Goal: Task Accomplishment & Management: Manage account settings

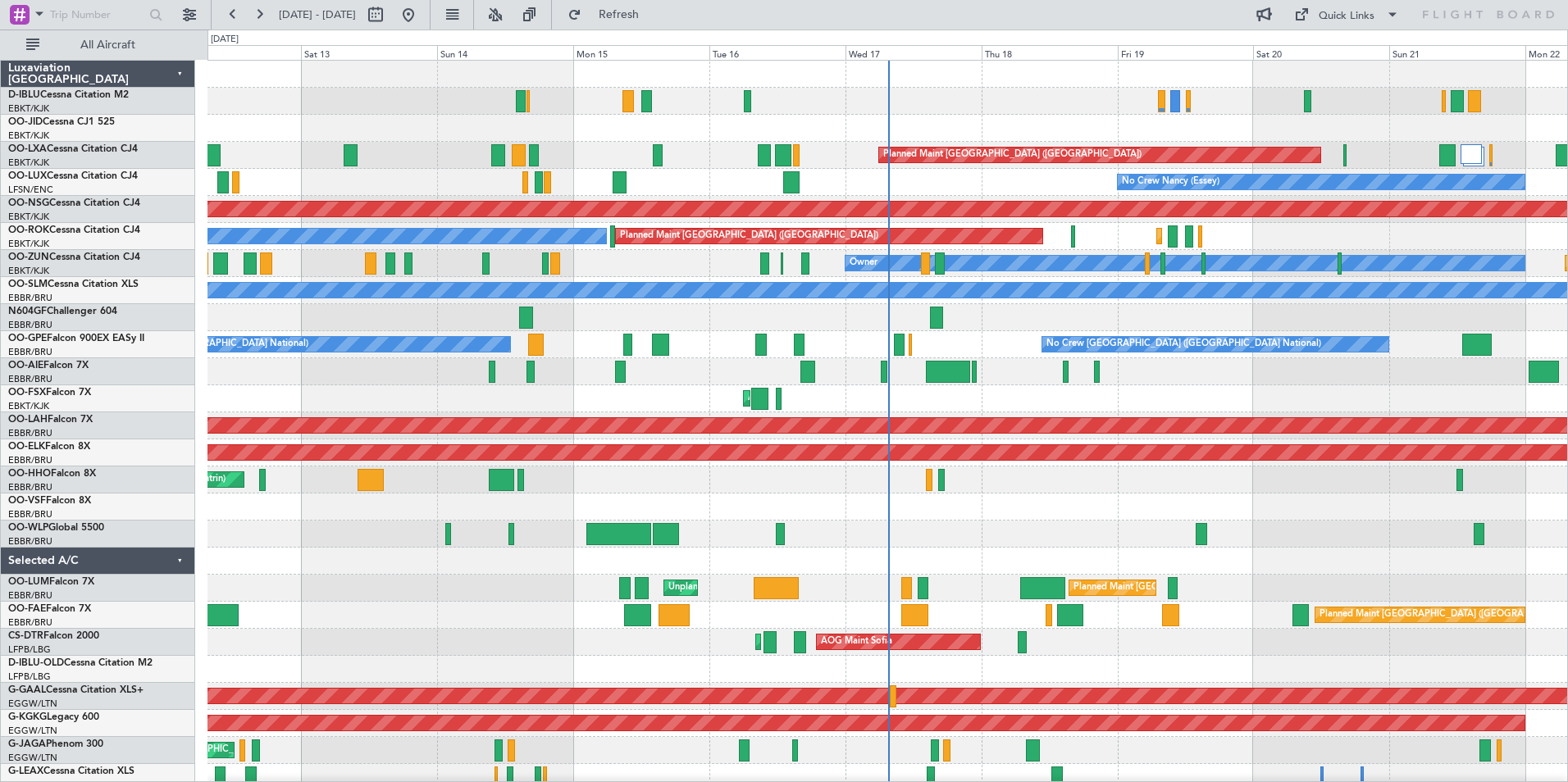
click at [440, 625] on div "No Crew [GEOGRAPHIC_DATA] ([GEOGRAPHIC_DATA] National) Planned Maint [GEOGRAPHI…" at bounding box center [887, 601] width 1360 height 1082
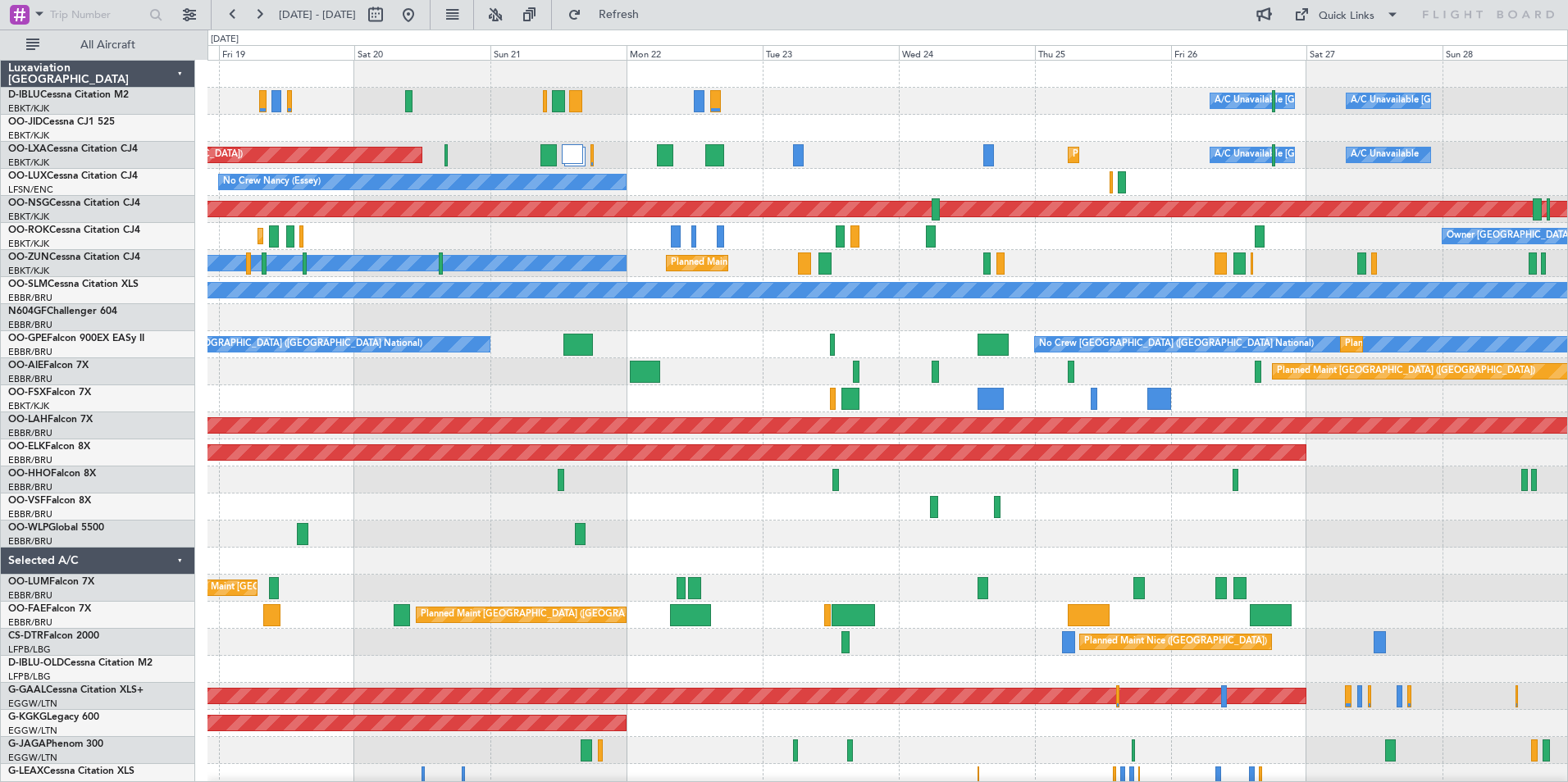
click at [365, 642] on div "A/C Unavailable [GEOGRAPHIC_DATA] ([GEOGRAPHIC_DATA] National) A/C Unavailable …" at bounding box center [887, 601] width 1360 height 1082
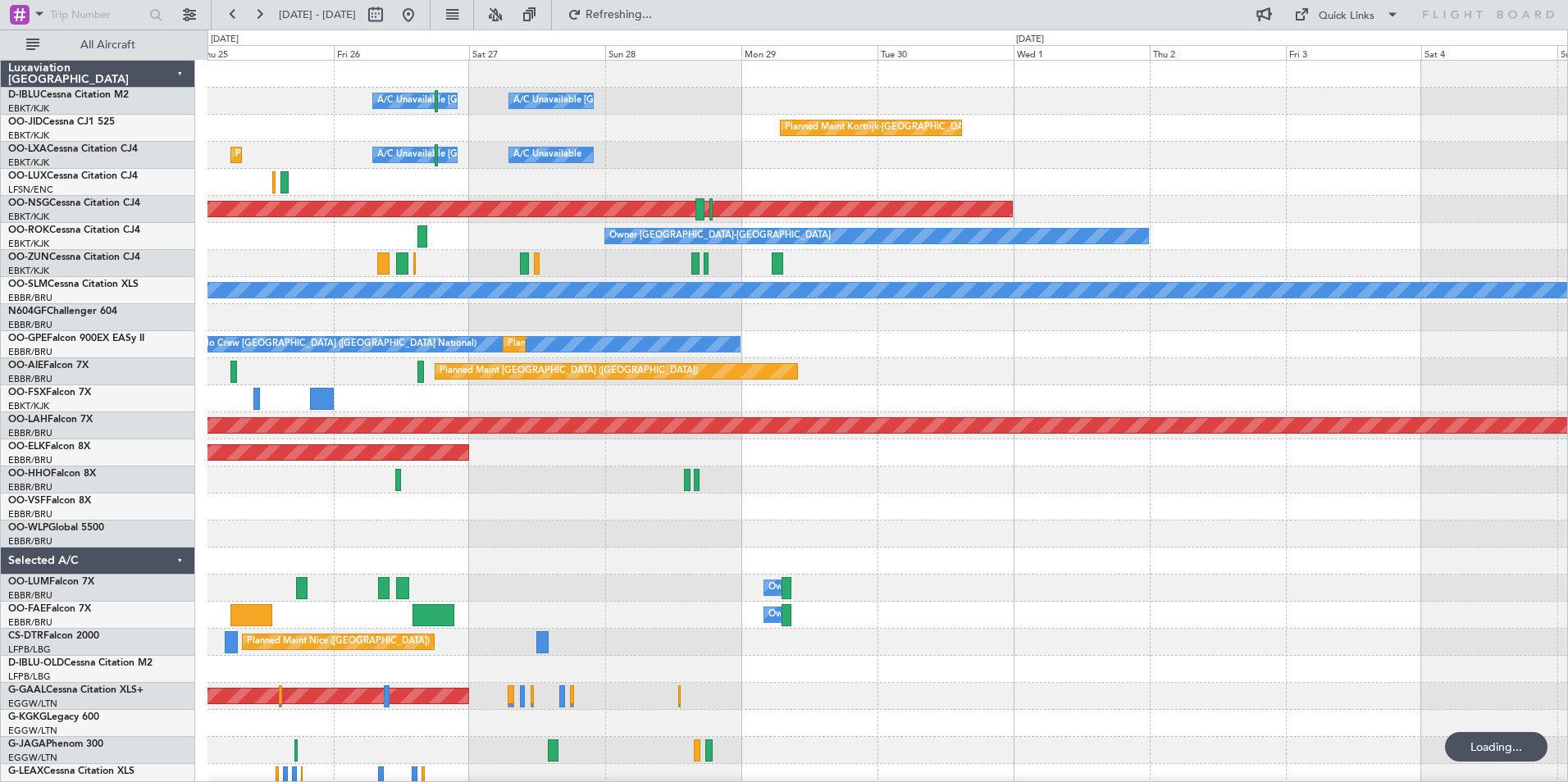
click at [1298, 523] on div "A/C Unavailable [GEOGRAPHIC_DATA] ([GEOGRAPHIC_DATA] National) A/C Unavailable …" at bounding box center [887, 601] width 1360 height 1082
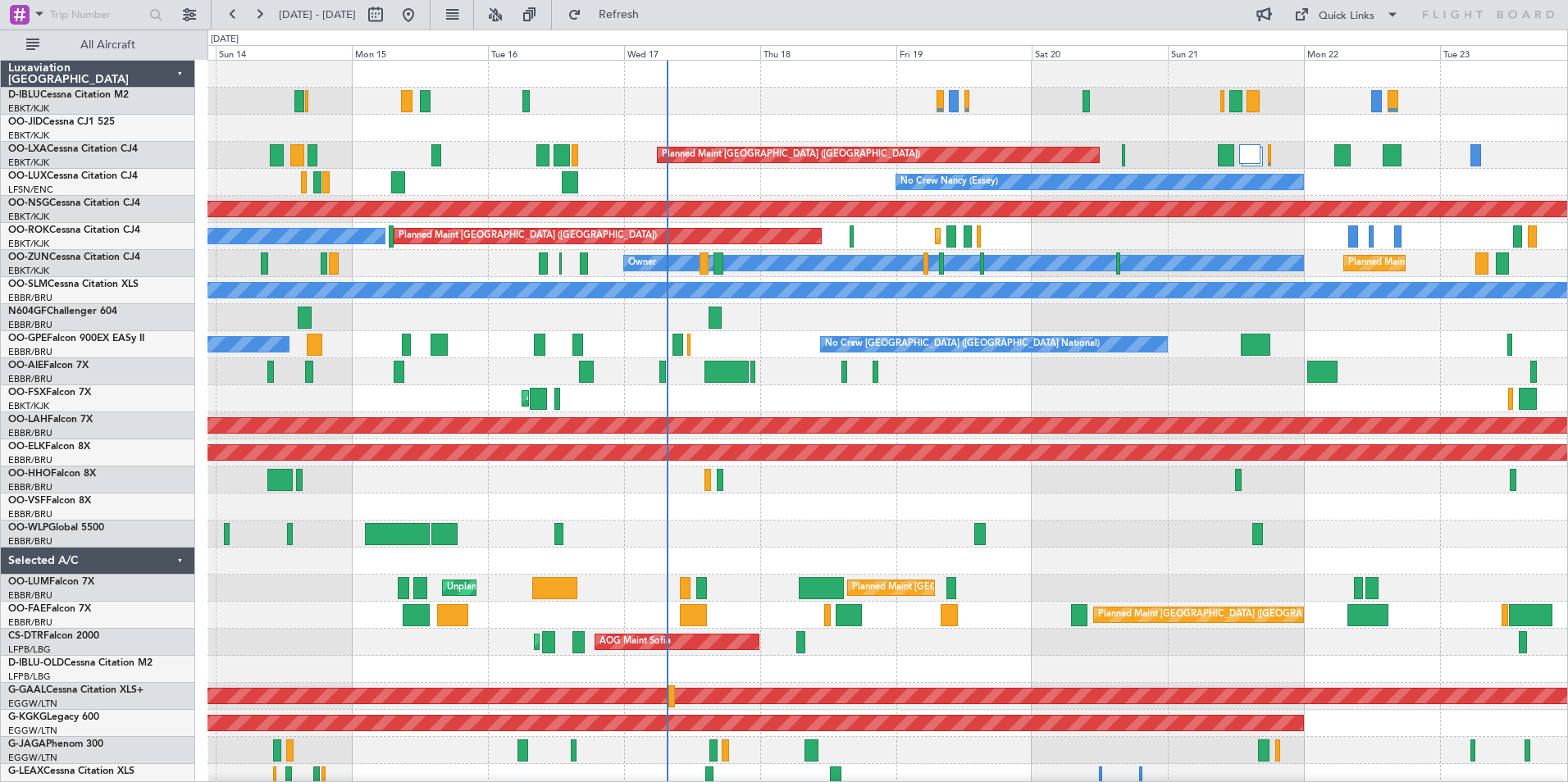
click at [1218, 591] on div "A/C Unavailable Brussels (Brussels National) No Crew Brussels (Brussels Nationa…" at bounding box center [887, 575] width 1360 height 1028
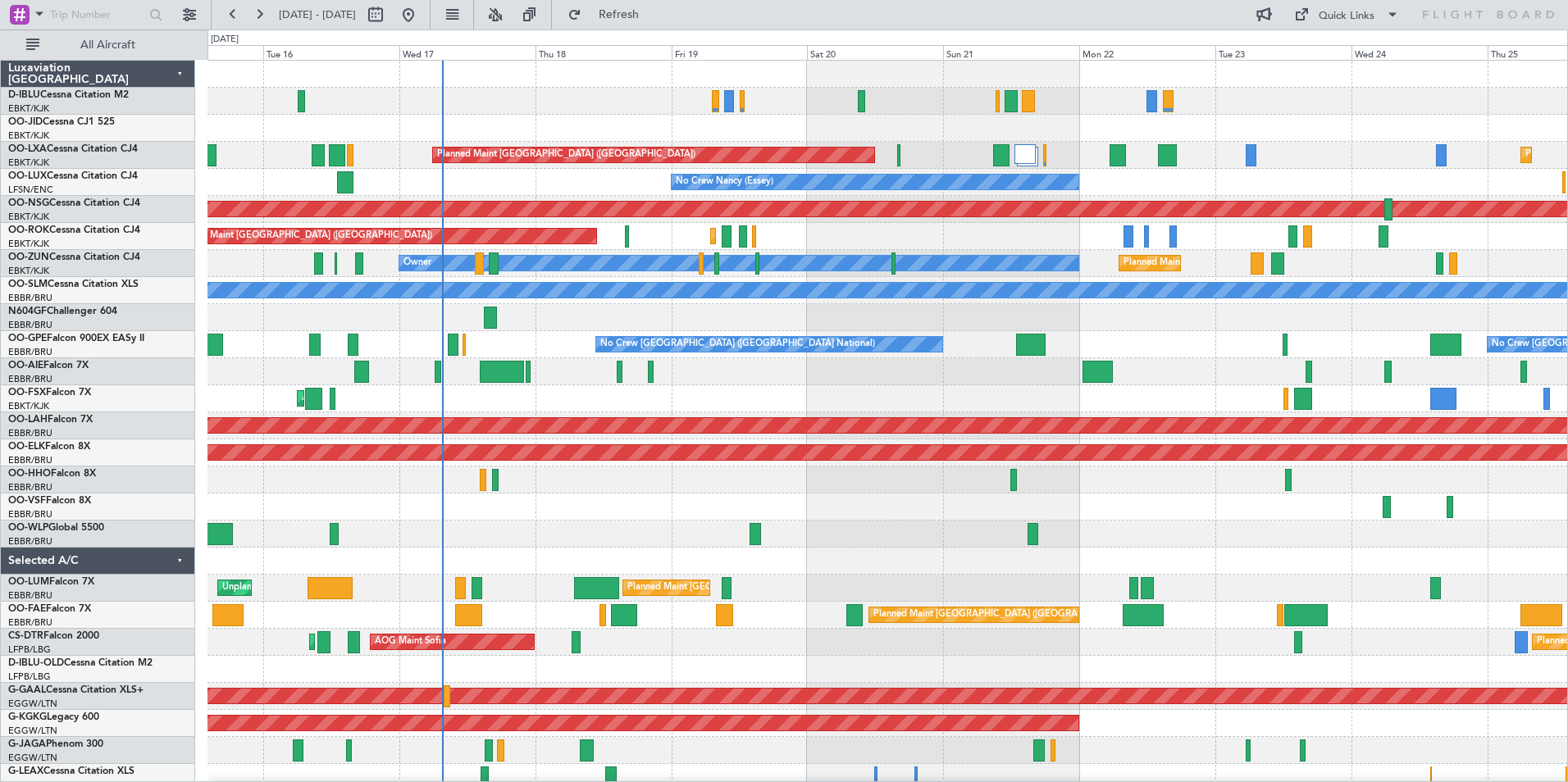
click at [612, 563] on div "A/C Unavailable Brussels (Brussels National) A/C Unavailable Kortrijk-Wevelgem …" at bounding box center [887, 601] width 1360 height 1082
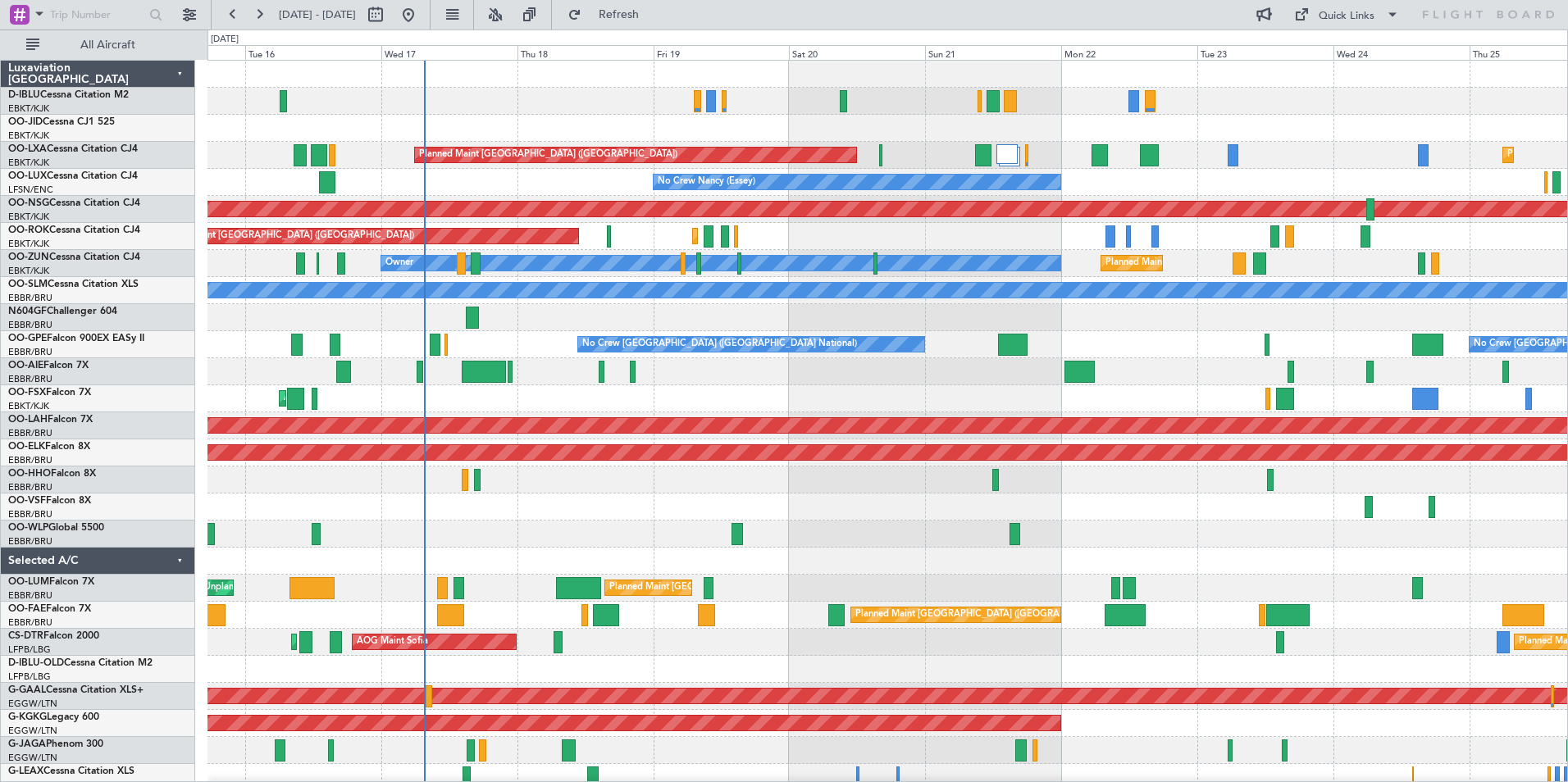
click at [469, 397] on div "AOG Maint Kortrijk-[GEOGRAPHIC_DATA]" at bounding box center [887, 398] width 1360 height 27
click at [483, 389] on div "AOG Maint Kortrijk-[GEOGRAPHIC_DATA]" at bounding box center [887, 398] width 1360 height 27
click at [479, 374] on div at bounding box center [484, 372] width 44 height 22
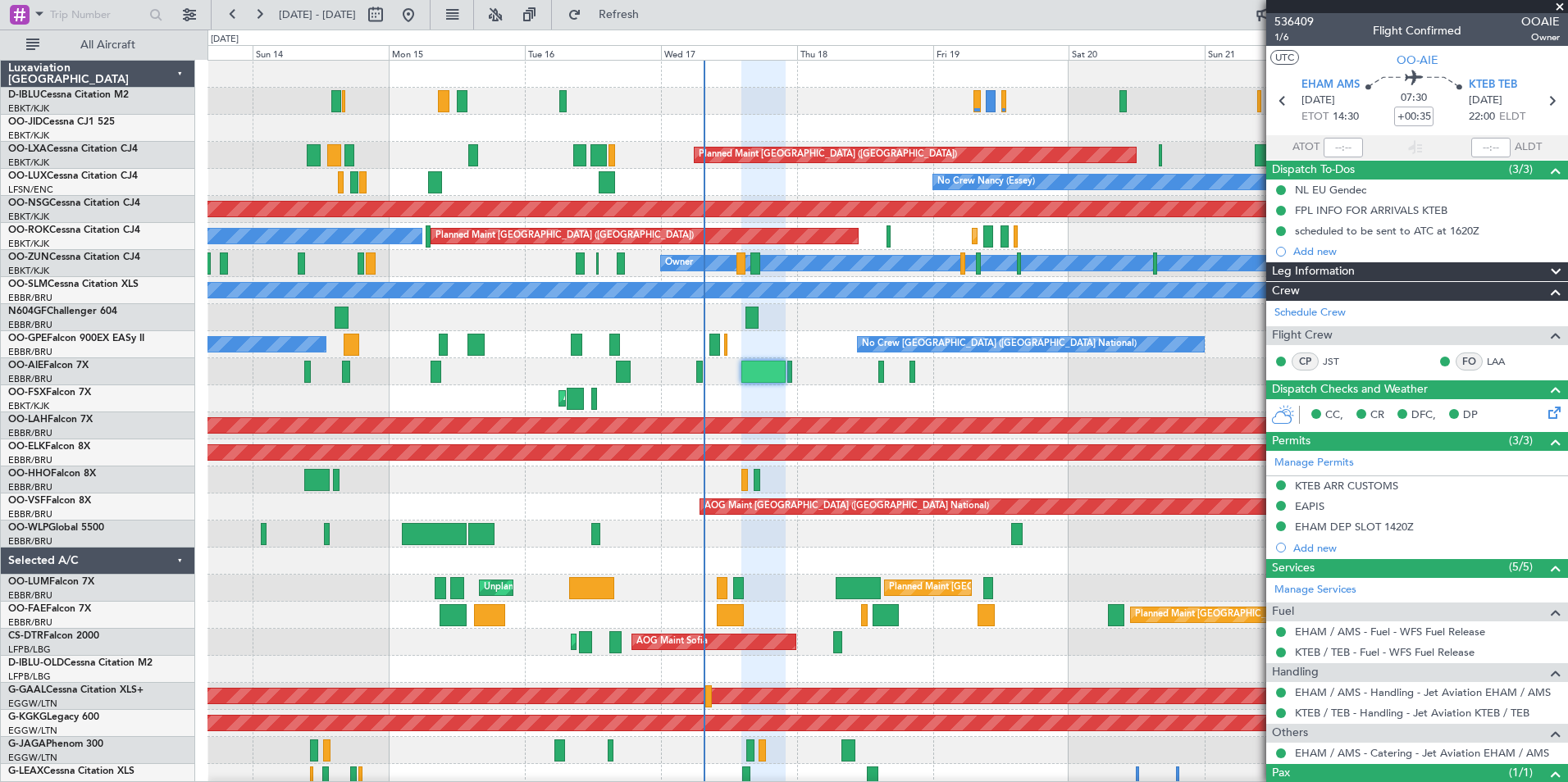
click at [836, 227] on div "No Crew Brussels (Brussels National) Planned Maint Paris (Le Bourget) Planned M…" at bounding box center [887, 601] width 1360 height 1082
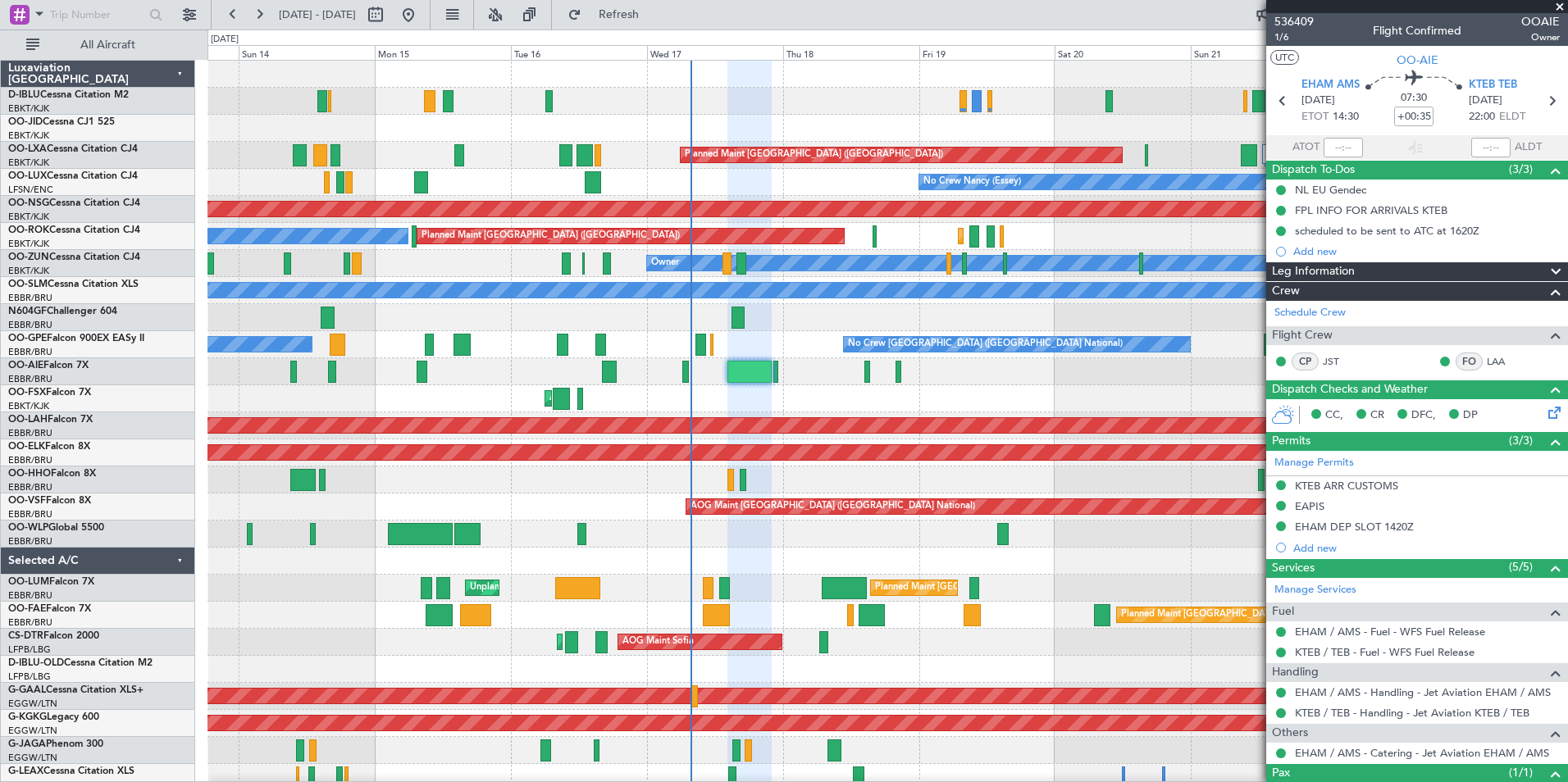
click at [834, 371] on div "Planned Maint [GEOGRAPHIC_DATA] ([GEOGRAPHIC_DATA])" at bounding box center [887, 372] width 1360 height 27
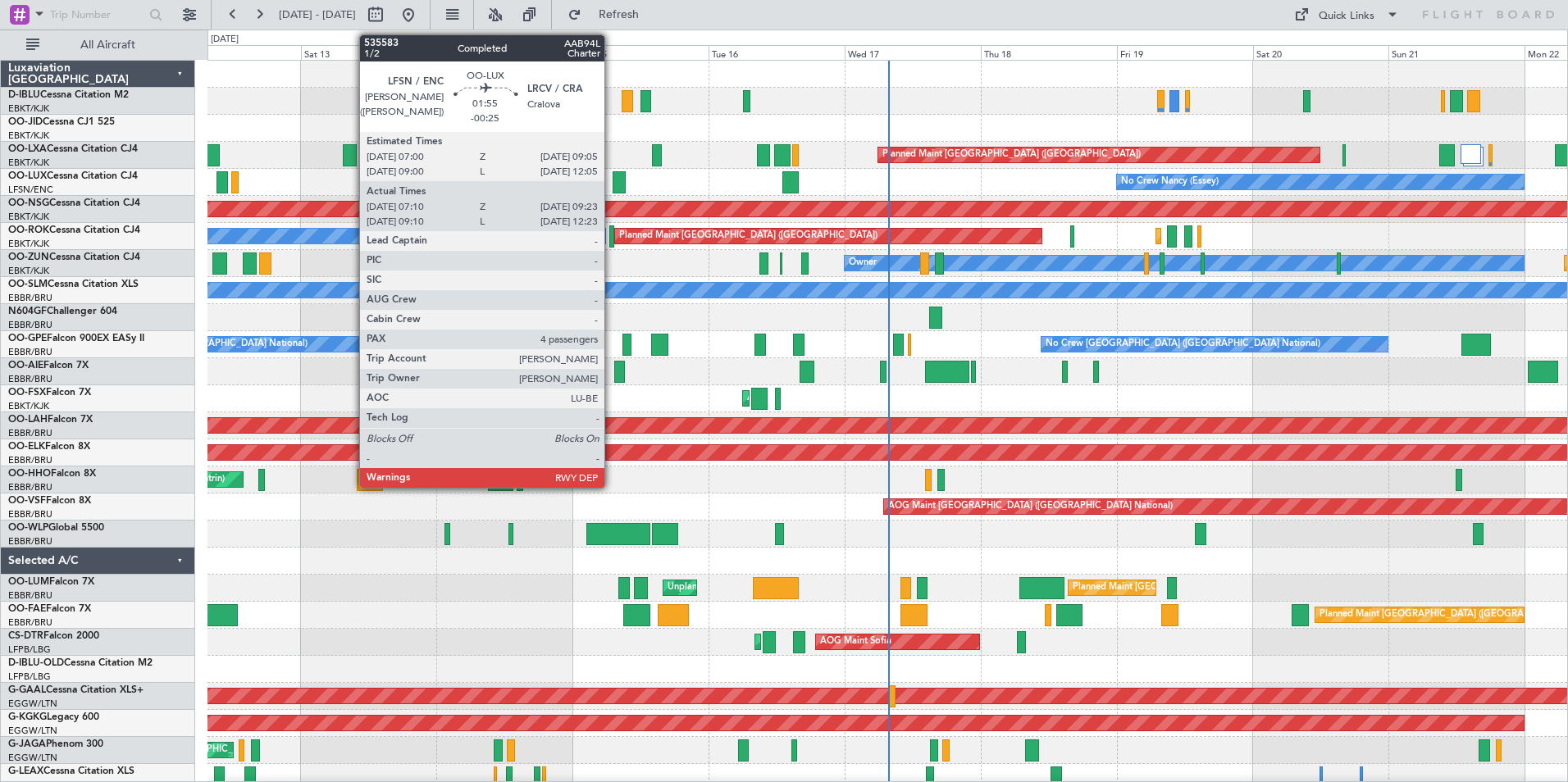
click at [613, 181] on div at bounding box center [619, 182] width 13 height 22
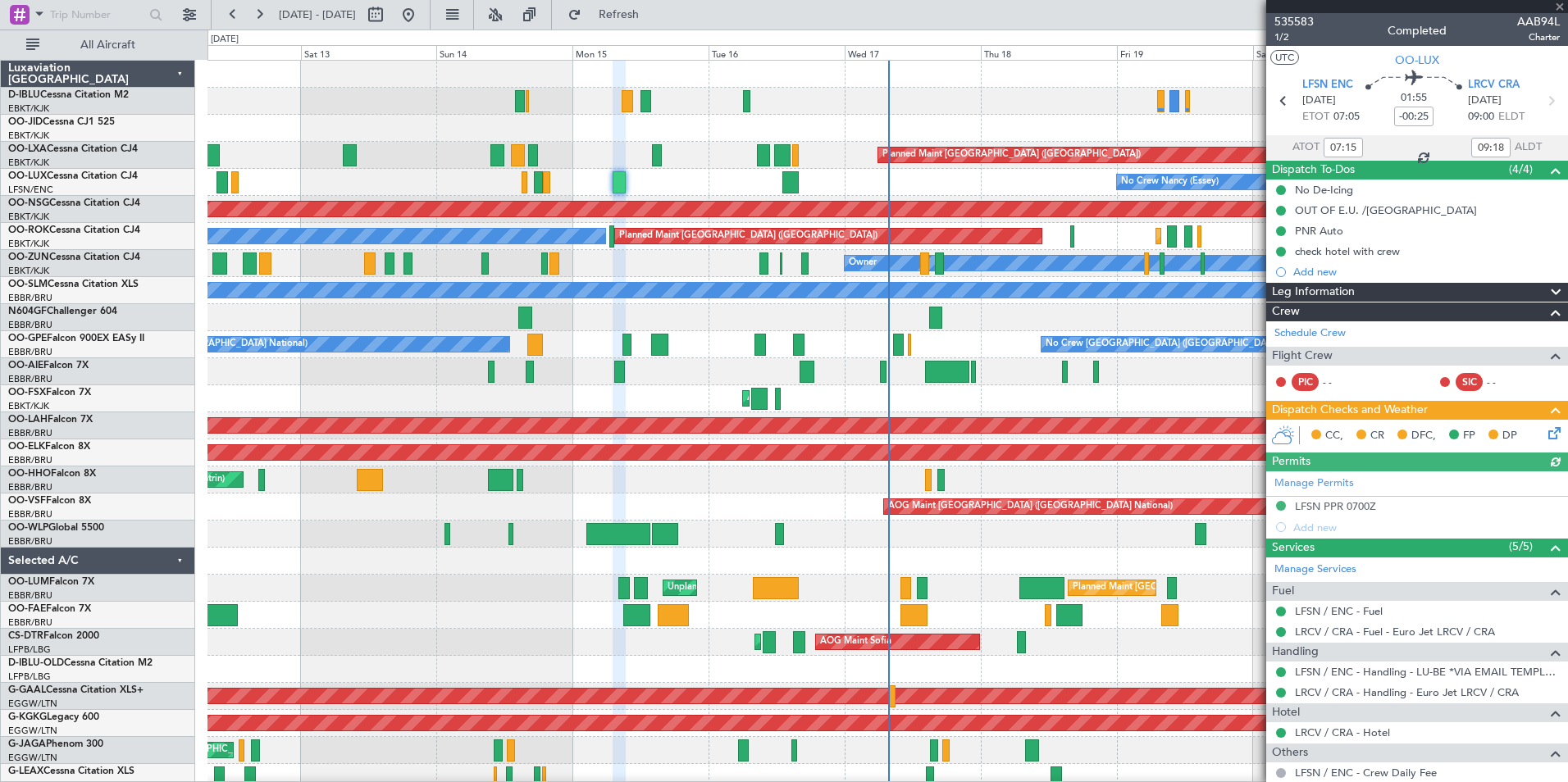
type input "09:15"
type input "12:18"
type input "07:15"
type input "09:18"
click at [1288, 19] on span "535583" at bounding box center [1293, 22] width 39 height 17
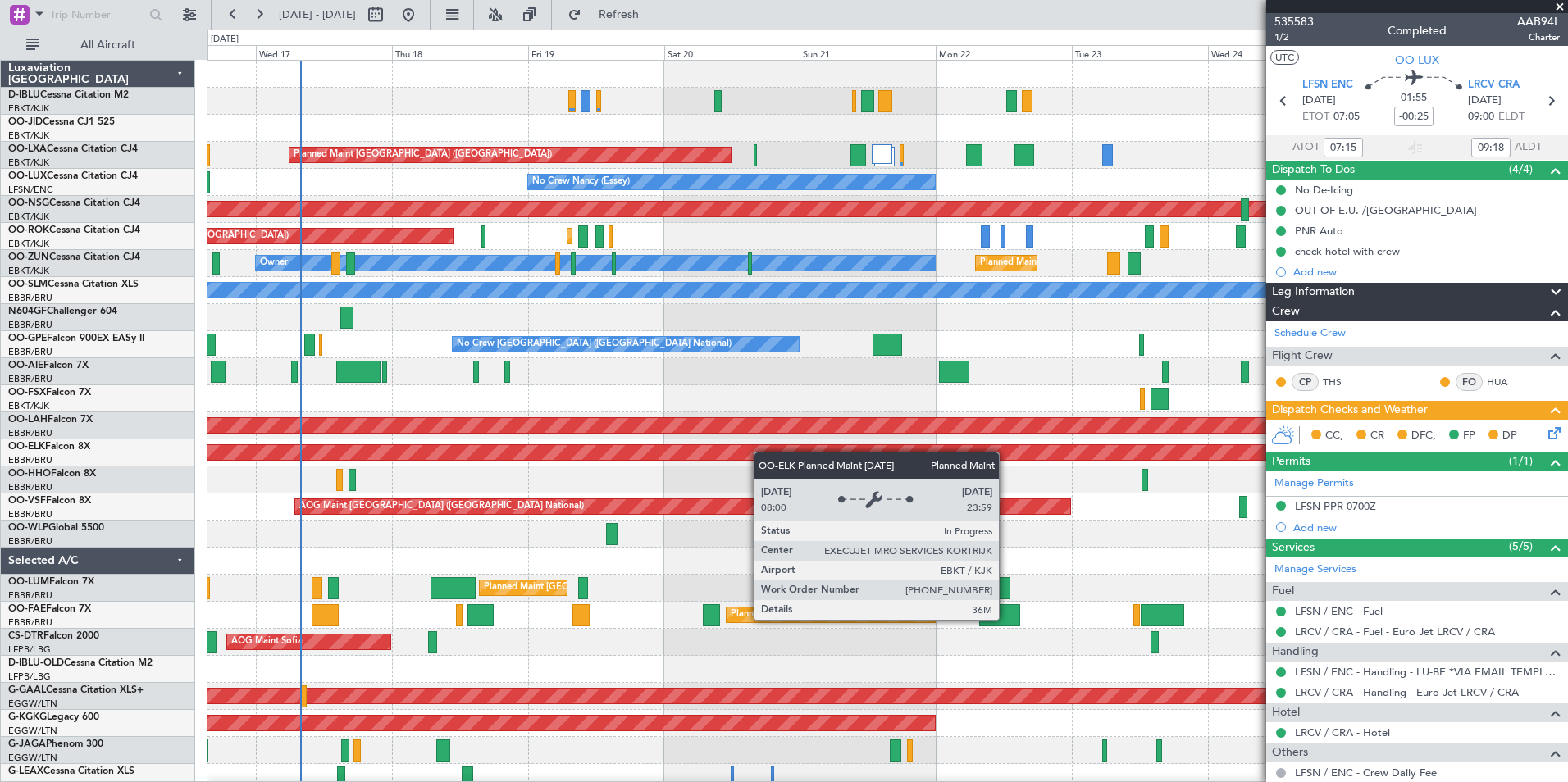
click at [547, 456] on div "A/C Unavailable Brussels (Brussels National) A/C Unavailable Kortrijk-Wevelgem …" at bounding box center [887, 601] width 1360 height 1082
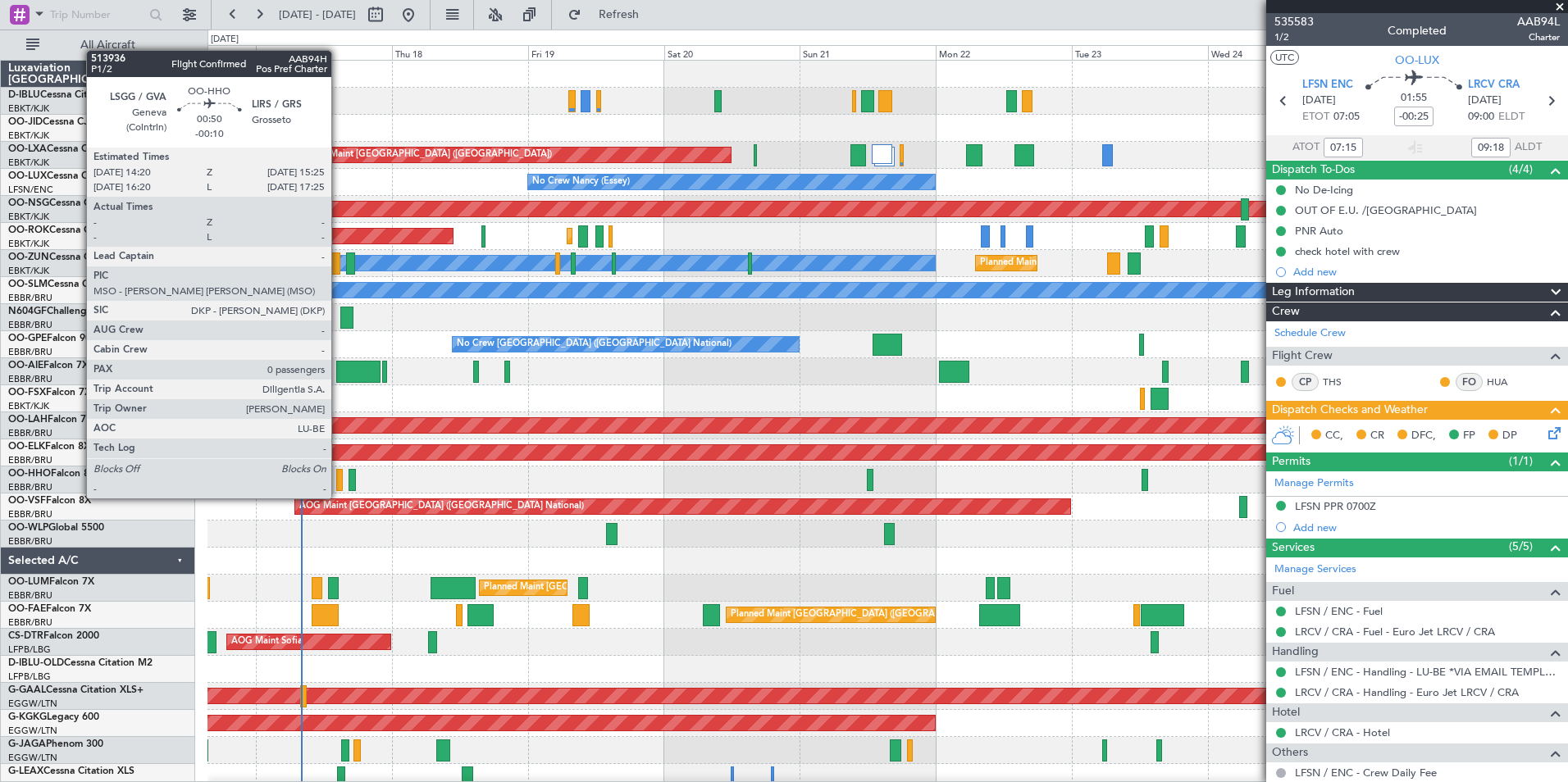
click at [339, 482] on div at bounding box center [340, 480] width 7 height 22
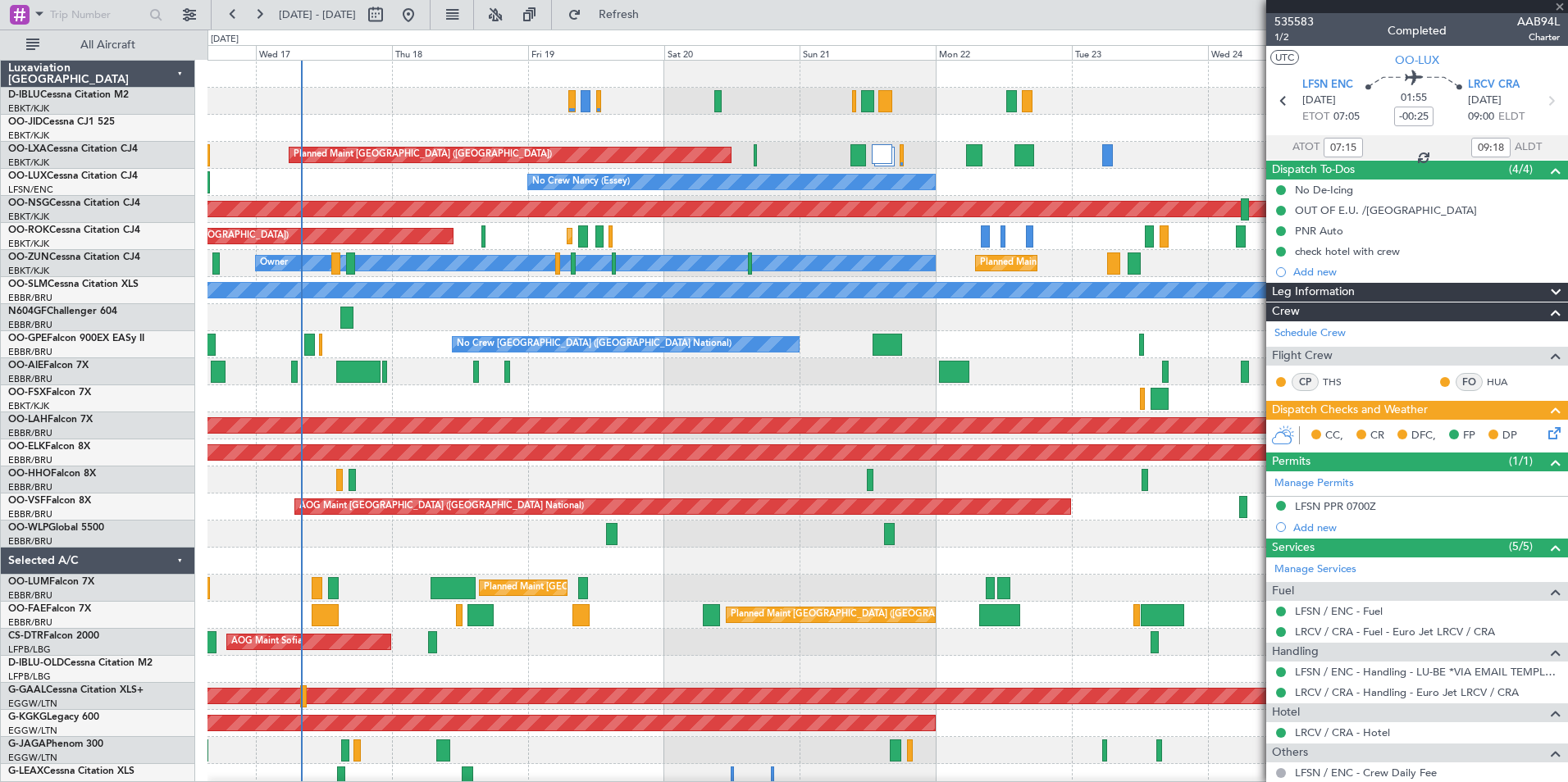
type input "-00:10"
type input "0"
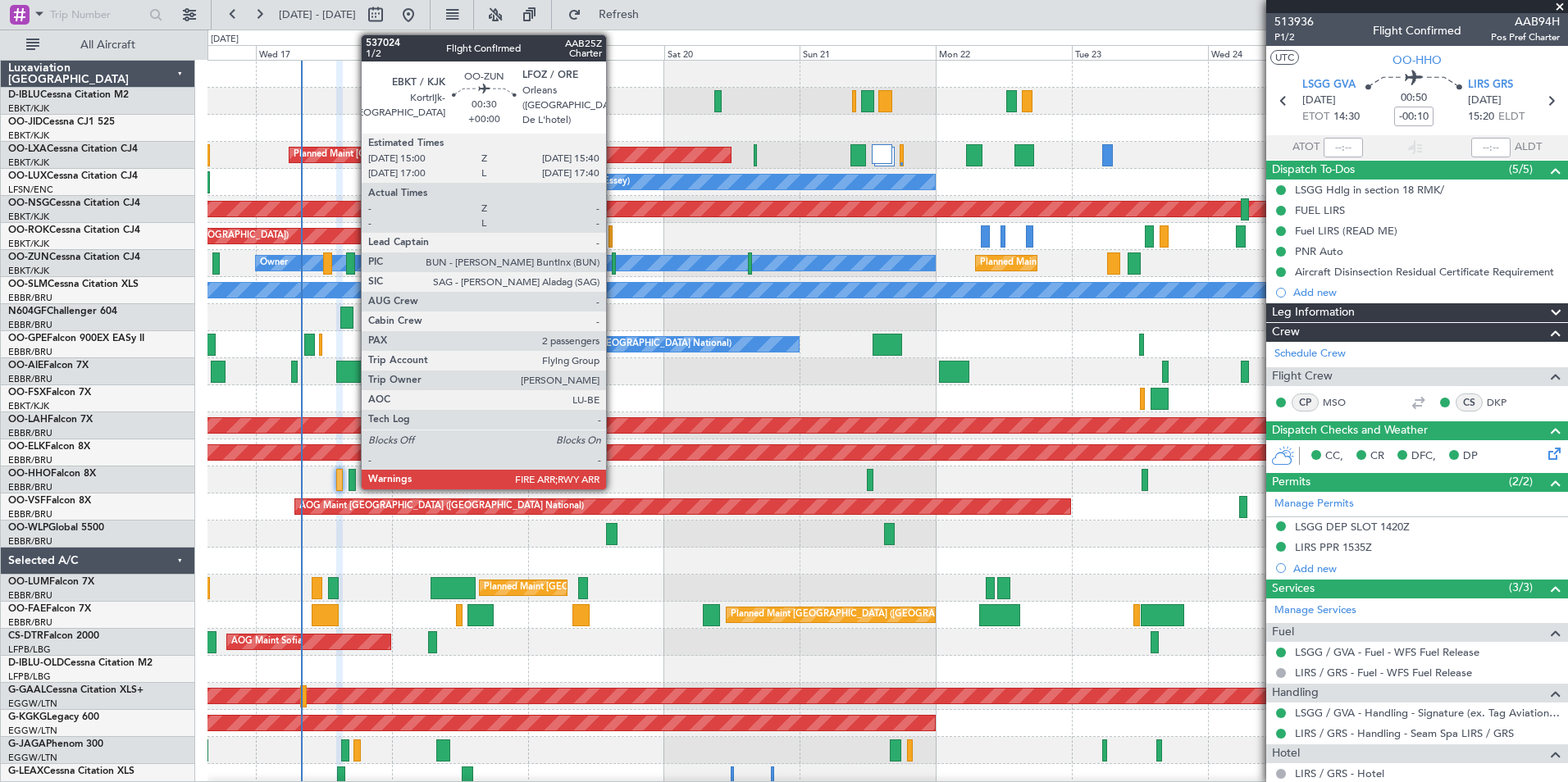
click at [613, 261] on div at bounding box center [613, 263] width 4 height 22
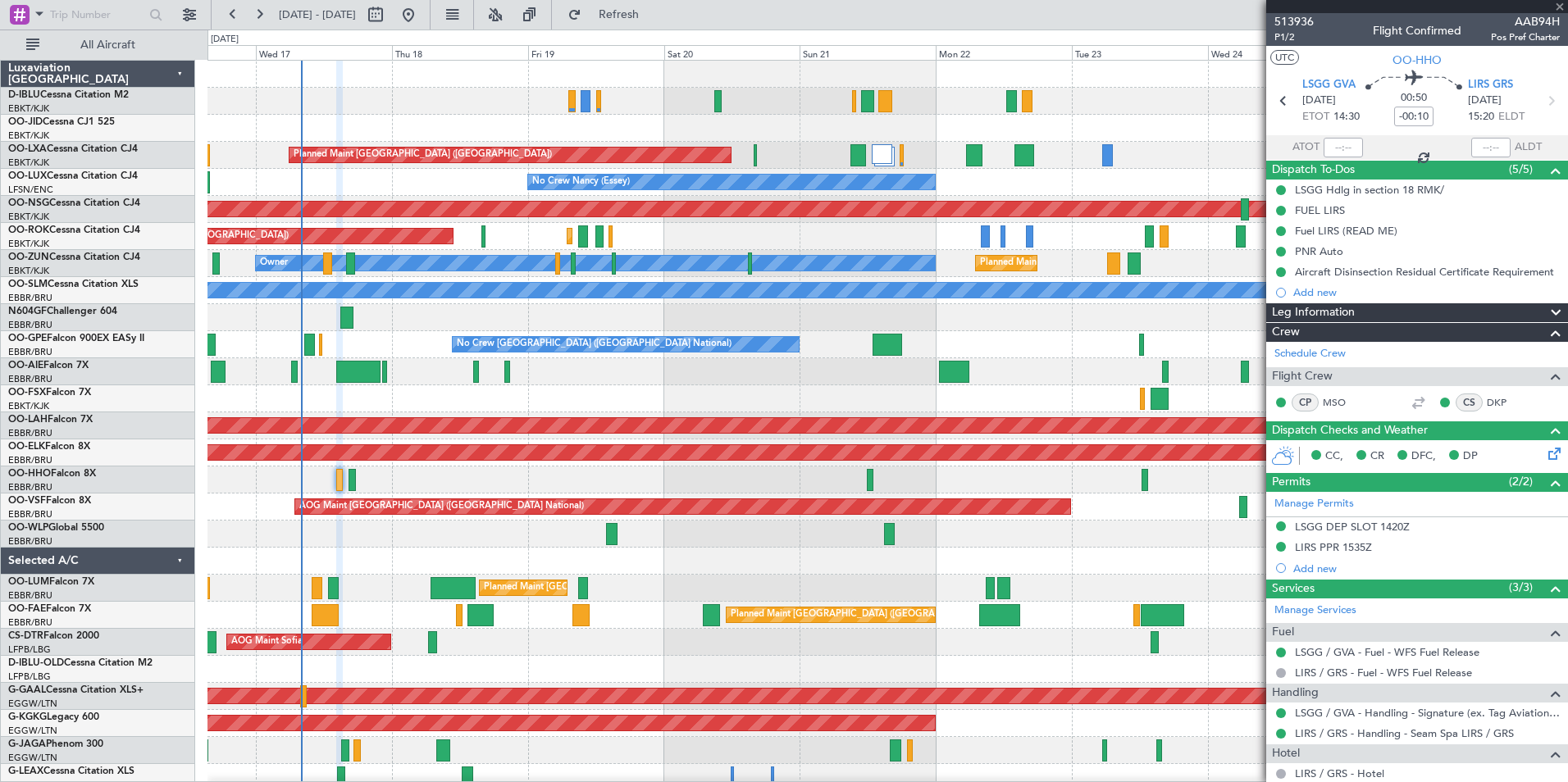
type input "2"
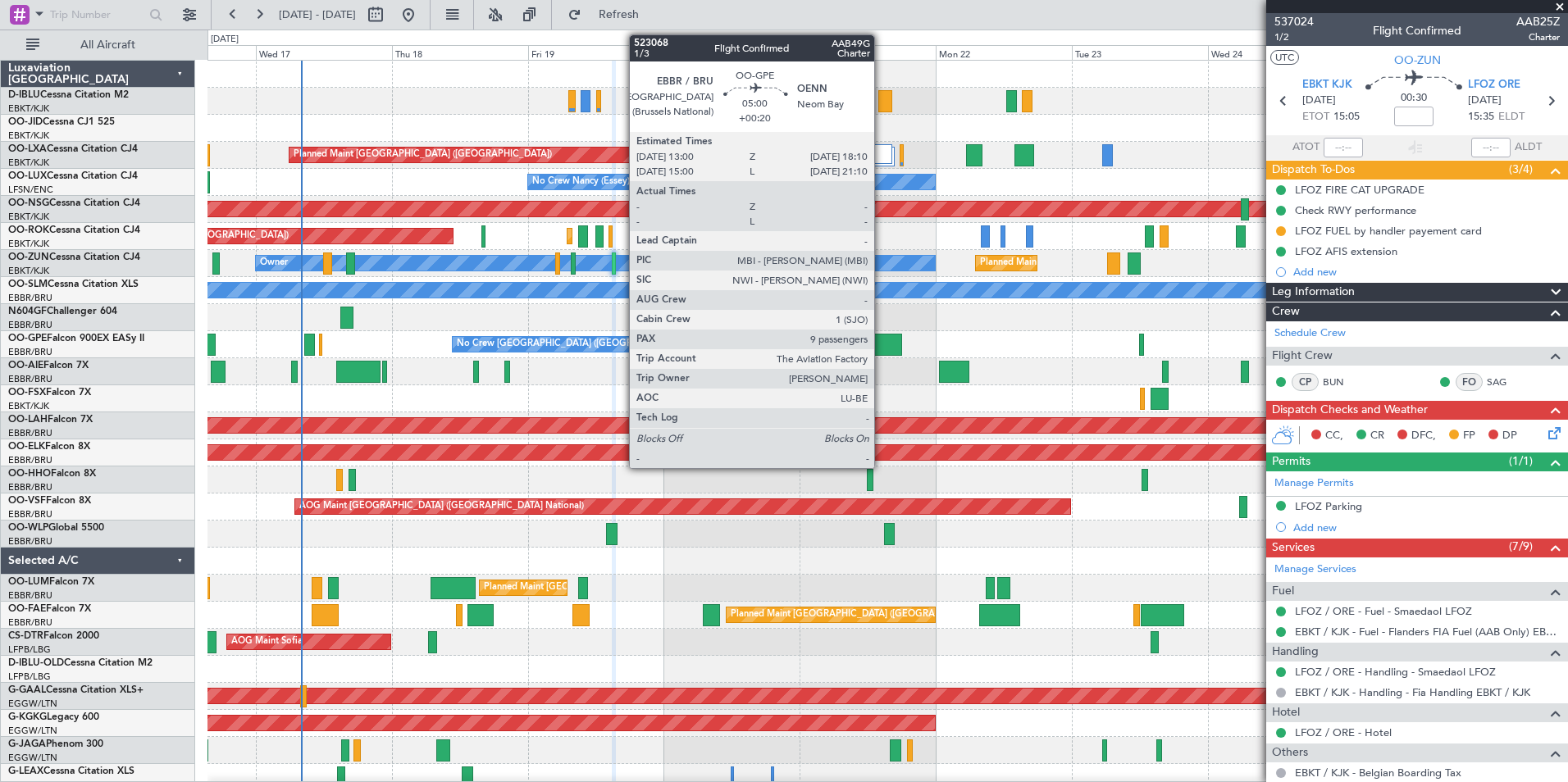
click at [881, 349] on div at bounding box center [886, 344] width 29 height 22
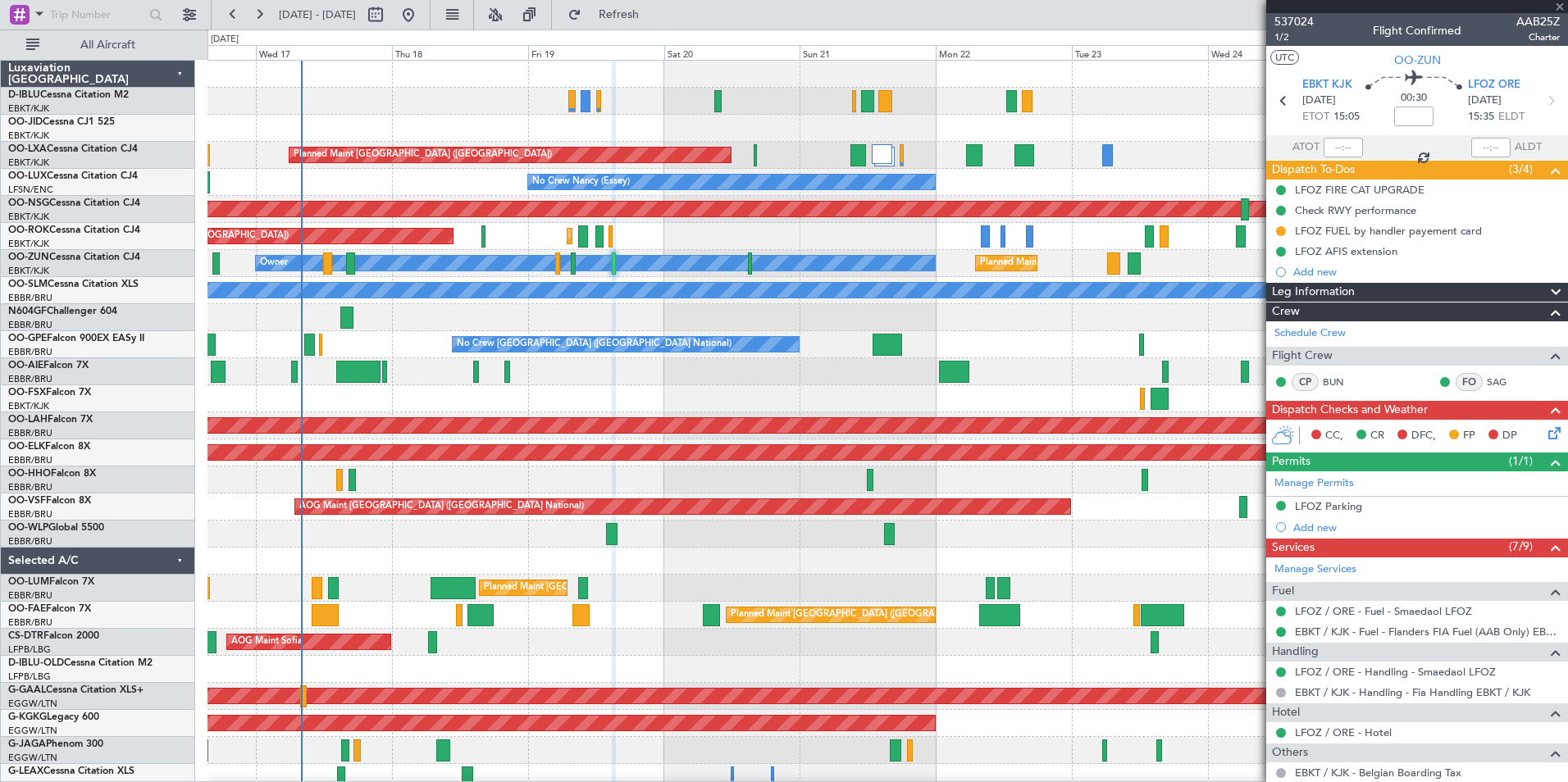
type input "+00:20"
type input "9"
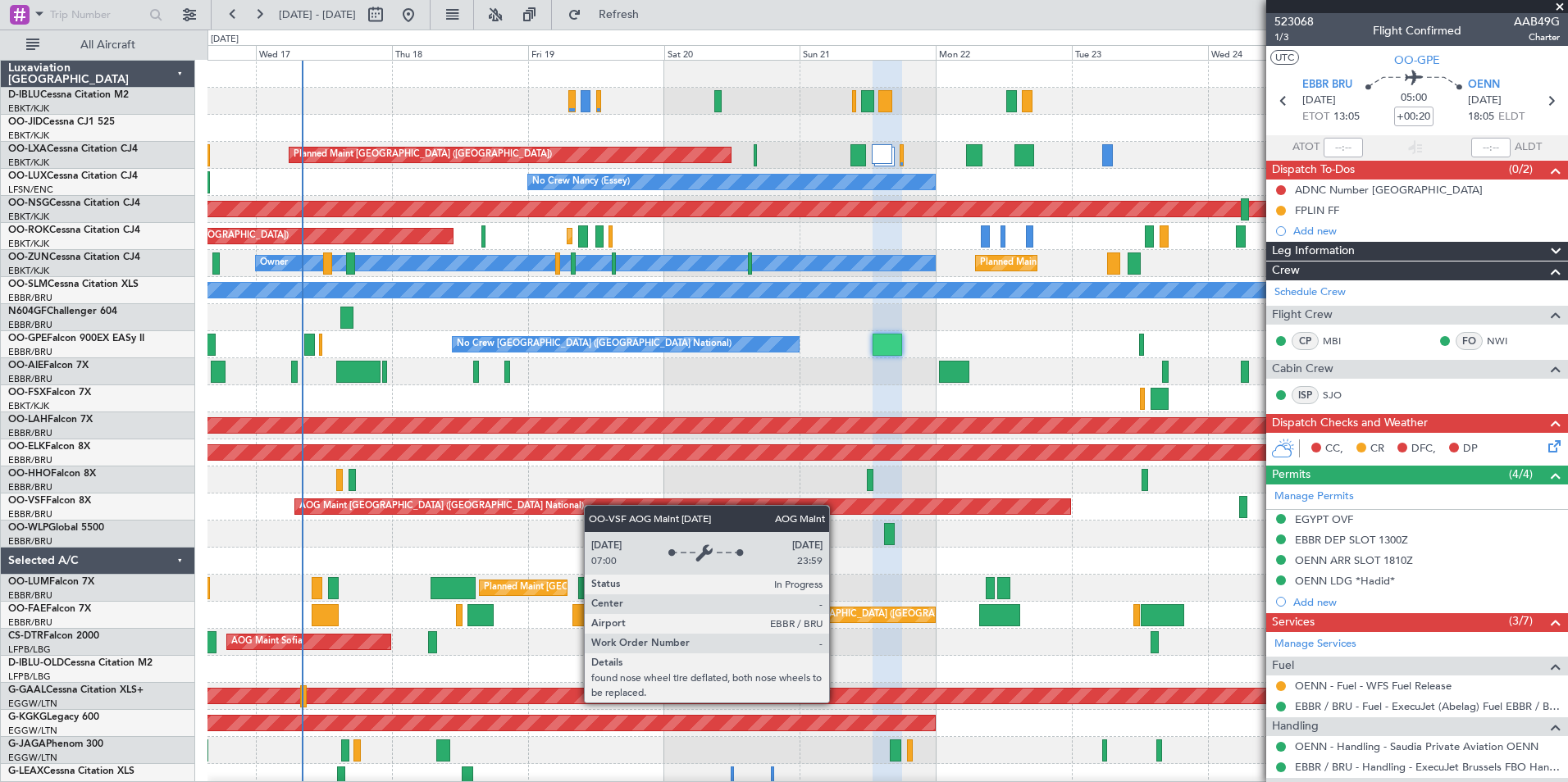
click at [598, 505] on div "A/C Unavailable Brussels (Brussels National) A/C Unavailable Kortrijk-Wevelgem …" at bounding box center [887, 601] width 1360 height 1082
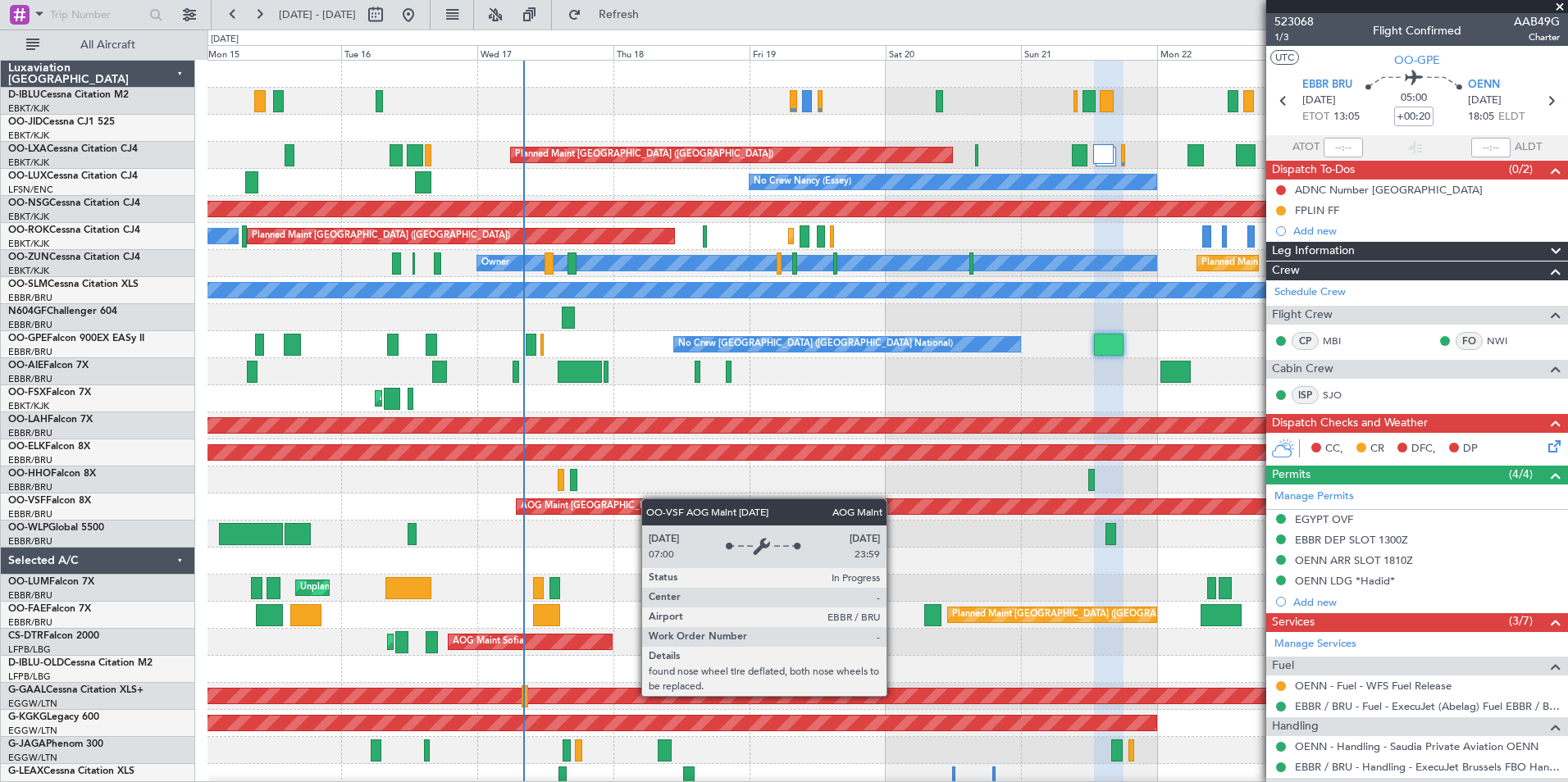
click at [665, 500] on div "A/C Unavailable Brussels (Brussels National) A/C Unavailable Kortrijk-Wevelgem …" at bounding box center [887, 601] width 1360 height 1082
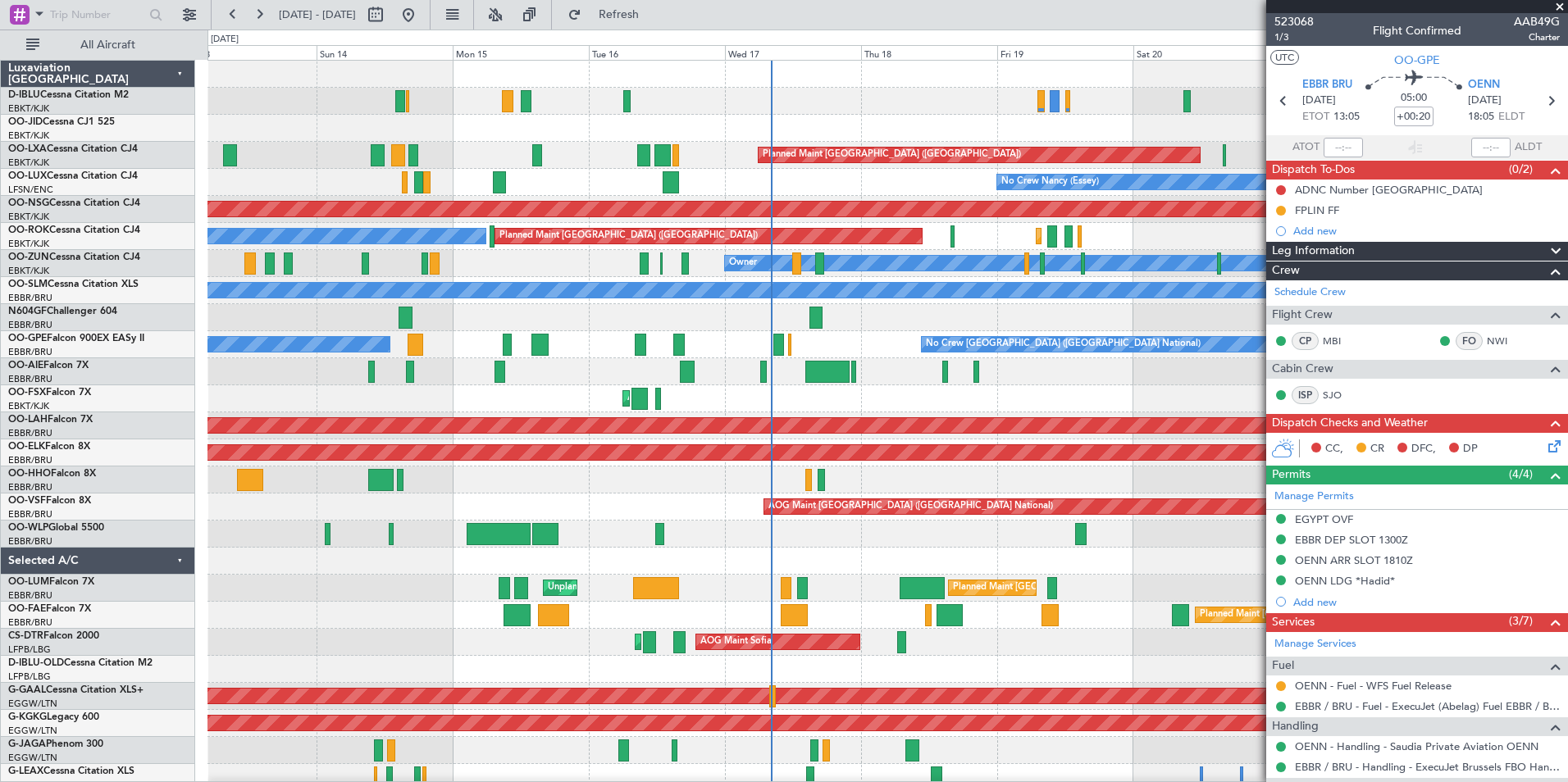
click at [655, 571] on div "No Crew Brussels (Brussels National) Planned Maint Paris (Le Bourget) Planned M…" at bounding box center [887, 601] width 1360 height 1082
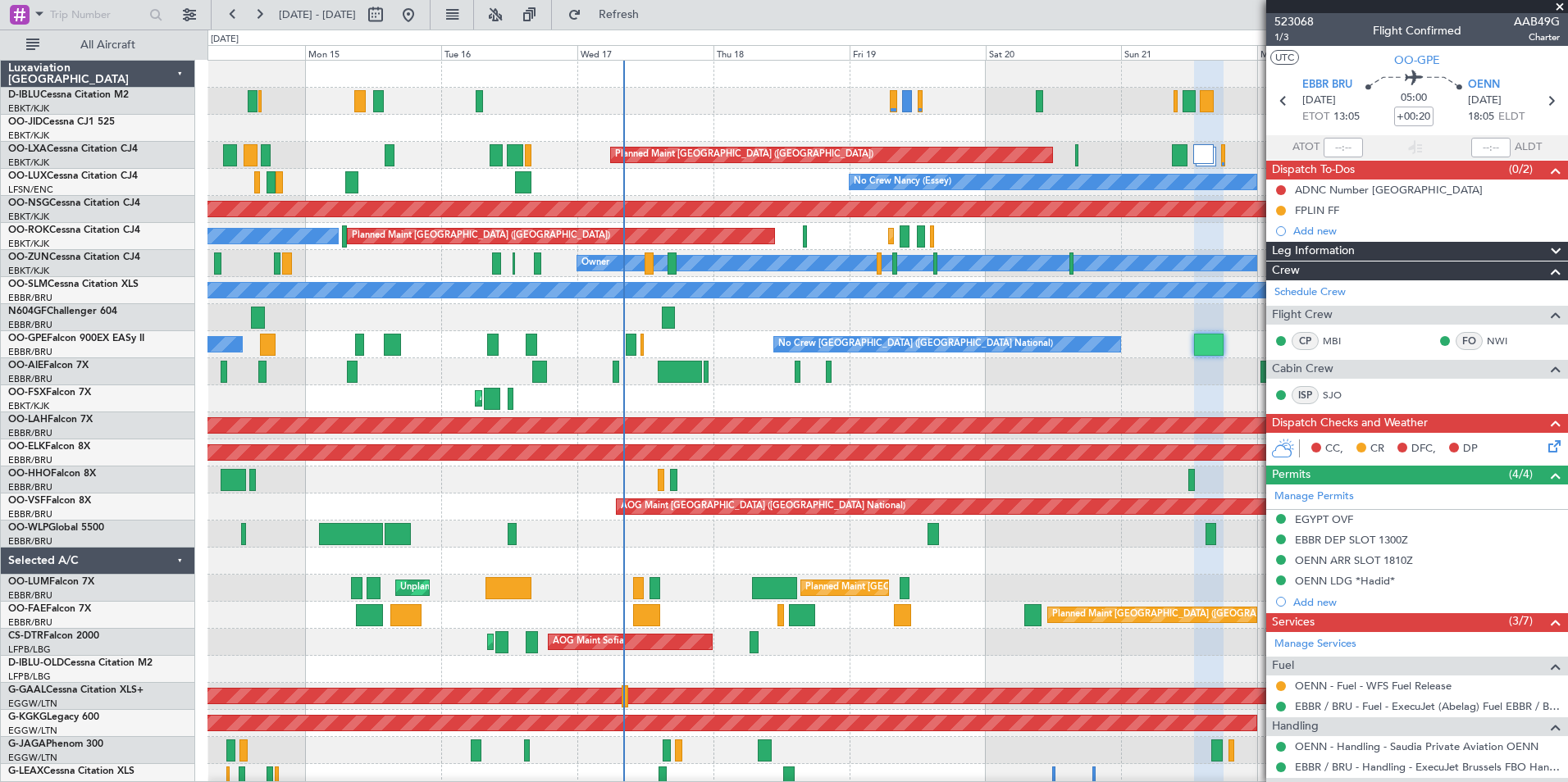
click at [365, 501] on div "A/C Unavailable Brussels (Brussels National) No Crew Brussels (Brussels Nationa…" at bounding box center [887, 601] width 1360 height 1082
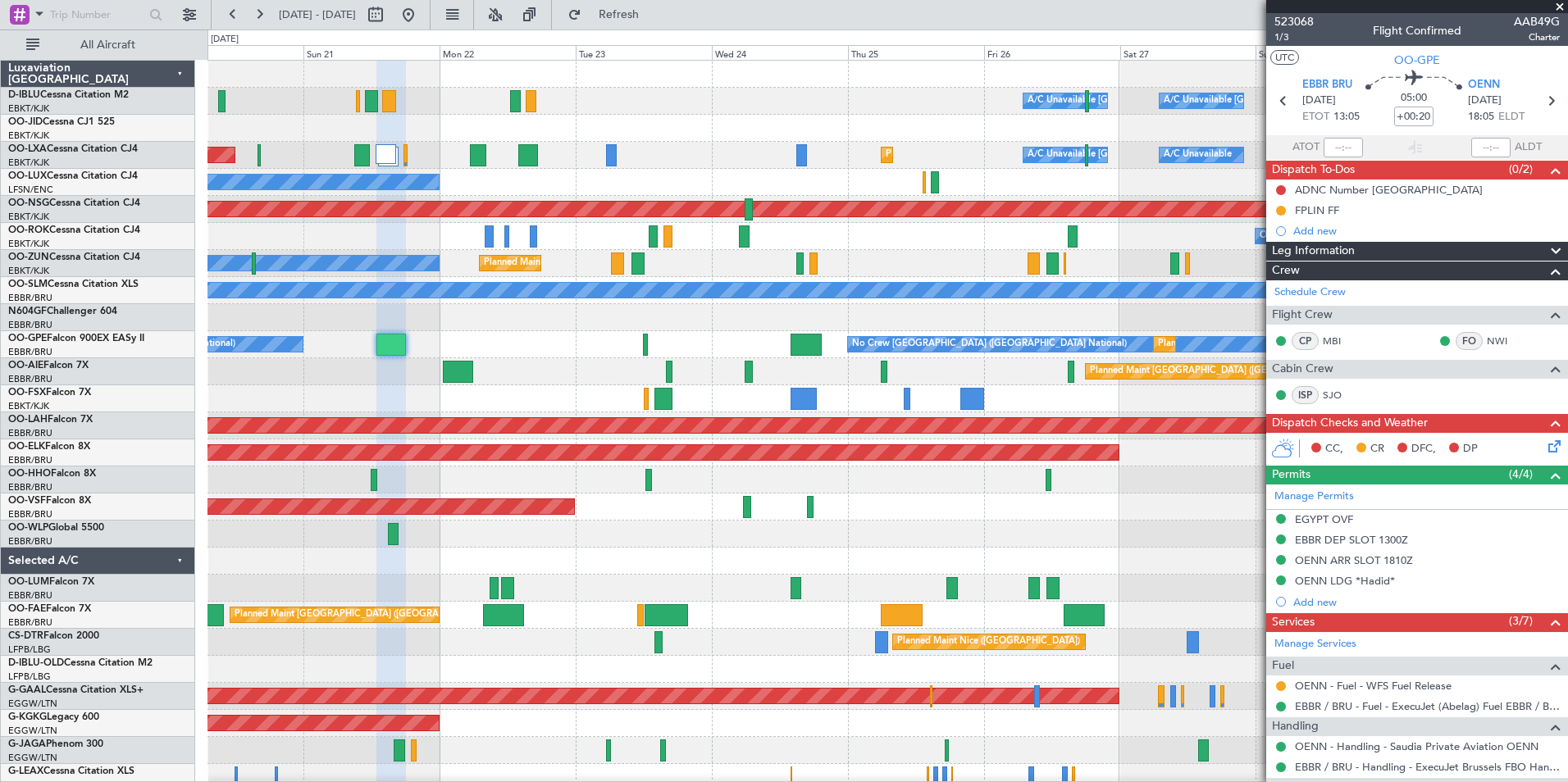
click at [608, 591] on div "A/C Unavailable Brussels (Brussels National) A/C Unavailable Kortrijk-Wevelgem …" at bounding box center [887, 601] width 1360 height 1082
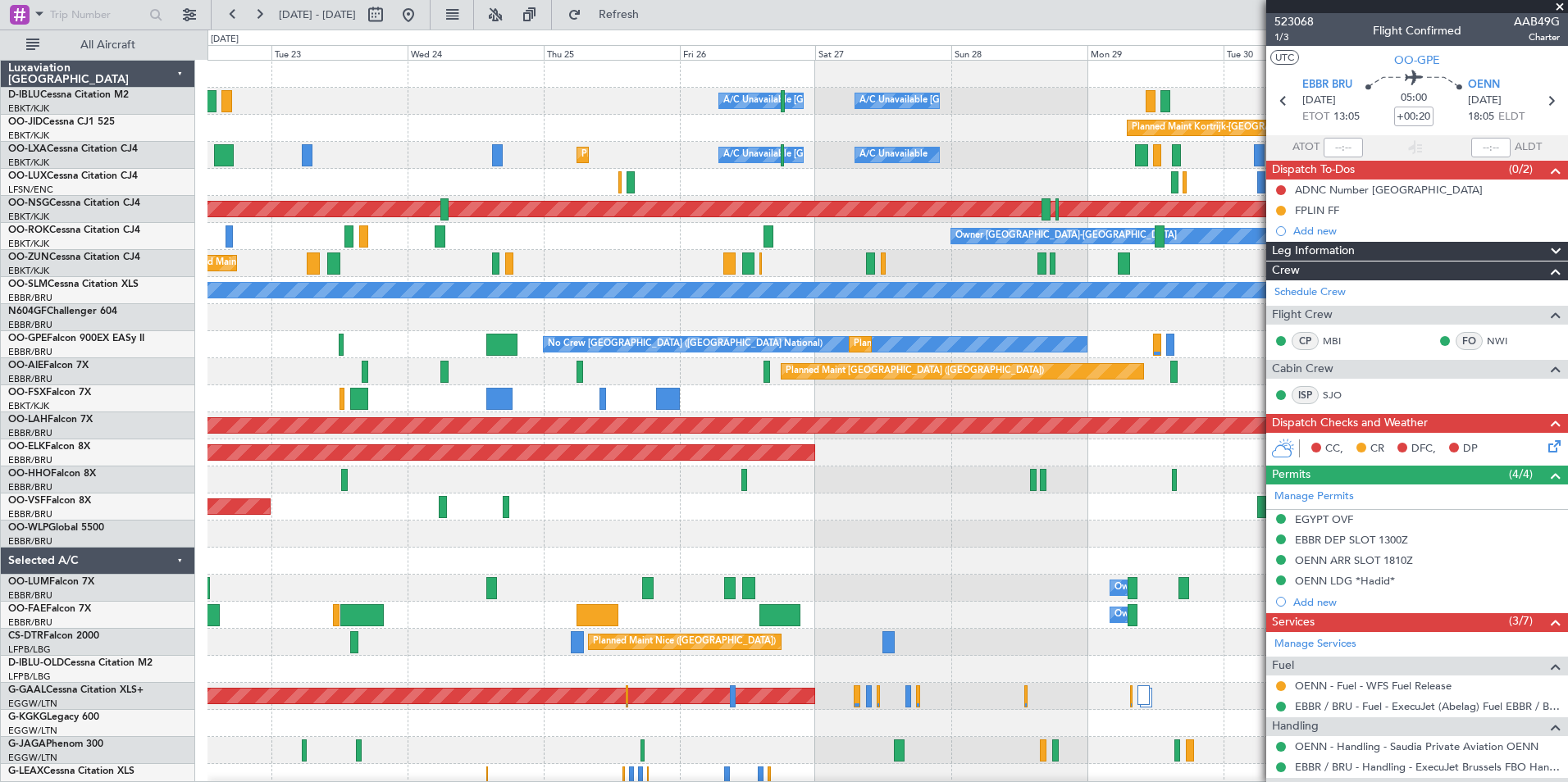
click at [719, 523] on div "A/C Unavailable Brussels (Brussels National) A/C Unavailable Kortrijk-Wevelgem …" at bounding box center [887, 601] width 1360 height 1082
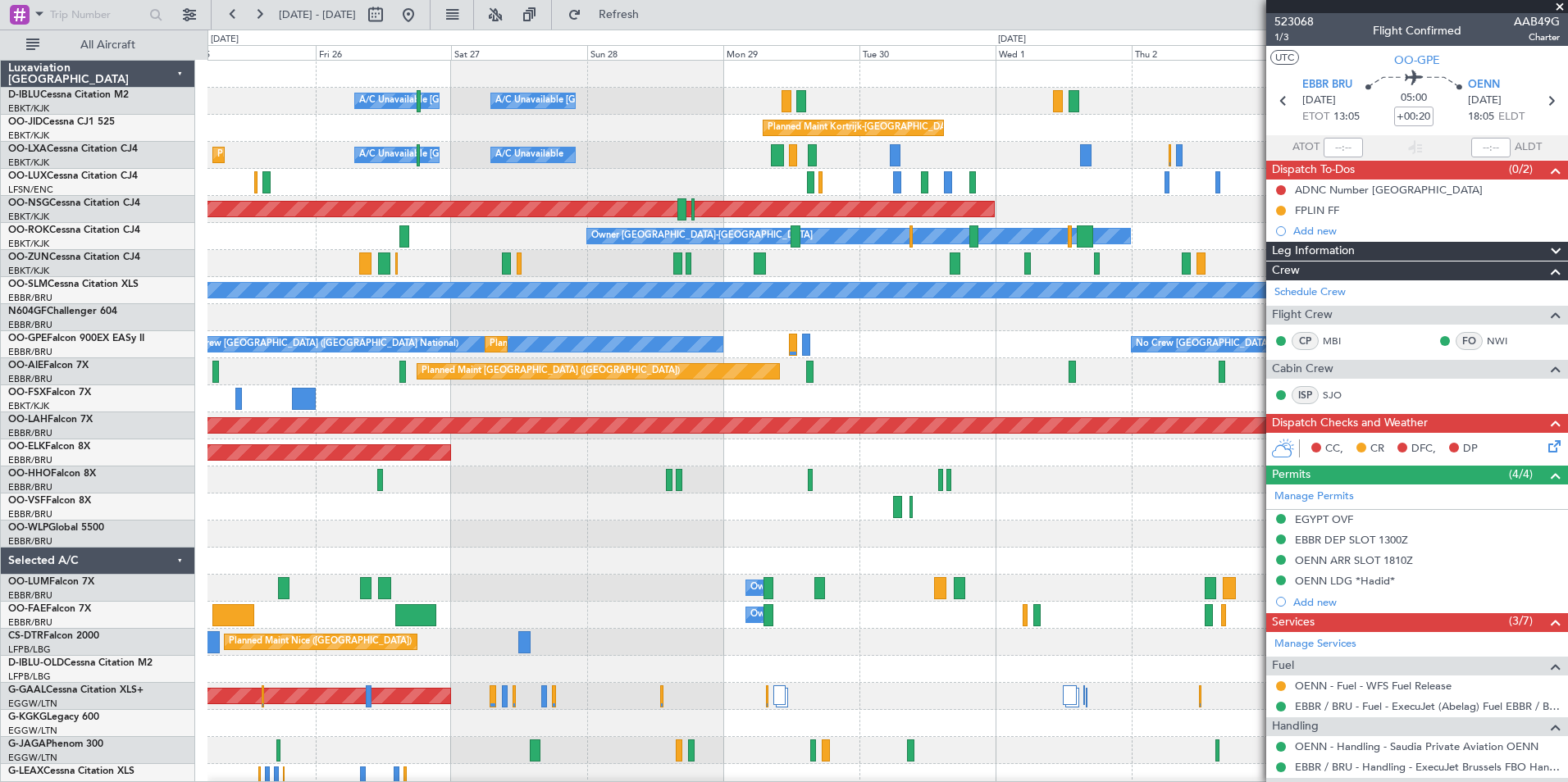
click at [611, 595] on div "A/C Unavailable Brussels (Brussels National) A/C Unavailable Kortrijk-Wevelgem …" at bounding box center [887, 601] width 1360 height 1082
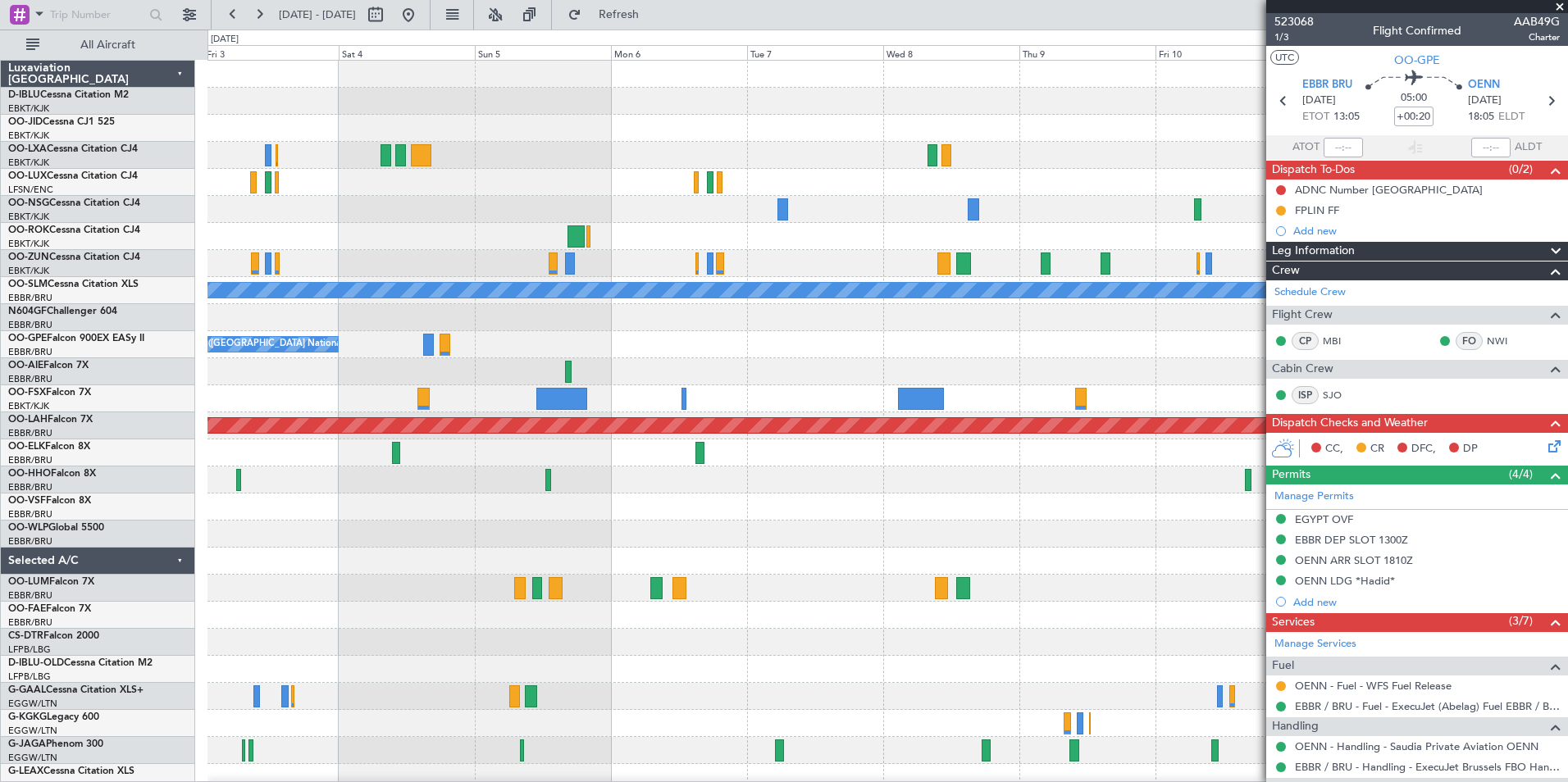
click at [370, 572] on div "Planned Maint Kortrijk-Wevelgem Planned Maint Paris (Le Bourget) Owner Kortrijk…" at bounding box center [887, 575] width 1360 height 1028
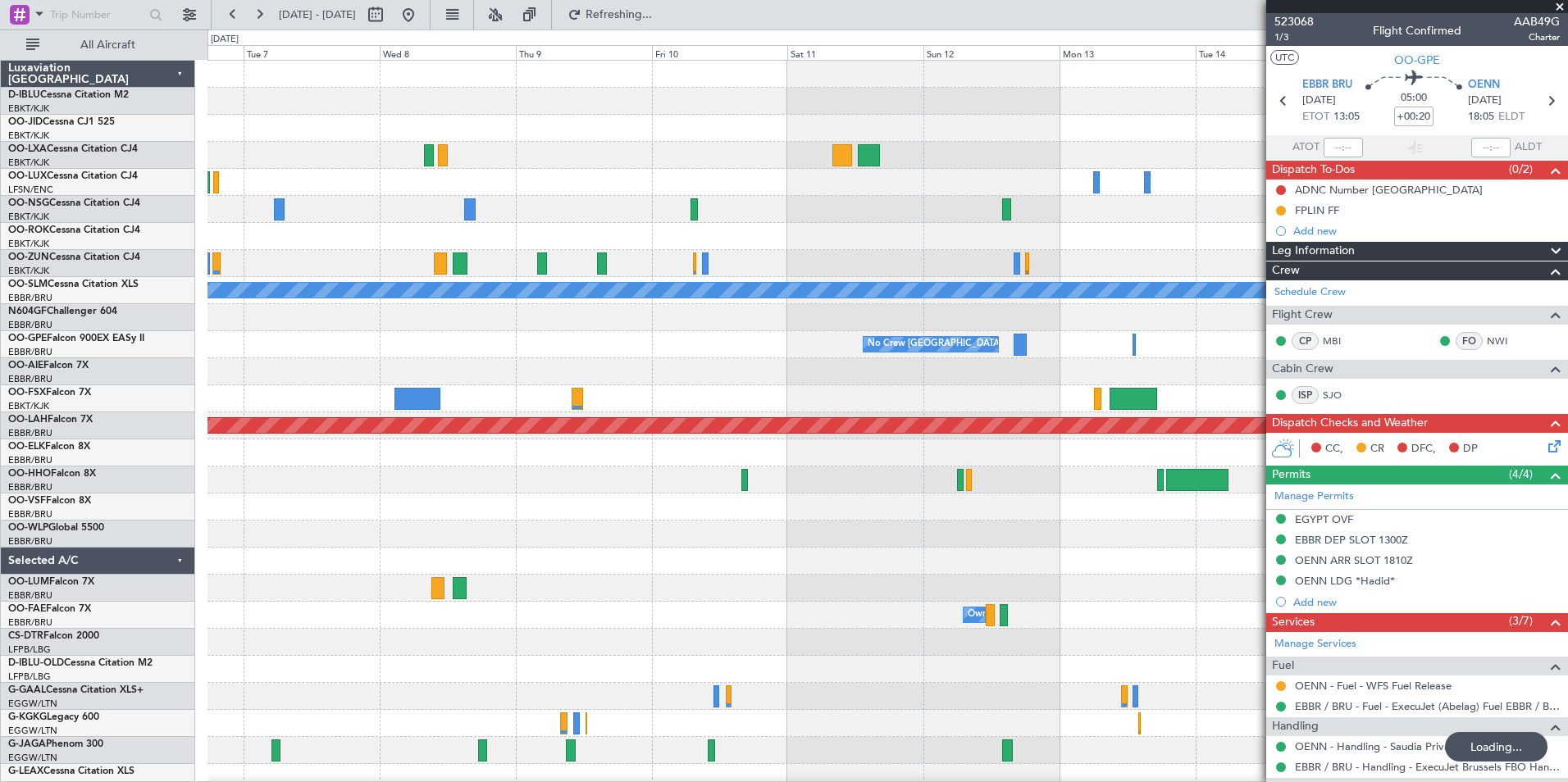
click at [449, 507] on div at bounding box center [887, 507] width 1360 height 27
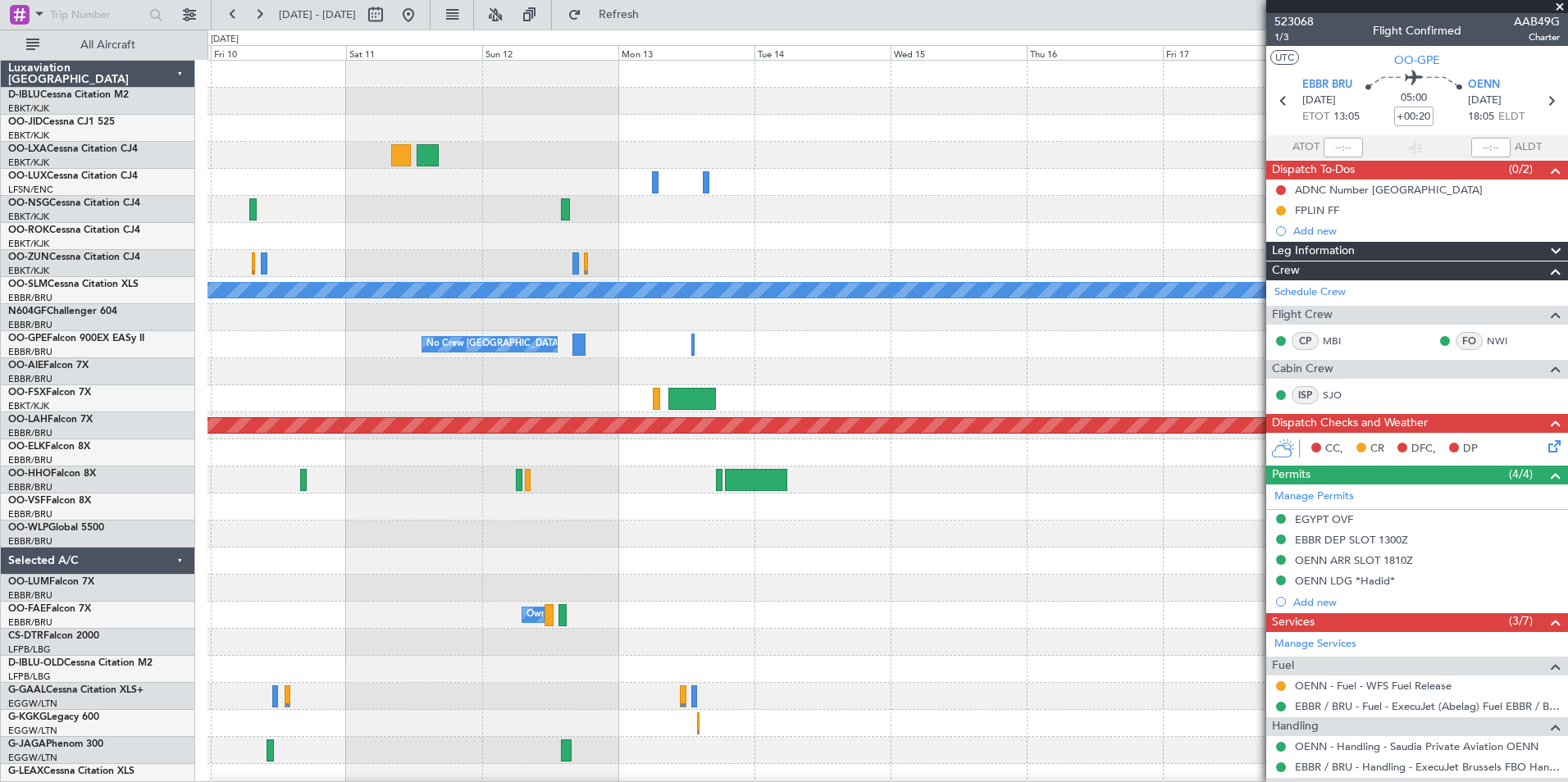
click at [330, 525] on div "A/C Unavailable Monchengladbach No Crew Brussels (Brussels National) Planned Ma…" at bounding box center [887, 575] width 1360 height 1028
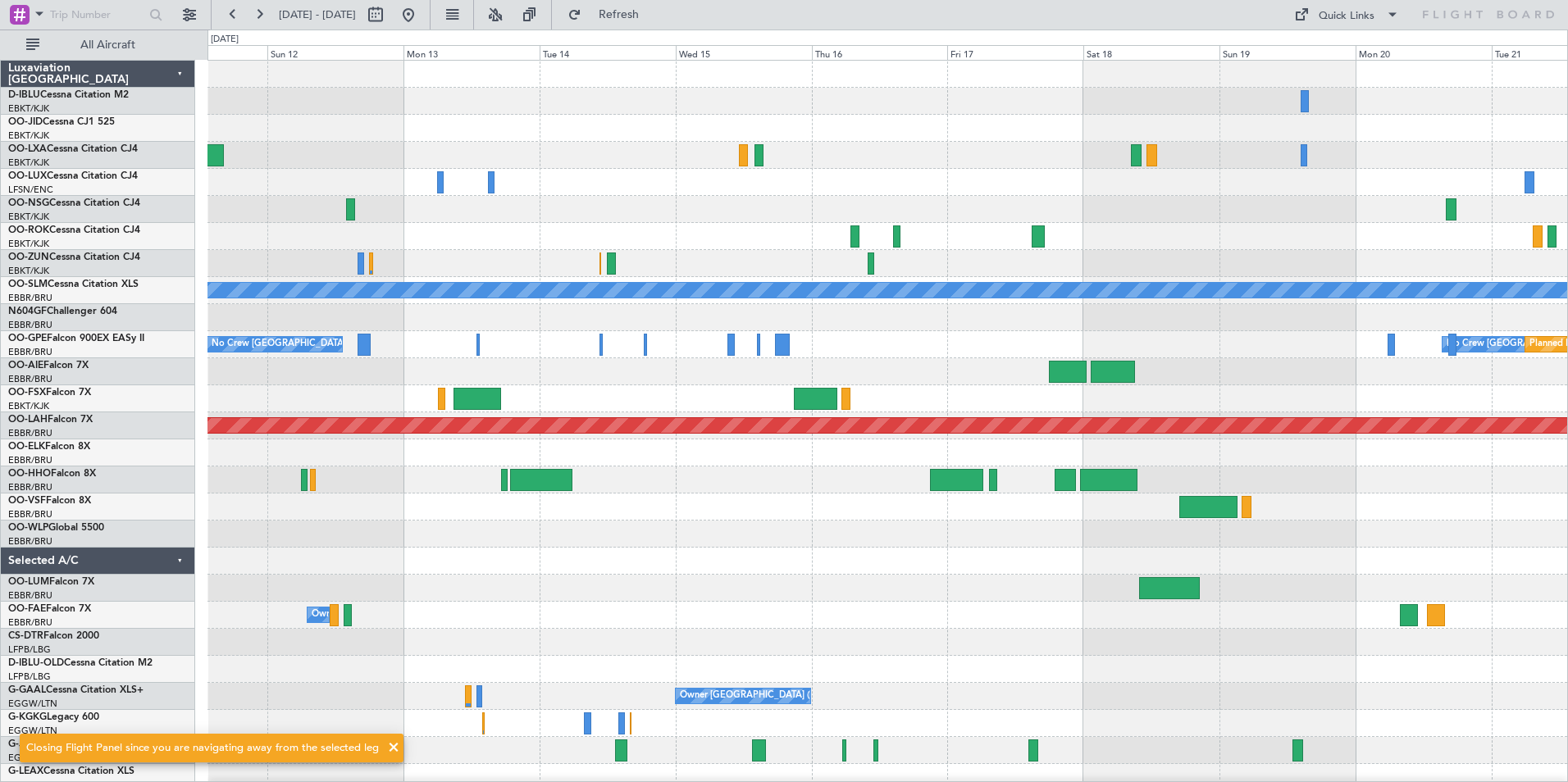
click at [430, 379] on div at bounding box center [887, 372] width 1360 height 27
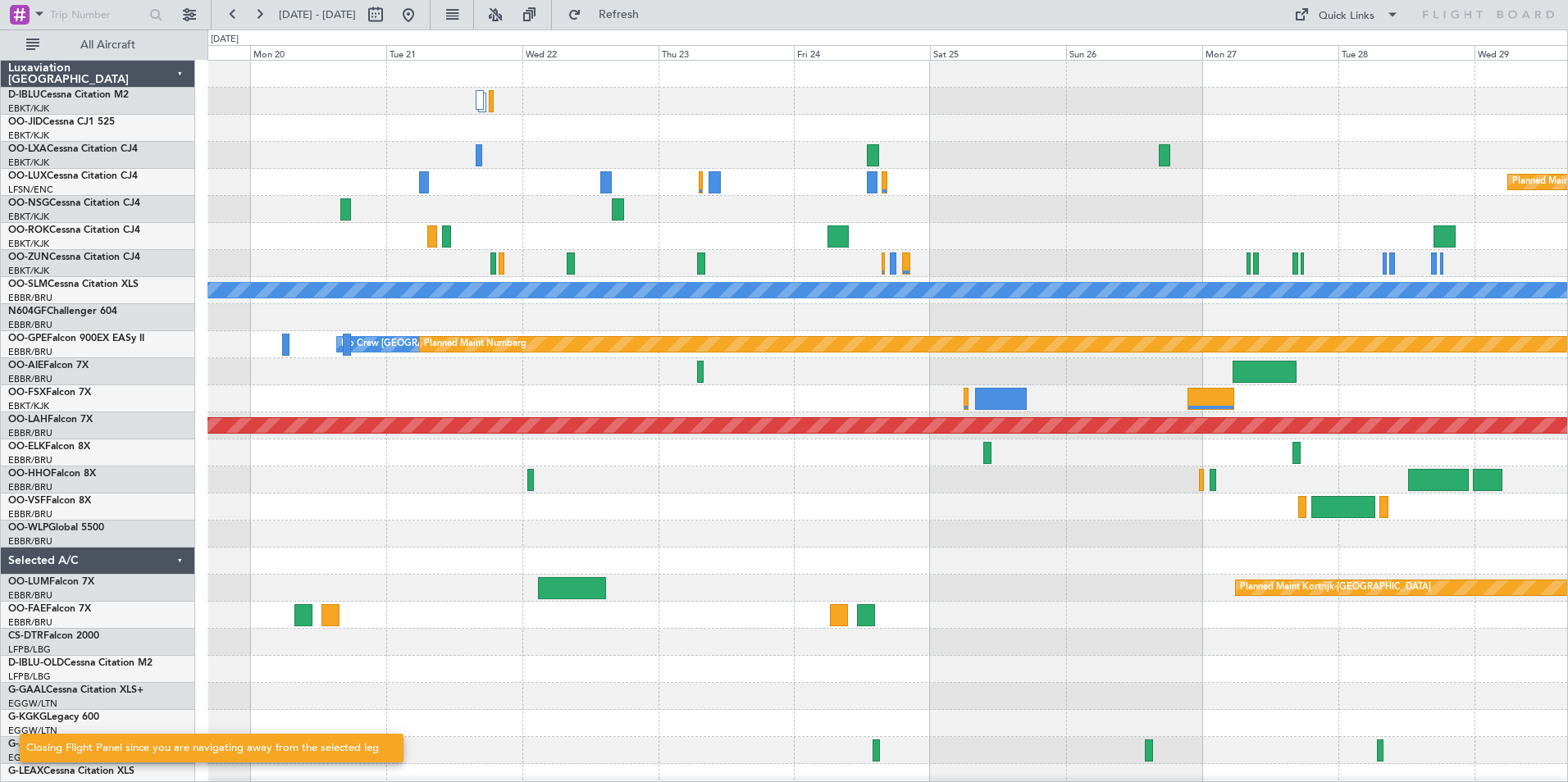
click at [180, 401] on div "Planned Maint Paris (Le Bourget) A/C Unavailable Monchengladbach No Crew Brusse…" at bounding box center [784, 405] width 1568 height 753
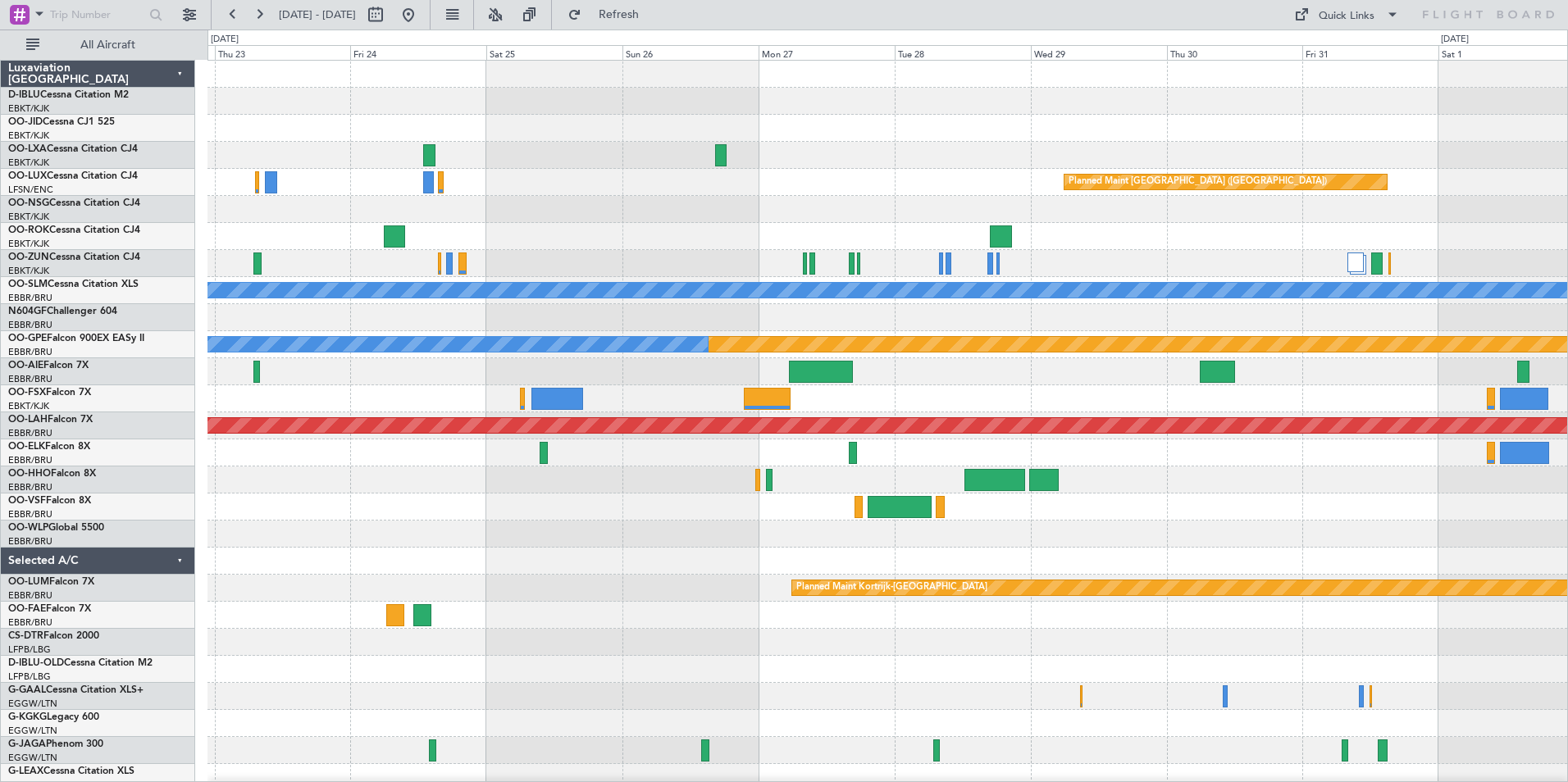
click at [573, 583] on div "Planned Maint Paris (Le Bourget) A/C Unavailable Monchengladbach Planned Maint …" at bounding box center [887, 575] width 1360 height 1028
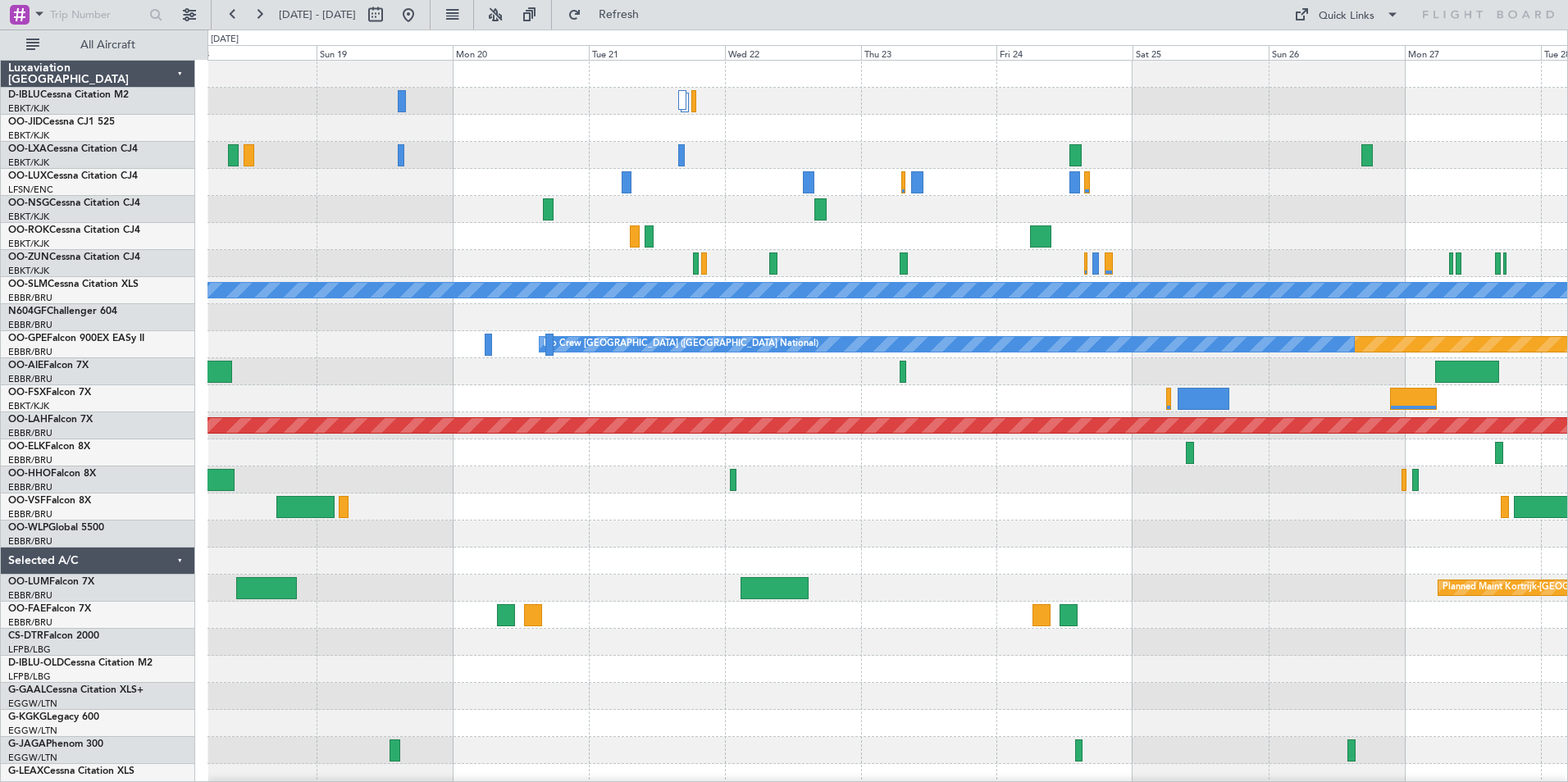
click at [999, 609] on div "Planned Maint Paris (Le Bourget) A/C Unavailable Monchengladbach Planned Maint …" at bounding box center [887, 575] width 1360 height 1028
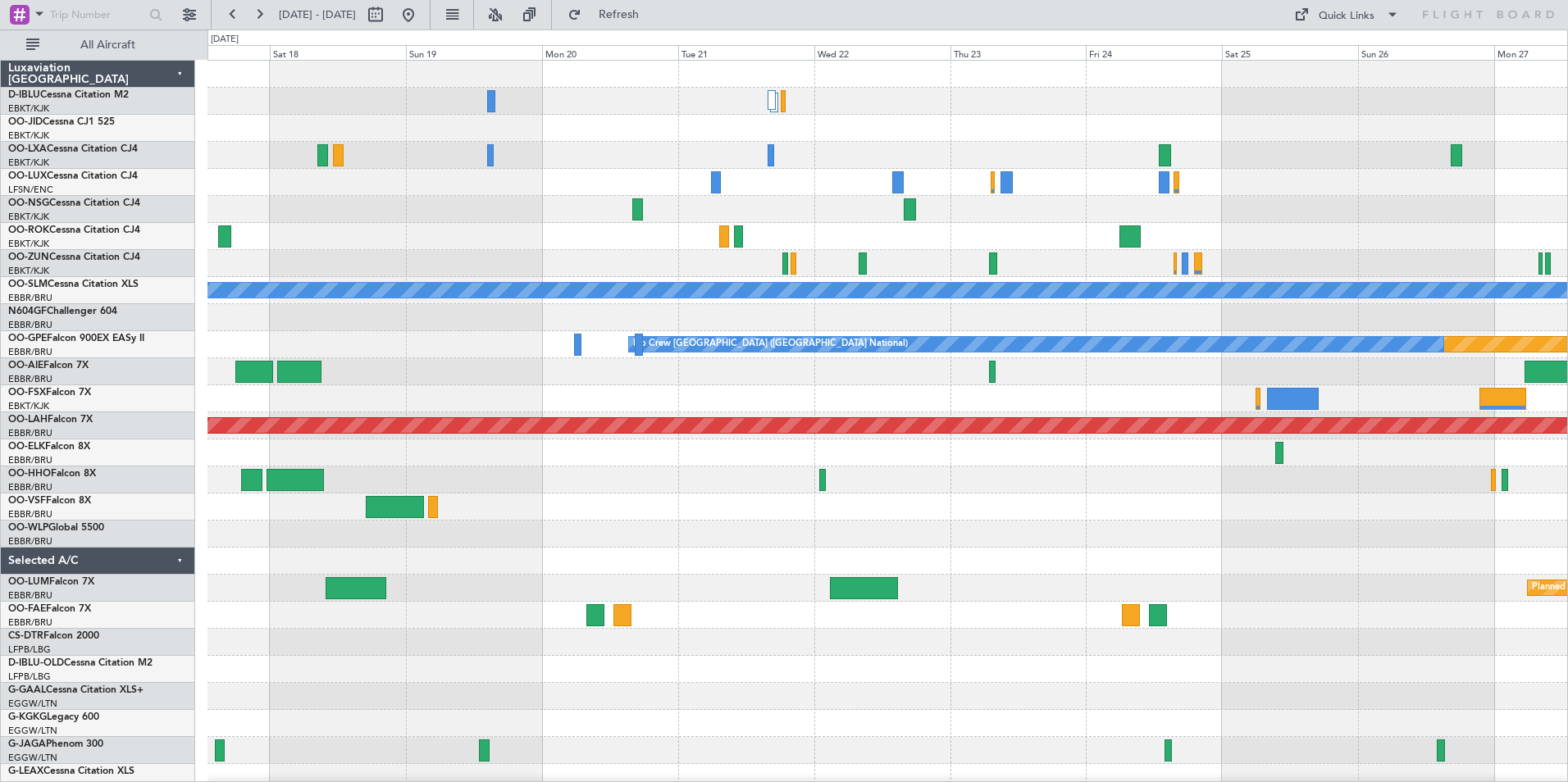
click at [1159, 559] on div at bounding box center [887, 561] width 1360 height 27
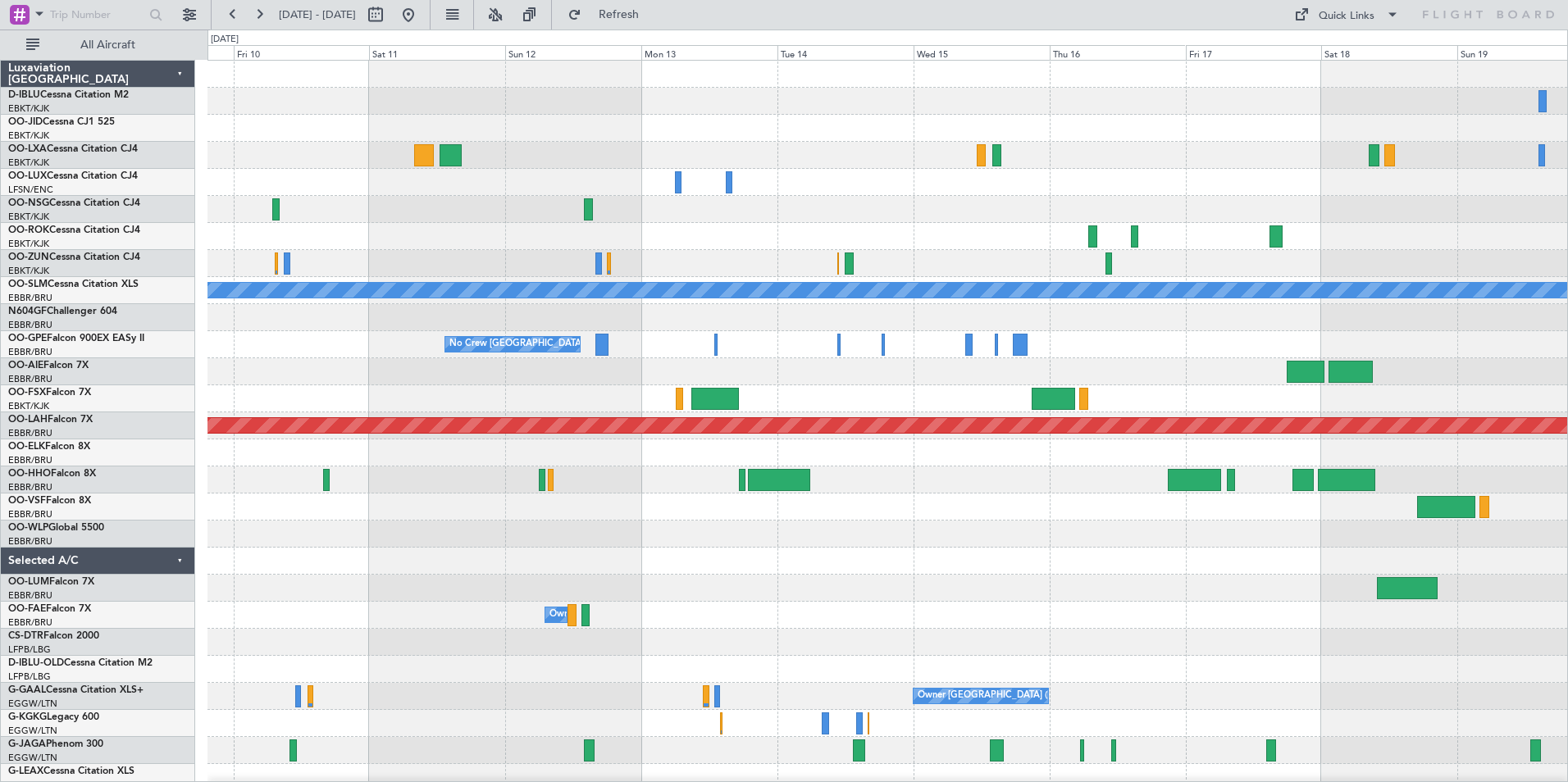
click at [1229, 588] on div "A/C Unavailable Monchengladbach No Crew Brussels (Brussels National) No Crew Br…" at bounding box center [887, 575] width 1360 height 1028
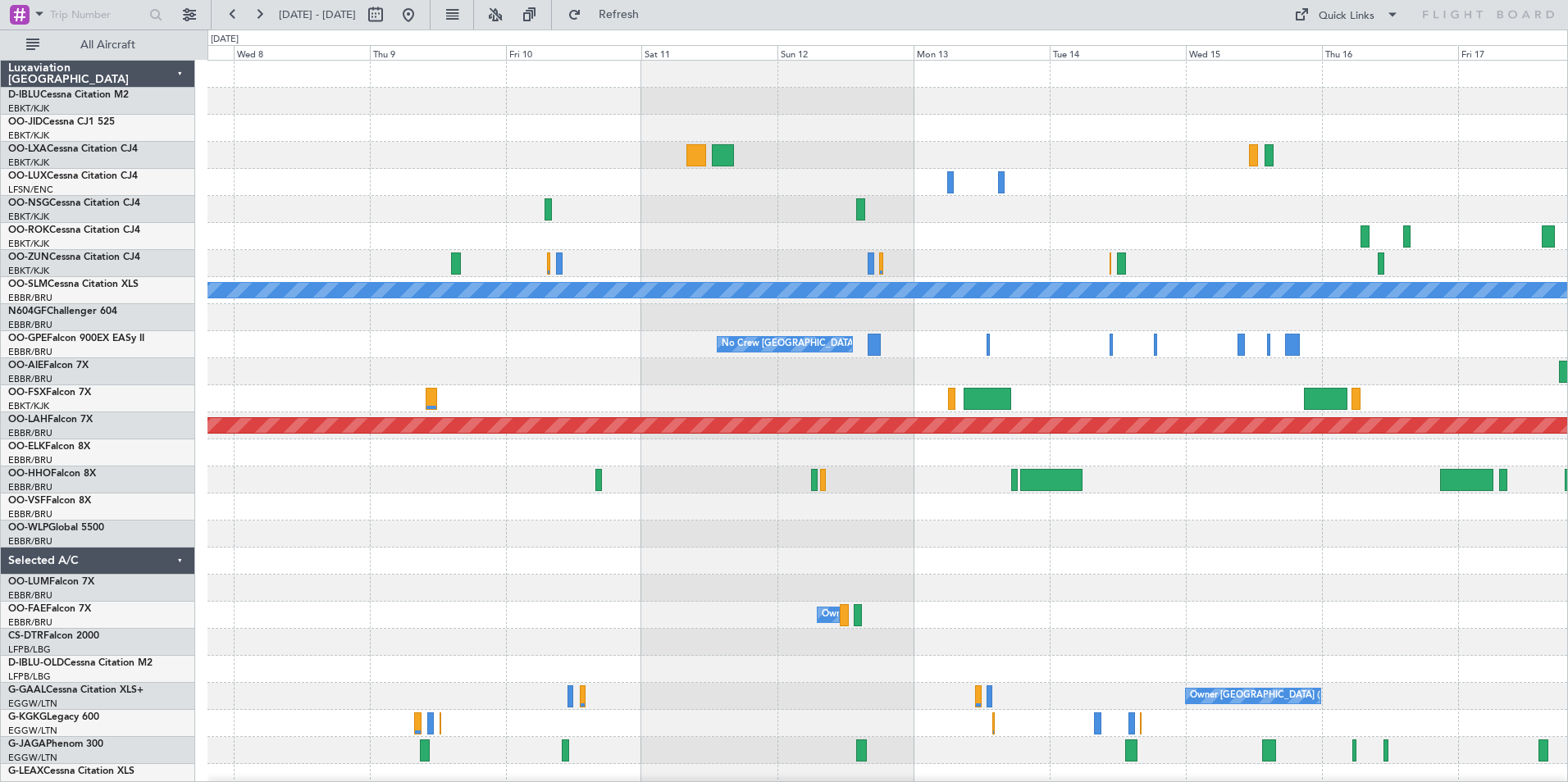
click at [1049, 606] on div "A/C Unavailable Monchengladbach No Crew Brussels (Brussels National) Planned Ma…" at bounding box center [887, 575] width 1360 height 1028
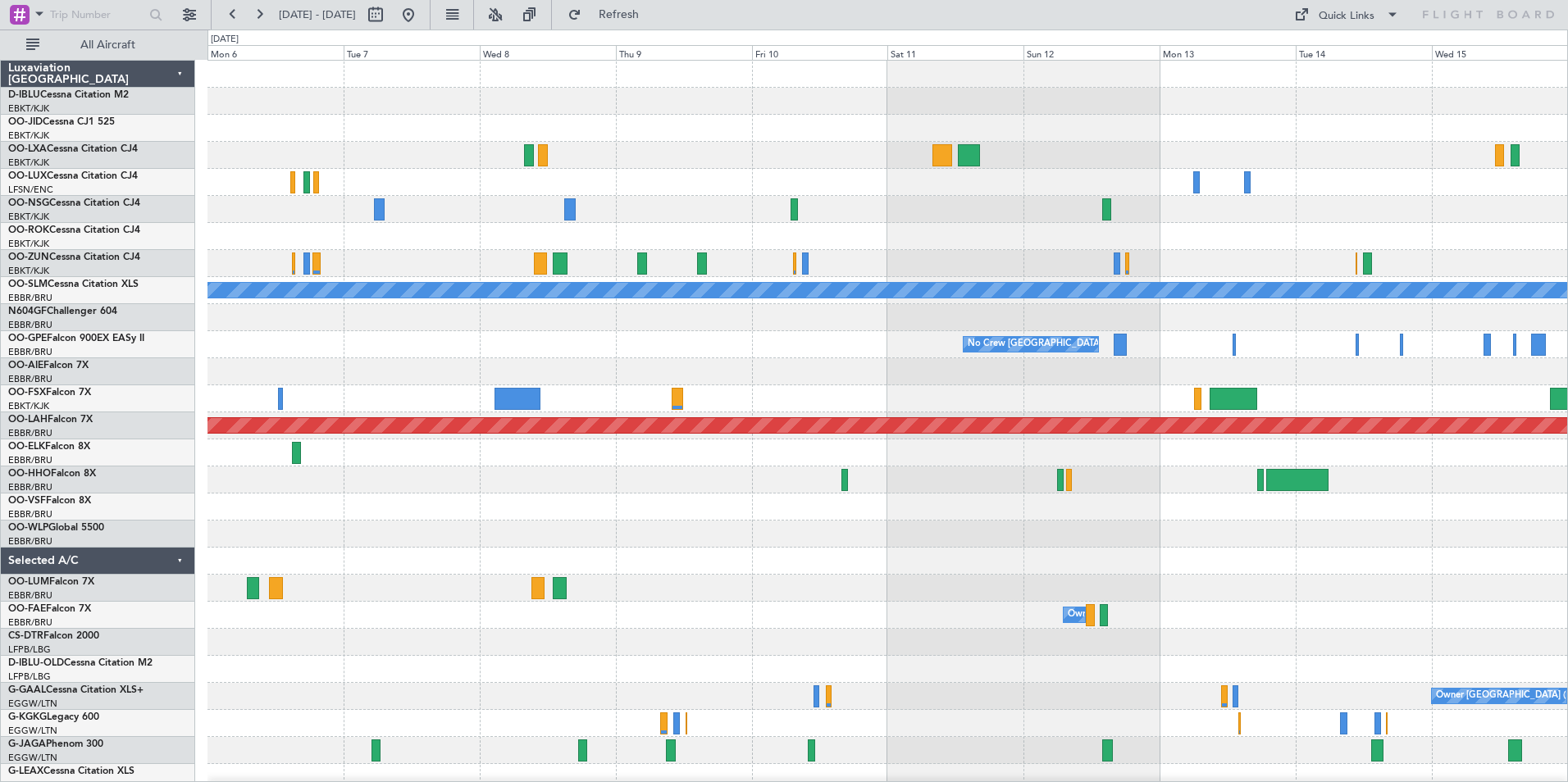
click at [767, 557] on div "A/C Unavailable Monchengladbach No Crew Brussels (Brussels National) No Crew Br…" at bounding box center [887, 601] width 1360 height 1082
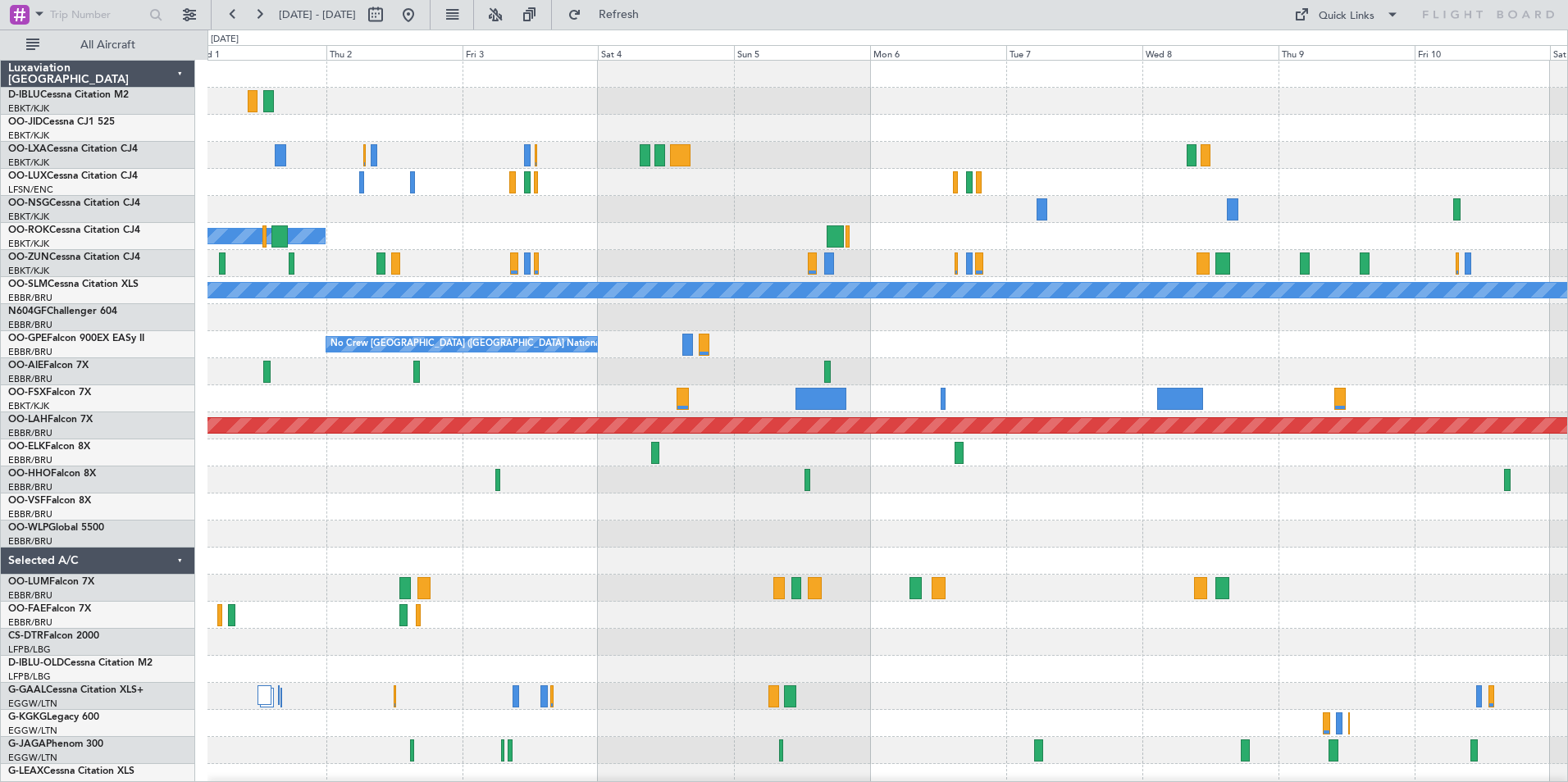
click at [947, 556] on div "Planned Maint Kortrijk-Wevelgem Planned Maint Paris (Le Bourget) Owner Kortrijk…" at bounding box center [887, 575] width 1360 height 1028
click at [421, 17] on button at bounding box center [409, 15] width 27 height 27
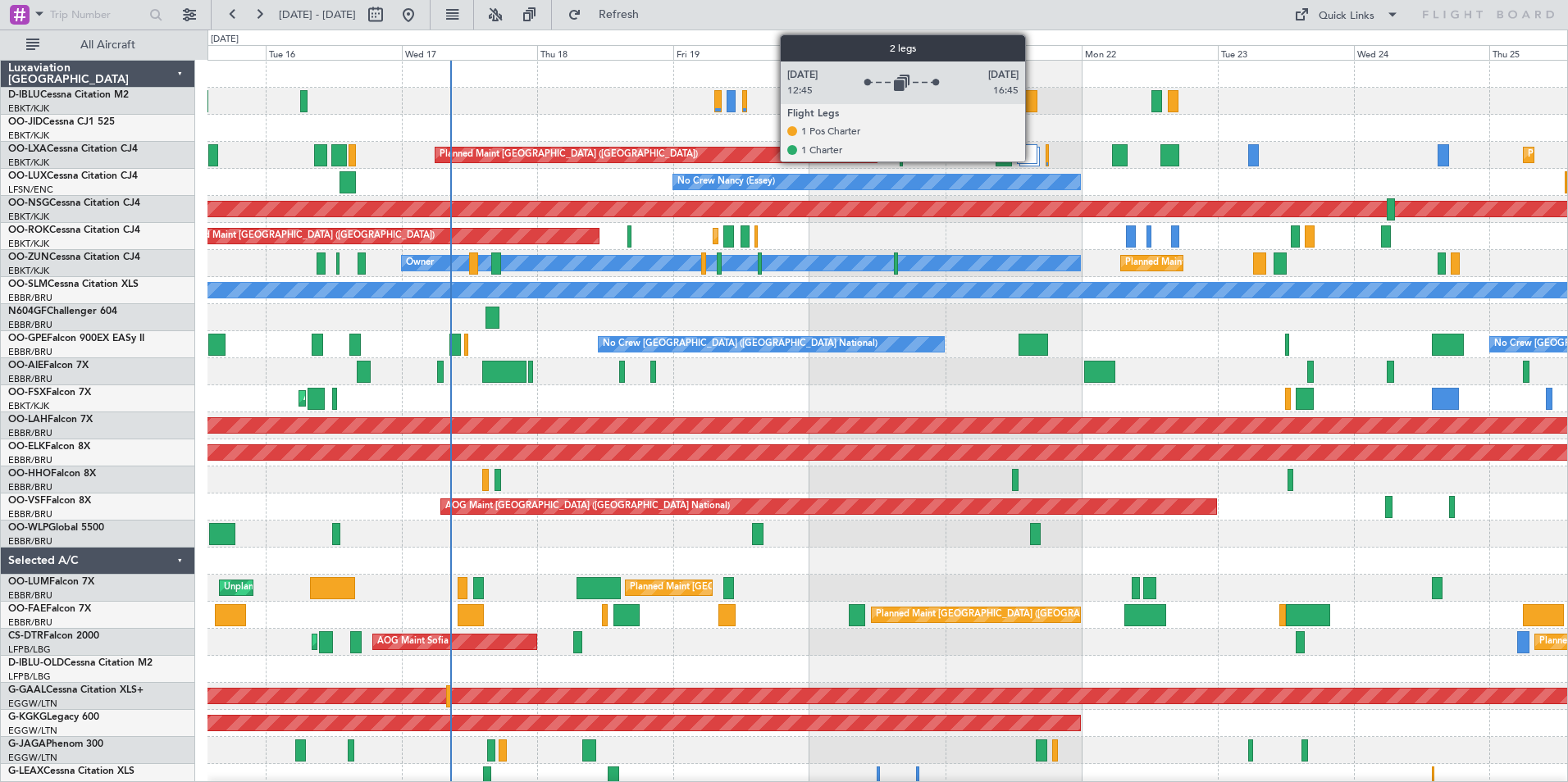
click at [1033, 148] on div at bounding box center [1027, 154] width 21 height 20
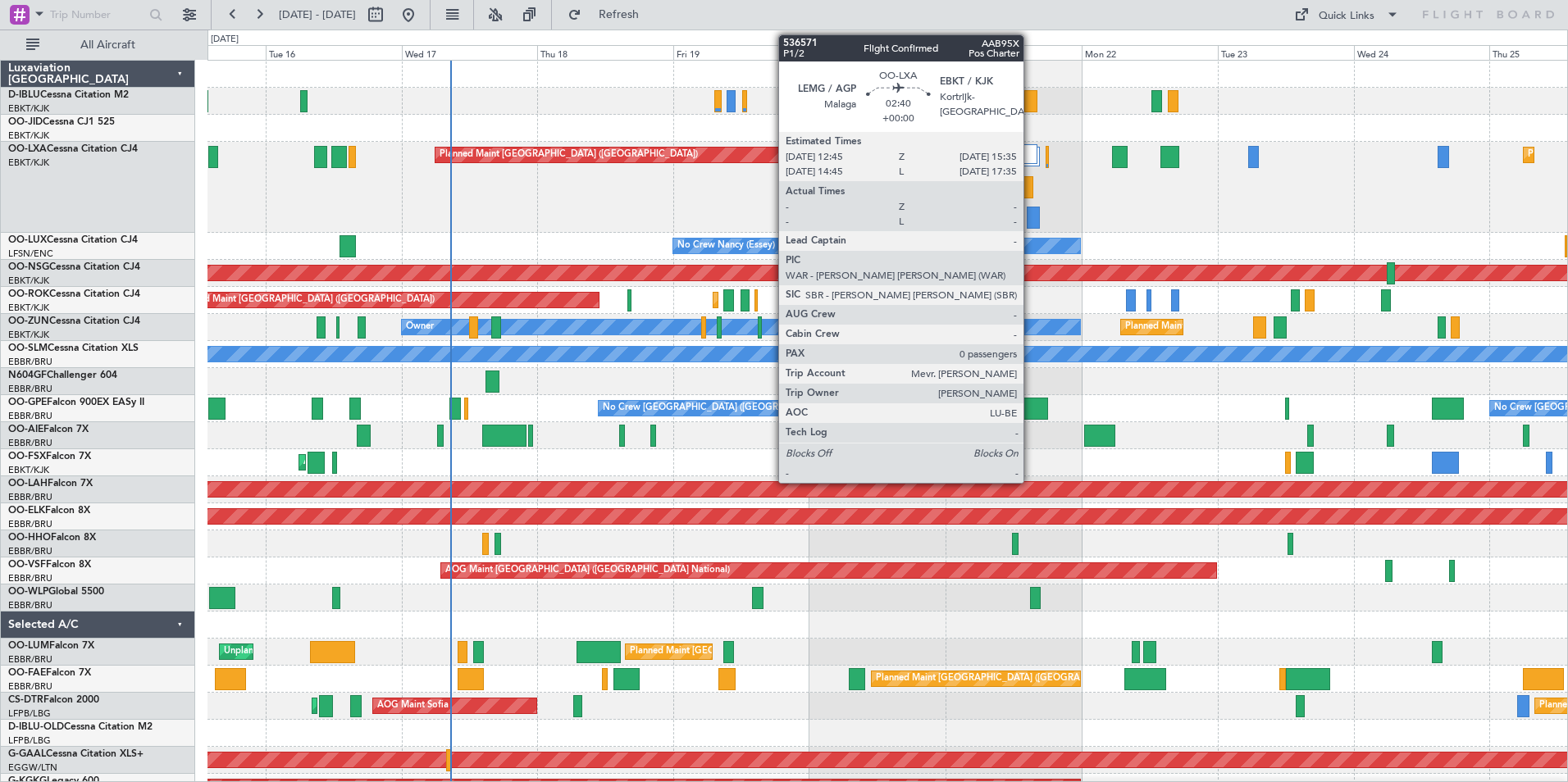
click at [1031, 194] on div at bounding box center [1025, 187] width 17 height 22
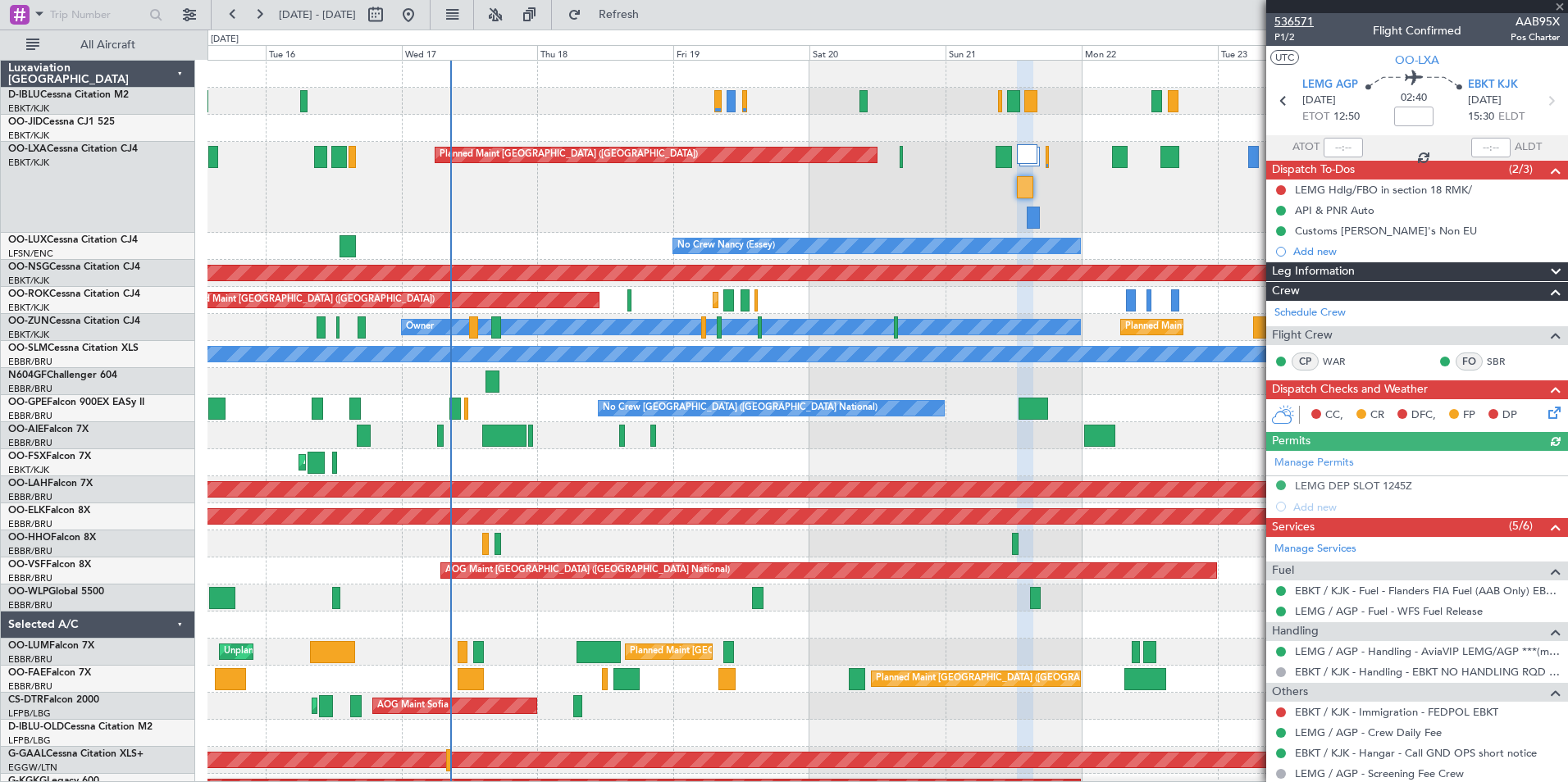
click at [1310, 27] on span "536571" at bounding box center [1293, 22] width 39 height 17
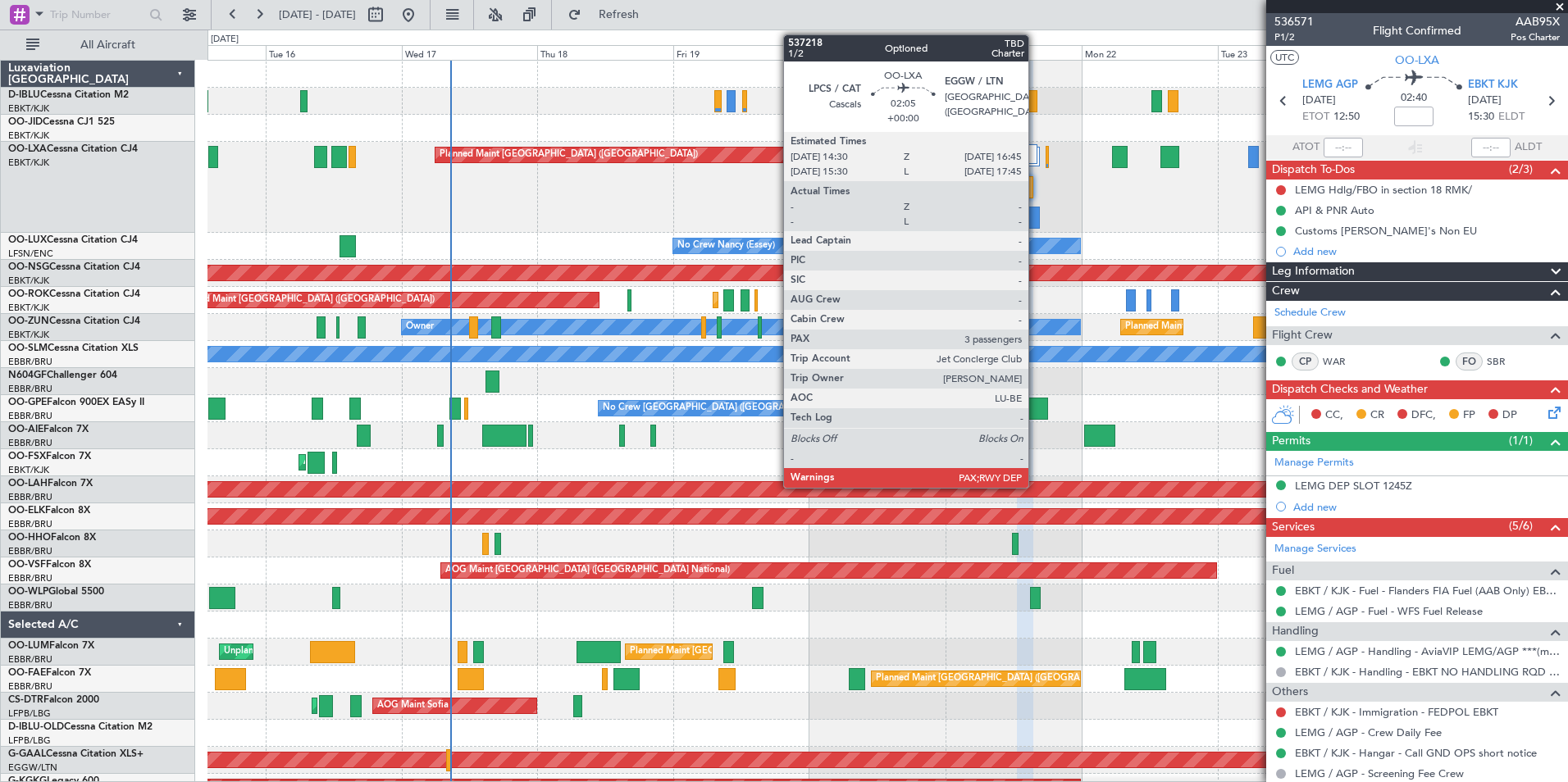
click at [1035, 220] on div at bounding box center [1034, 217] width 13 height 22
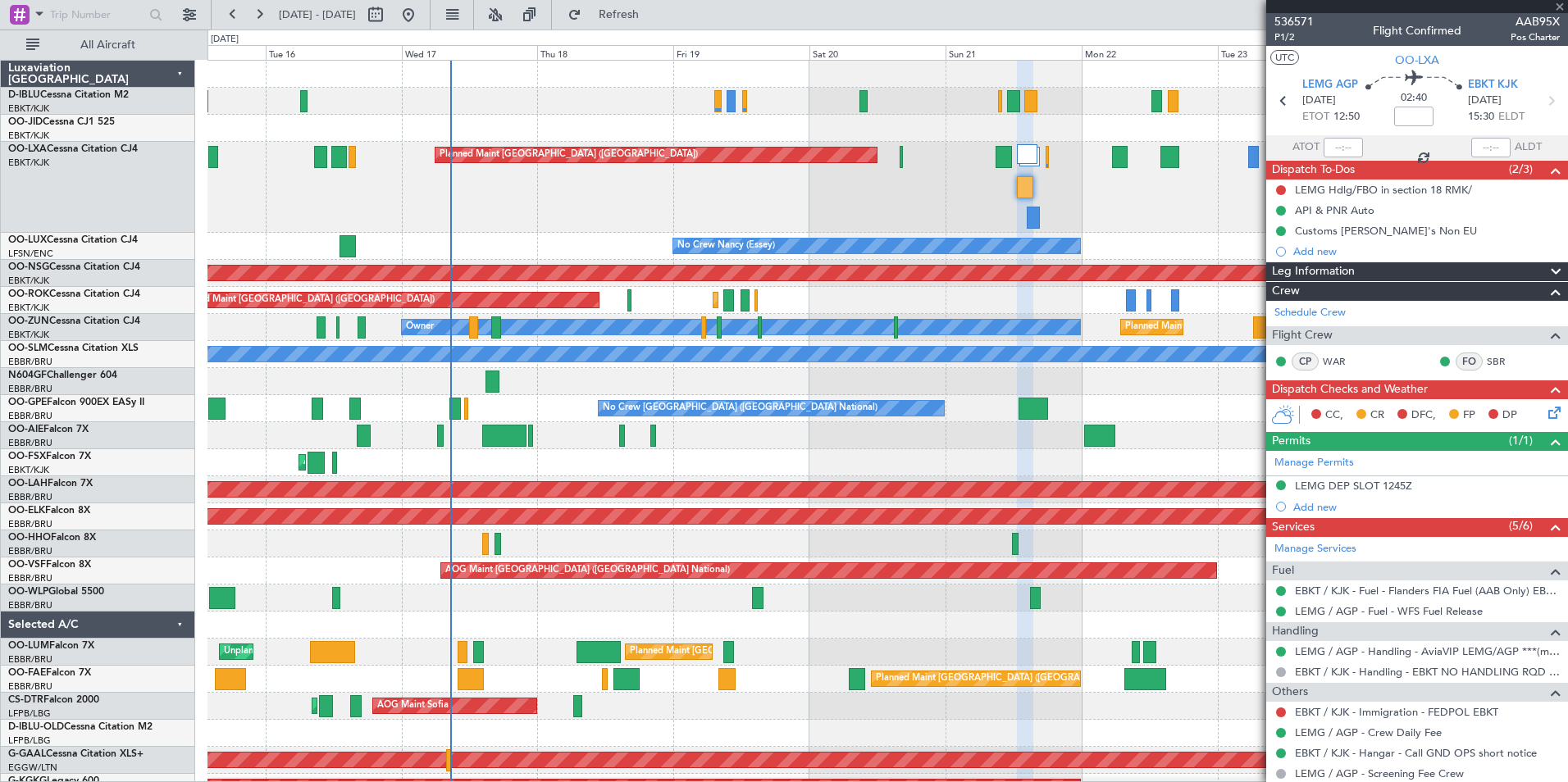
type input "3"
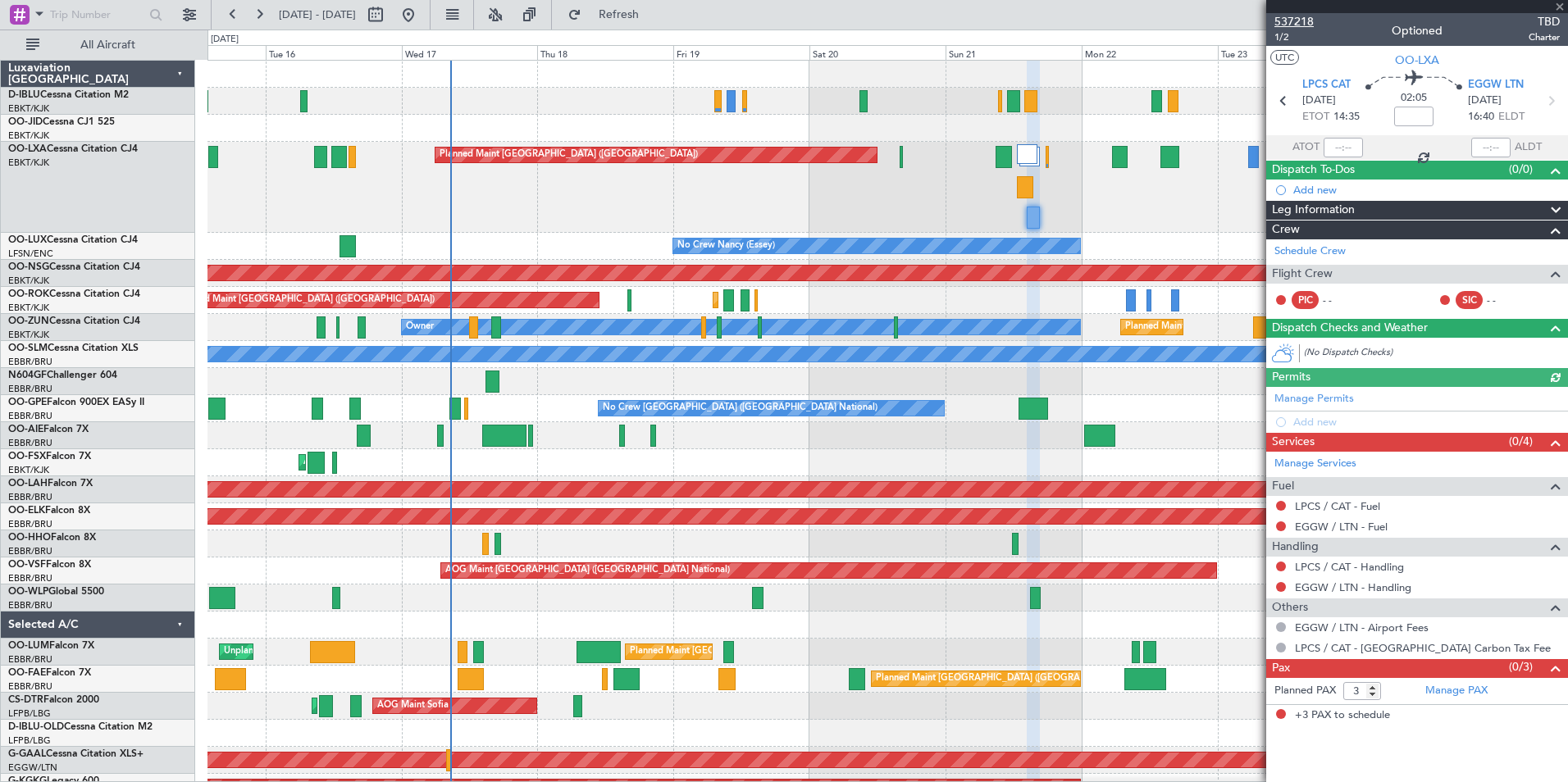
click at [1294, 17] on span "537218" at bounding box center [1293, 22] width 39 height 17
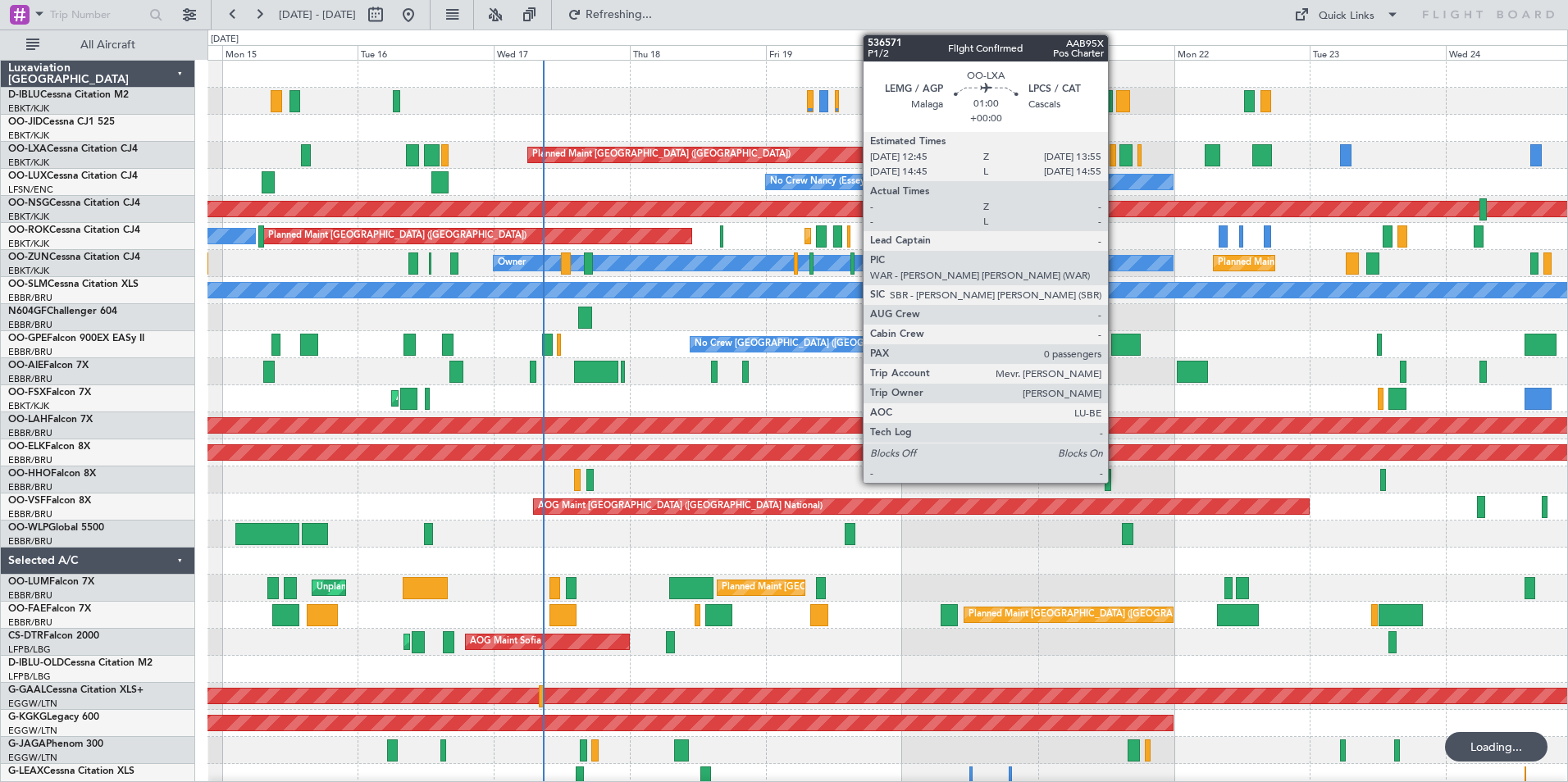
click at [1115, 153] on div at bounding box center [1113, 155] width 7 height 22
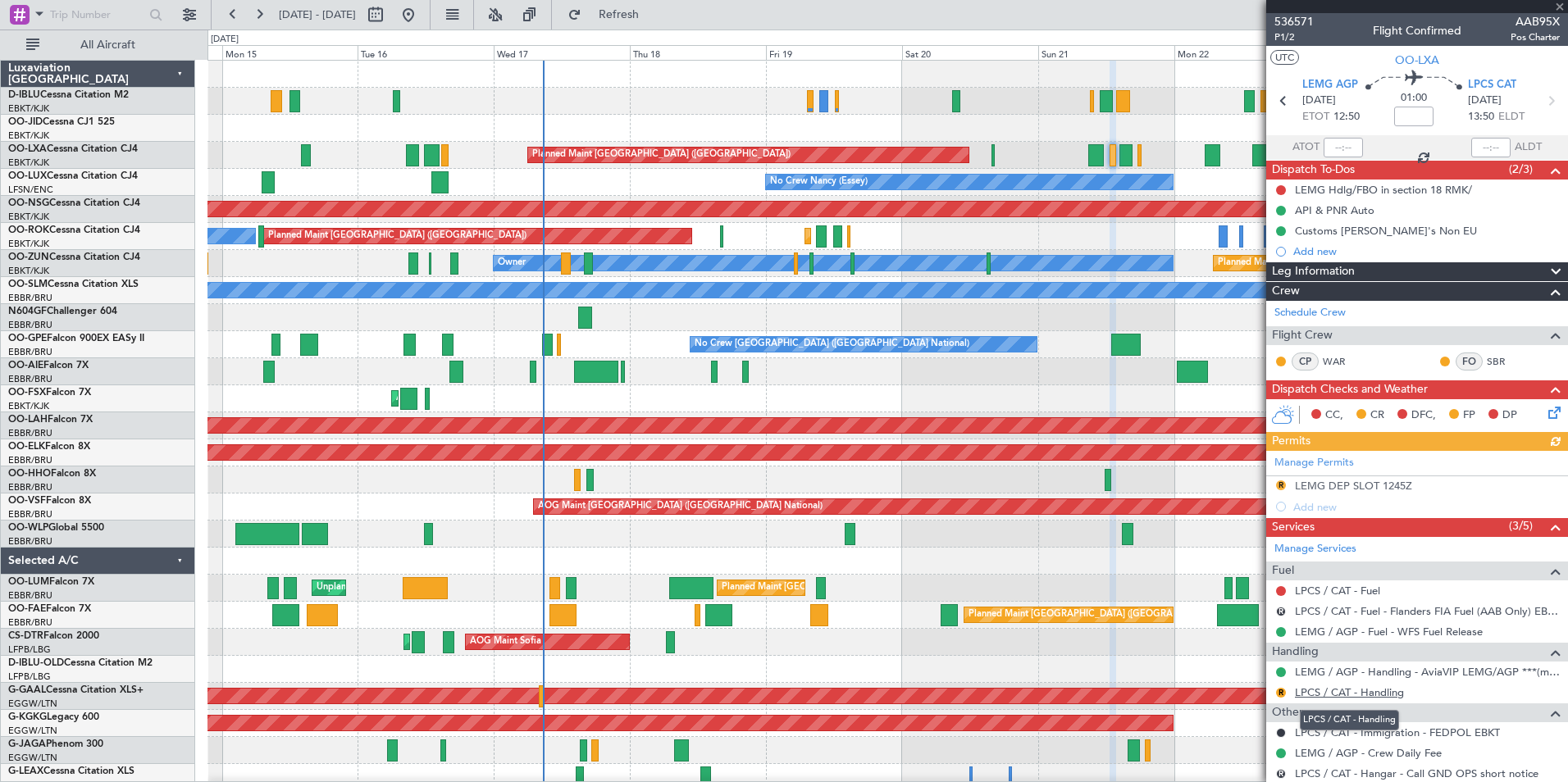
click at [1362, 696] on link "LPCS / CAT - Handling" at bounding box center [1349, 692] width 109 height 14
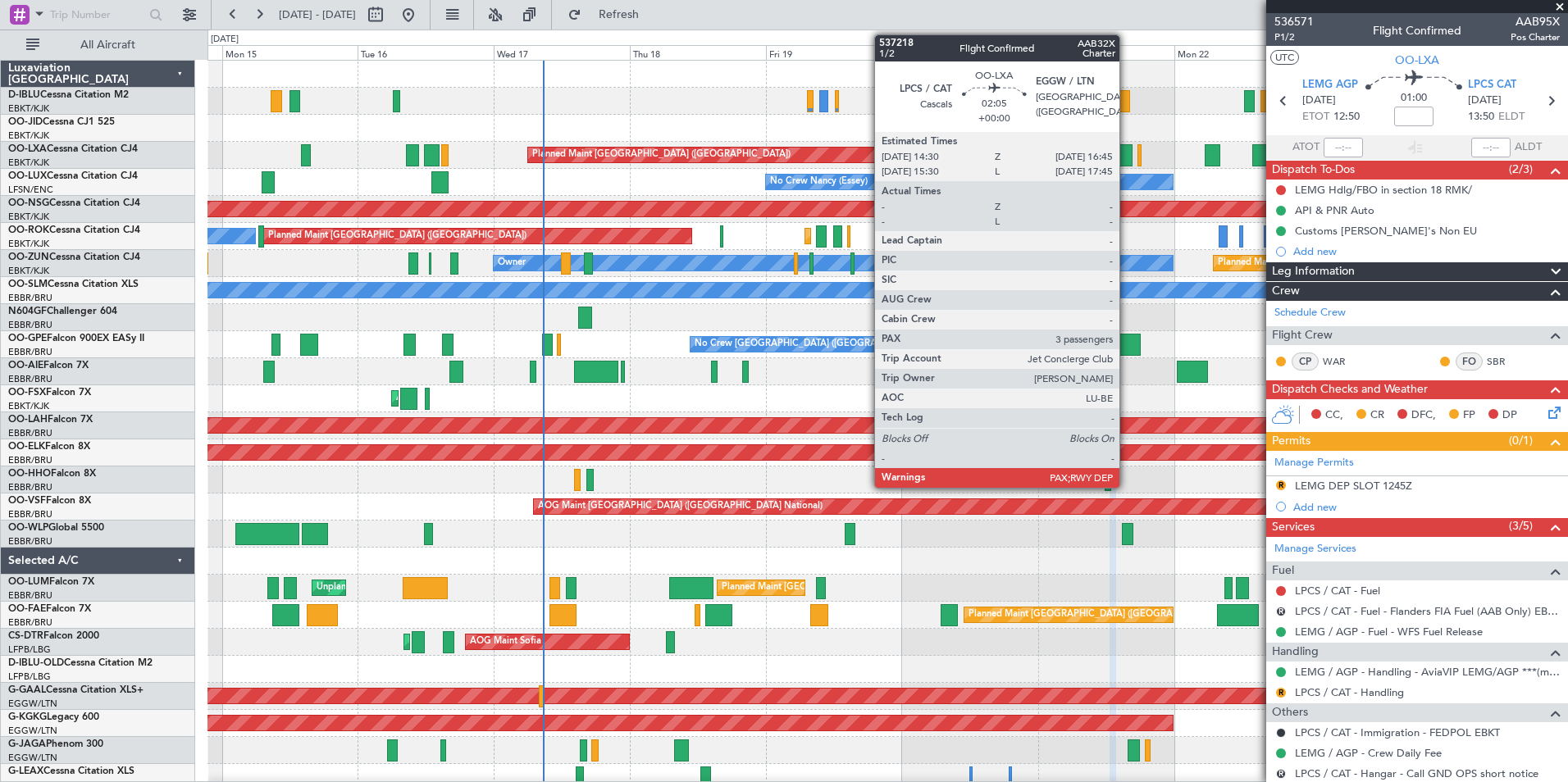
click at [1127, 162] on div at bounding box center [1126, 155] width 13 height 22
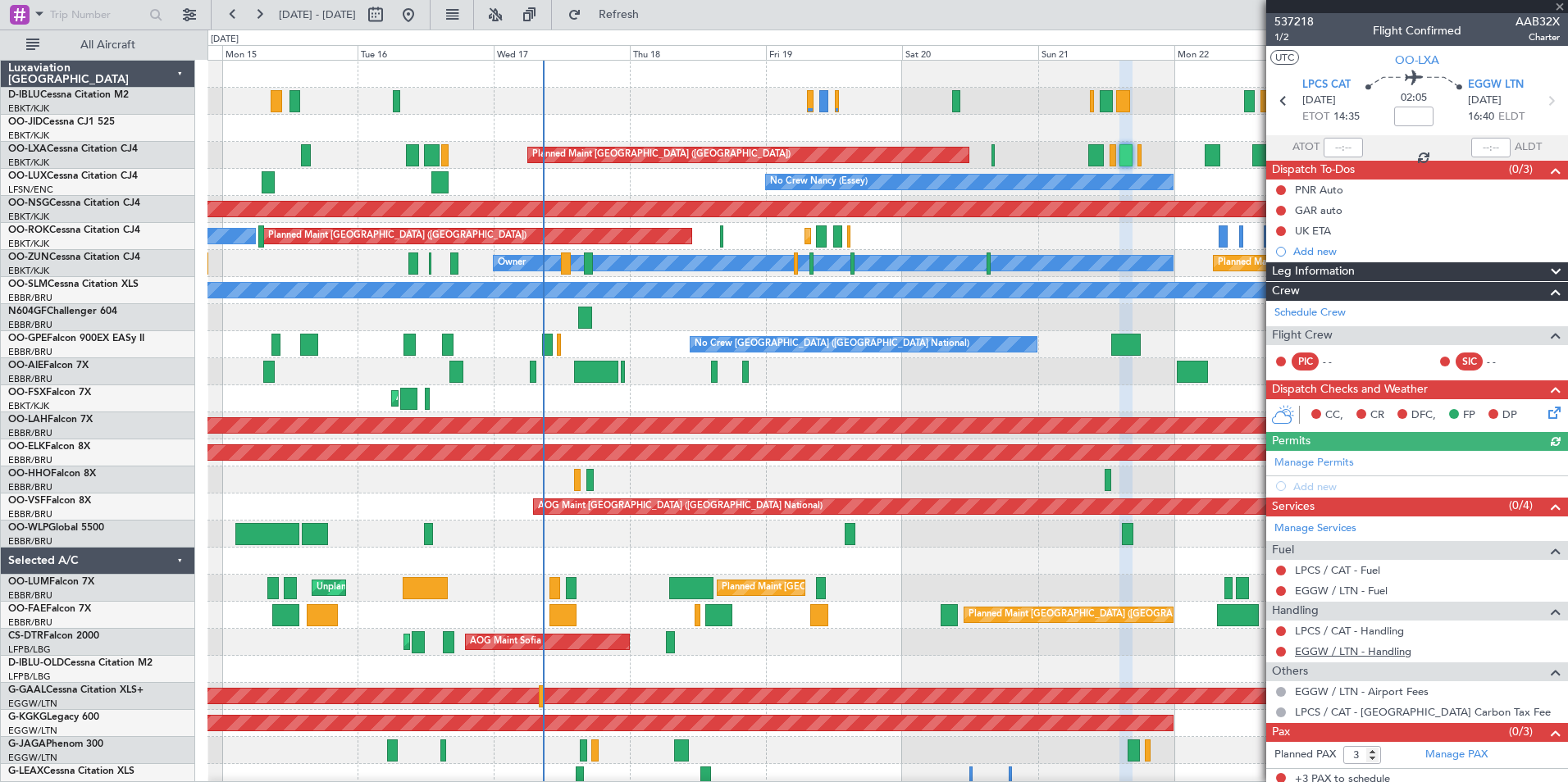
click at [1333, 655] on link "EGGW / LTN - Handling" at bounding box center [1353, 651] width 117 height 14
click at [1373, 636] on link "LPCS / CAT - Handling" at bounding box center [1349, 631] width 109 height 14
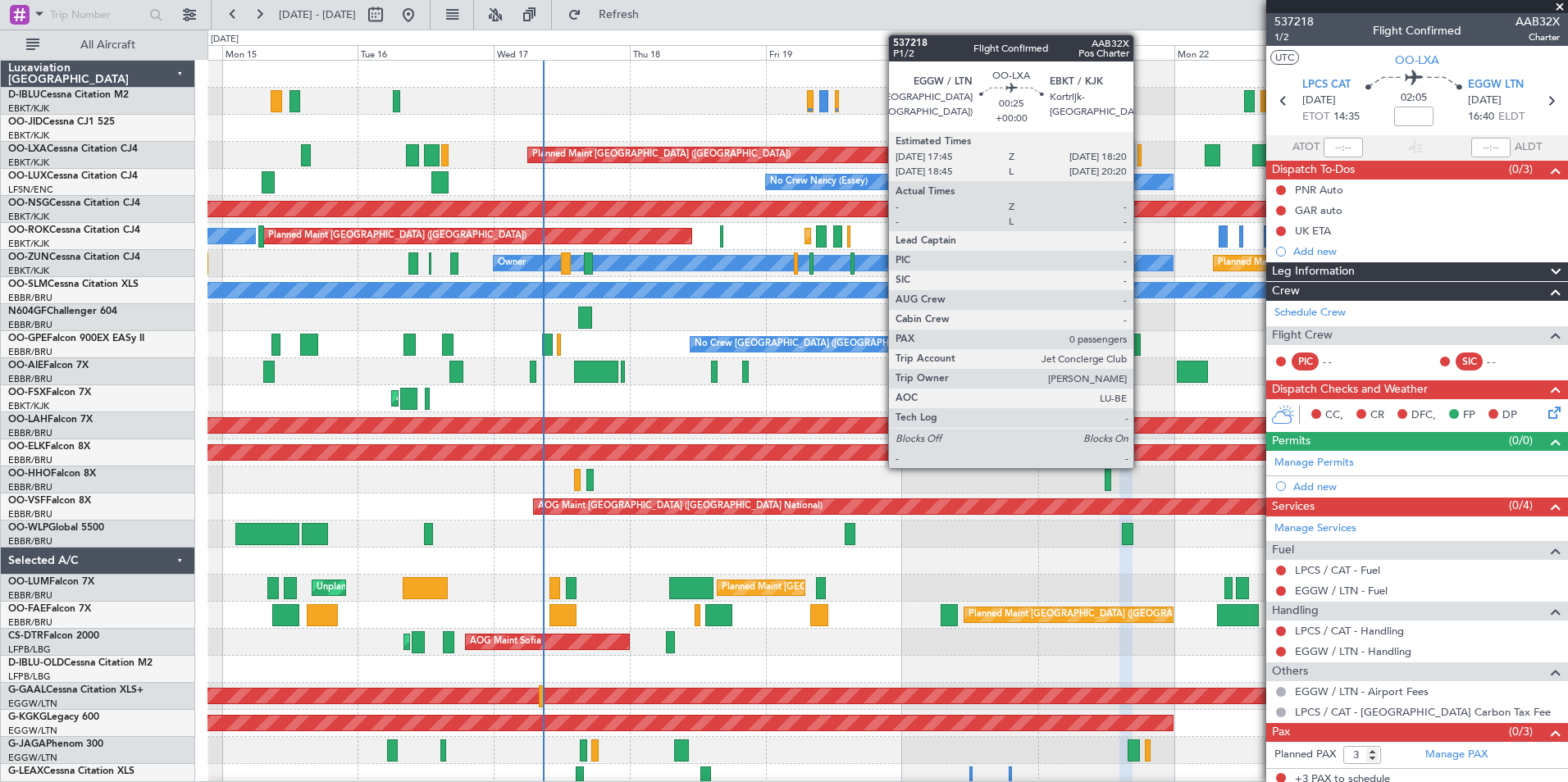
click at [1141, 156] on div at bounding box center [1139, 155] width 4 height 22
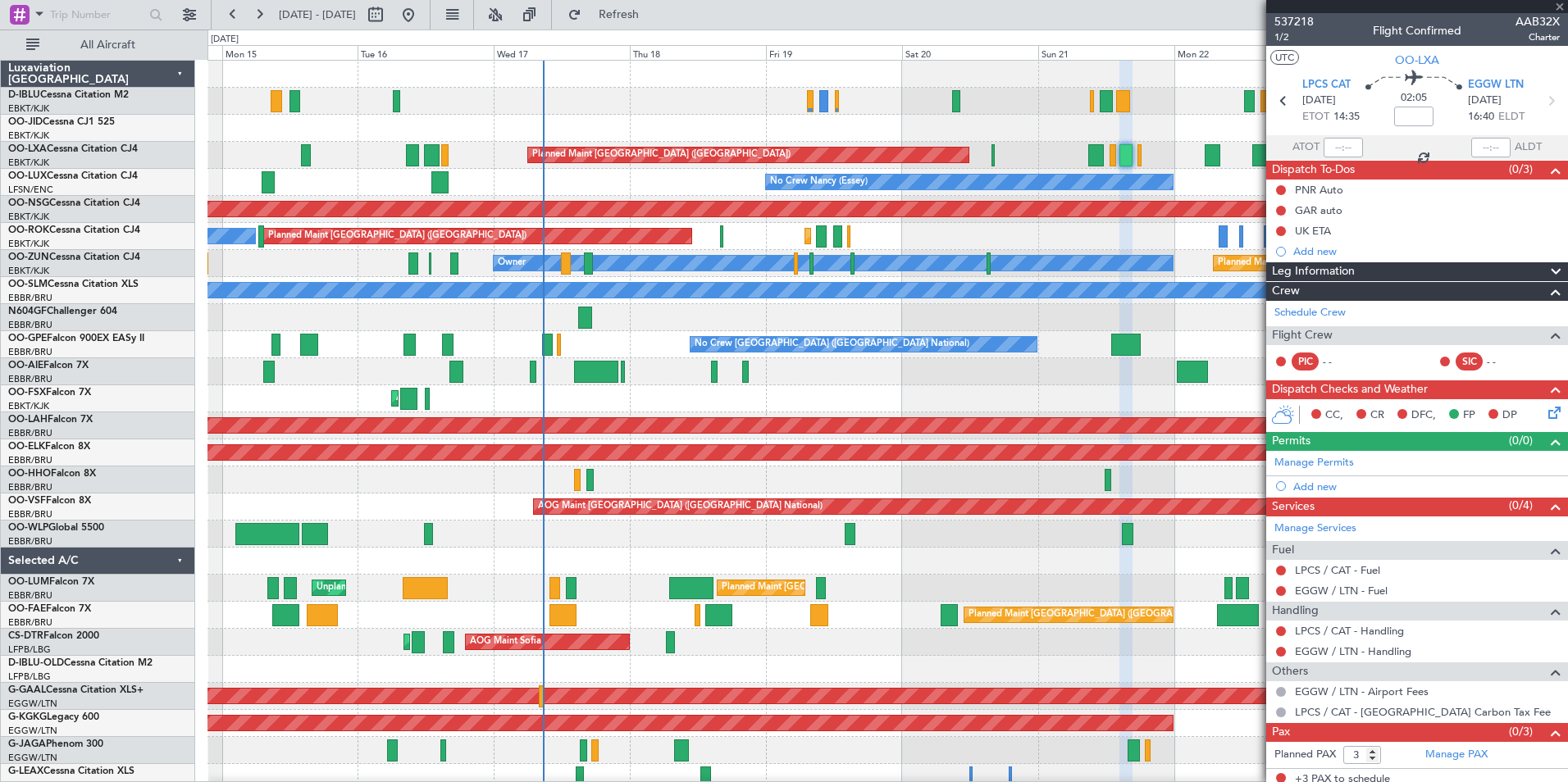
type input "0"
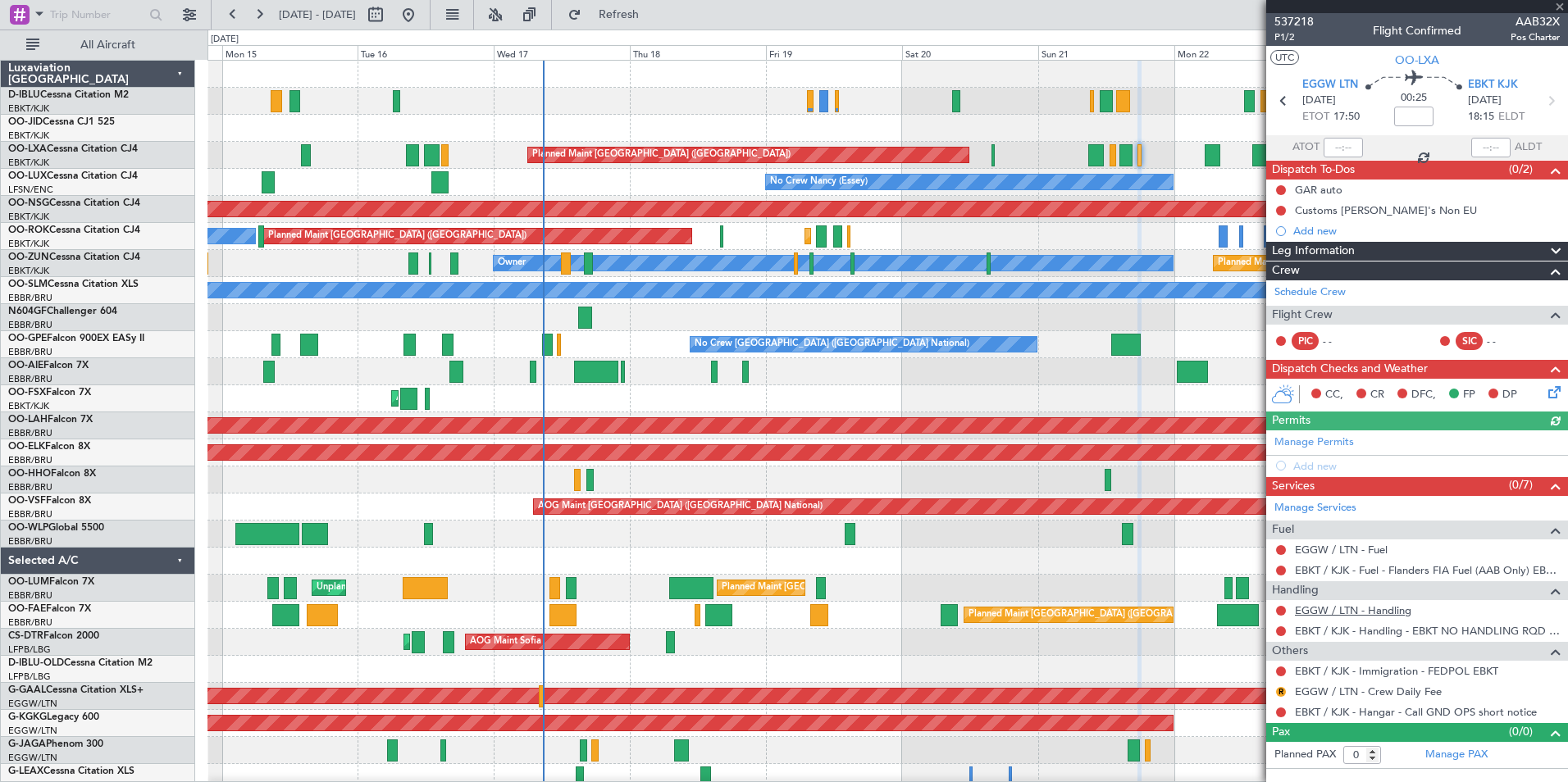
click at [1382, 609] on link "EGGW / LTN - Handling" at bounding box center [1353, 610] width 117 height 14
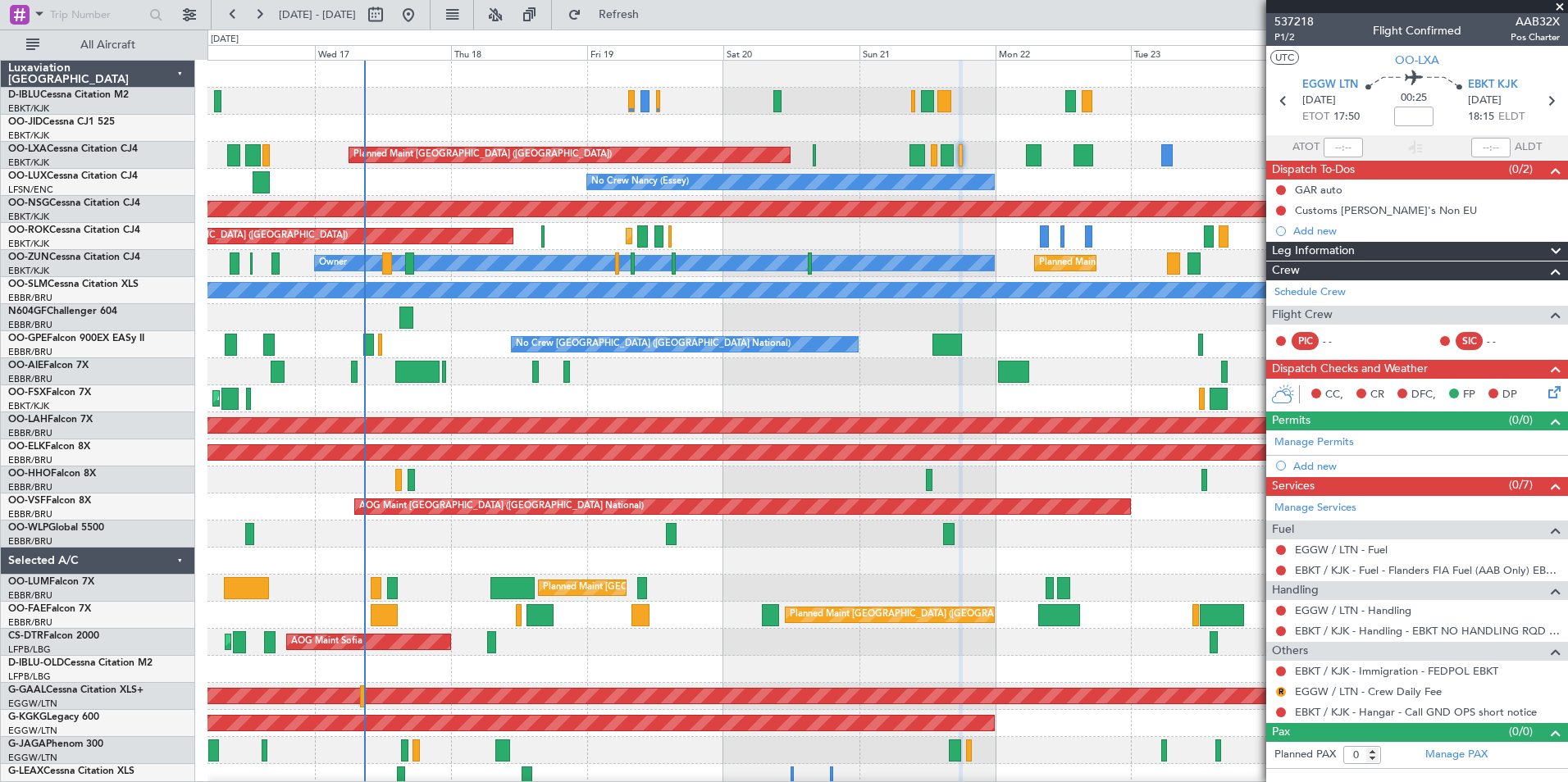
click at [849, 247] on div "Planned Maint Kortrijk-Wevelgem Planned Maint Paris (Le Bourget) Owner Kortrijk…" at bounding box center [887, 236] width 1360 height 27
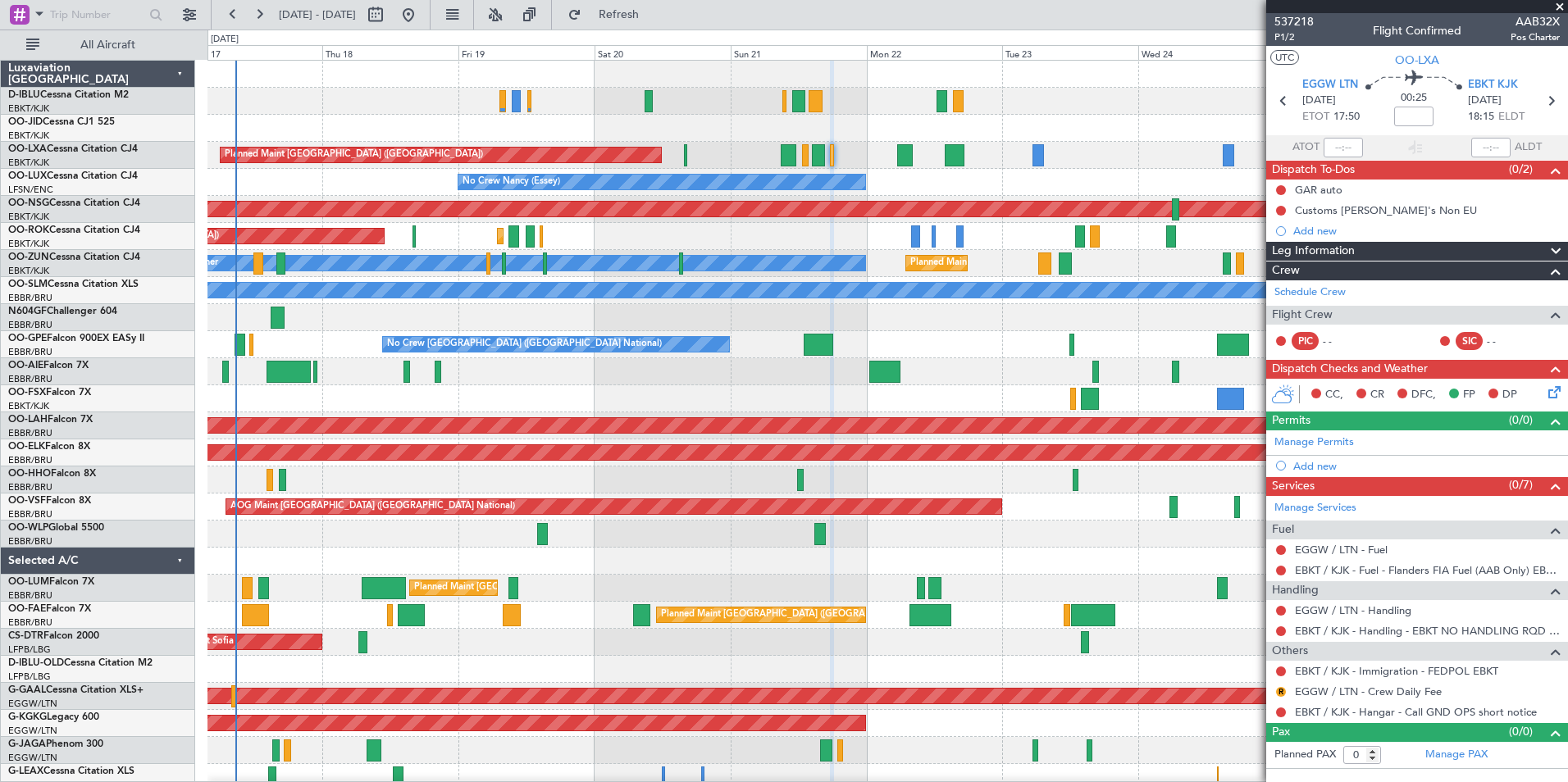
click at [754, 391] on div "AOG Maint Kortrijk-[GEOGRAPHIC_DATA]" at bounding box center [887, 398] width 1360 height 27
click at [311, 574] on div "A/C Unavailable Brussels (Brussels National) A/C Unavailable Kortrijk-Wevelgem …" at bounding box center [887, 601] width 1360 height 1082
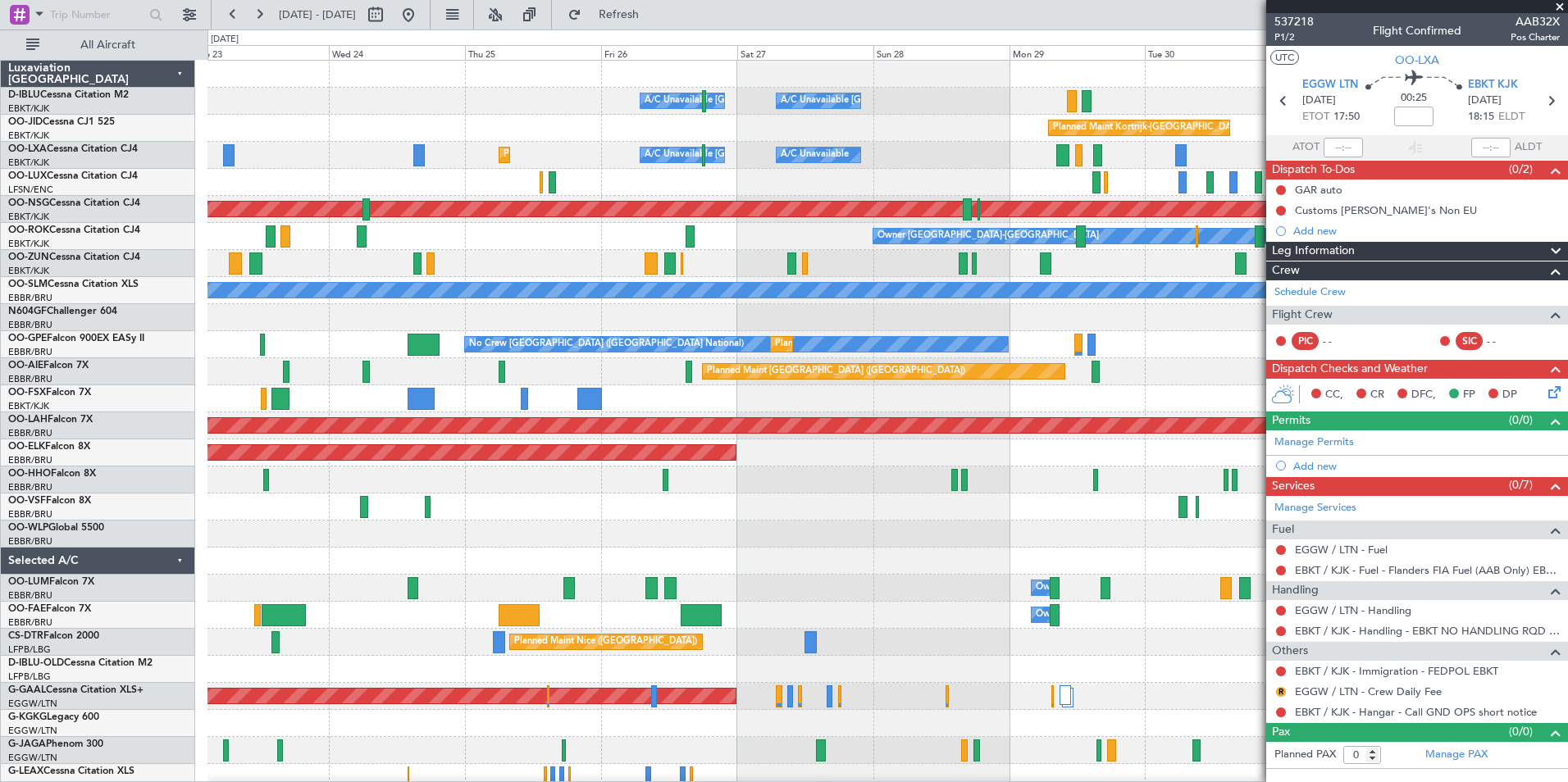
click at [172, 571] on div "A/C Unavailable Brussels (Brussels National) A/C Unavailable Kortrijk-Wevelgem …" at bounding box center [784, 405] width 1568 height 753
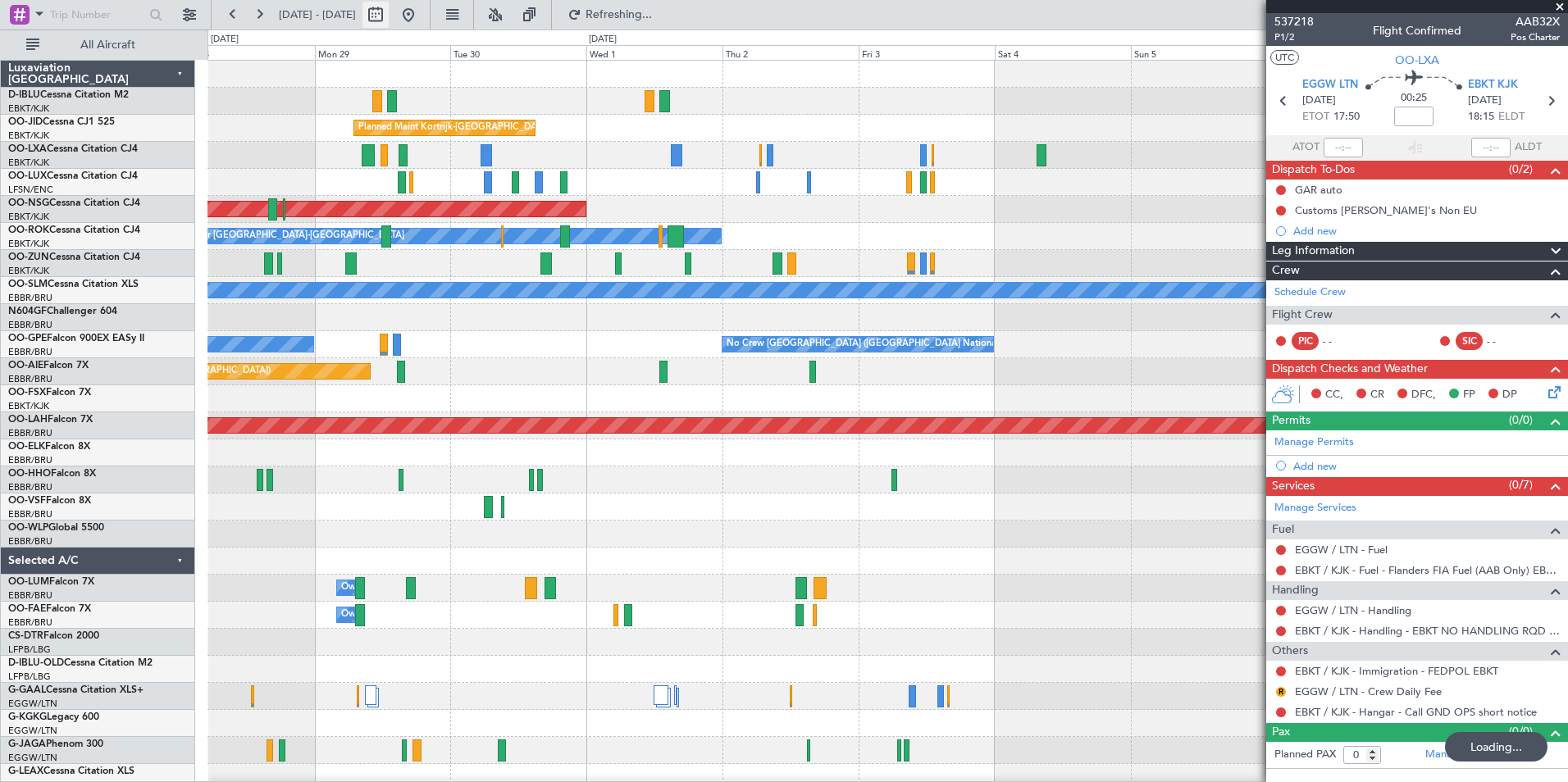
click at [389, 14] on button at bounding box center [376, 15] width 27 height 27
select select "9"
select select "2025"
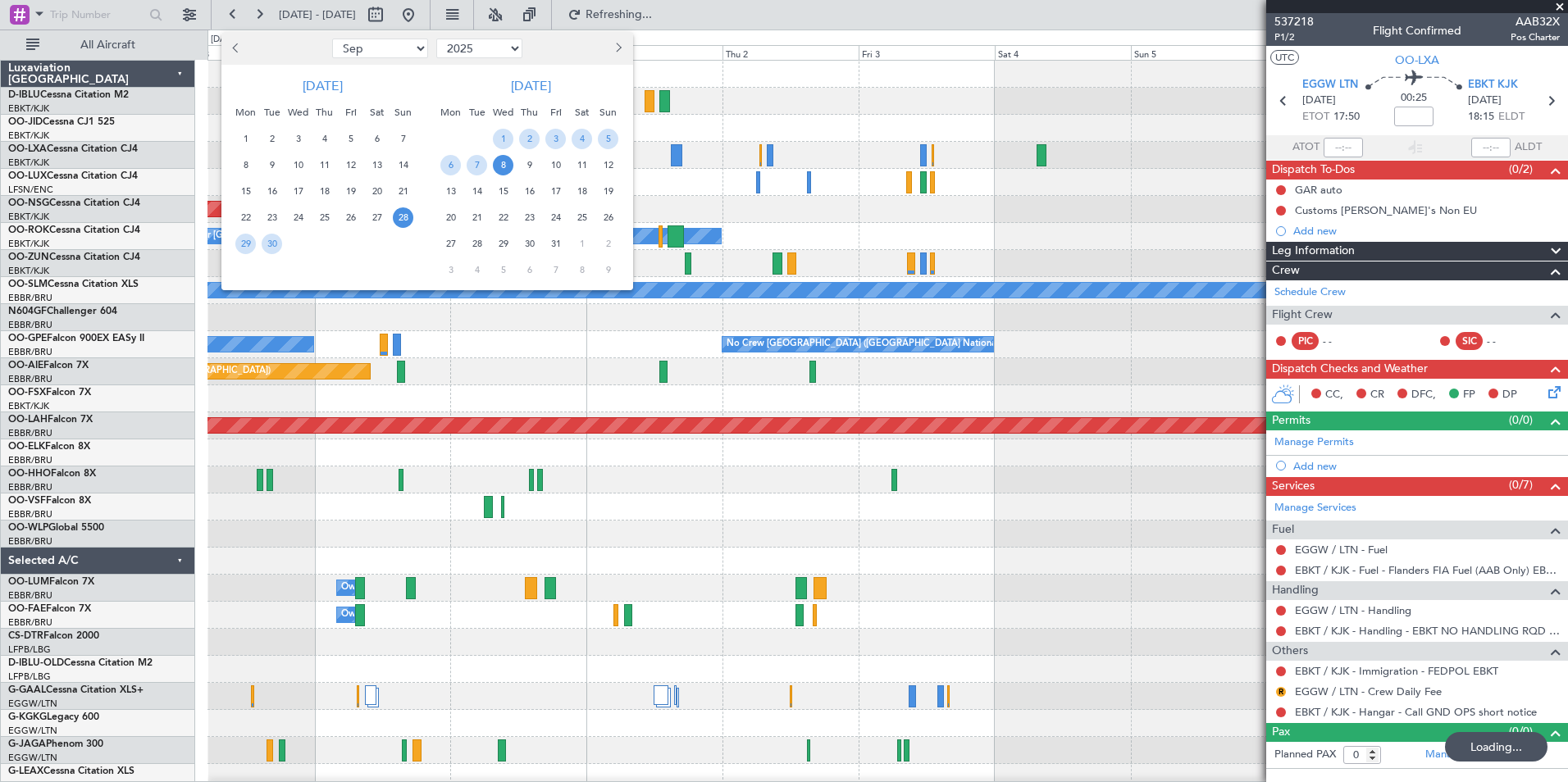
click at [387, 45] on select "Jan Feb Mar Apr May Jun [DATE] Aug Sep Oct Nov Dec" at bounding box center [380, 48] width 96 height 20
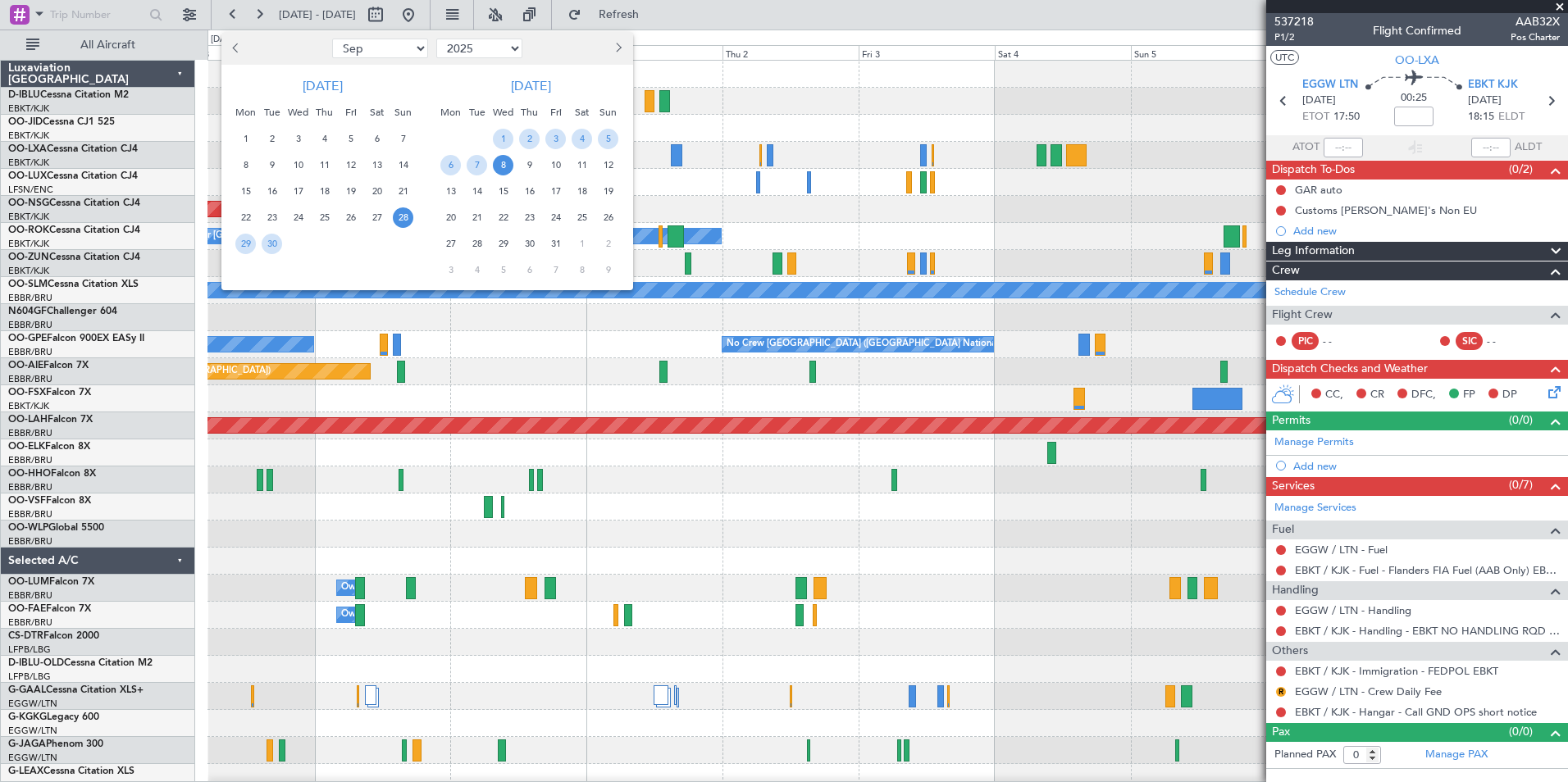
select select "12"
click at [332, 38] on select "Jan Feb Mar Apr May Jun [DATE] Aug Sep Oct Nov Dec" at bounding box center [380, 48] width 96 height 20
click at [274, 136] on span "2" at bounding box center [271, 139] width 21 height 21
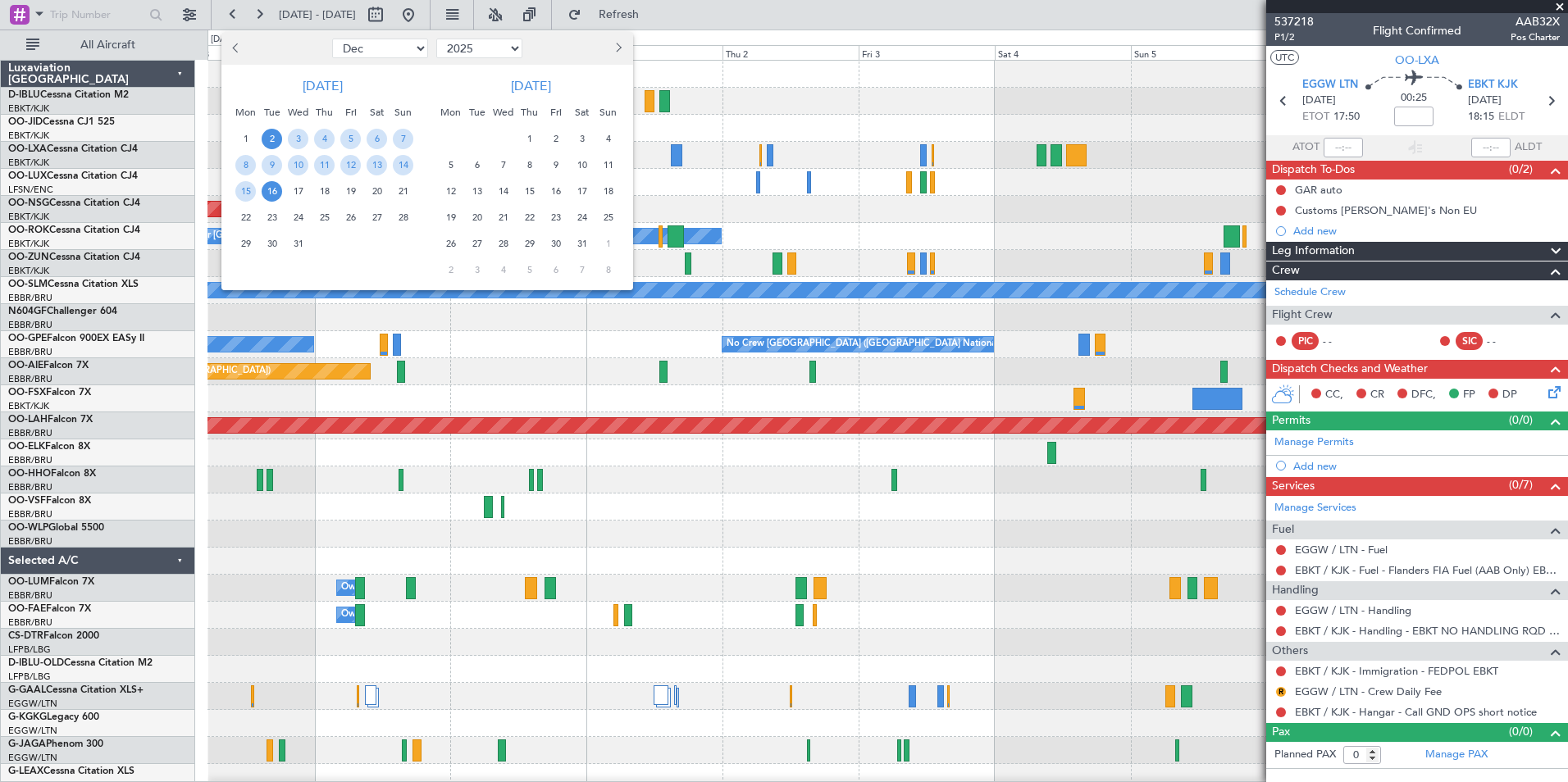
click at [274, 195] on span "16" at bounding box center [271, 191] width 21 height 21
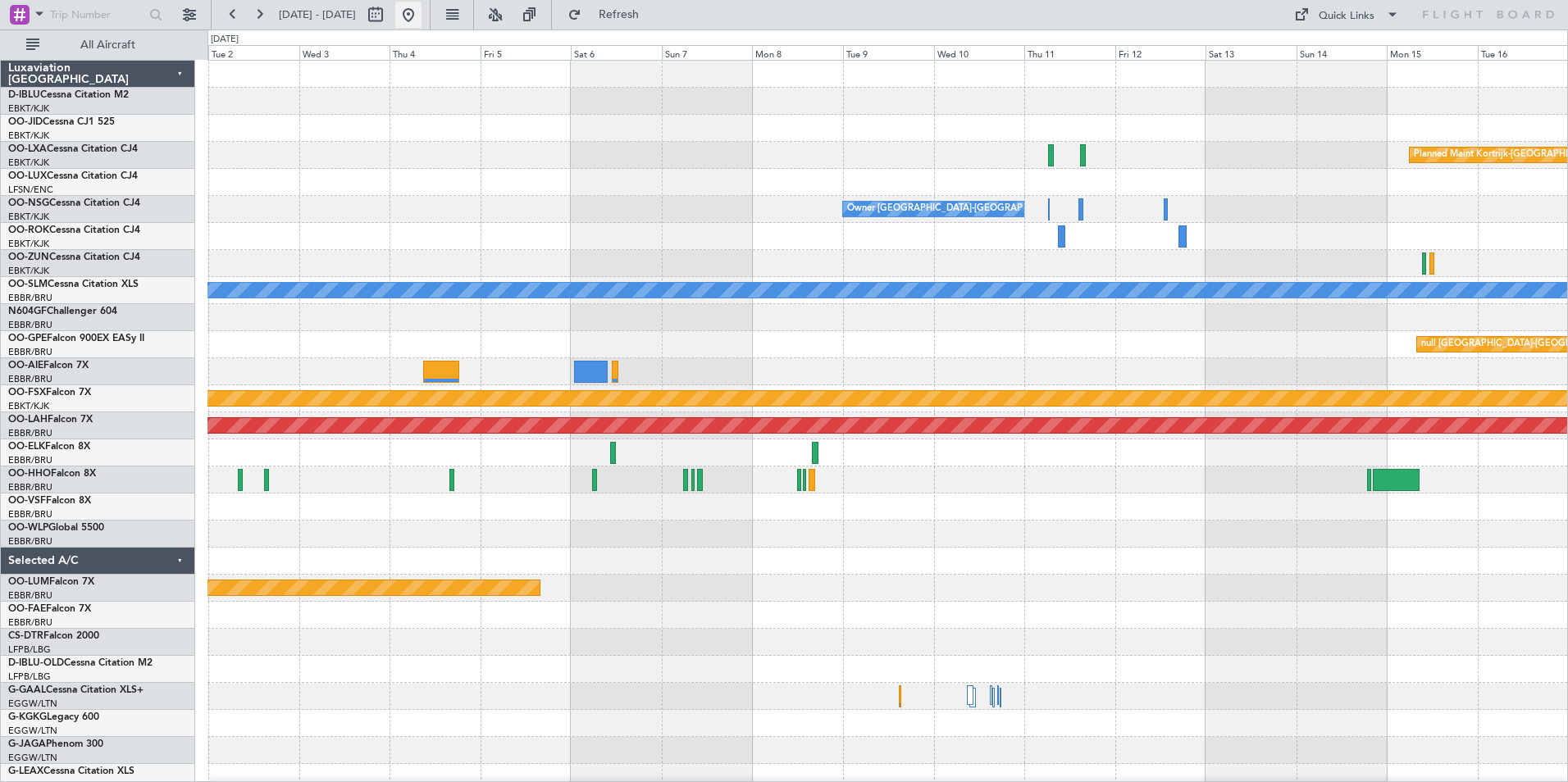
click at [421, 22] on button at bounding box center [409, 15] width 27 height 27
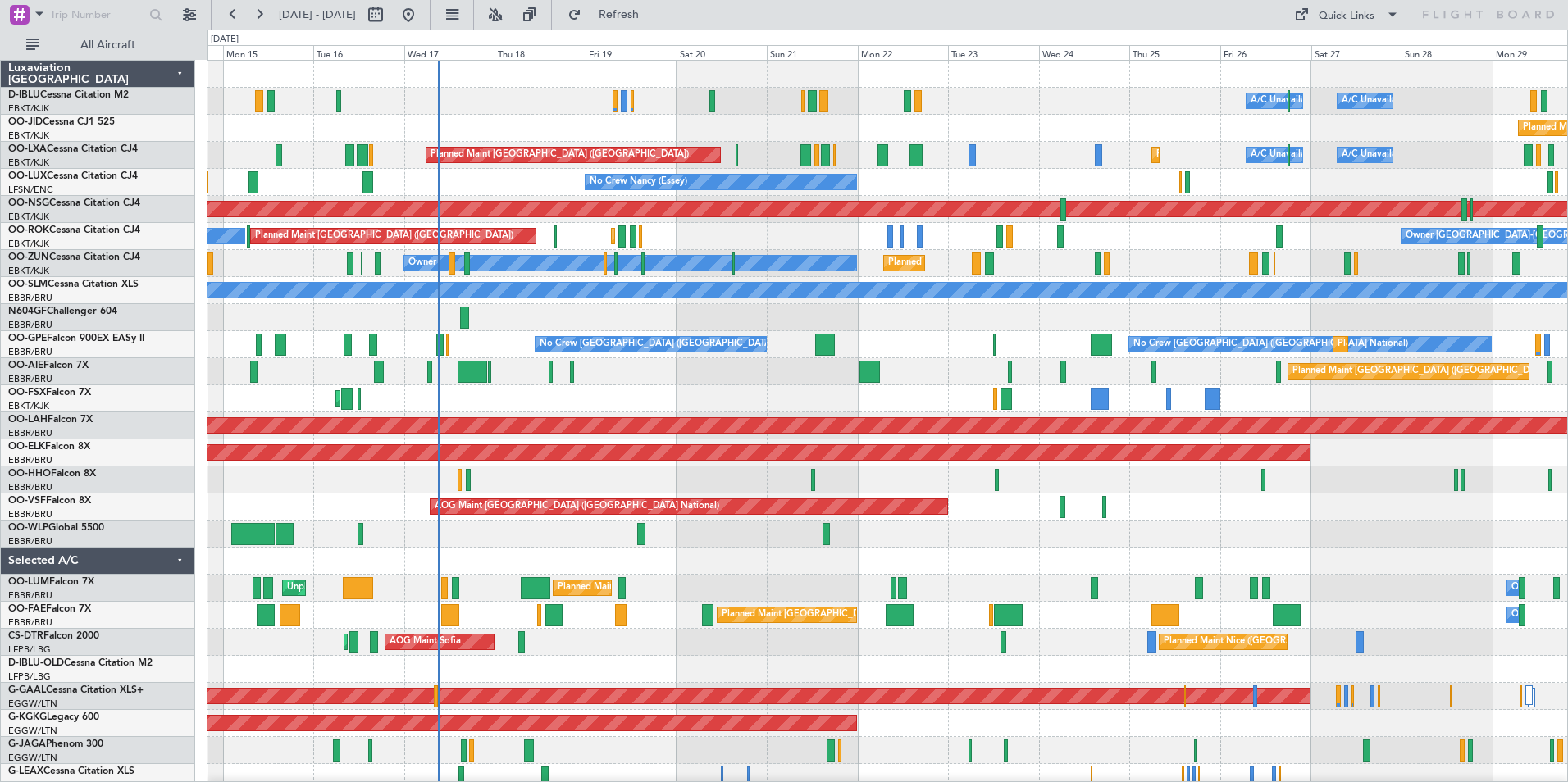
click at [691, 405] on div "AOG Maint Kortrijk-[GEOGRAPHIC_DATA]" at bounding box center [887, 398] width 1360 height 27
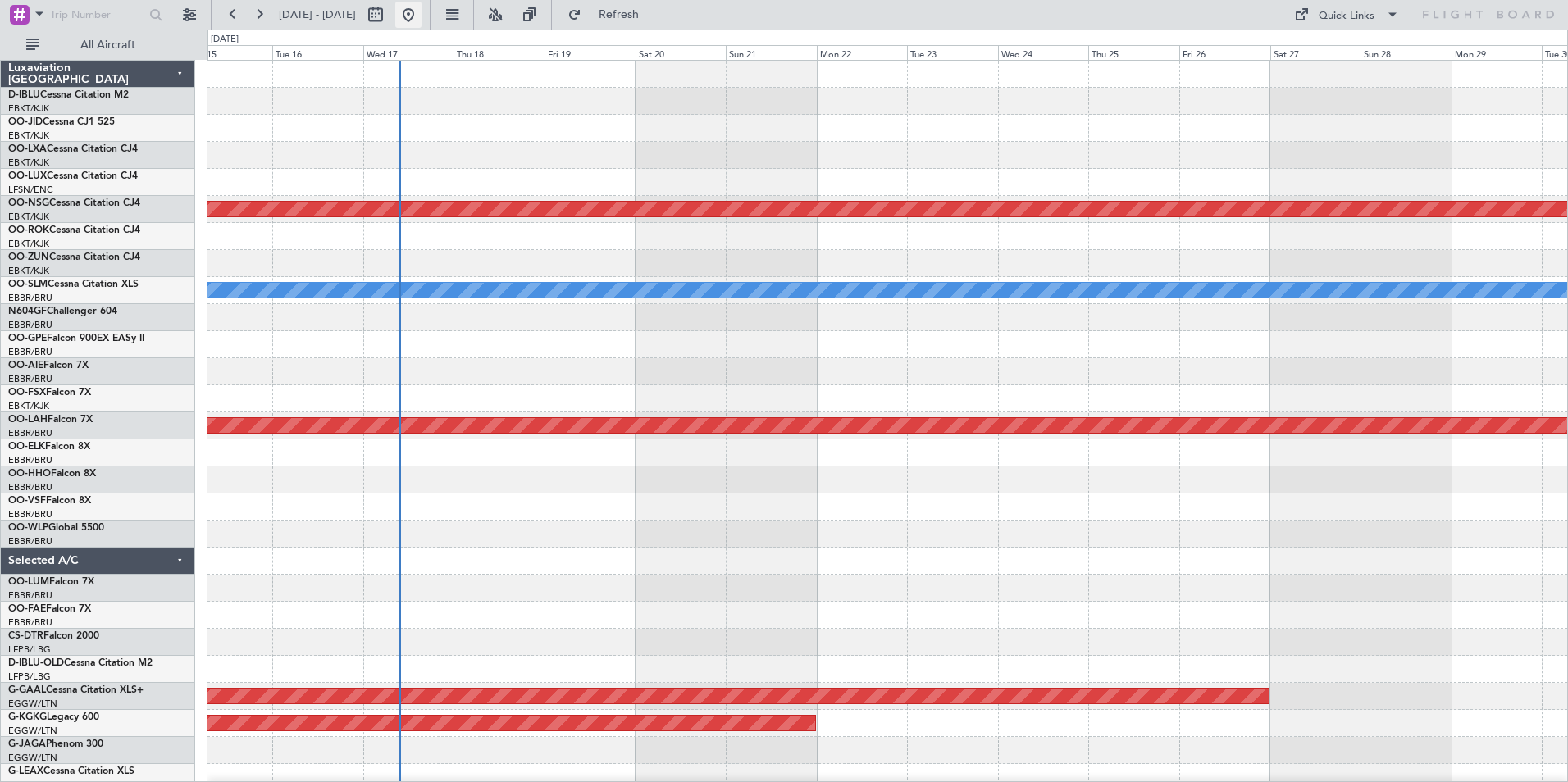
click at [421, 23] on button at bounding box center [409, 15] width 27 height 27
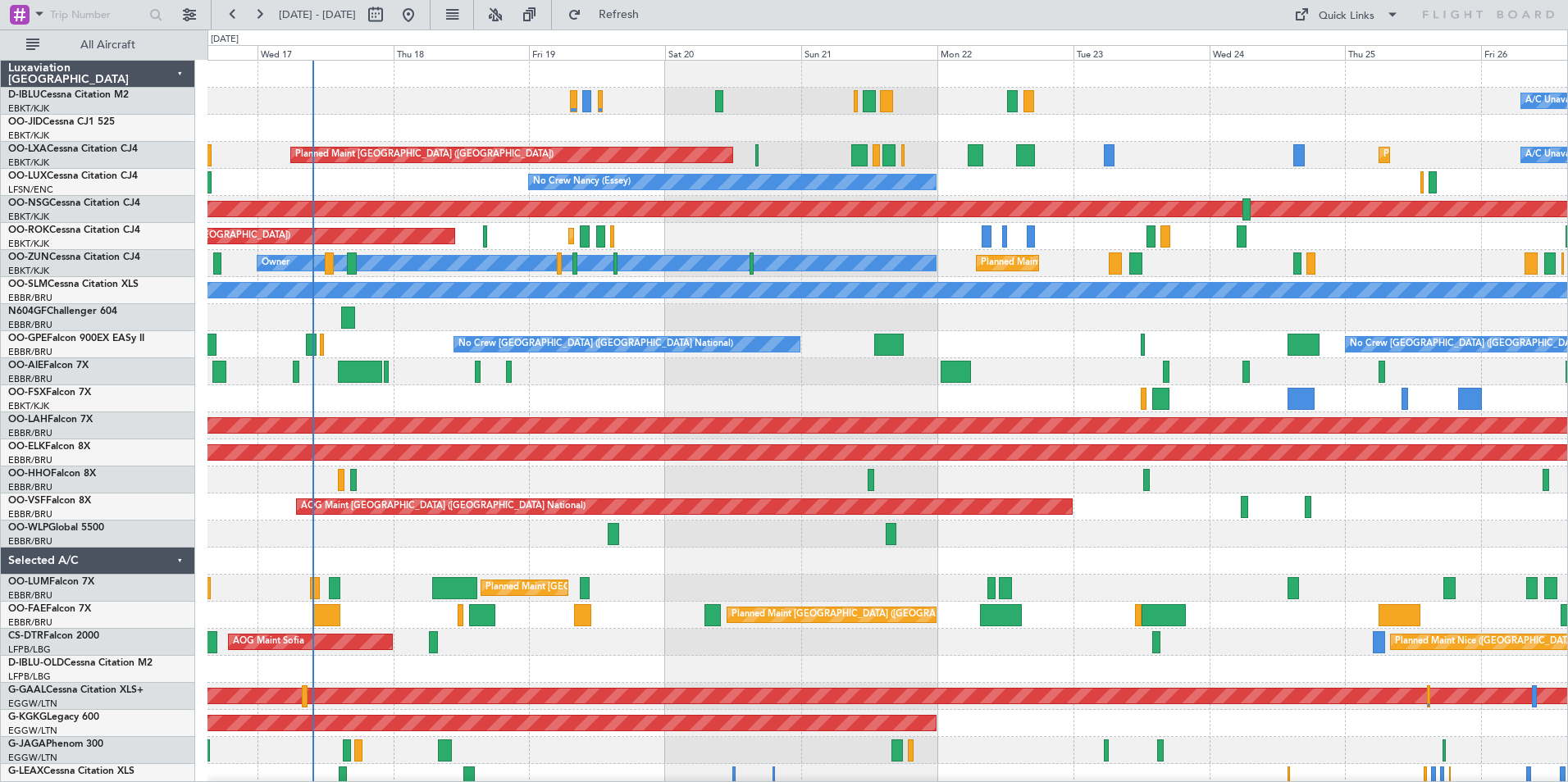
click at [667, 597] on div "A/C Unavailable [GEOGRAPHIC_DATA] ([GEOGRAPHIC_DATA] National) A/C Unavailable …" at bounding box center [887, 601] width 1360 height 1082
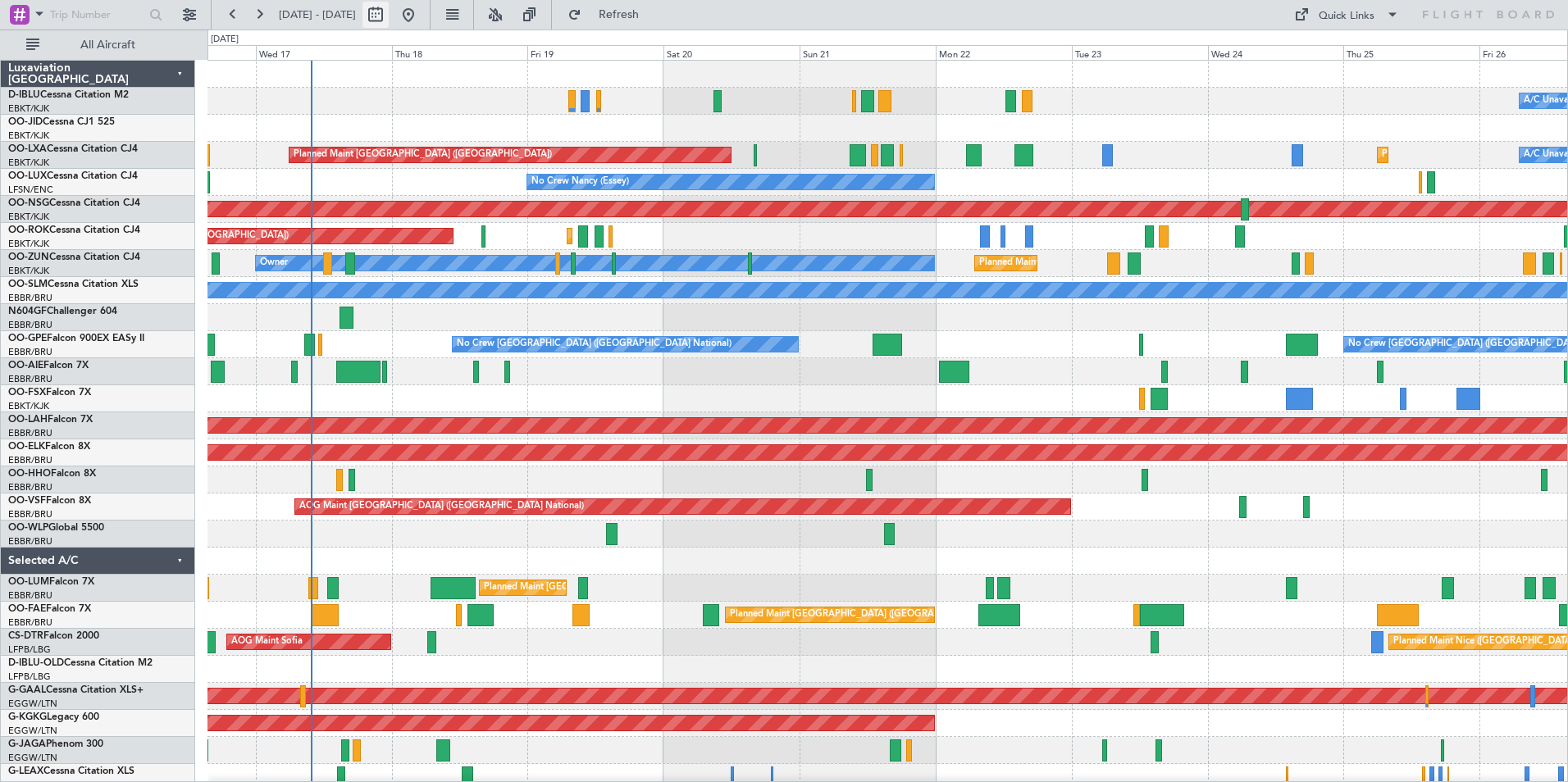
click at [389, 12] on button at bounding box center [376, 15] width 27 height 27
select select "9"
select select "2025"
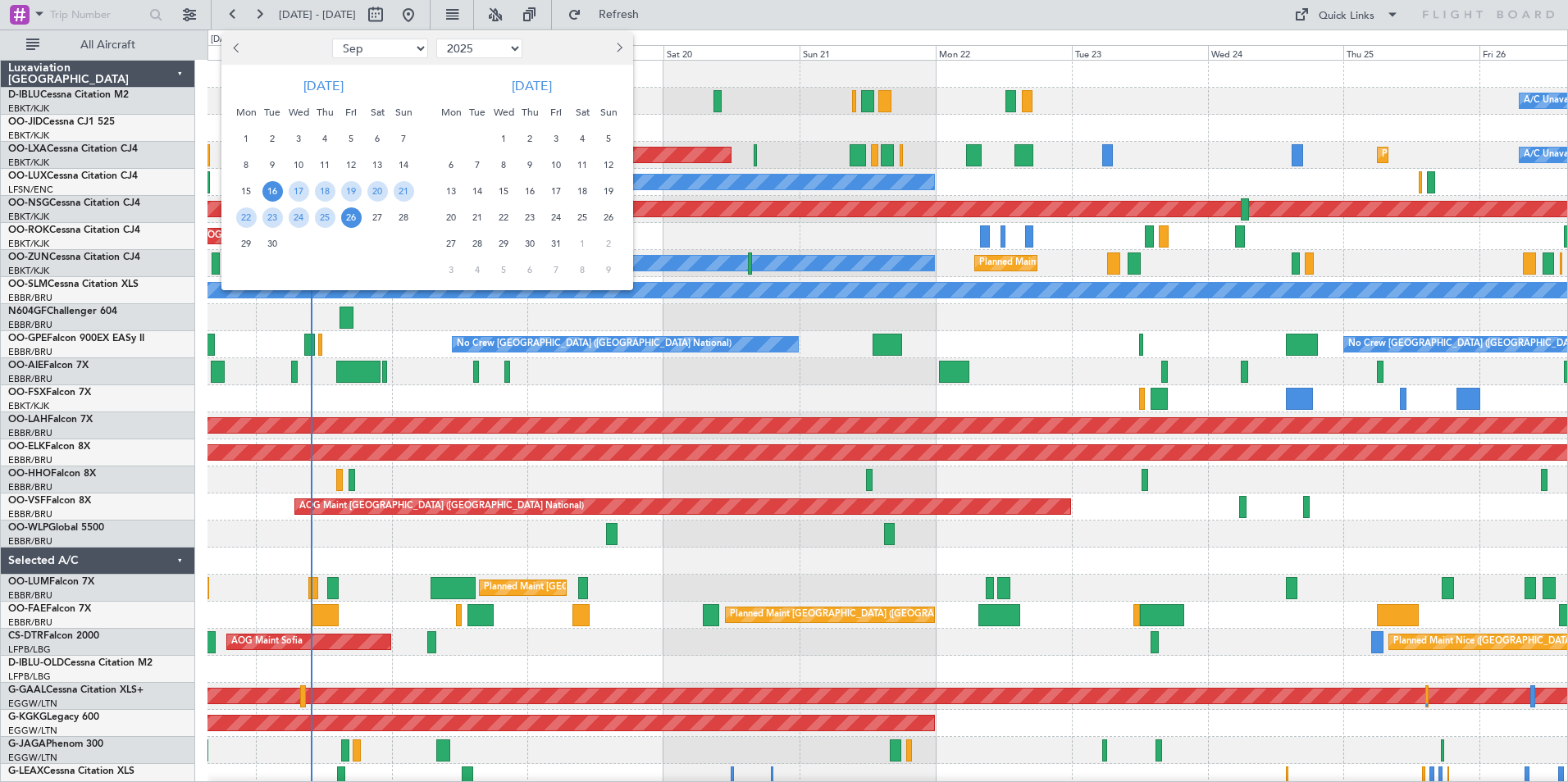
drag, startPoint x: 403, startPoint y: 45, endPoint x: 401, endPoint y: 57, distance: 12.2
click at [403, 45] on select "Jan Feb Mar Apr May Jun [DATE] Aug Sep Oct Nov Dec" at bounding box center [380, 48] width 96 height 20
select select "12"
click at [332, 38] on select "Jan Feb Mar Apr May Jun Jul Aug Sep Oct Nov Dec" at bounding box center [380, 48] width 96 height 20
click at [353, 169] on span "12" at bounding box center [351, 165] width 21 height 21
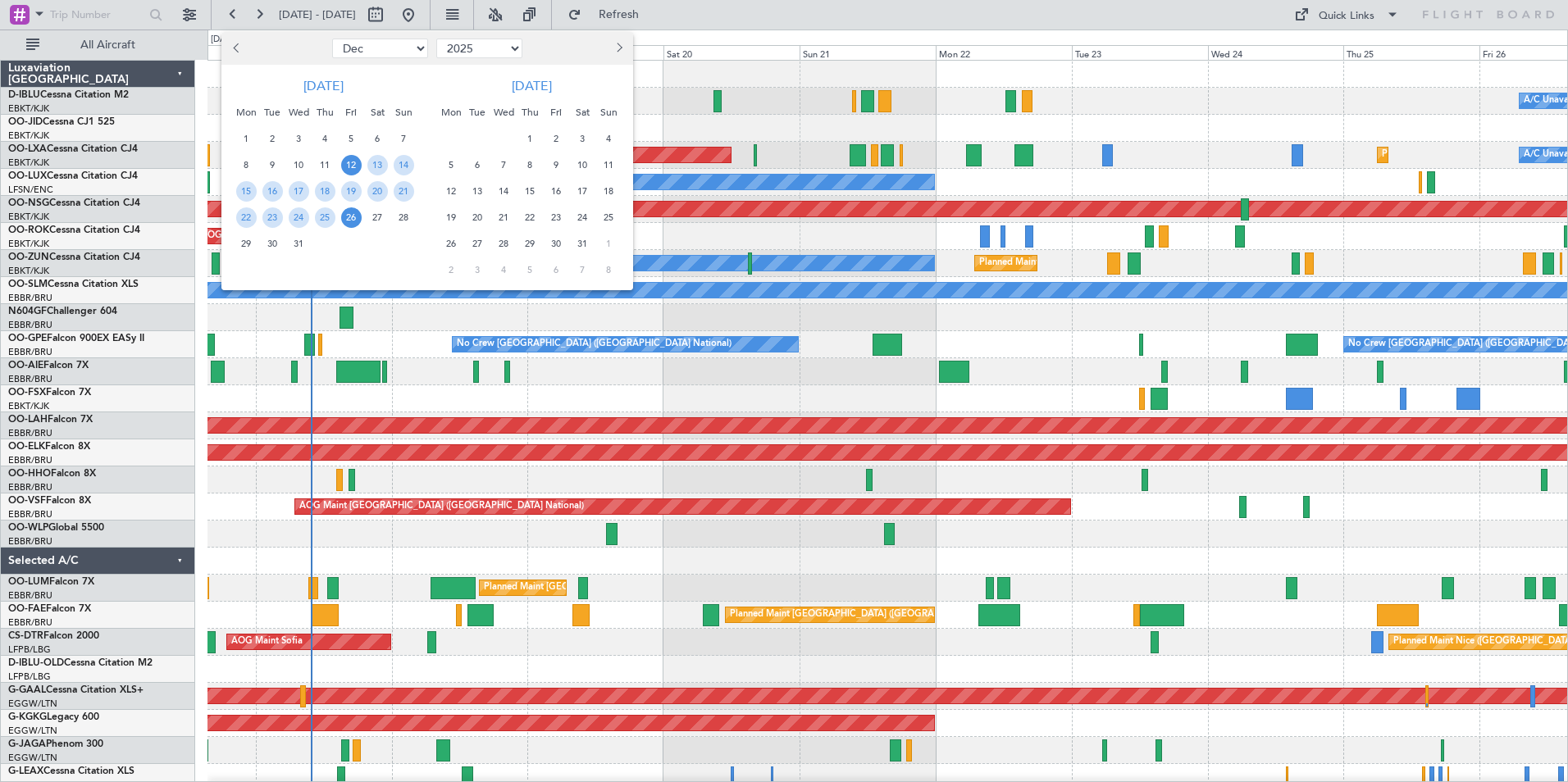
click at [350, 225] on span "26" at bounding box center [351, 217] width 21 height 21
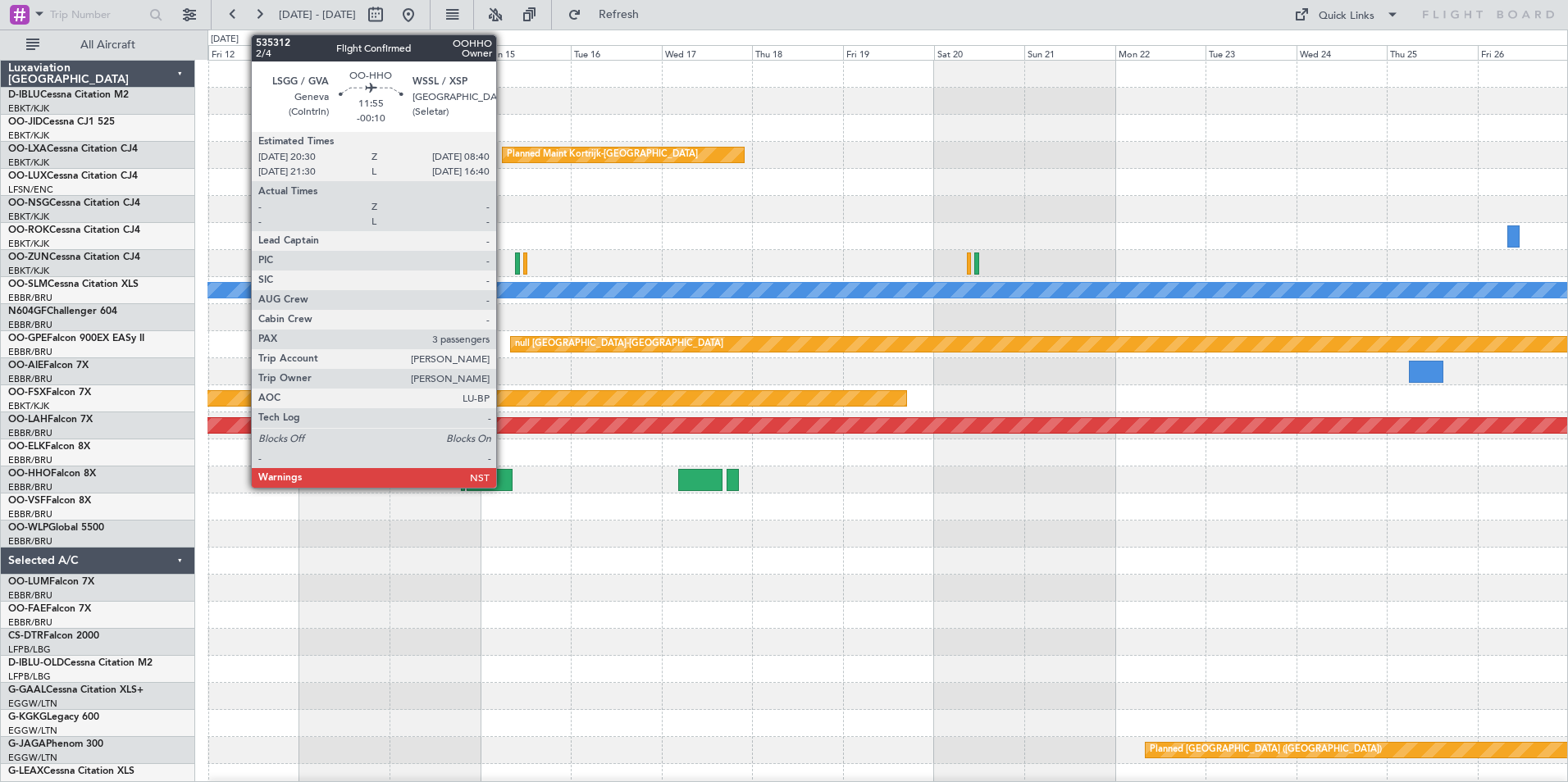
click at [504, 484] on div at bounding box center [490, 480] width 47 height 22
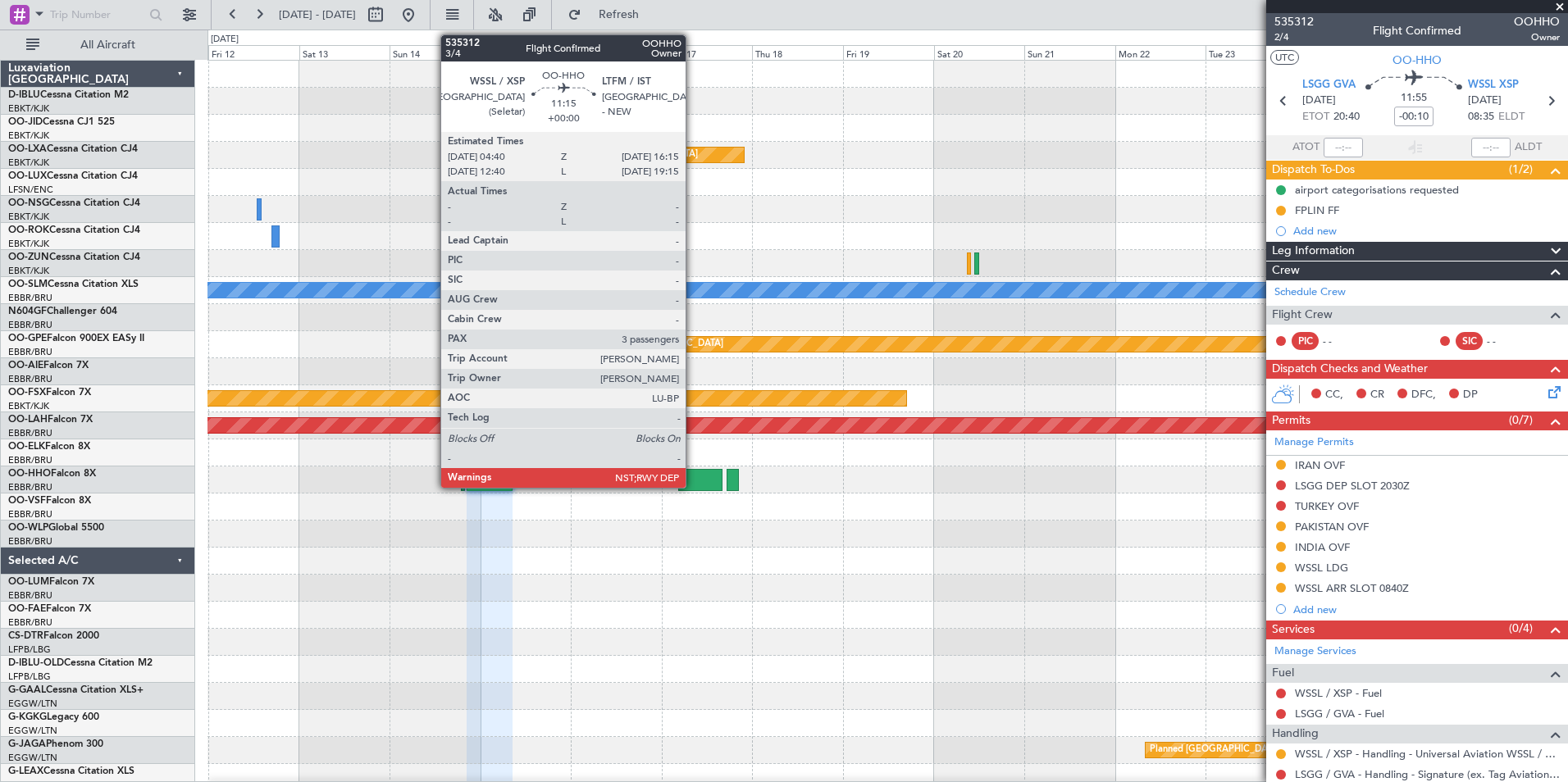
click at [693, 481] on div at bounding box center [700, 480] width 44 height 22
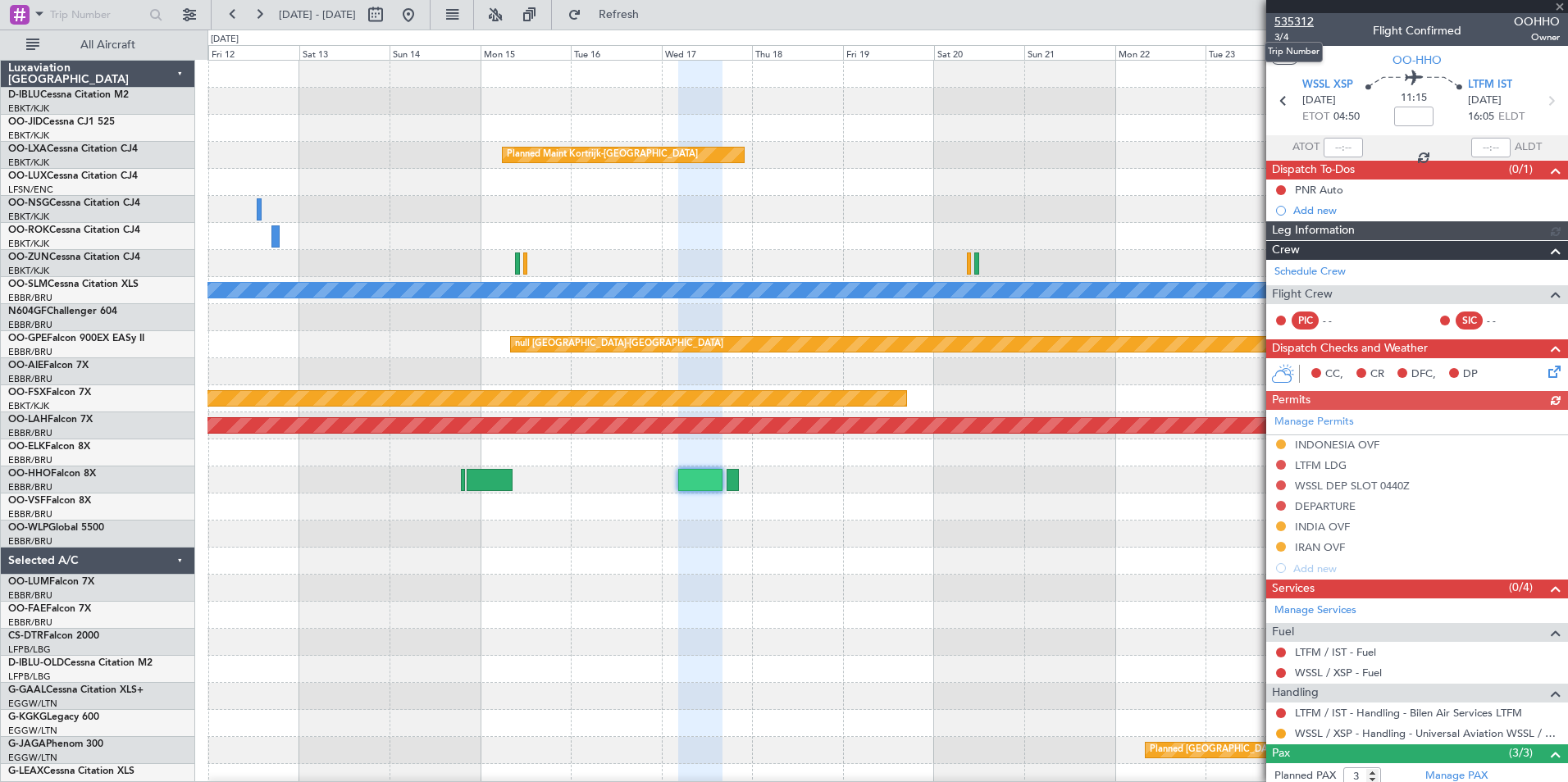
click at [1300, 19] on span "535312" at bounding box center [1293, 22] width 39 height 17
click at [421, 15] on button at bounding box center [409, 15] width 27 height 27
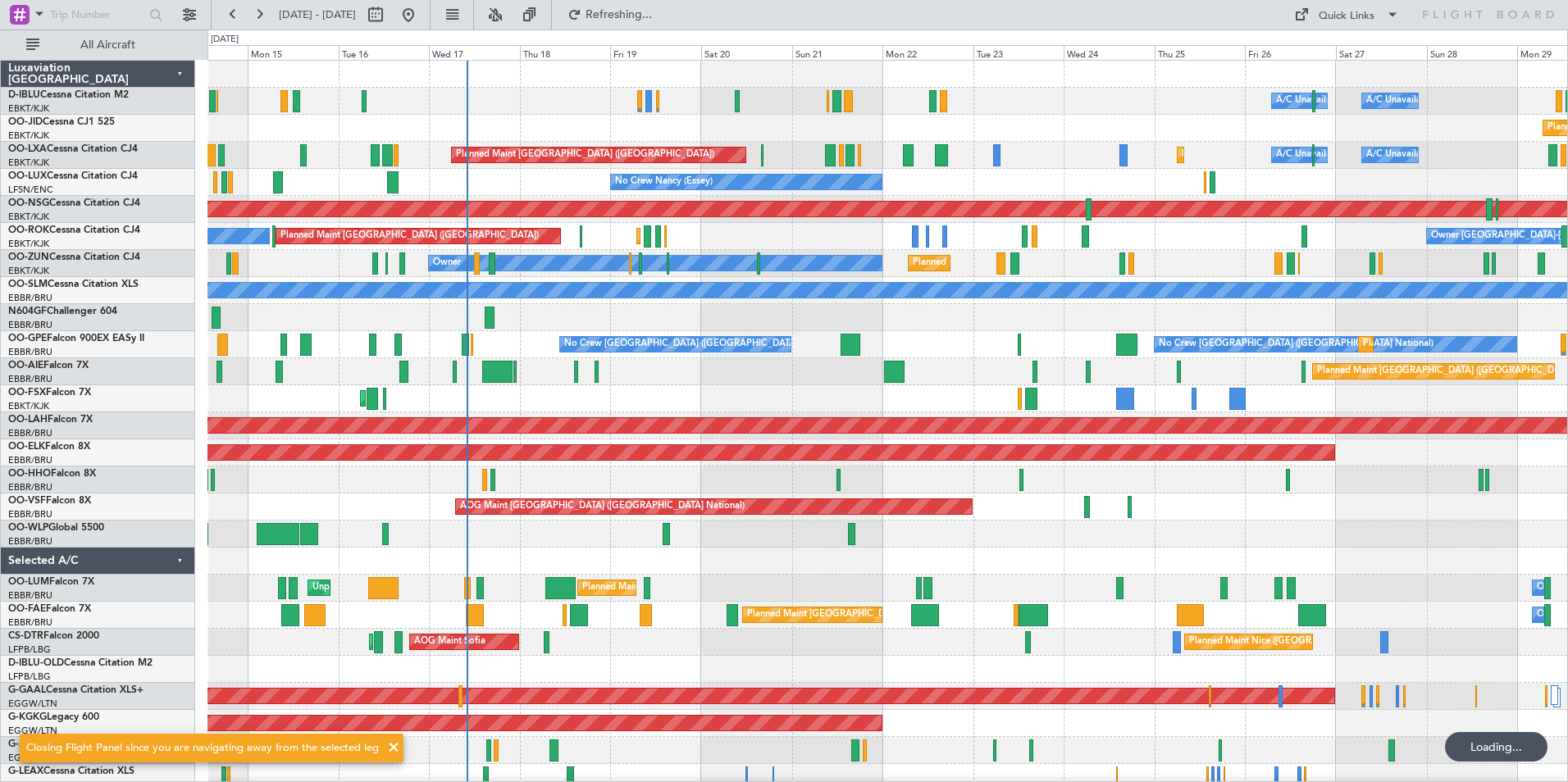
click at [861, 612] on div "A/C Unavailable [GEOGRAPHIC_DATA] ([GEOGRAPHIC_DATA] National) A/C Unavailable …" at bounding box center [887, 601] width 1360 height 1082
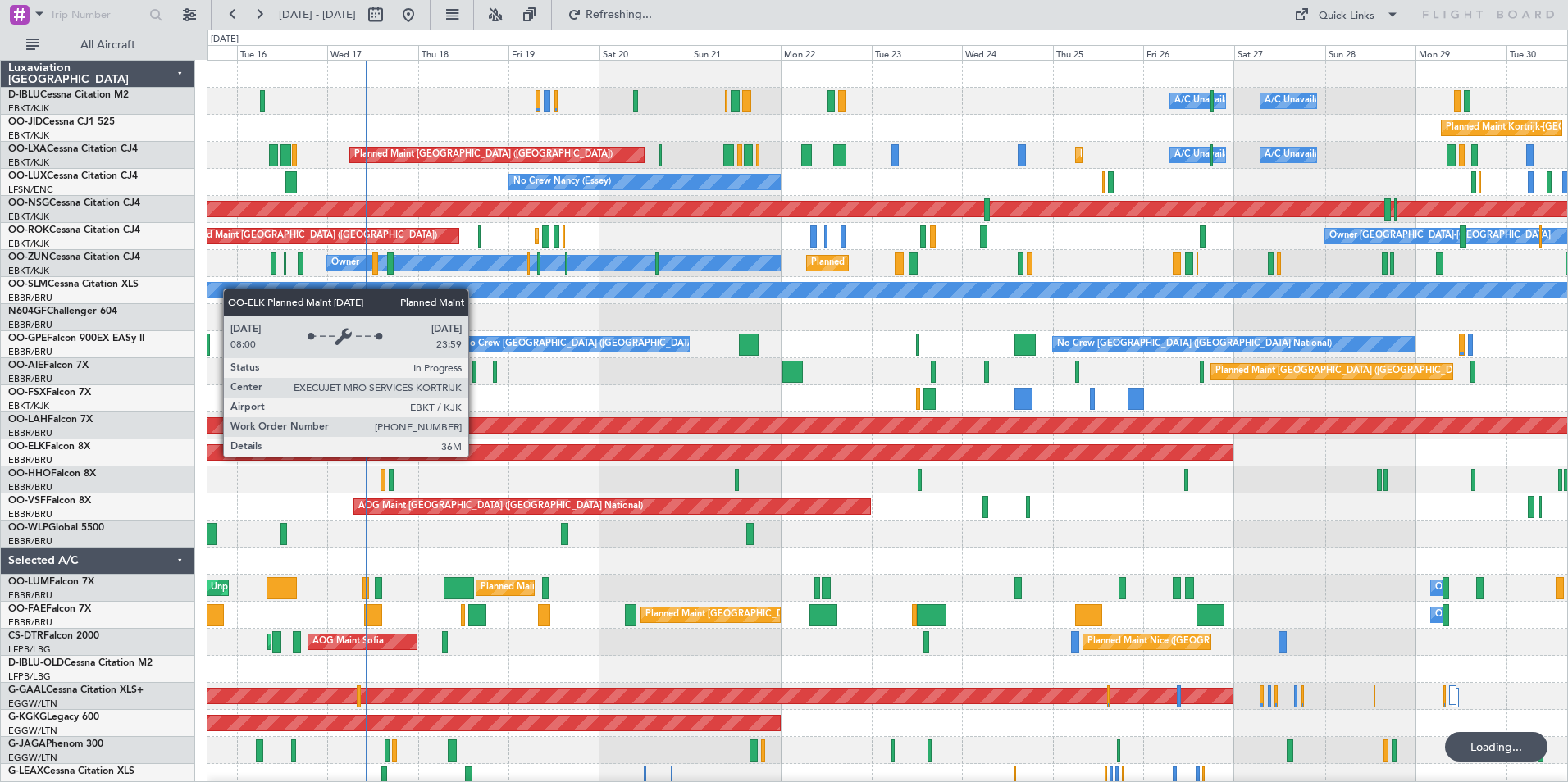
click at [905, 507] on div "A/C Unavailable Brussels (Brussels National) A/C Unavailable Kortrijk-Wevelgem …" at bounding box center [887, 601] width 1360 height 1082
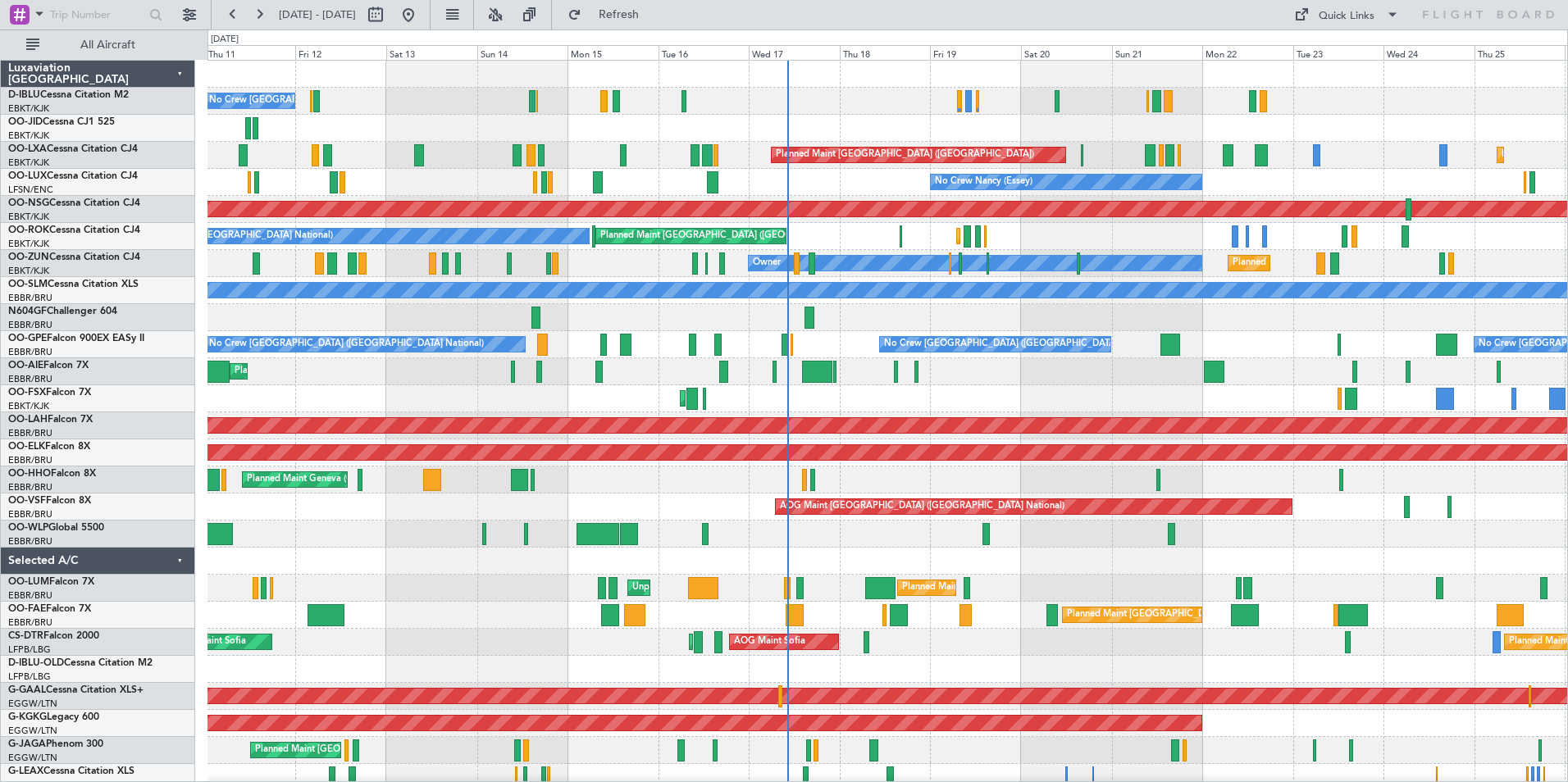
click at [524, 514] on div "AOG Maint [GEOGRAPHIC_DATA] ([GEOGRAPHIC_DATA] National)" at bounding box center [887, 507] width 1360 height 27
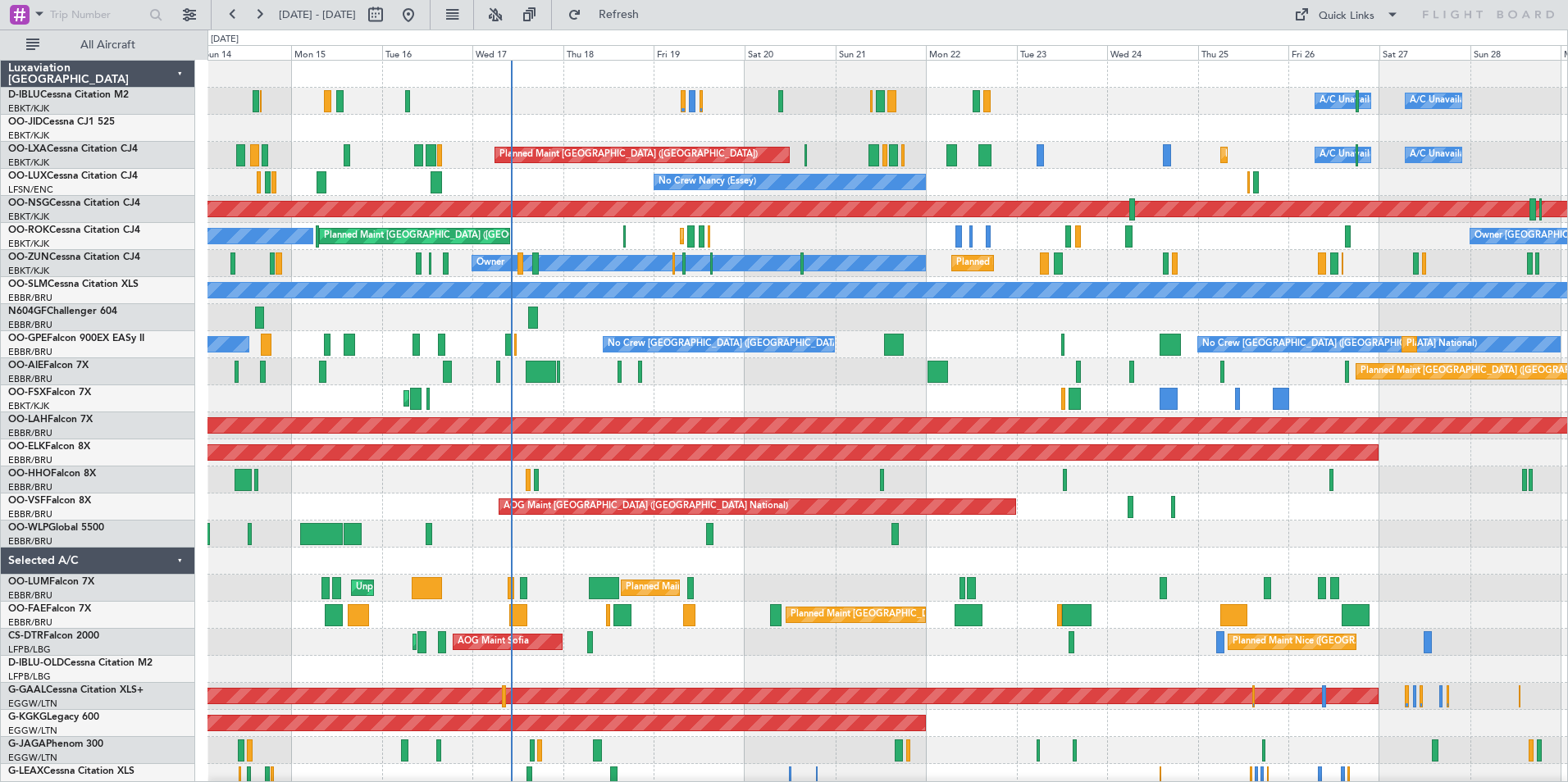
click at [653, 587] on div "A/C Unavailable Brussels (Brussels National) A/C Unavailable Kortrijk-Wevelgem …" at bounding box center [887, 629] width 1360 height 1136
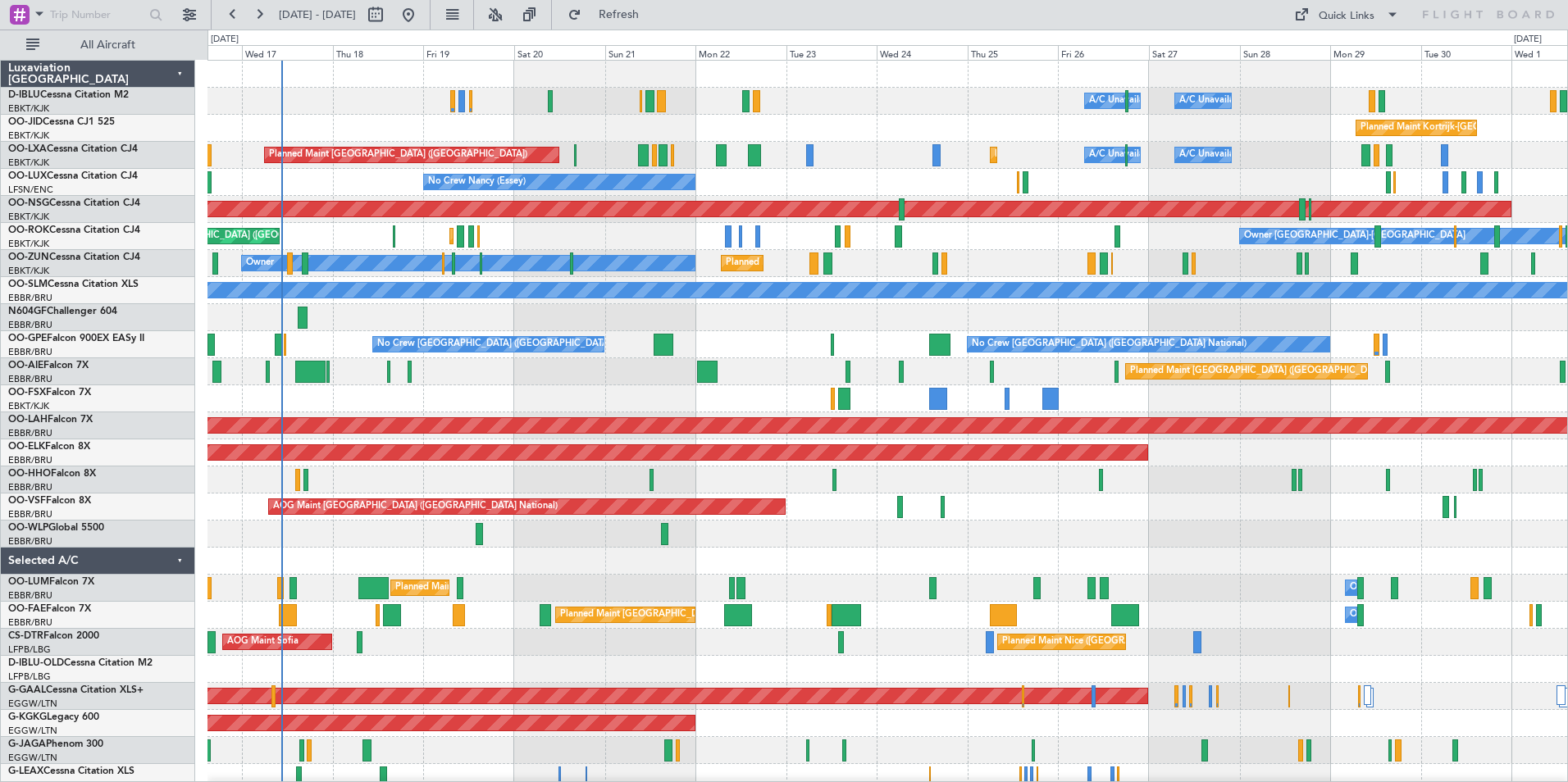
click at [655, 603] on div "A/C Unavailable Brussels (Brussels National) A/C Unavailable Kortrijk-Wevelgem …" at bounding box center [887, 601] width 1360 height 1082
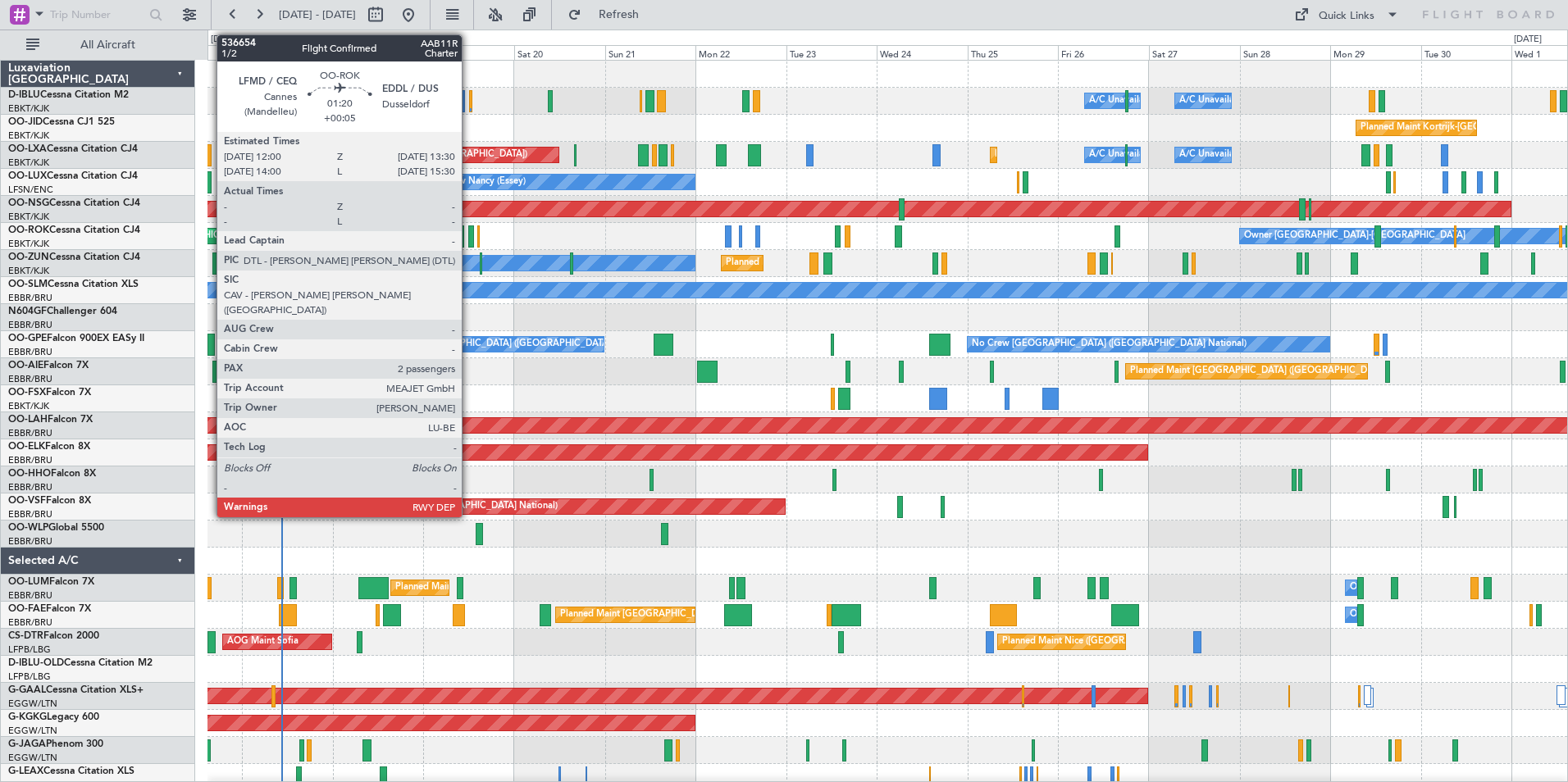
click at [469, 231] on div at bounding box center [471, 236] width 6 height 22
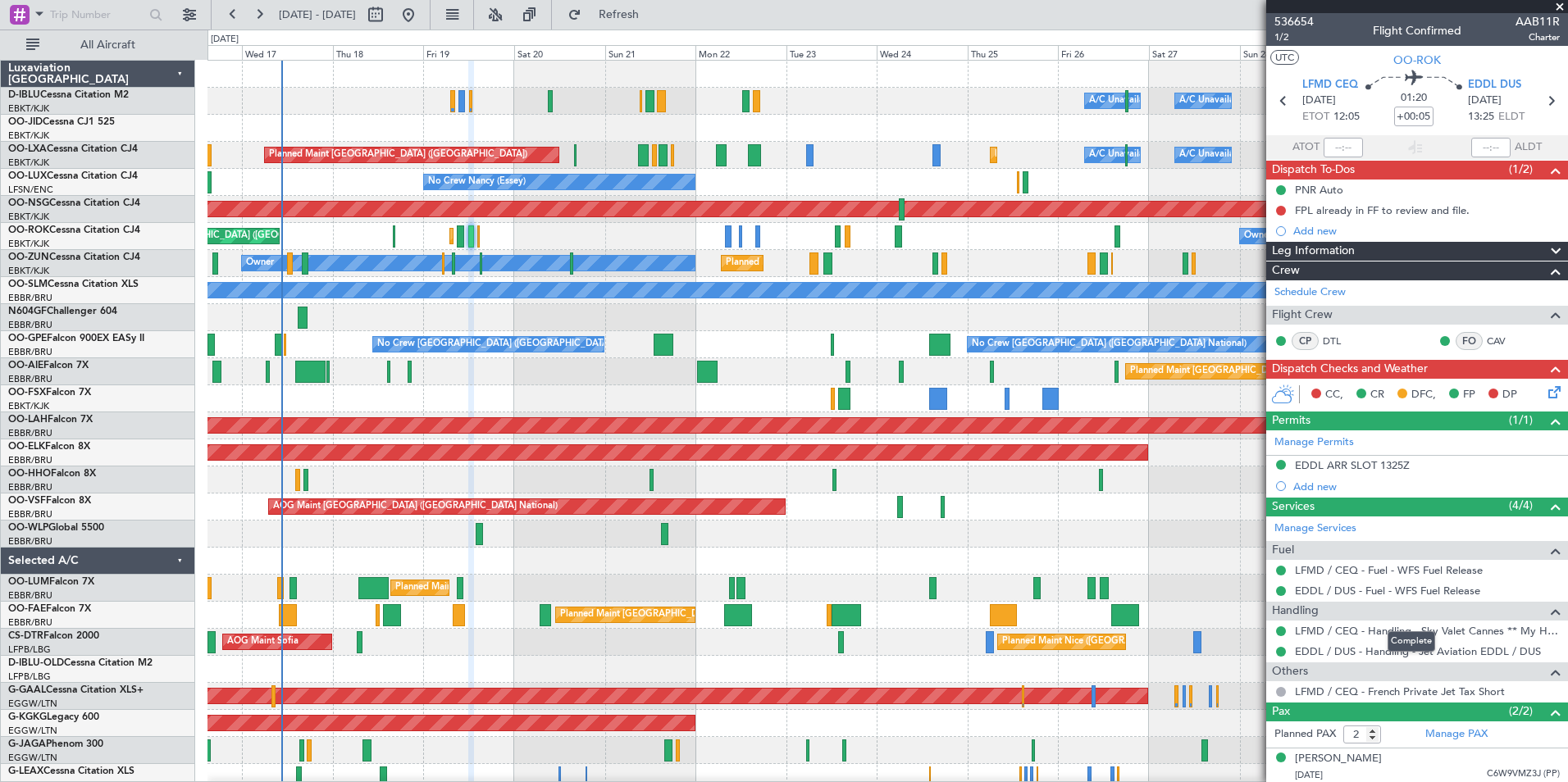
scroll to position [39, 0]
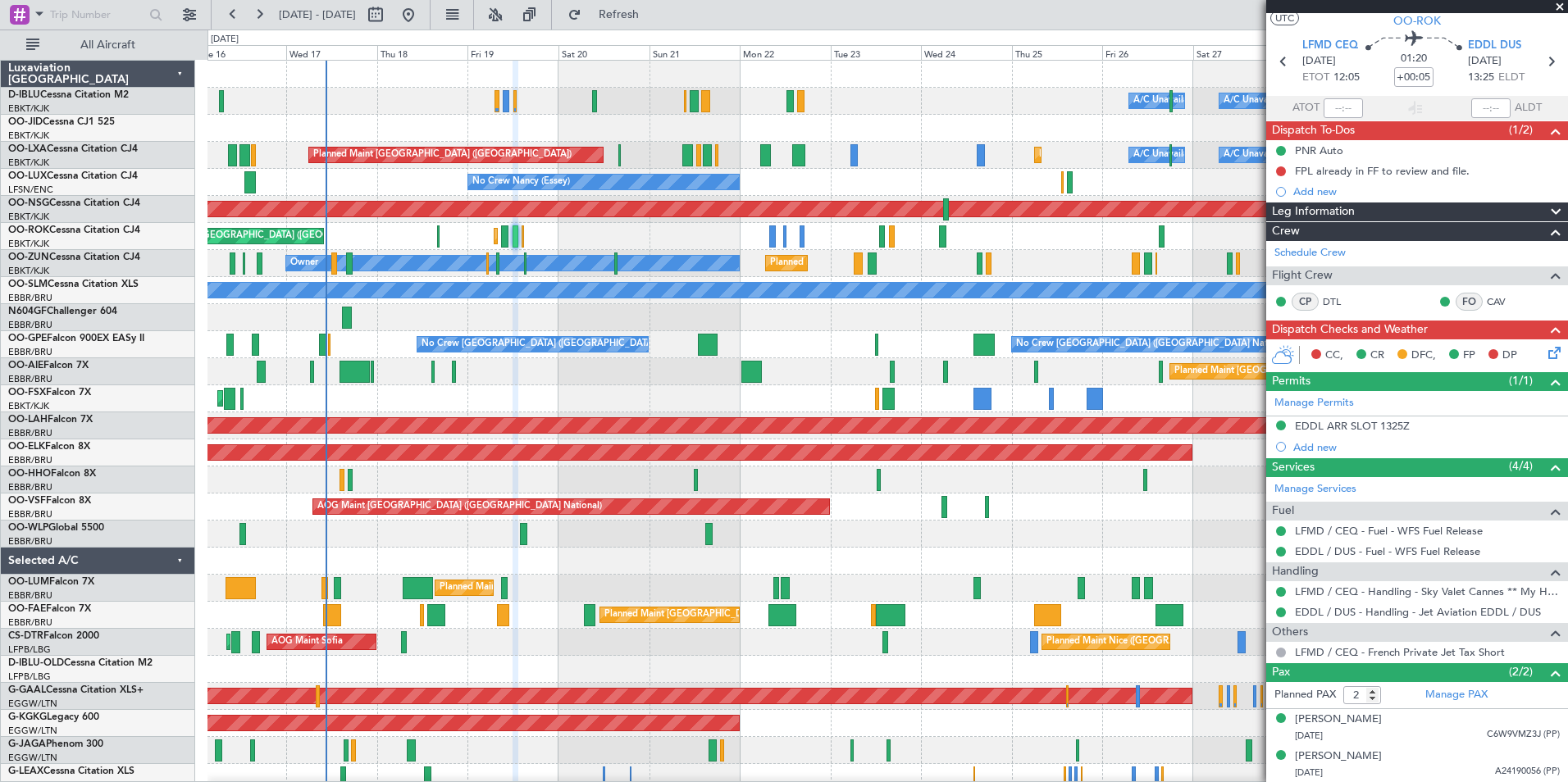
click at [573, 597] on div "A/C Unavailable Brussels (Brussels National) A/C Unavailable Kortrijk-Wevelgem …" at bounding box center [887, 601] width 1360 height 1082
click at [389, 18] on button at bounding box center [376, 15] width 27 height 27
select select "9"
select select "2025"
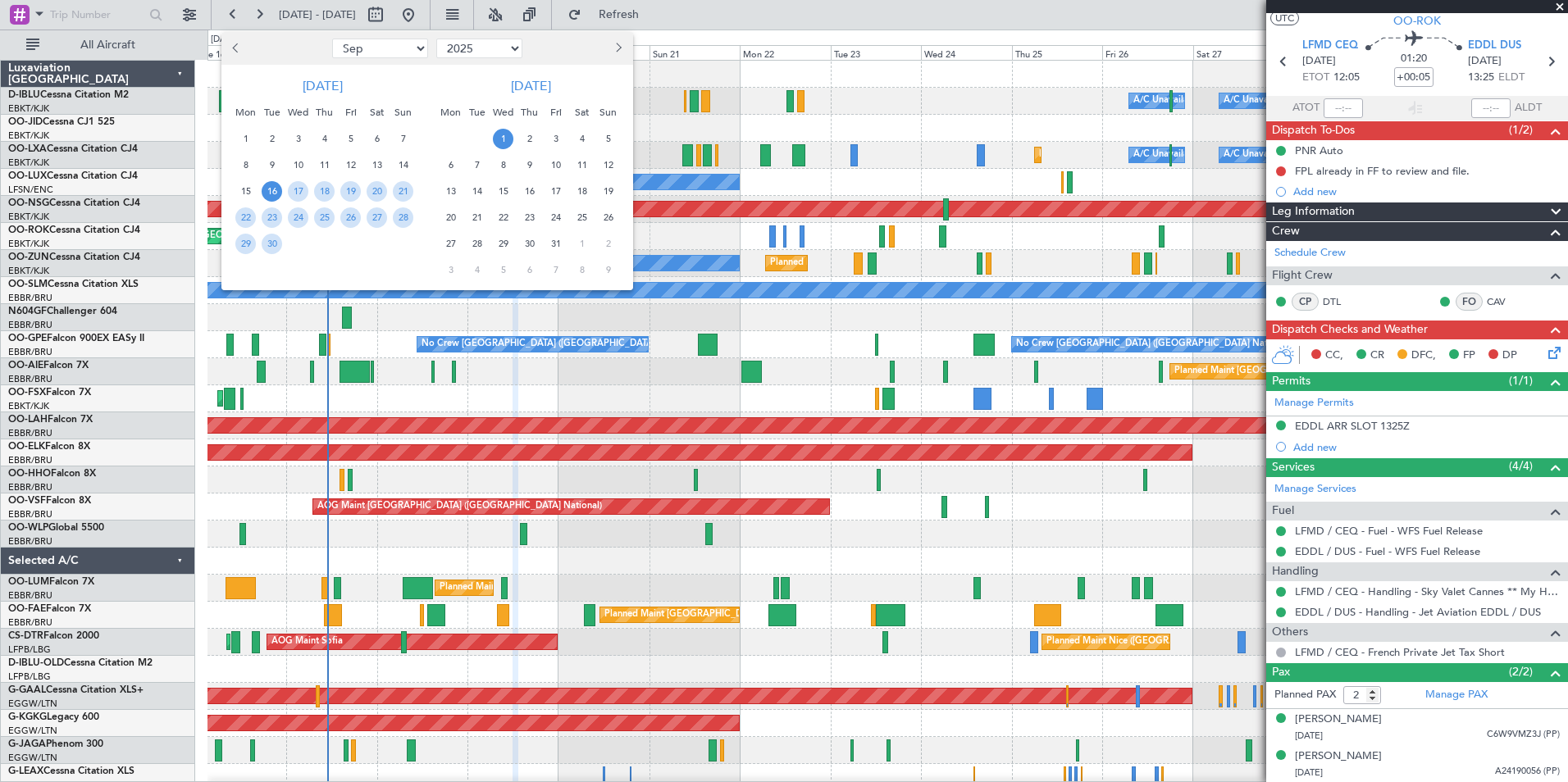
click at [374, 49] on select "Jan Feb Mar Apr May Jun [DATE] Aug Sep Oct Nov Dec" at bounding box center [380, 48] width 96 height 20
select select "12"
click at [332, 38] on select "Jan Feb Mar Apr May Jun [DATE] Aug Sep Oct Nov Dec" at bounding box center [380, 48] width 96 height 20
click at [357, 162] on span "12" at bounding box center [350, 165] width 21 height 21
click at [356, 214] on span "26" at bounding box center [350, 217] width 21 height 21
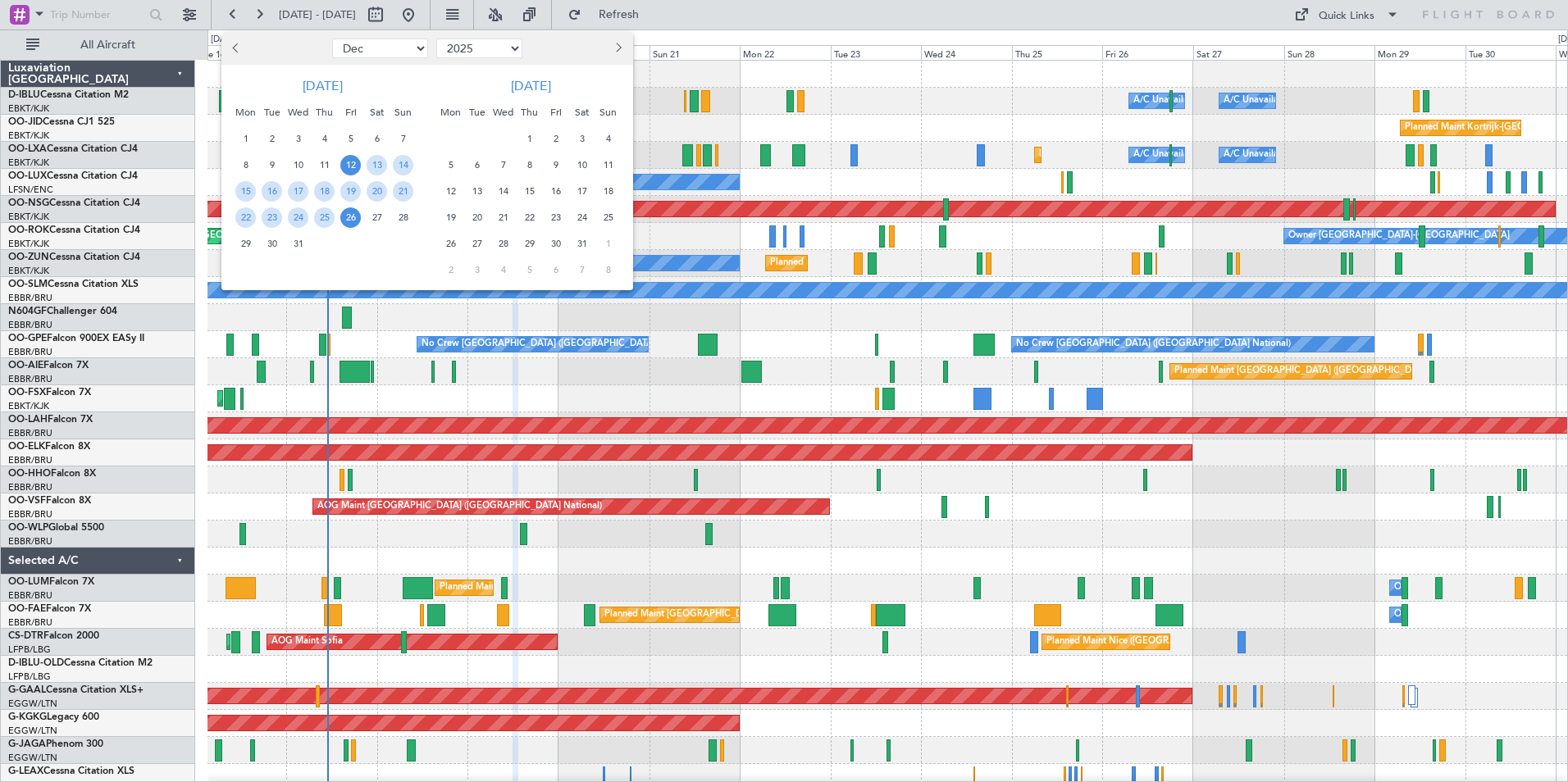
scroll to position [0, 0]
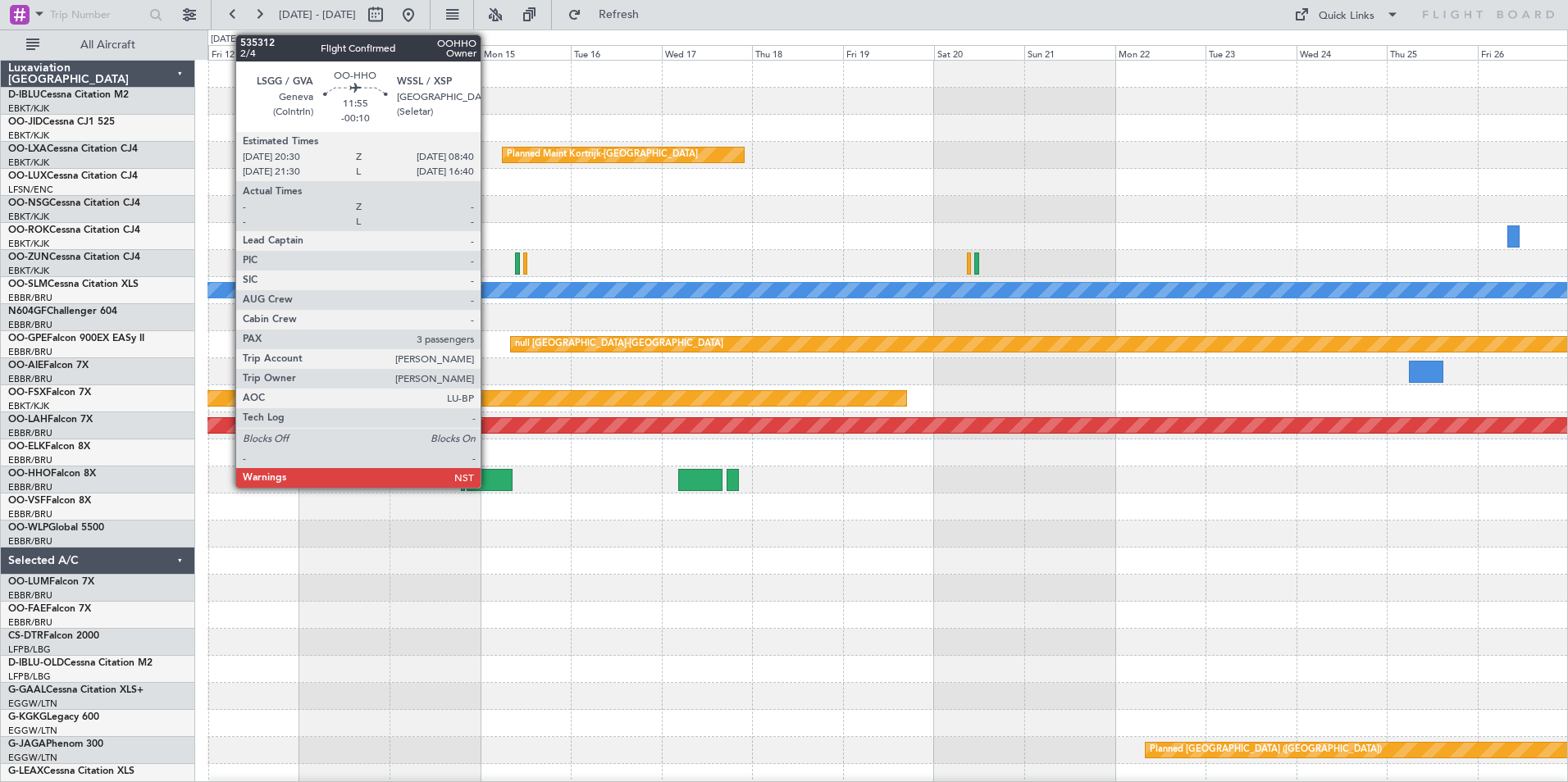
click at [488, 484] on div at bounding box center [490, 480] width 47 height 22
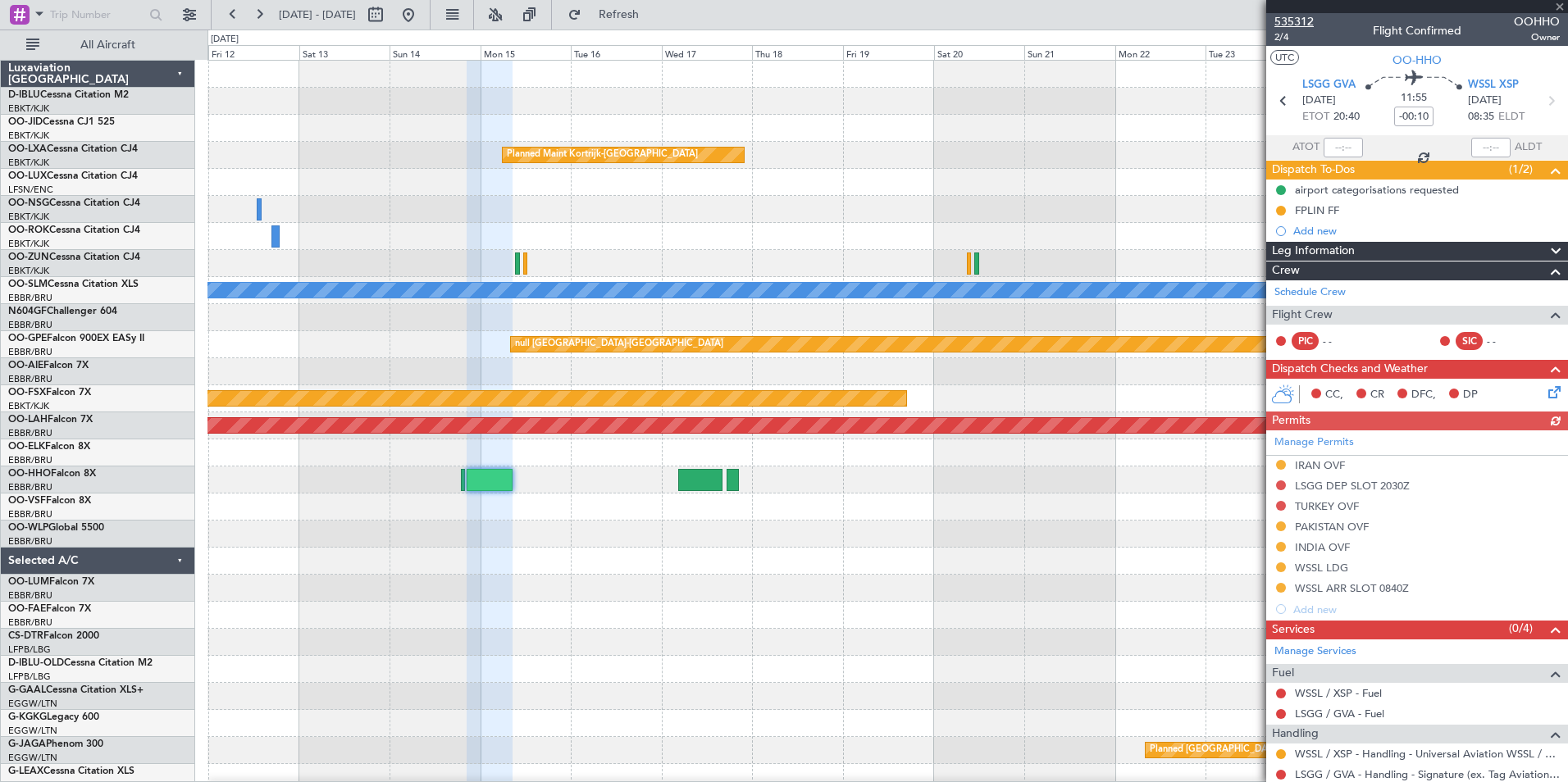
click at [1303, 24] on span "535312" at bounding box center [1293, 22] width 39 height 17
click at [421, 4] on button at bounding box center [409, 15] width 27 height 27
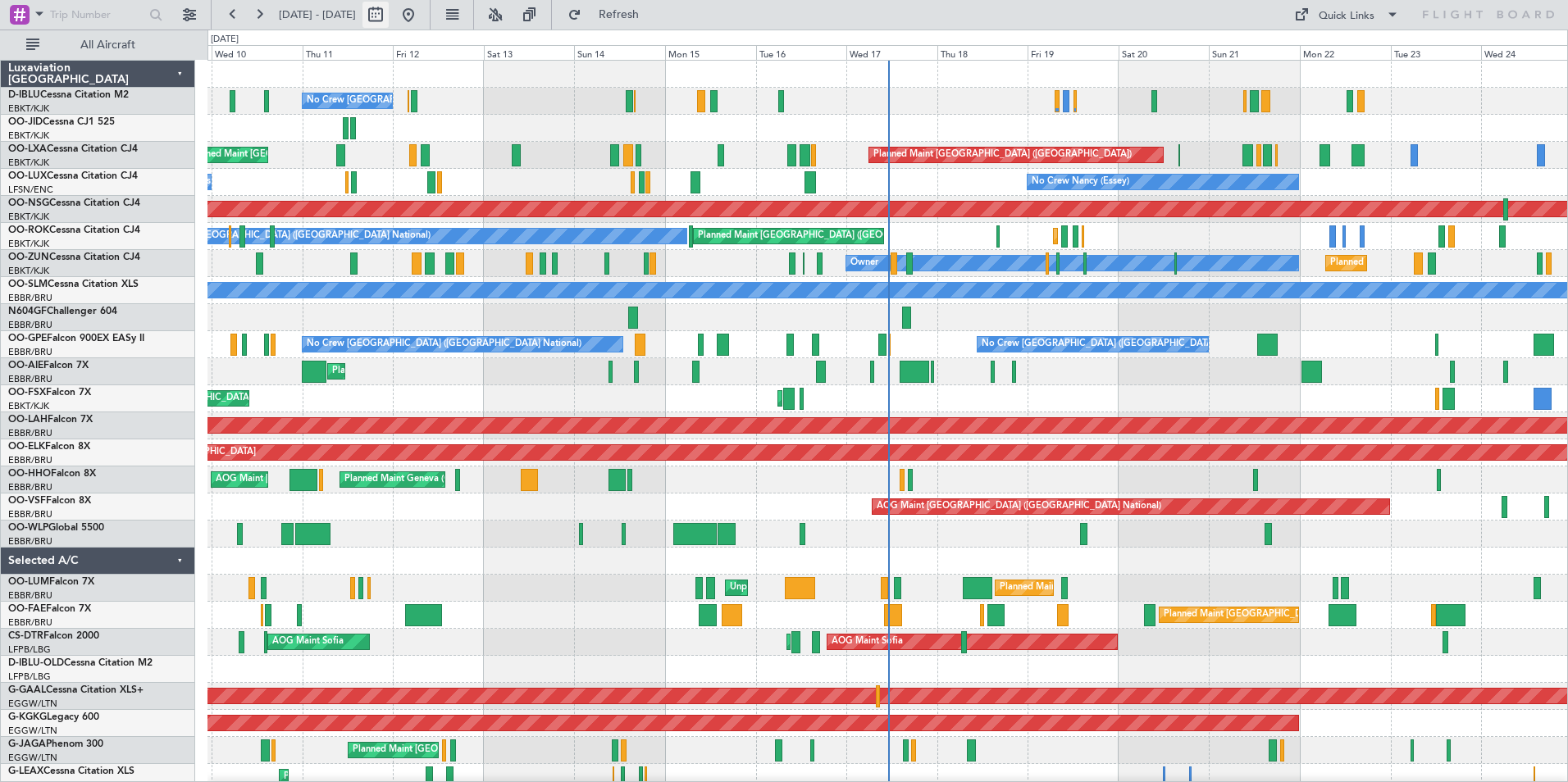
click at [389, 15] on button at bounding box center [376, 15] width 27 height 27
select select "9"
select select "2025"
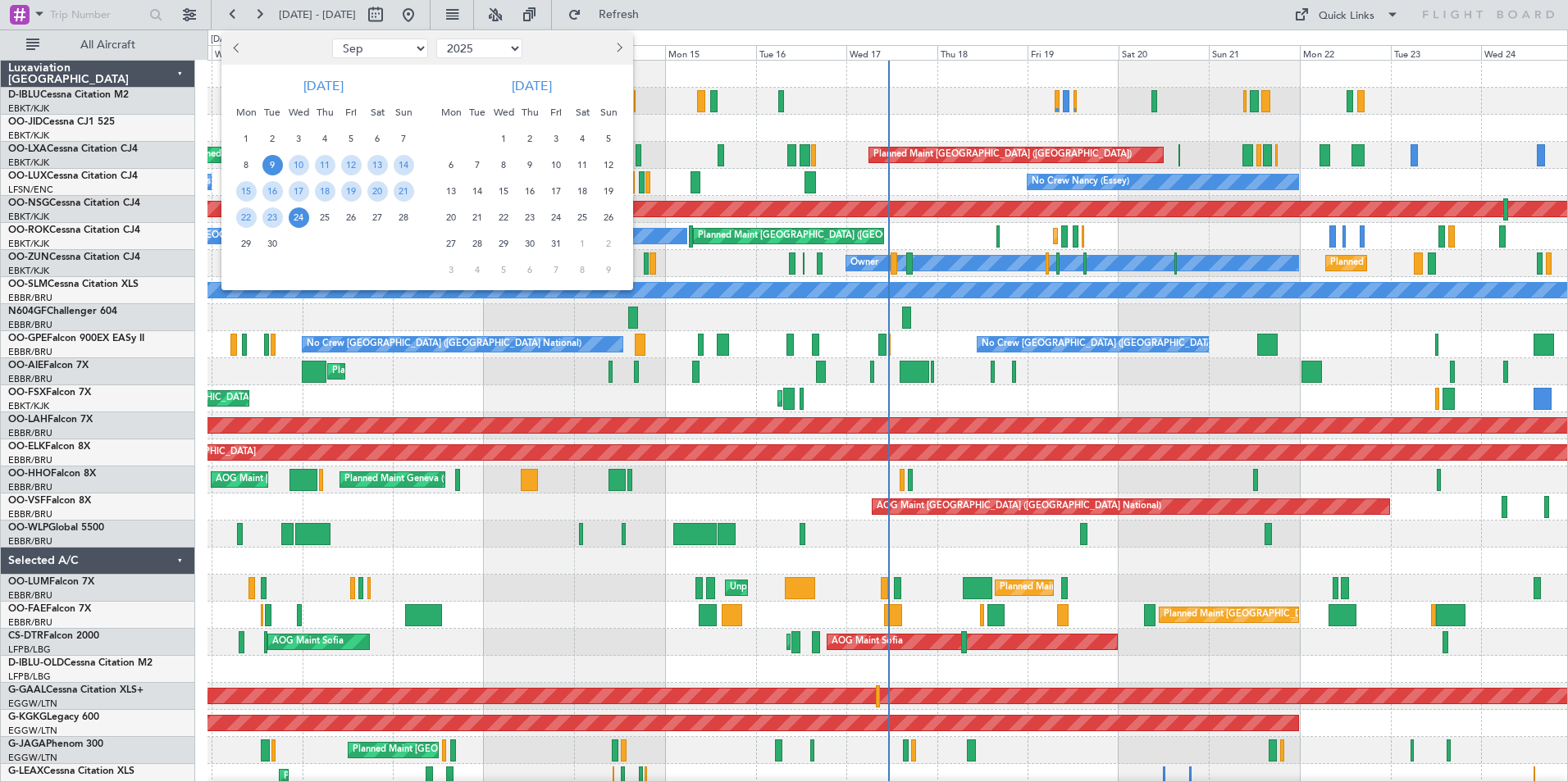
click at [380, 37] on ngb-datepicker-navigation "Jan Feb Mar Apr May Jun Jul Aug Sep Oct Nov Dec 2015 2016 2017 2018 2019 2020 2…" at bounding box center [427, 48] width 412 height 27
click at [380, 47] on select "Jan Feb Mar Apr May Jun [DATE] Aug Sep Oct Nov Dec" at bounding box center [380, 48] width 96 height 20
select select "12"
click at [332, 38] on select "Jan Feb Mar Apr May Jun [DATE] Aug Sep Oct Nov Dec" at bounding box center [380, 48] width 96 height 20
click at [331, 166] on span "11" at bounding box center [325, 165] width 21 height 21
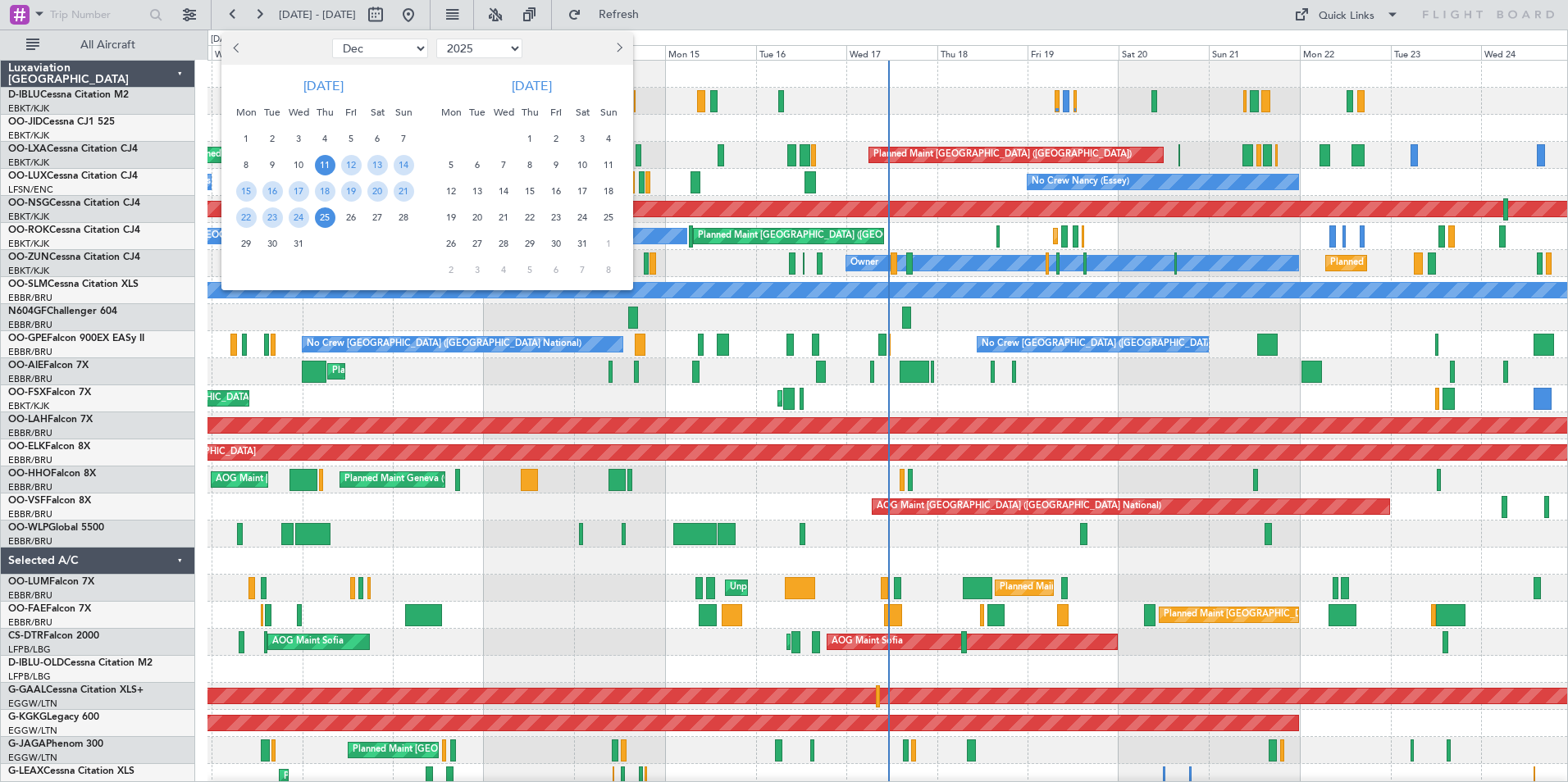
click at [329, 218] on span "25" at bounding box center [325, 217] width 21 height 21
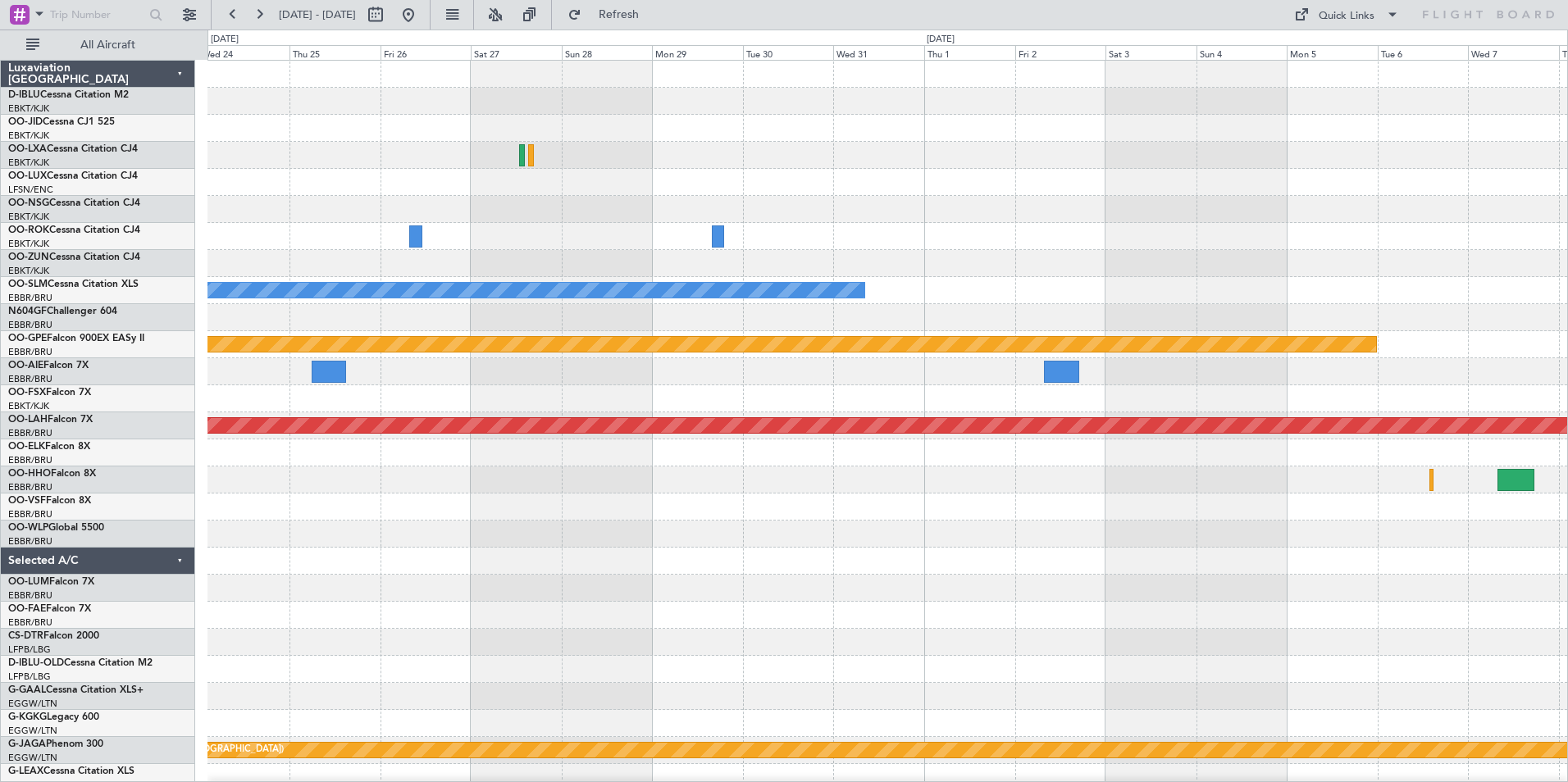
click at [1289, 246] on div "A/C Unavailable Monchengladbach null Kortrijk-Wevelgem Planned Maint Alton-st L…" at bounding box center [887, 601] width 1360 height 1082
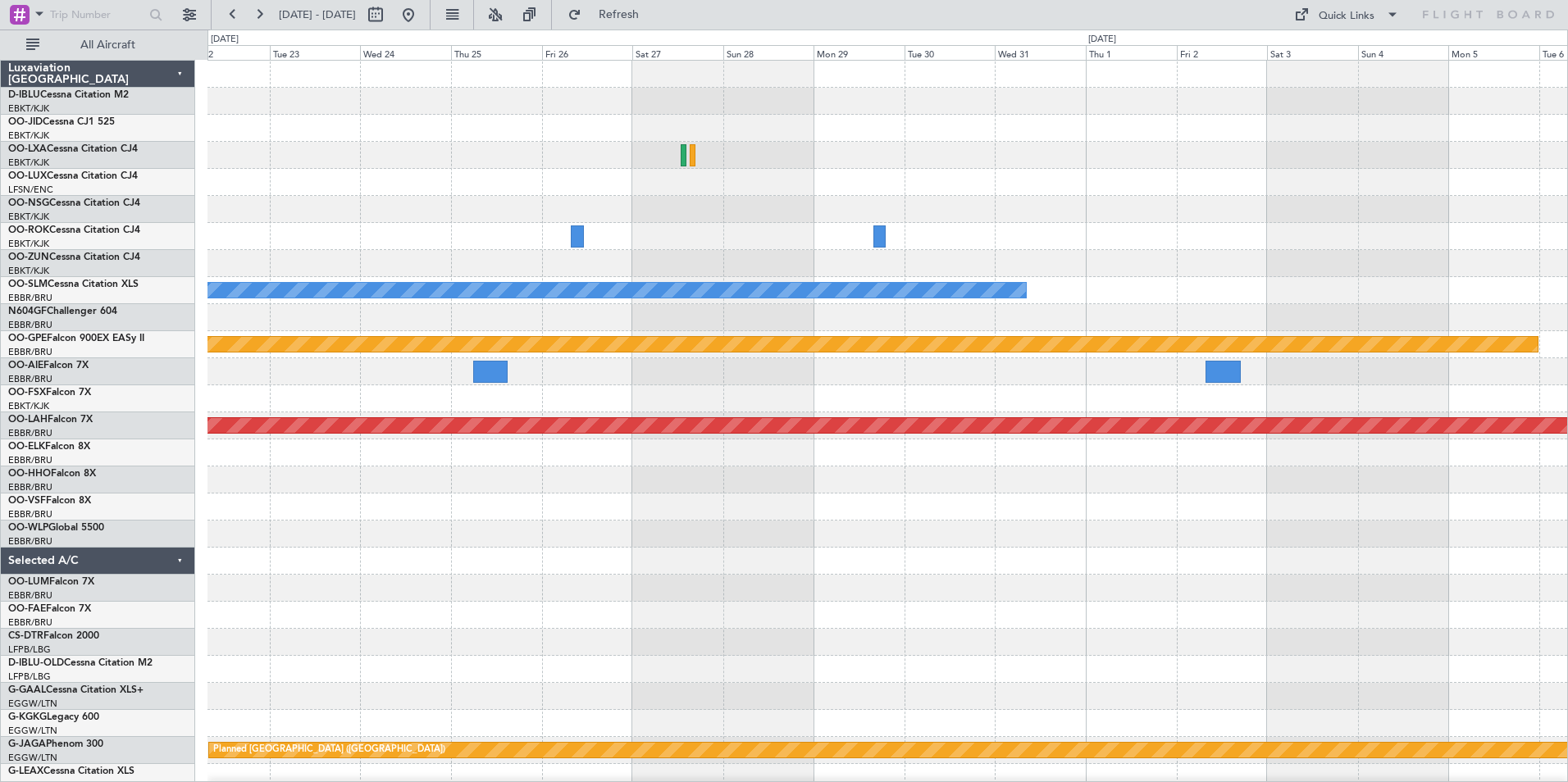
click at [1331, 260] on div "A/C Unavailable Monchengladbach null Kortrijk-Wevelgem Planned Maint Kortrijk-W…" at bounding box center [887, 601] width 1360 height 1082
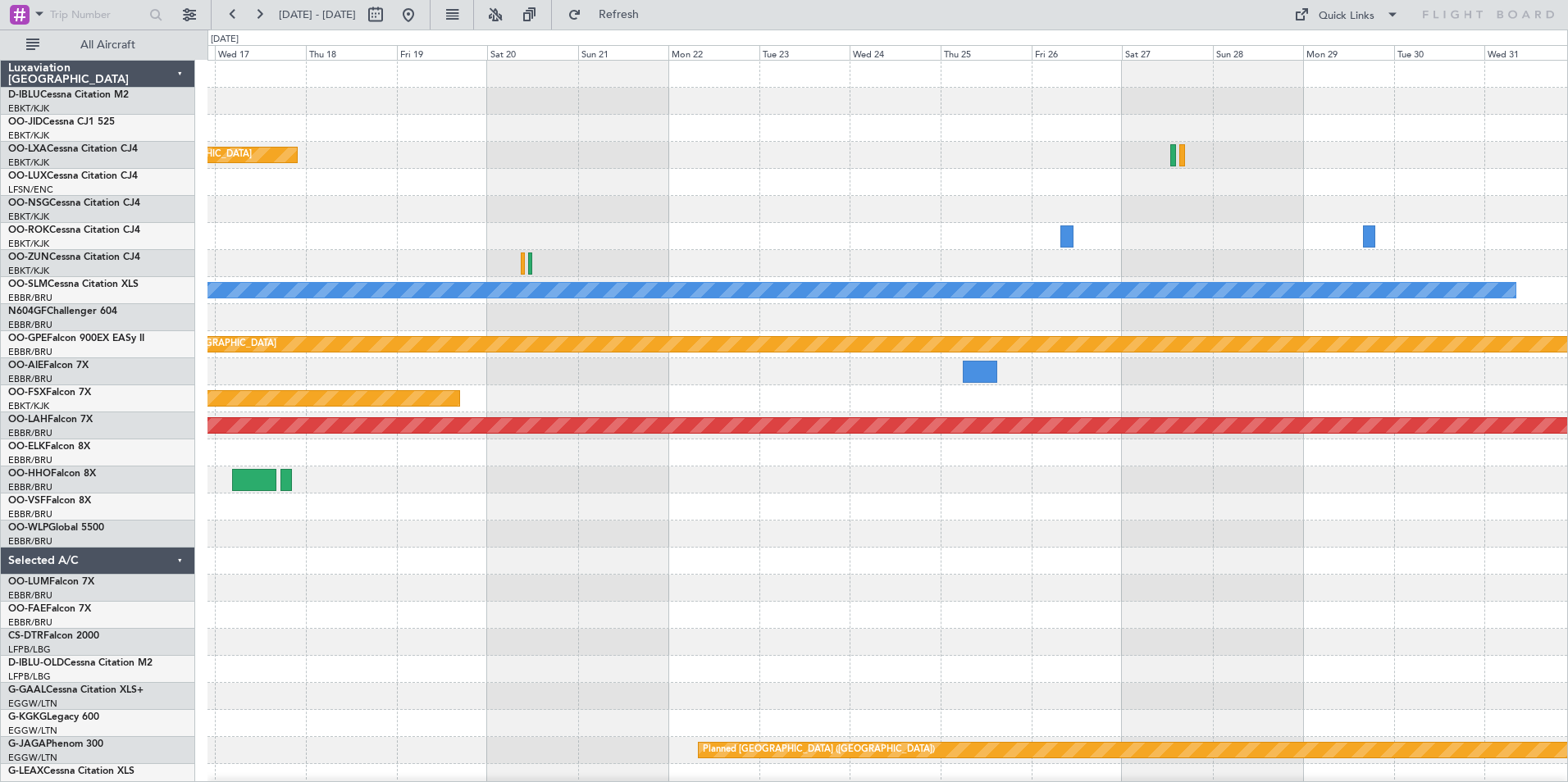
click at [971, 282] on div "Planned Maint Kortrijk-Wevelgem A/C Unavailable Monchengladbach null Kortrijk-W…" at bounding box center [887, 575] width 1360 height 1028
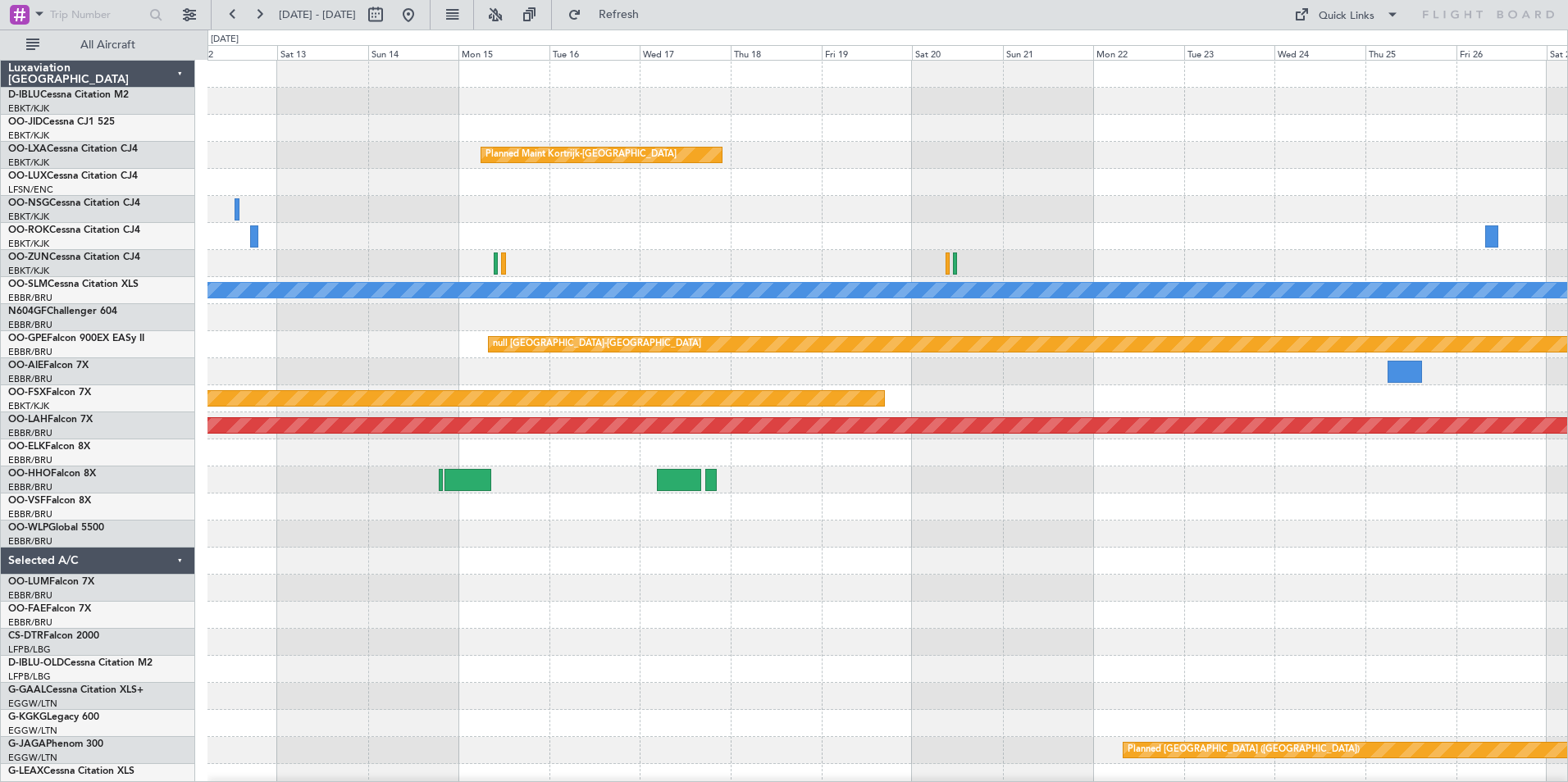
click at [829, 642] on div "Planned Maint Kortrijk-[GEOGRAPHIC_DATA] Owner [GEOGRAPHIC_DATA]-[GEOGRAPHIC_DA…" at bounding box center [887, 575] width 1360 height 1028
click at [678, 497] on div at bounding box center [887, 507] width 1360 height 27
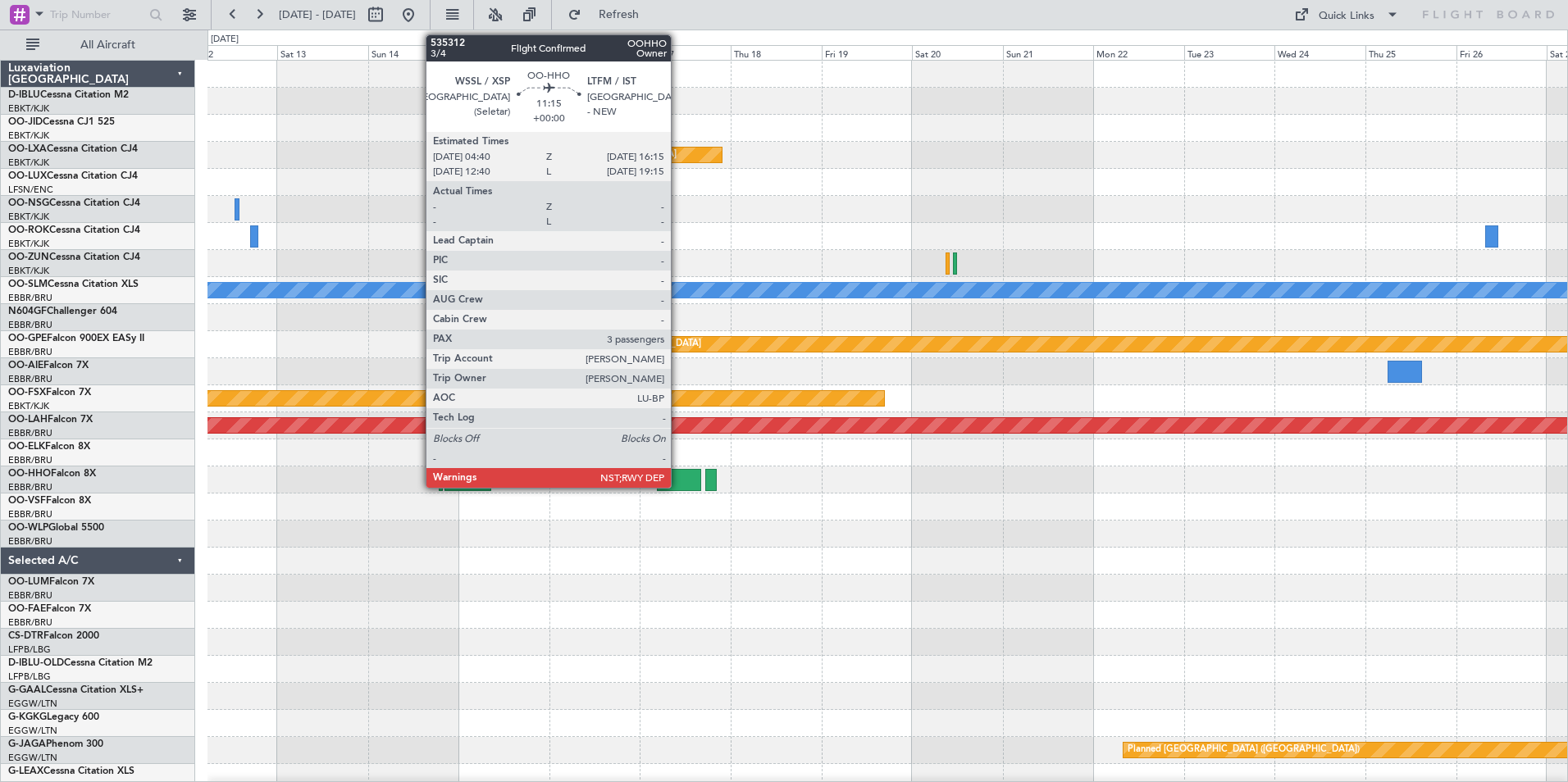
click at [678, 481] on div at bounding box center [678, 480] width 44 height 22
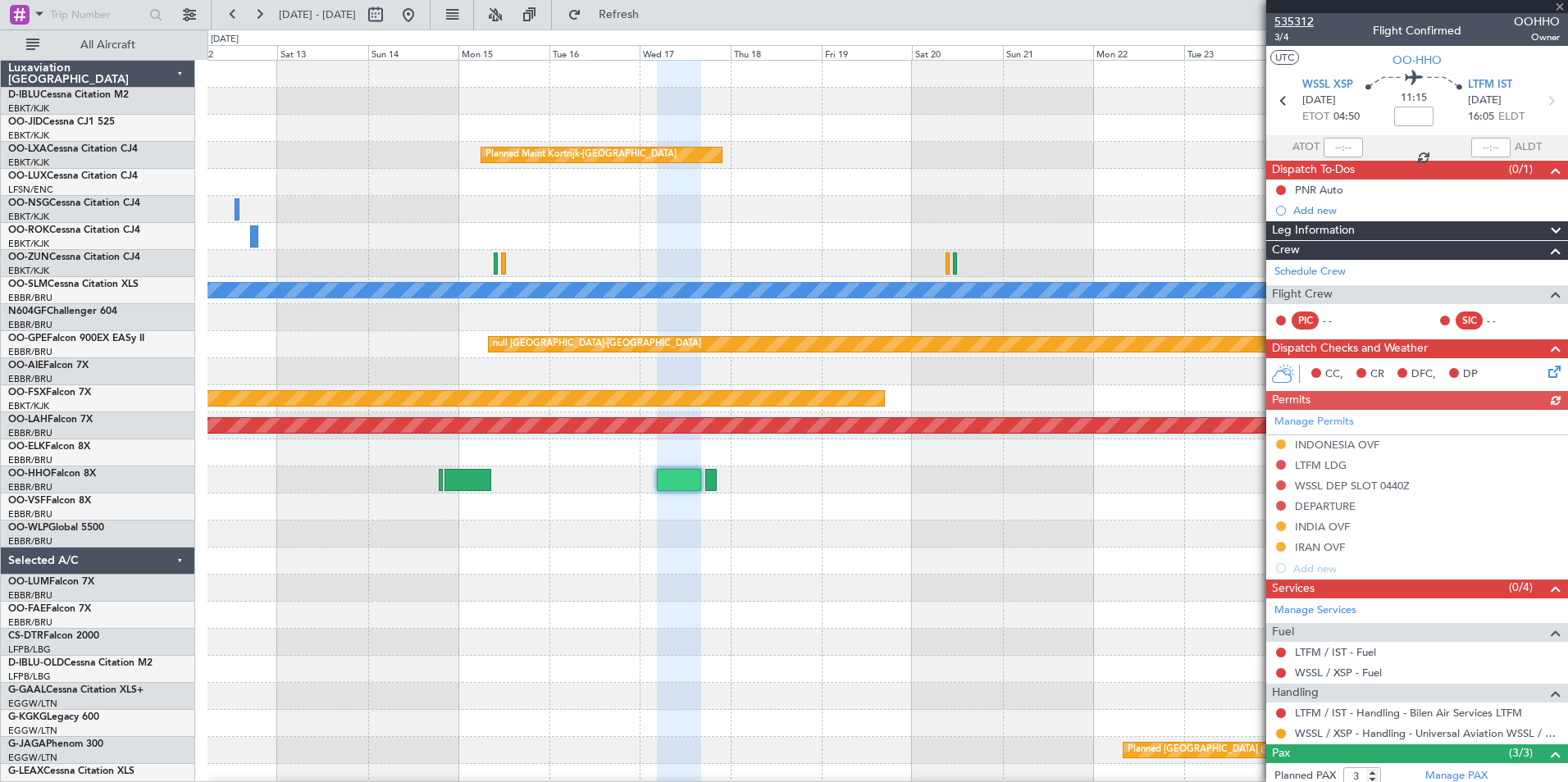
click at [1307, 18] on span "535312" at bounding box center [1293, 22] width 39 height 17
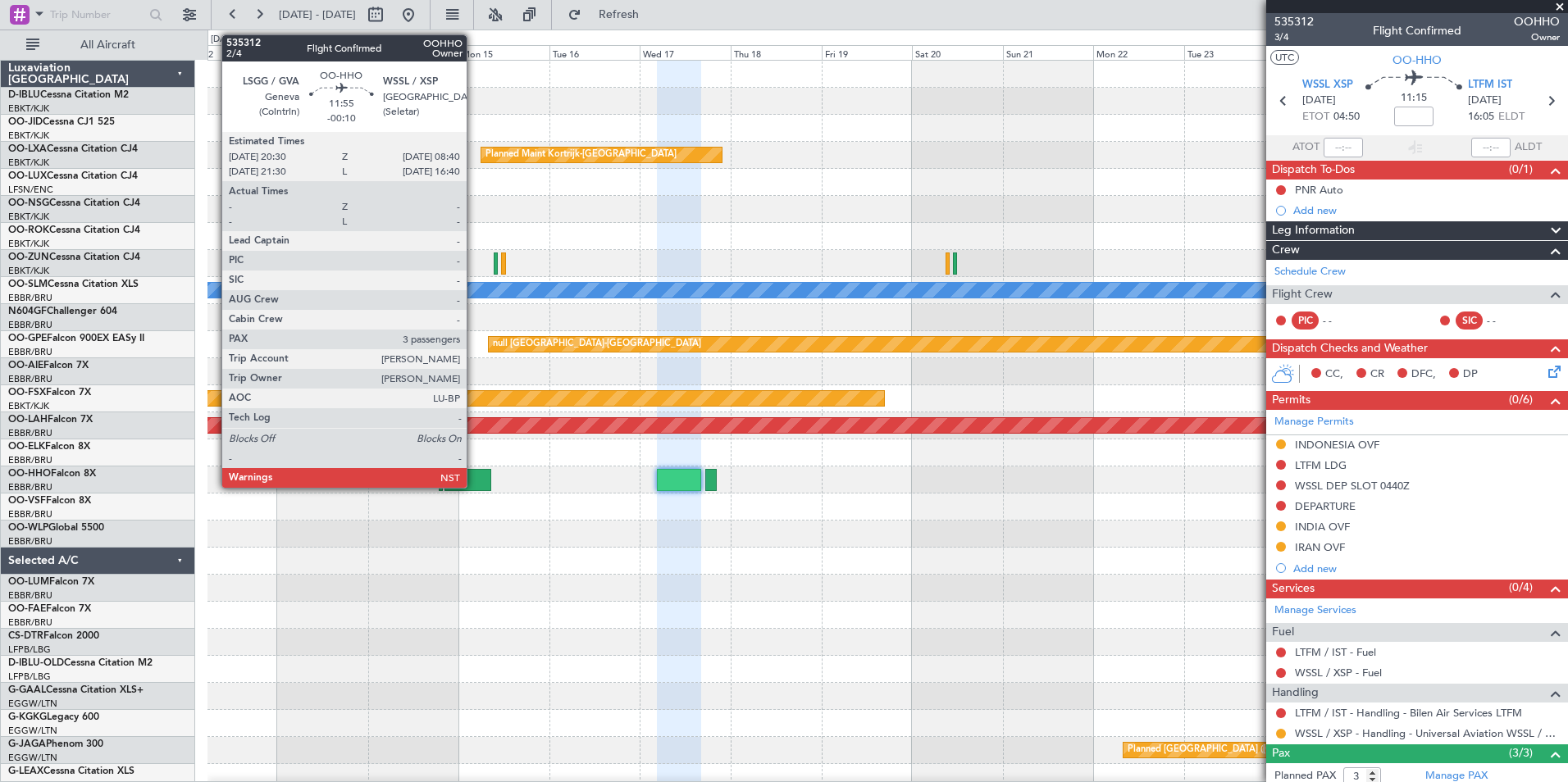
click at [474, 481] on div at bounding box center [468, 480] width 47 height 22
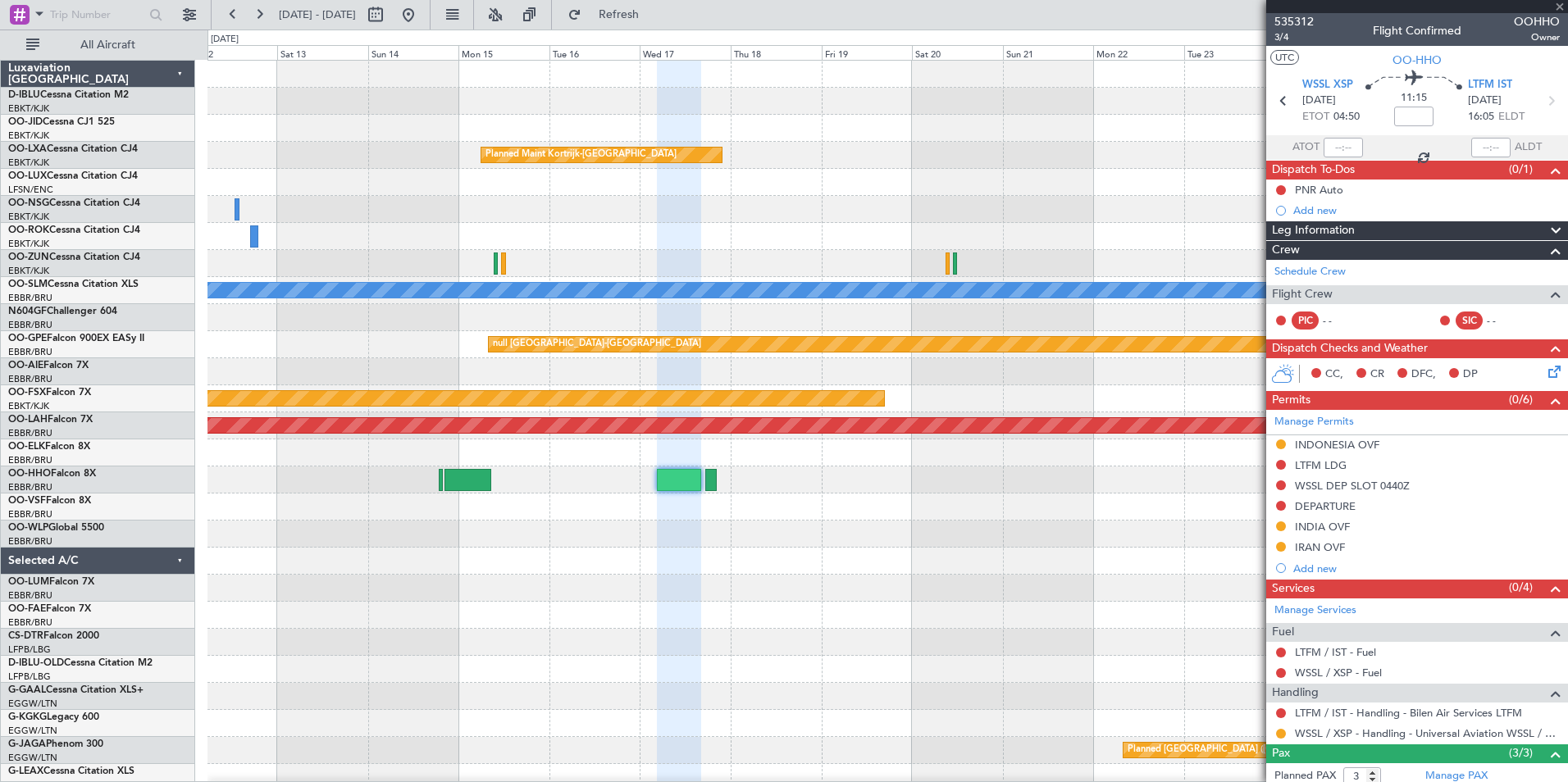
type input "-00:10"
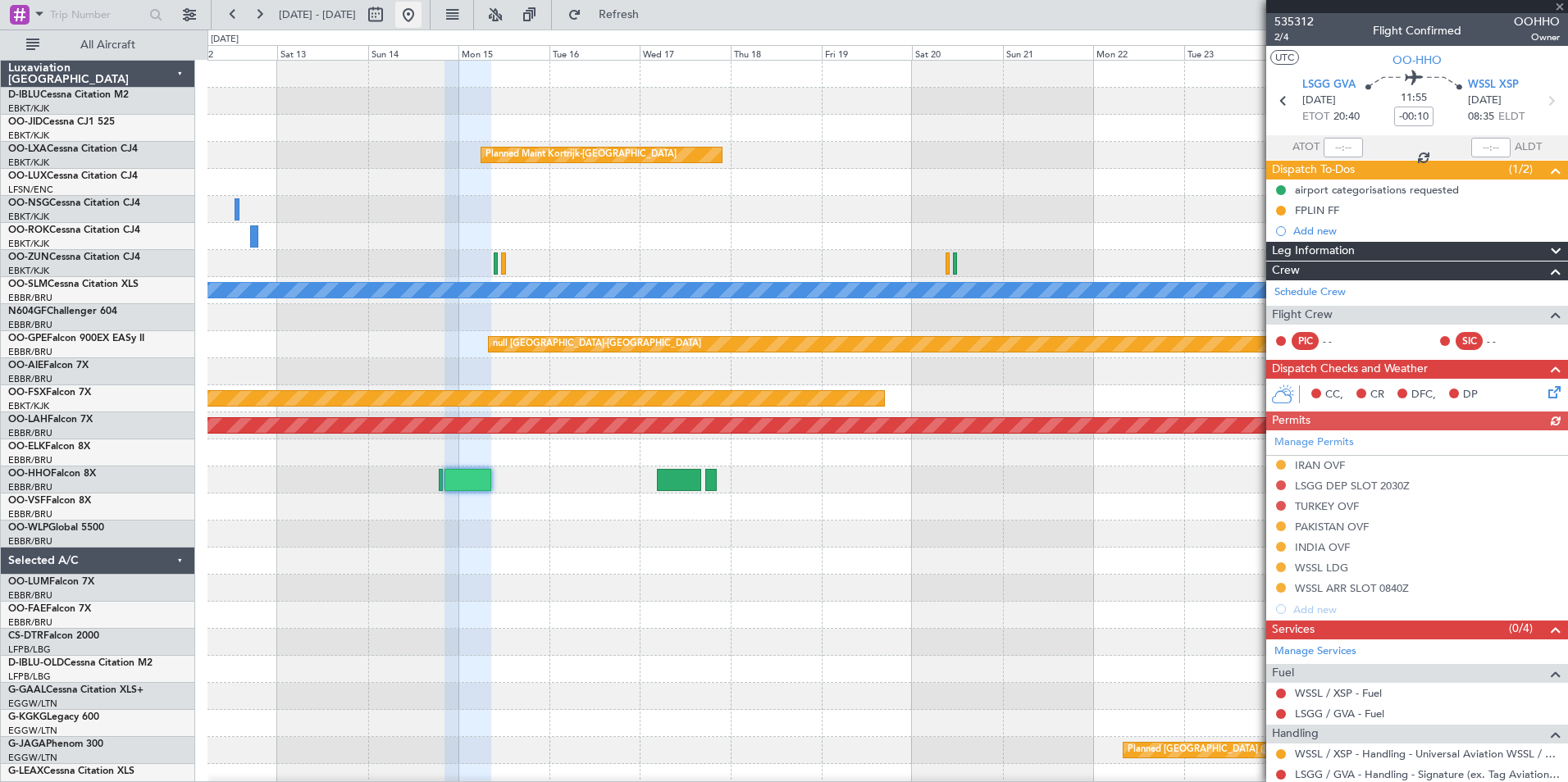
click at [421, 22] on button at bounding box center [409, 15] width 27 height 27
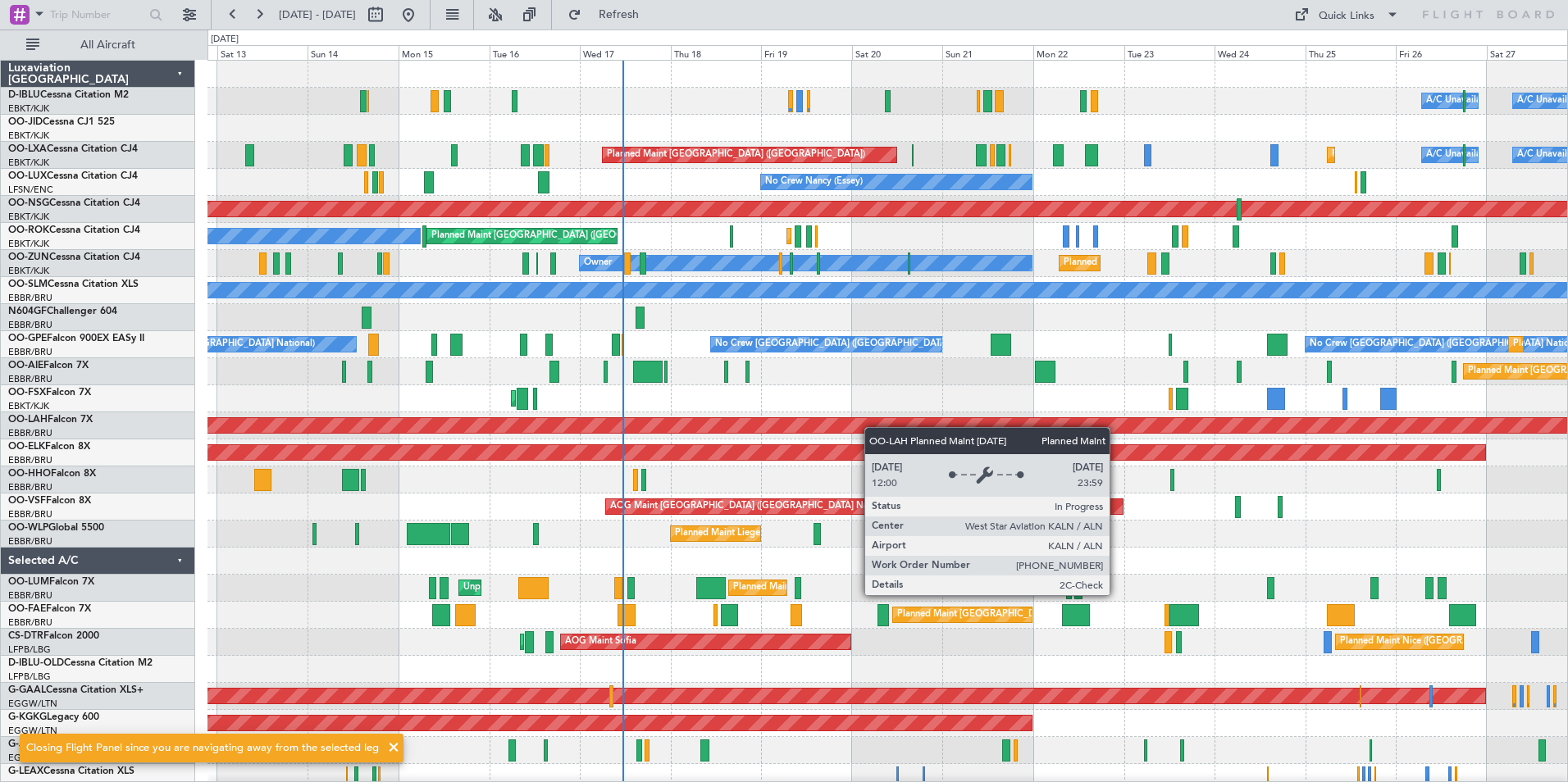
click at [799, 437] on div "A/C Unavailable Brussels (Brussels National) A/C Unavailable Kortrijk-Wevelgem …" at bounding box center [887, 629] width 1360 height 1136
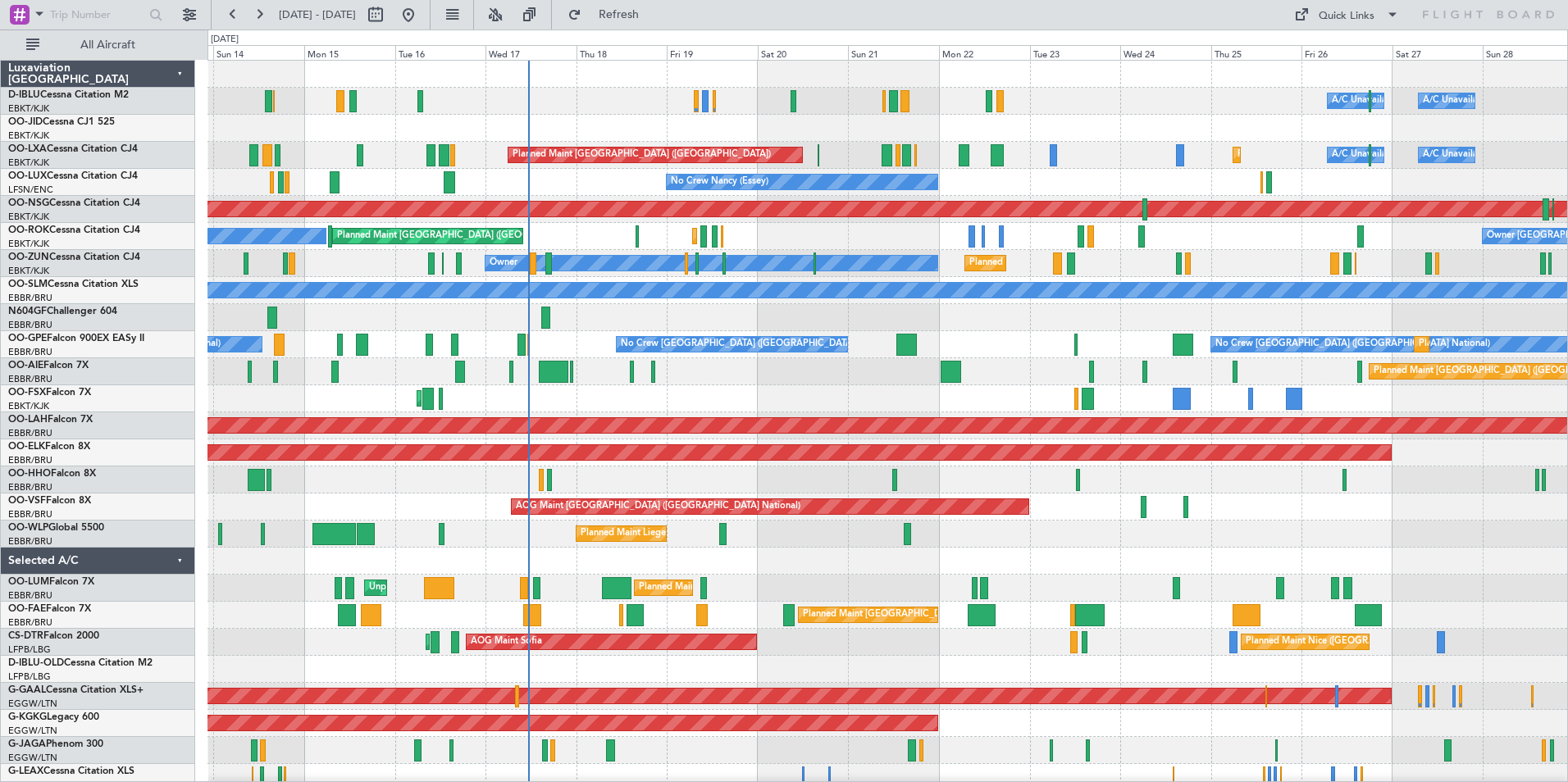
click at [790, 384] on div "Planned Maint London (Farnborough) Planned Maint London (Farnborough)" at bounding box center [887, 372] width 1360 height 27
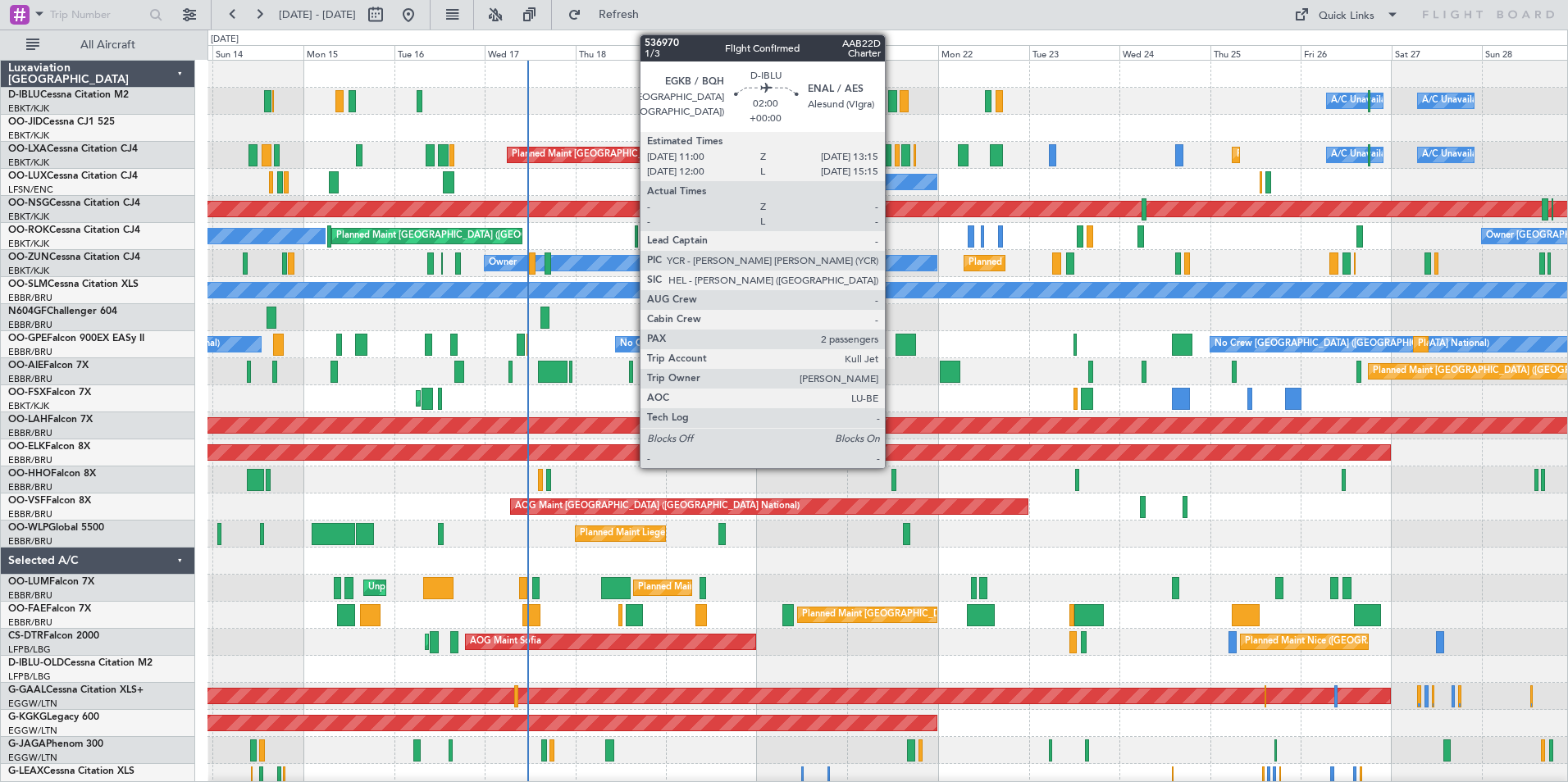
click at [892, 111] on div at bounding box center [892, 101] width 9 height 22
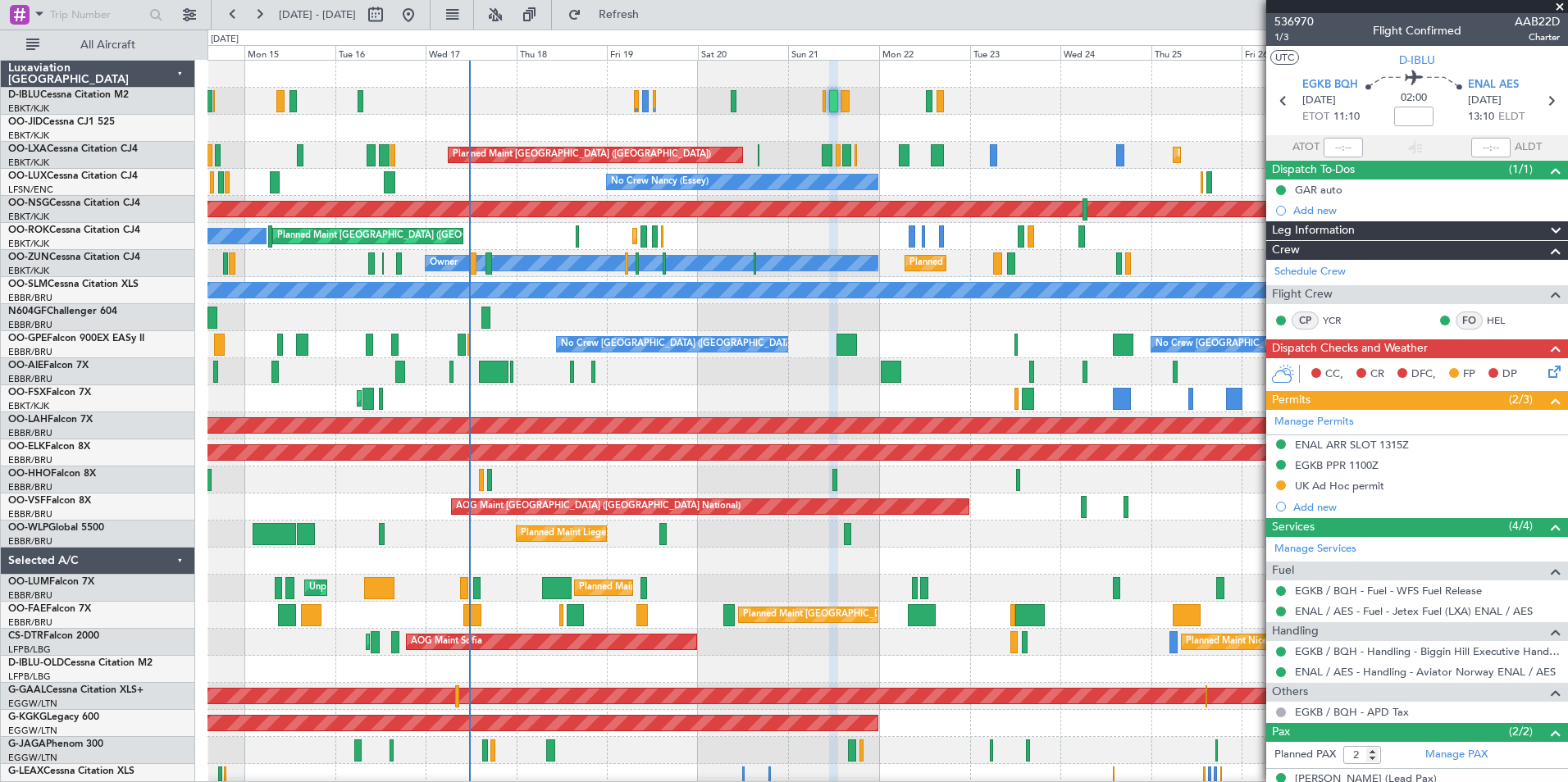
click at [1057, 540] on div "Planned Maint Liege" at bounding box center [887, 534] width 1360 height 27
click at [843, 547] on div at bounding box center [887, 561] width 1360 height 27
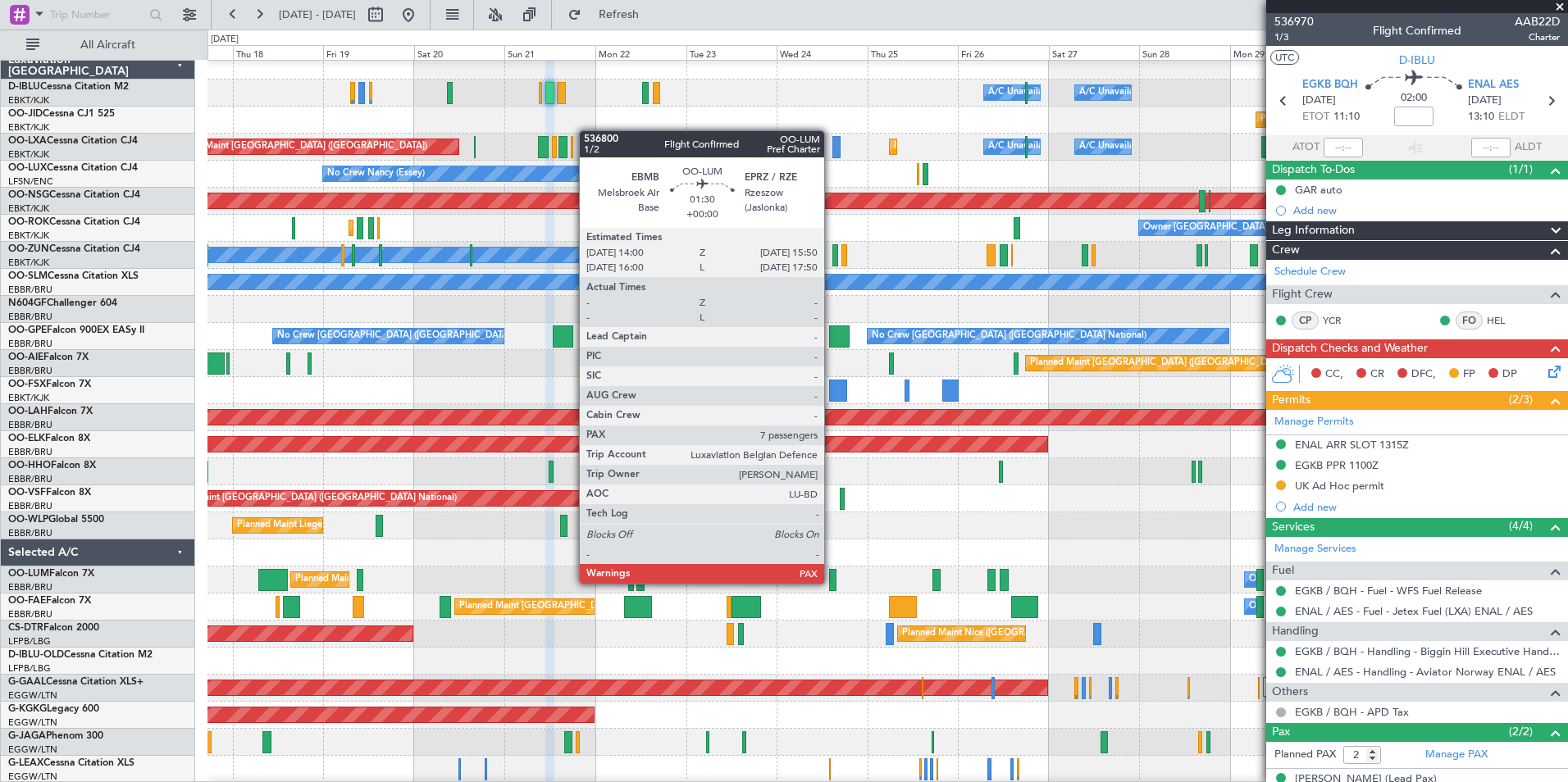
click at [831, 582] on div at bounding box center [832, 580] width 7 height 22
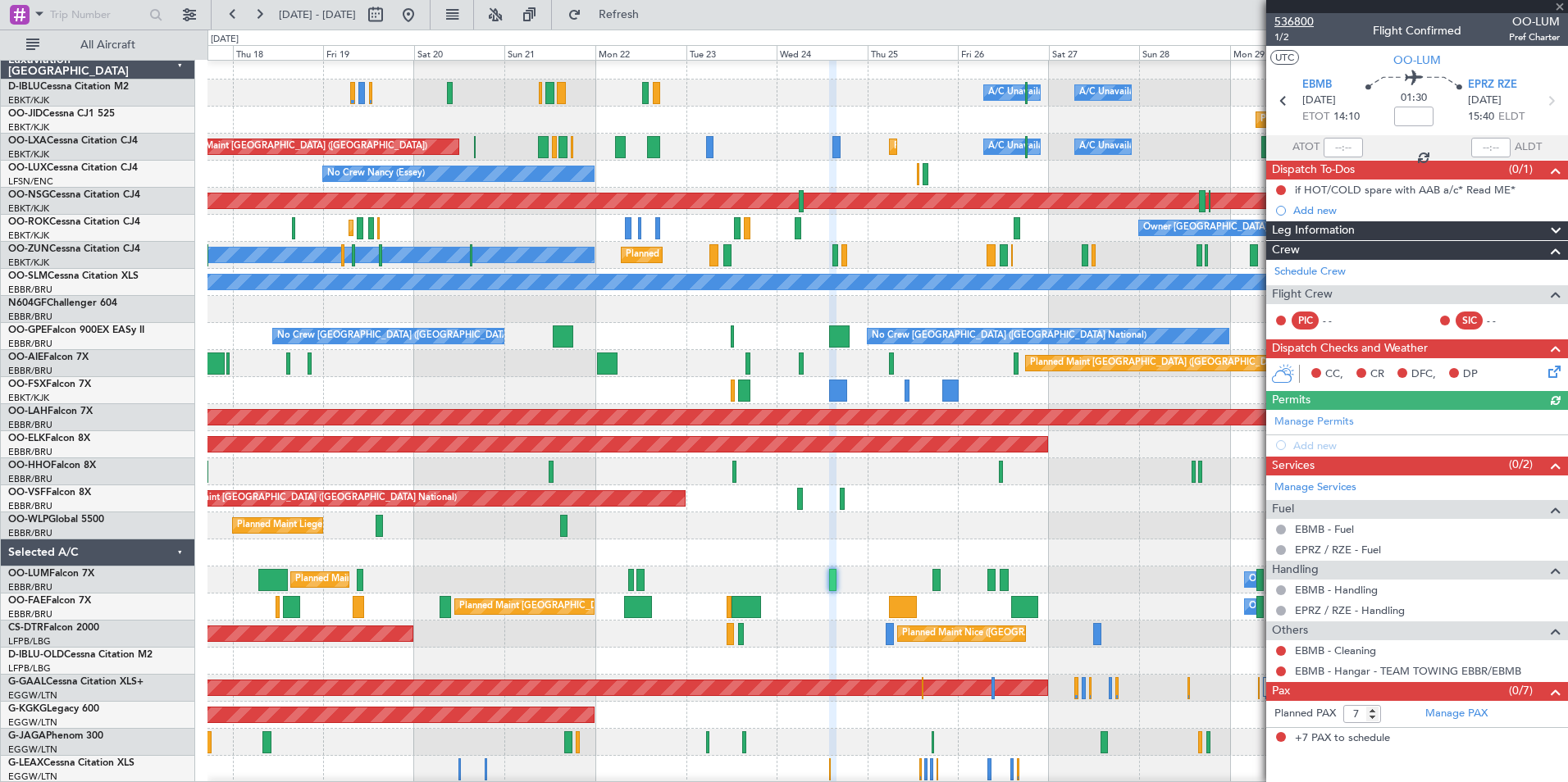
click at [1307, 22] on span "536800" at bounding box center [1293, 22] width 39 height 17
click at [1556, 4] on span at bounding box center [1560, 7] width 17 height 15
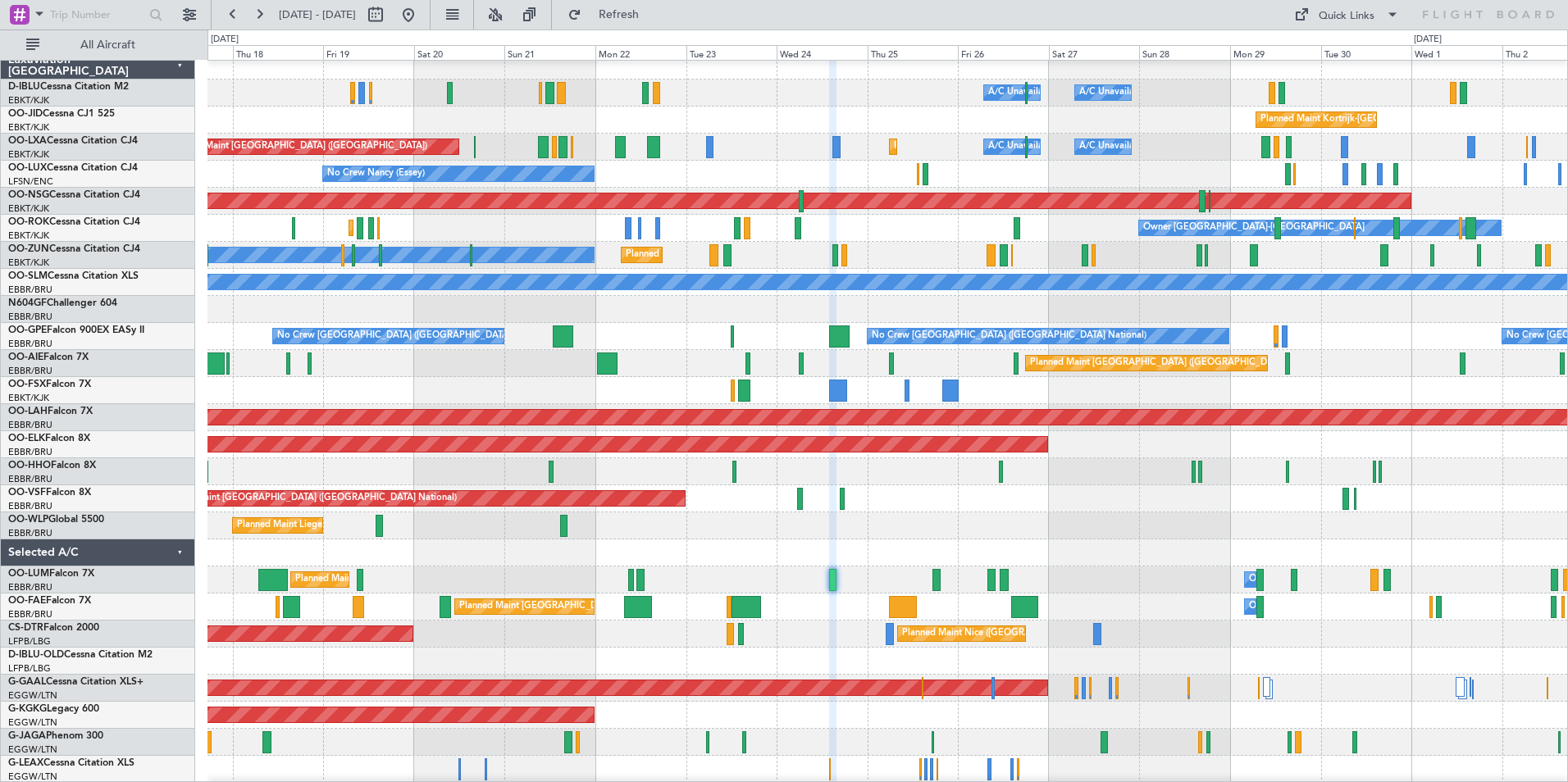
type input "0"
click at [1377, 21] on button "Quick Links" at bounding box center [1347, 15] width 122 height 27
click at [1368, 40] on button "Trip Builder" at bounding box center [1347, 53] width 123 height 39
click at [1042, 428] on div "A/C Unavailable Brussels (Brussels National) A/C Unavailable Kortrijk-Wevelgem …" at bounding box center [887, 593] width 1360 height 1082
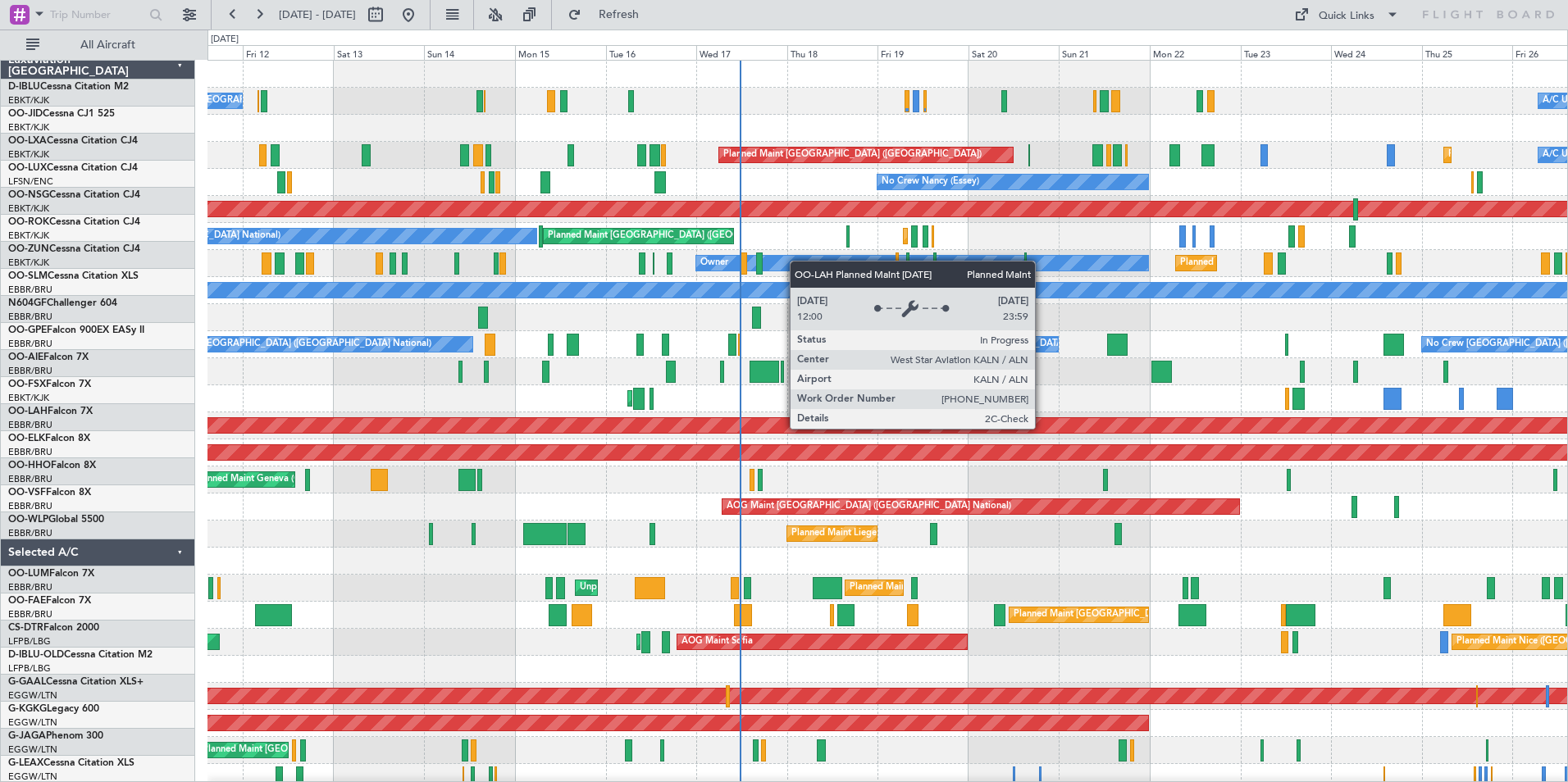
scroll to position [0, 0]
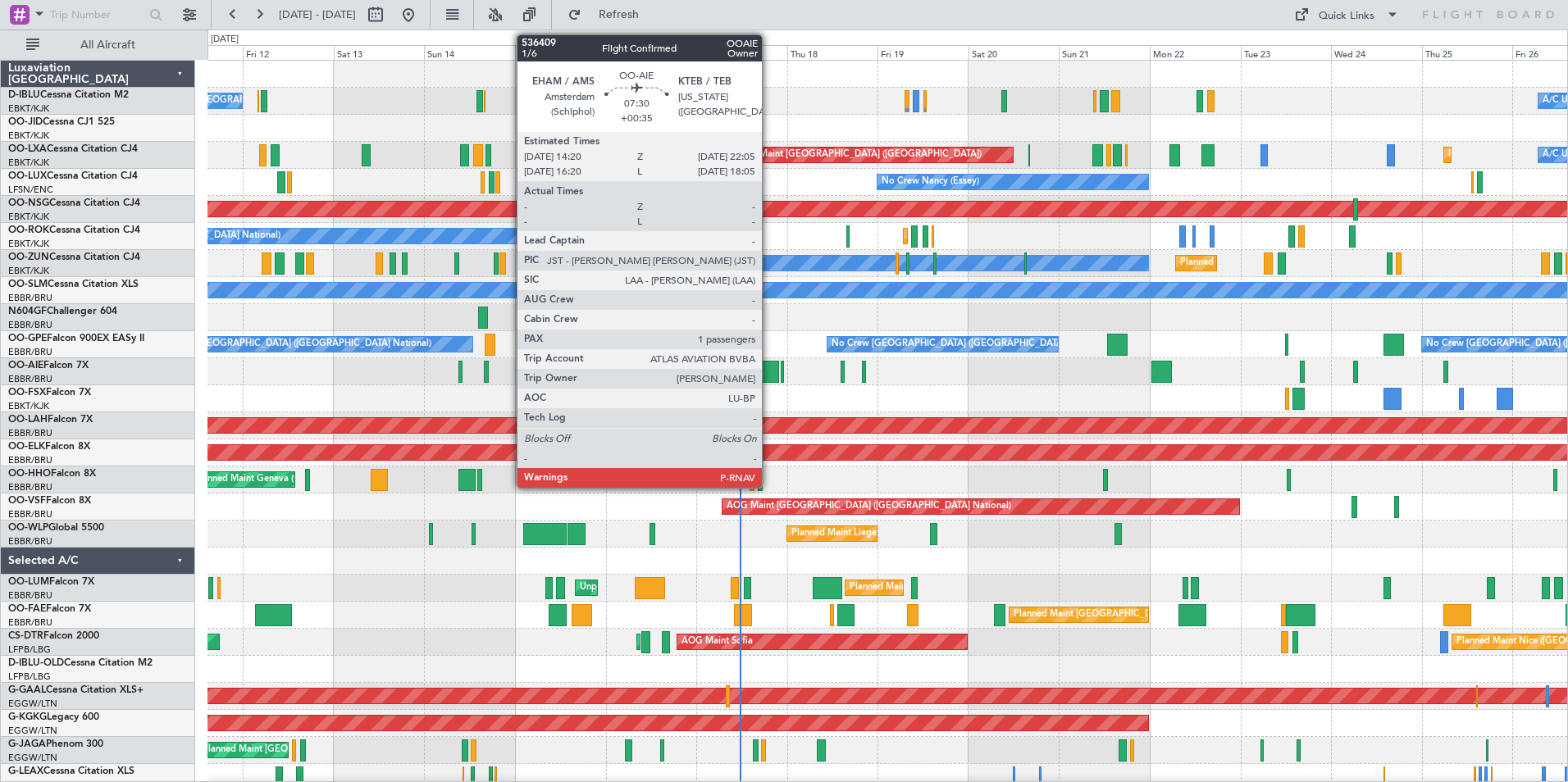
click at [769, 364] on div at bounding box center [764, 372] width 29 height 22
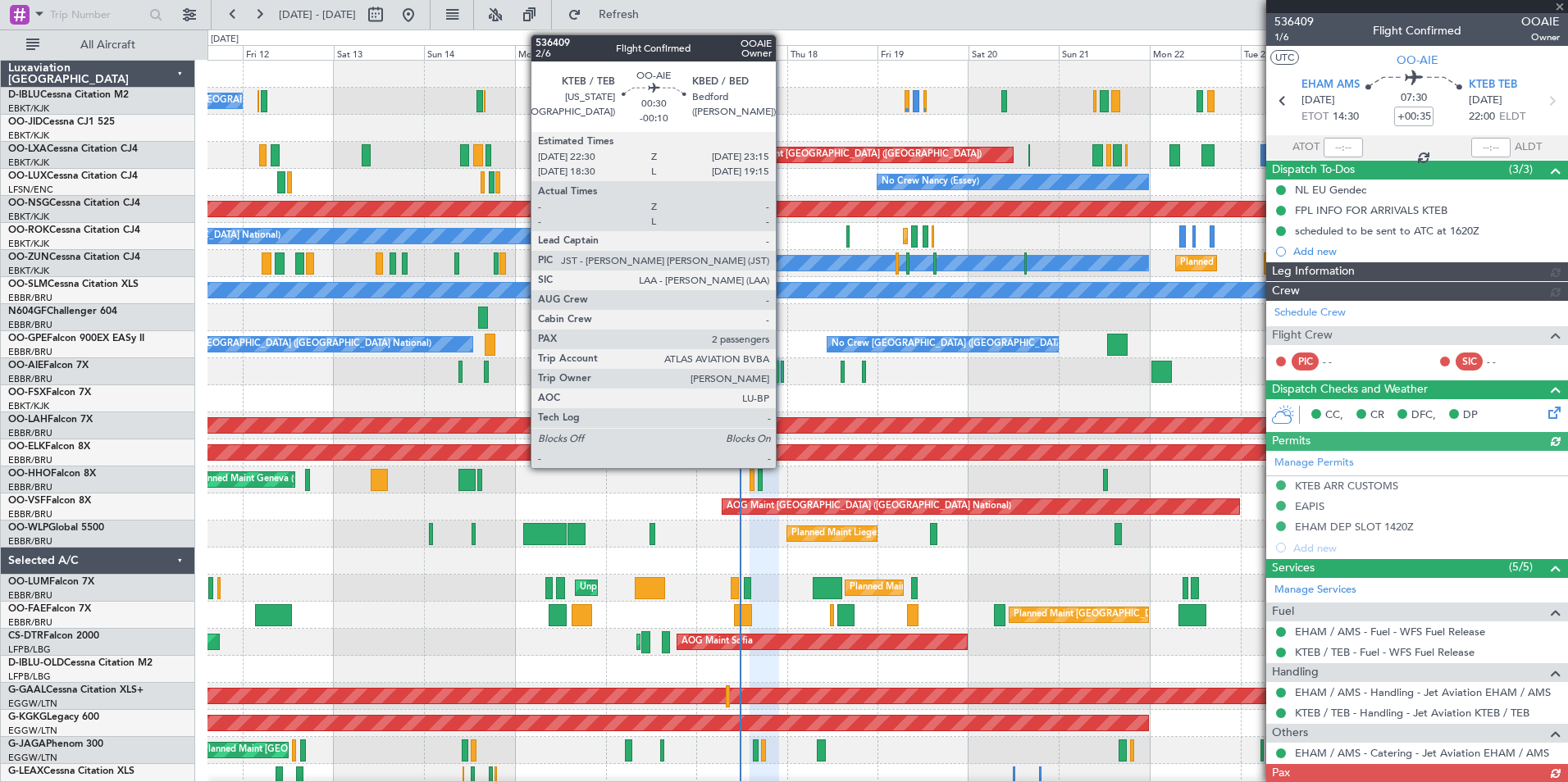
click at [783, 368] on div at bounding box center [782, 372] width 3 height 22
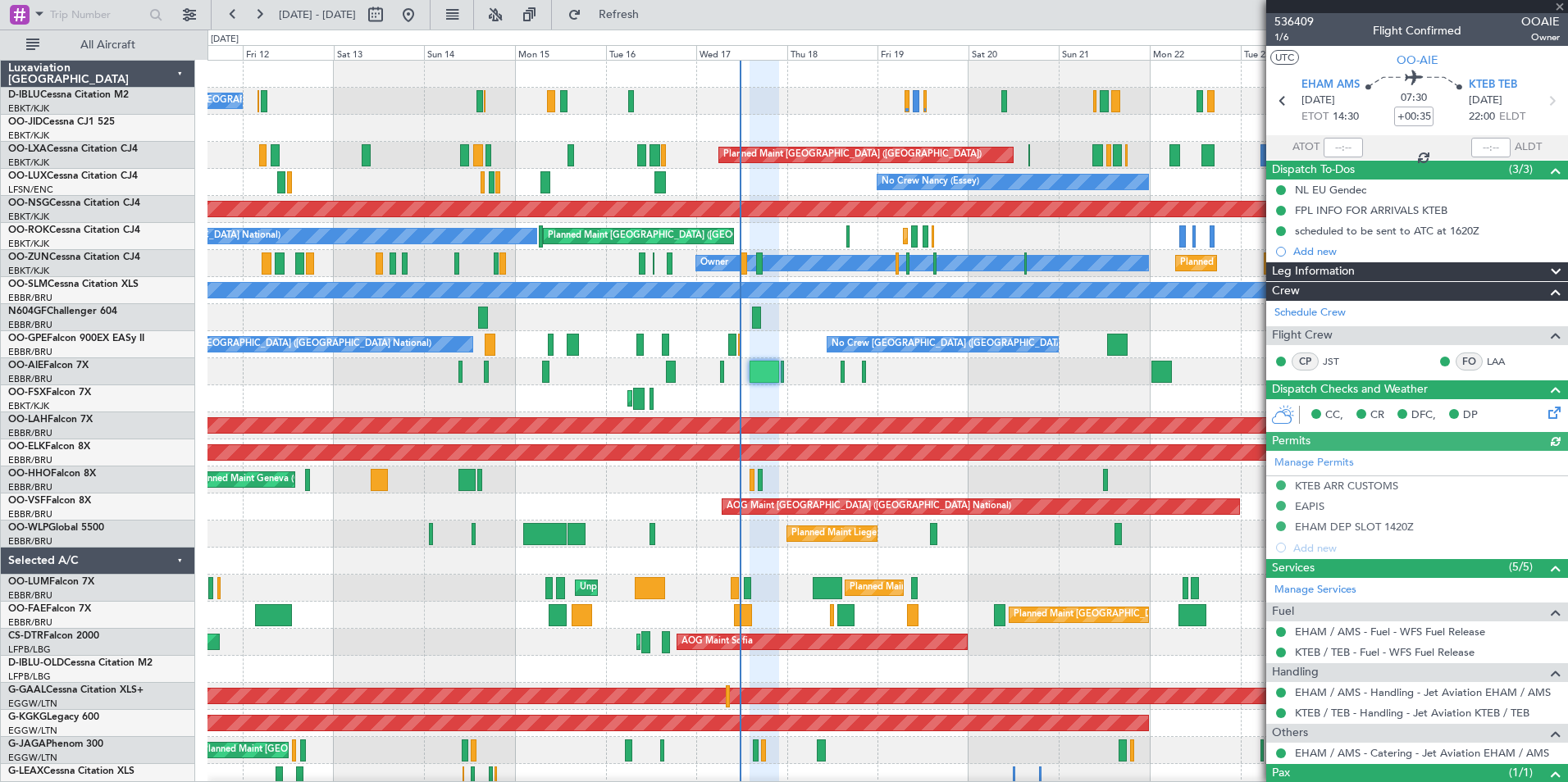
type input "-00:10"
type input "2"
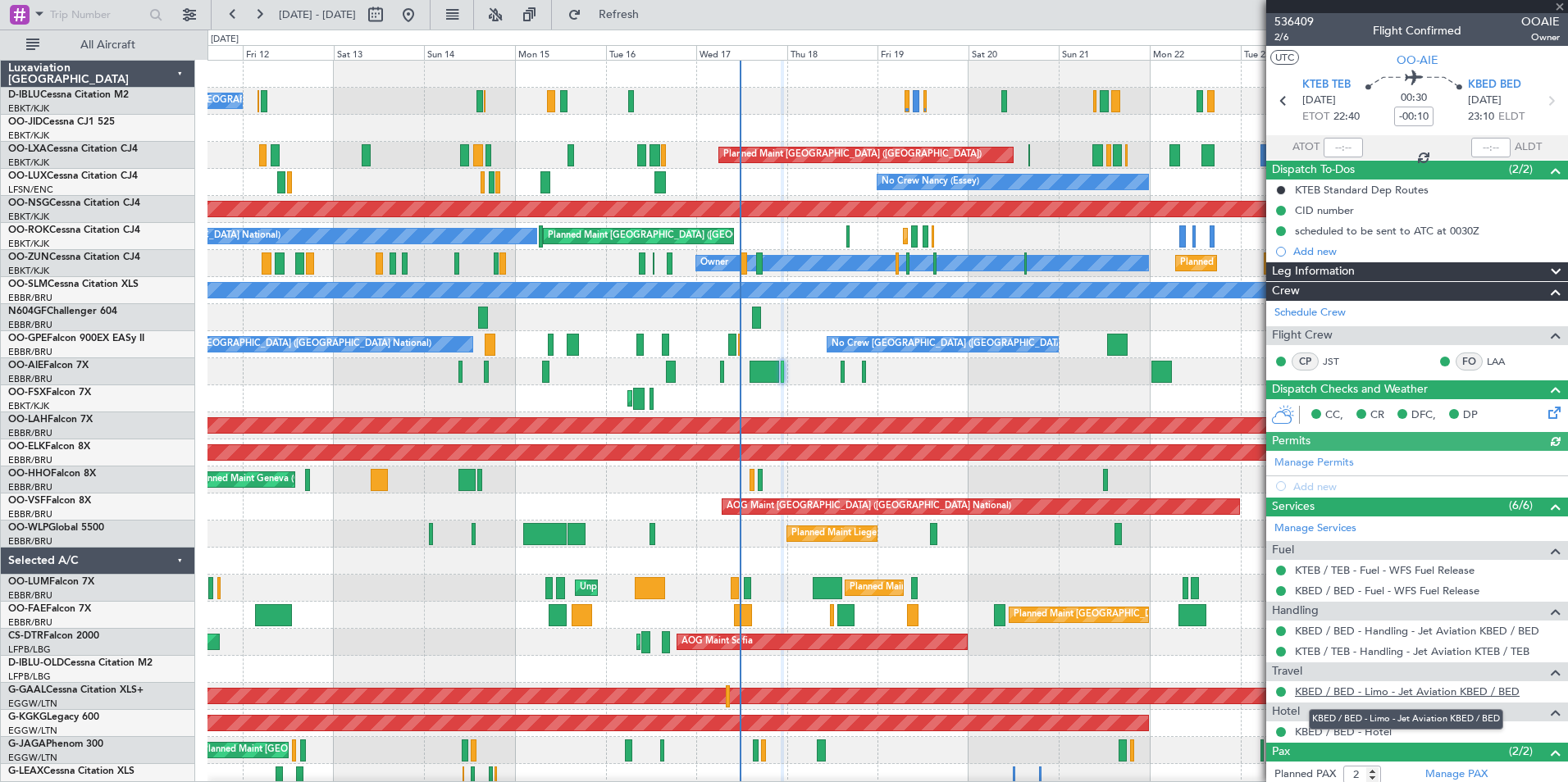
click at [1382, 692] on link "KBED / BED - Limo - Jet Aviation KBED / BED" at bounding box center [1407, 691] width 225 height 14
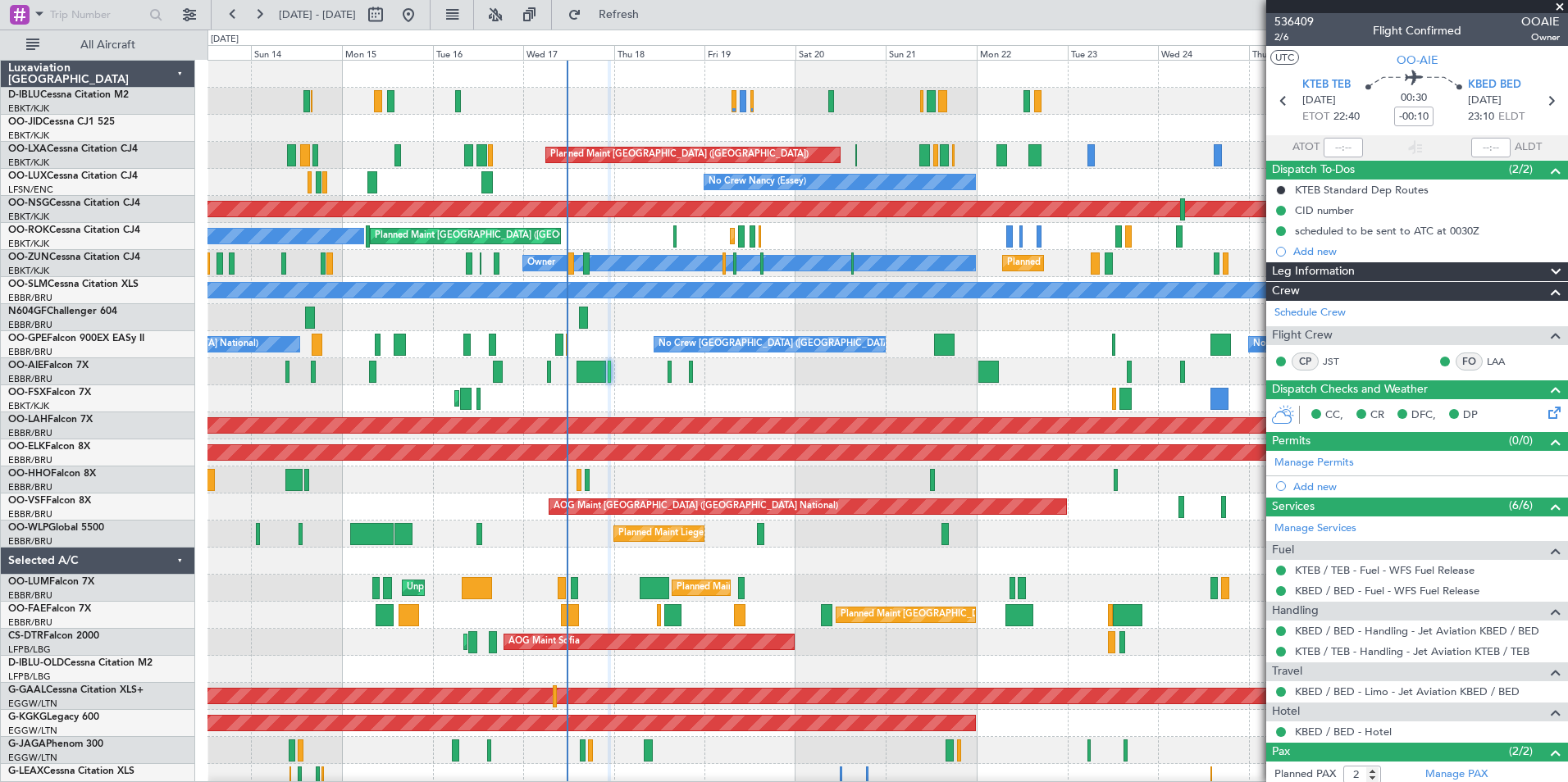
click at [909, 404] on div "A/C Unavailable Brussels (Brussels National) A/C Unavailable Kortrijk-Wevelgem …" at bounding box center [887, 601] width 1360 height 1082
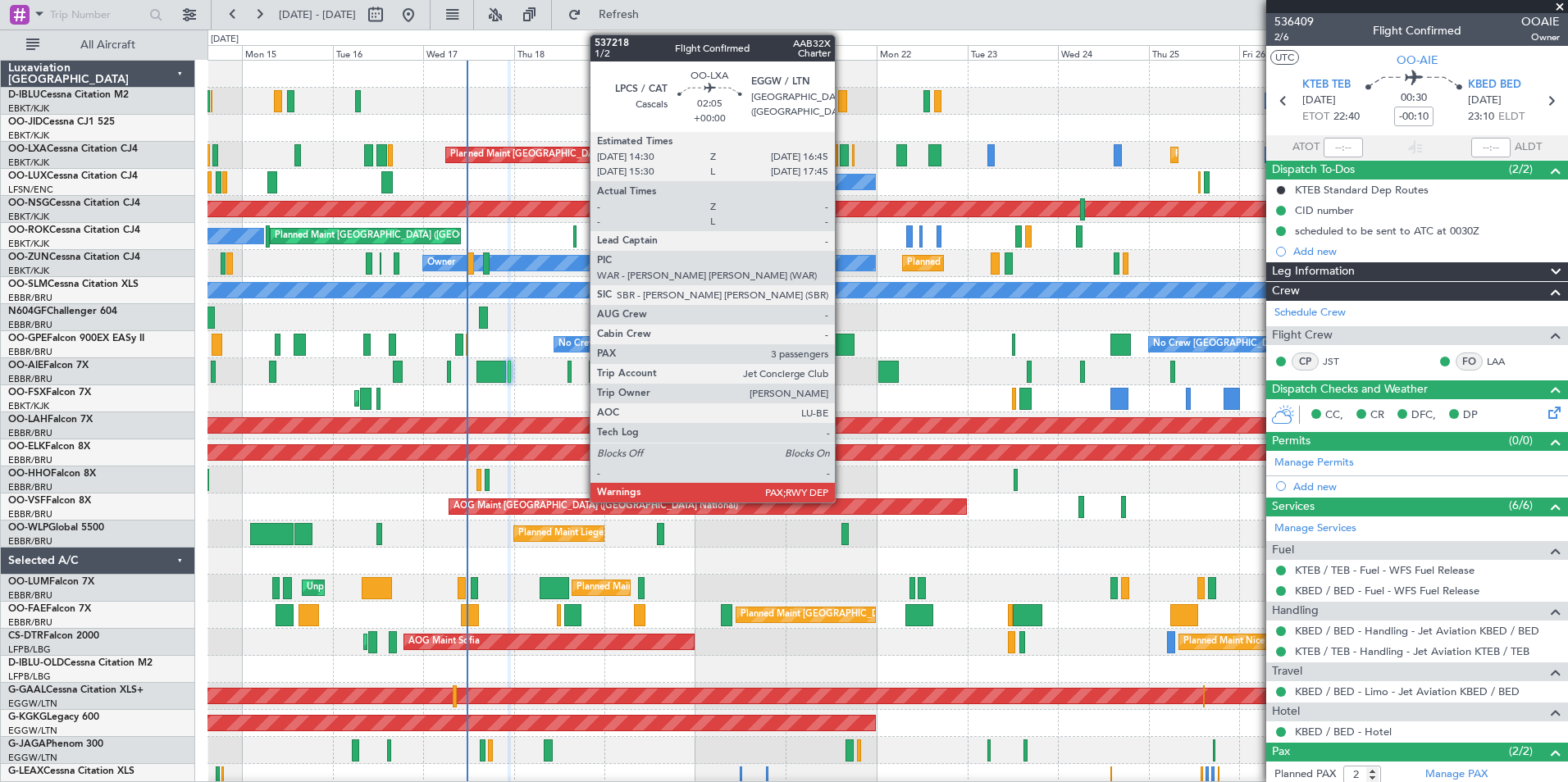
click at [842, 156] on div at bounding box center [844, 155] width 9 height 22
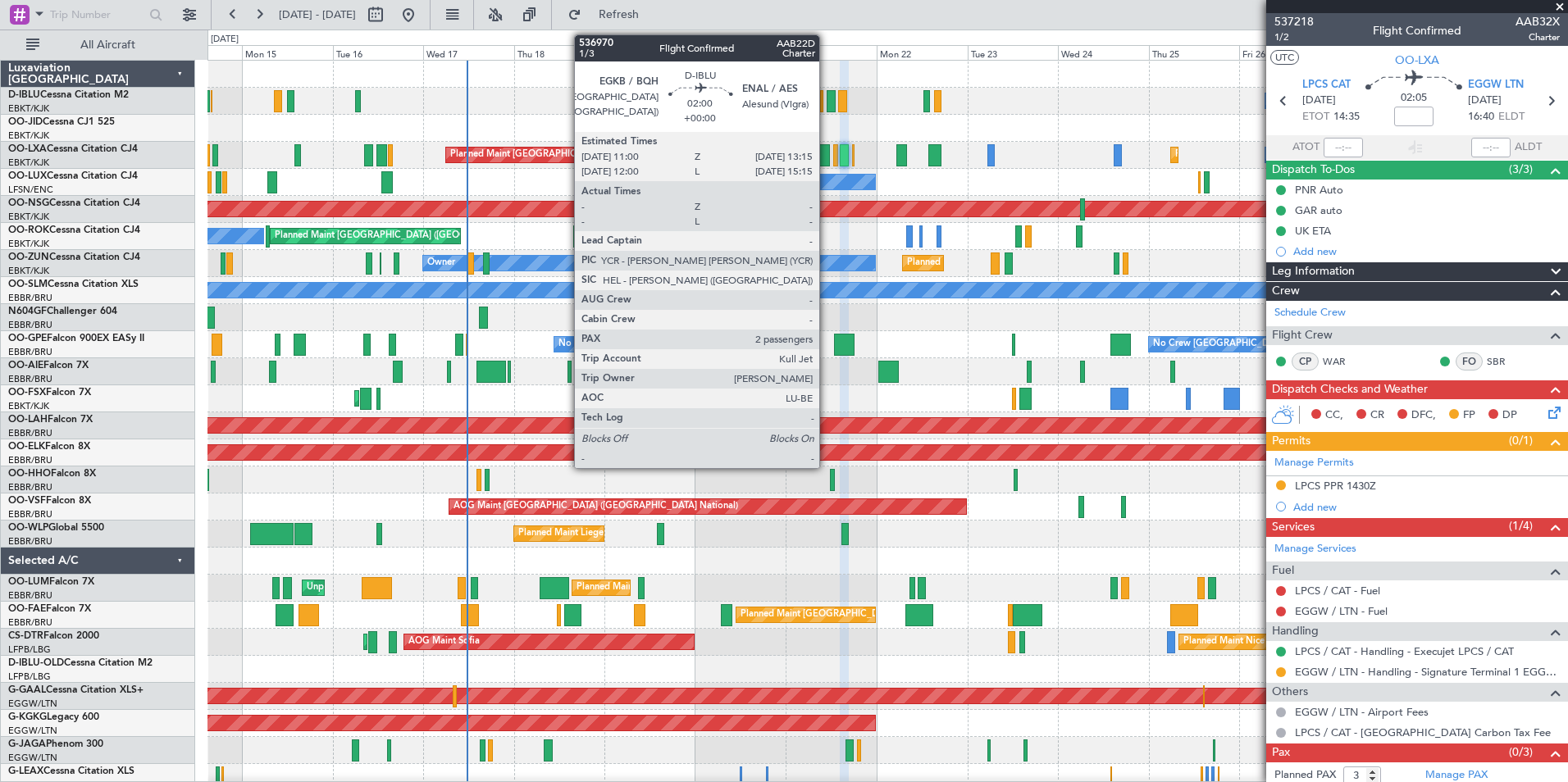
click at [826, 105] on div at bounding box center [831, 101] width 9 height 22
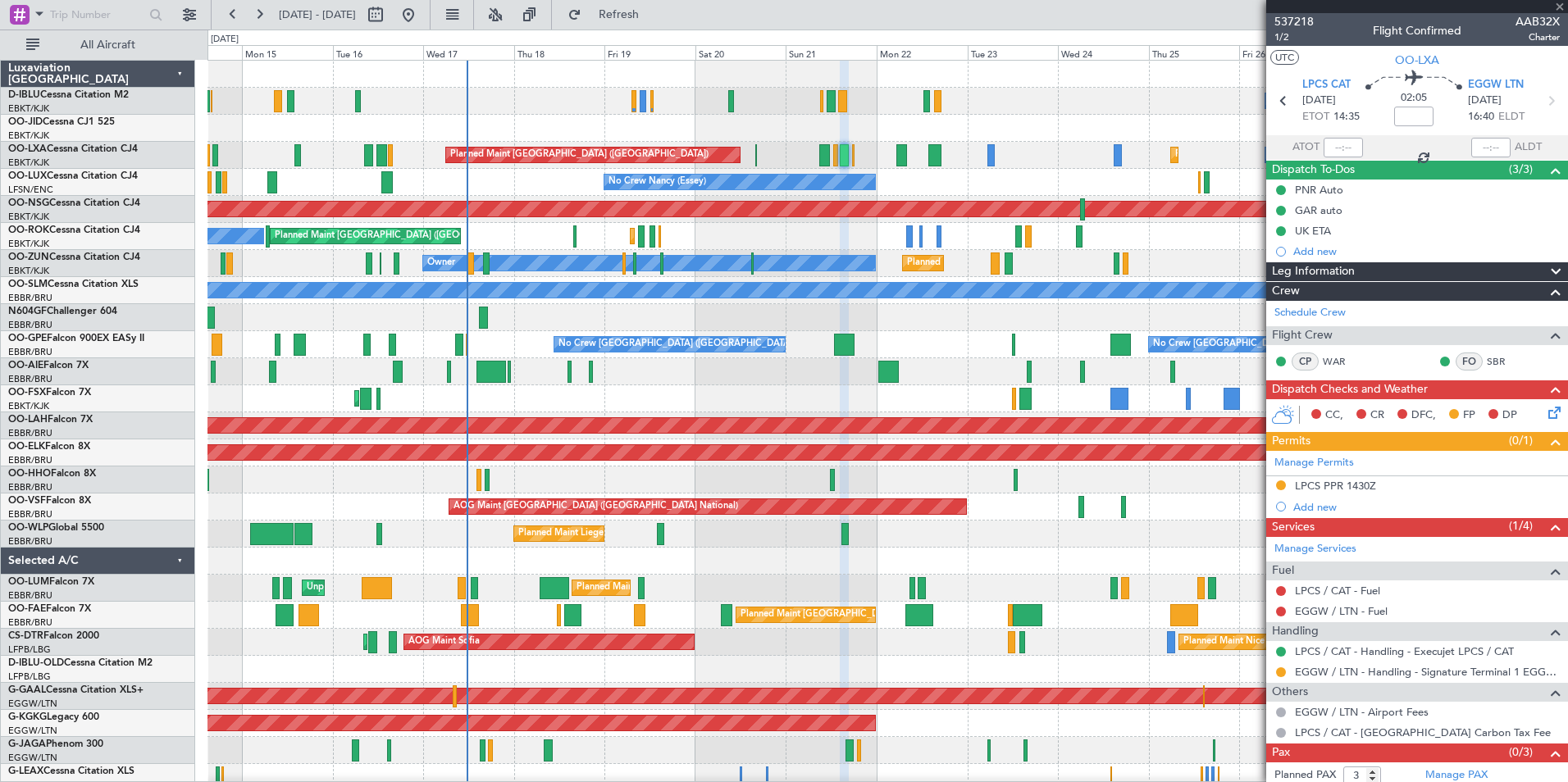
type input "2"
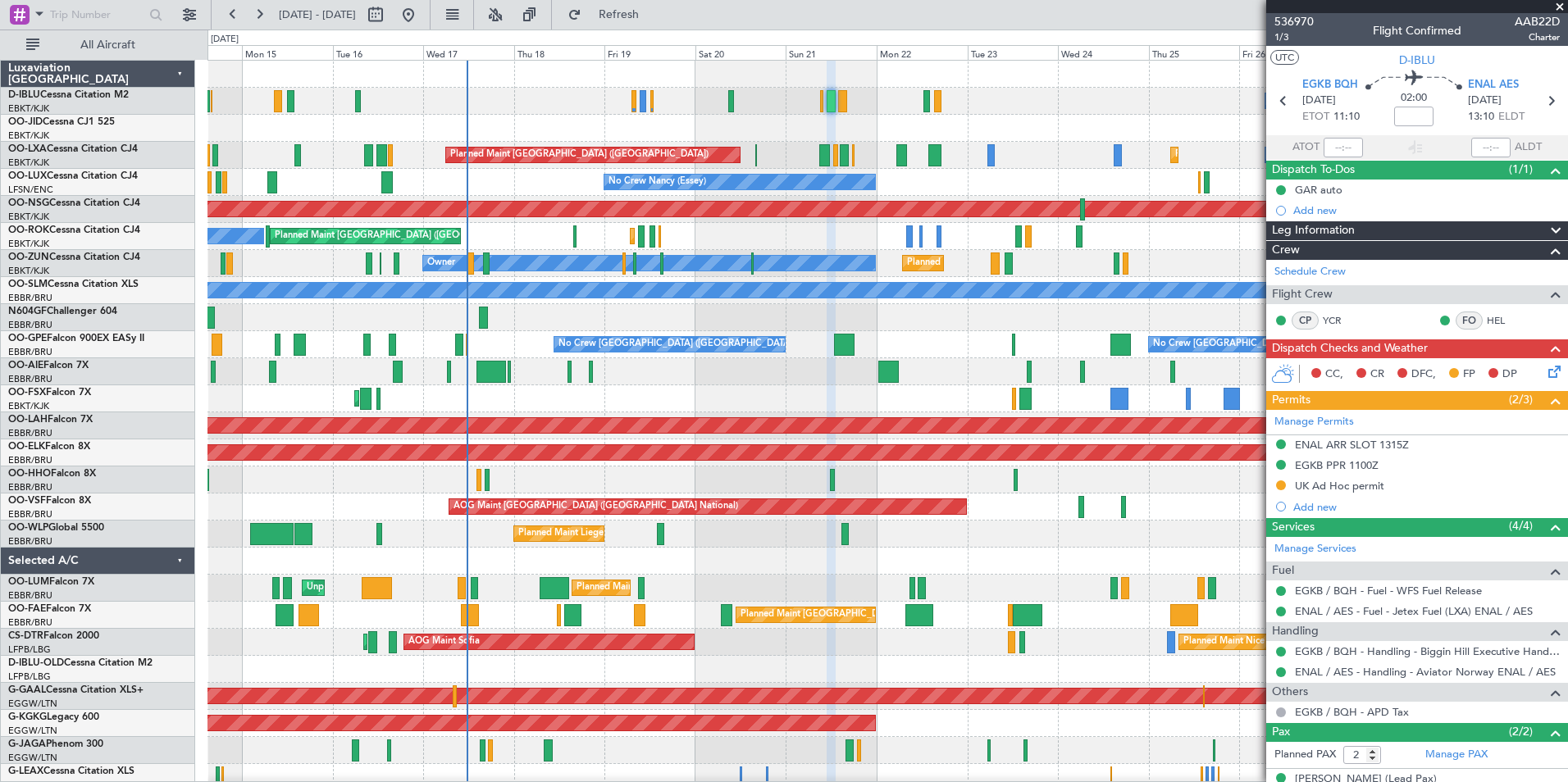
scroll to position [60, 0]
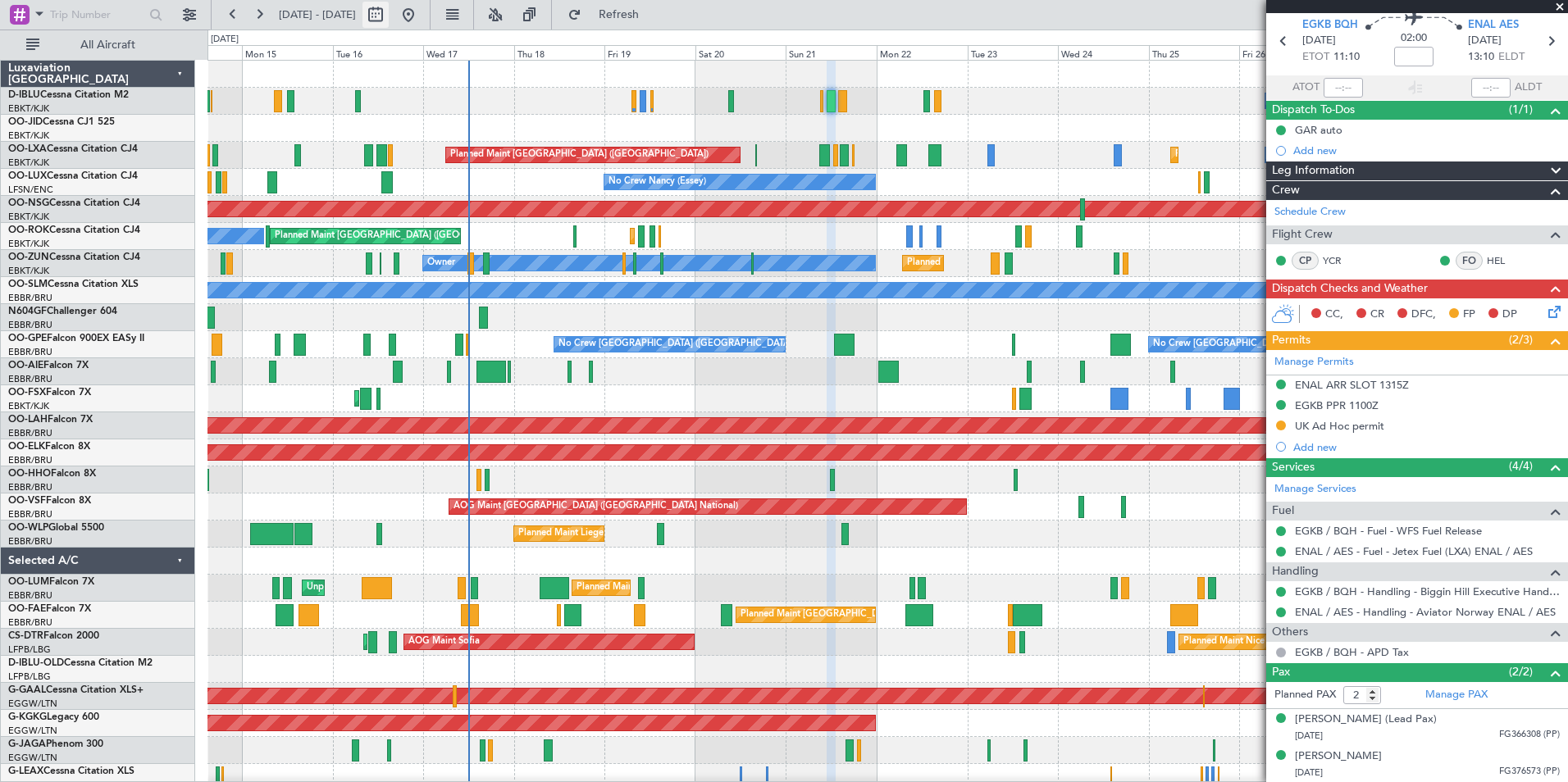
click at [389, 14] on button at bounding box center [376, 15] width 27 height 27
select select "9"
select select "2025"
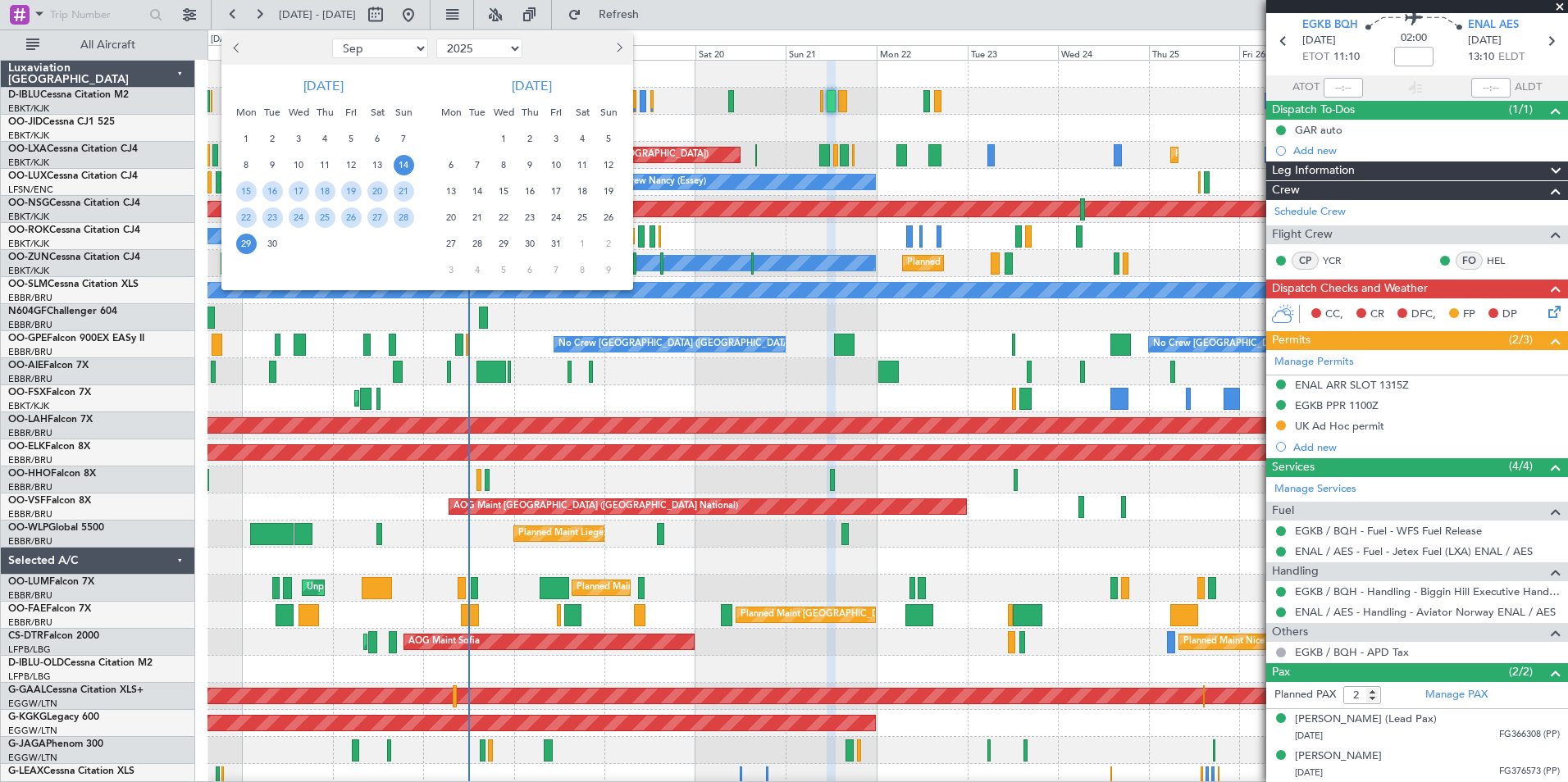
click at [362, 48] on select "Jan Feb Mar Apr May Jun [DATE] Aug Sep Oct Nov Dec" at bounding box center [380, 48] width 96 height 20
select select "12"
click at [332, 38] on select "Jan Feb Mar Apr May Jun [DATE] Aug Sep Oct Nov Dec" at bounding box center [380, 48] width 96 height 20
click at [355, 170] on span "12" at bounding box center [351, 165] width 21 height 21
click at [355, 220] on span "26" at bounding box center [351, 217] width 21 height 21
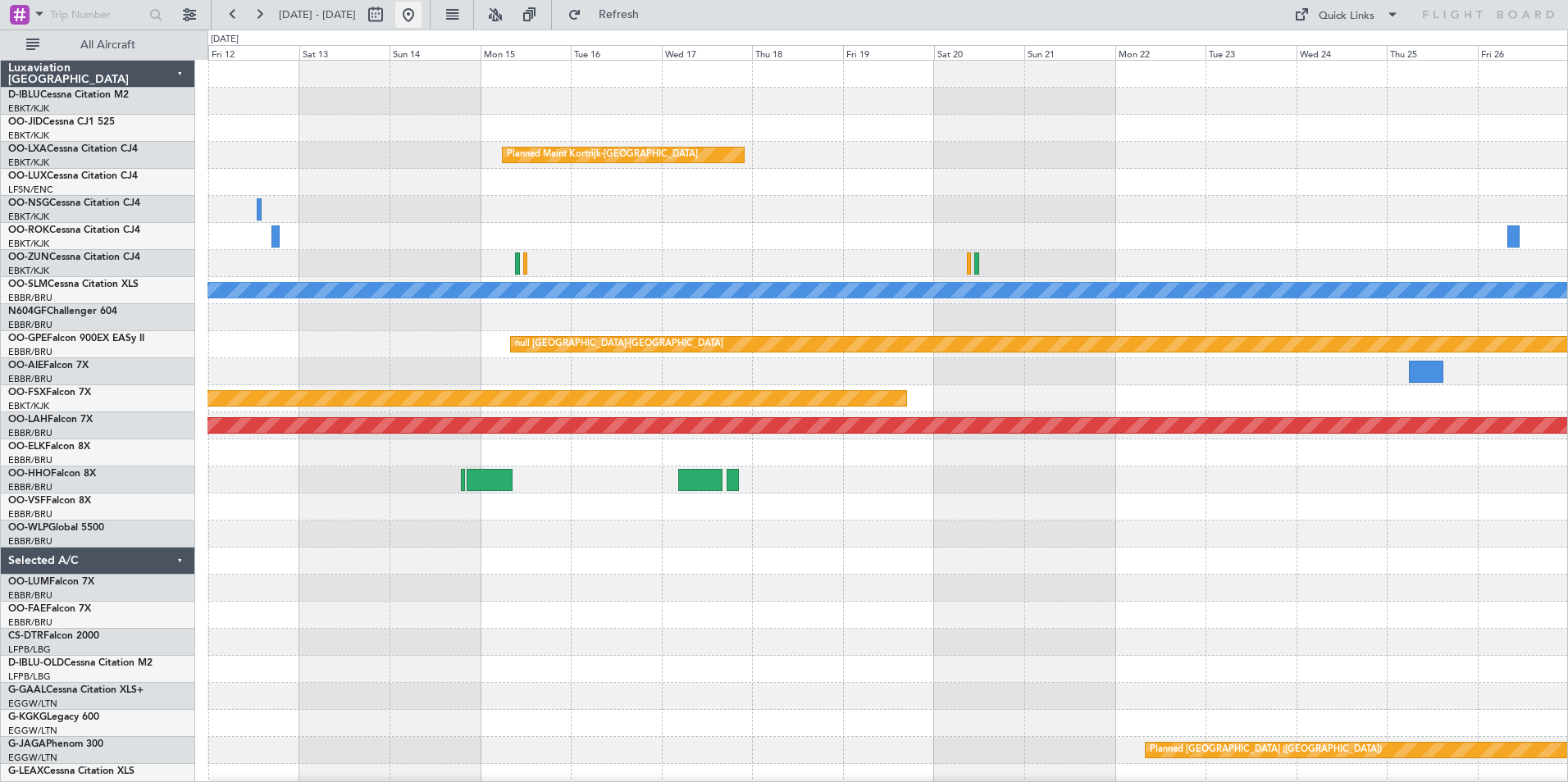
click at [421, 12] on button at bounding box center [409, 15] width 27 height 27
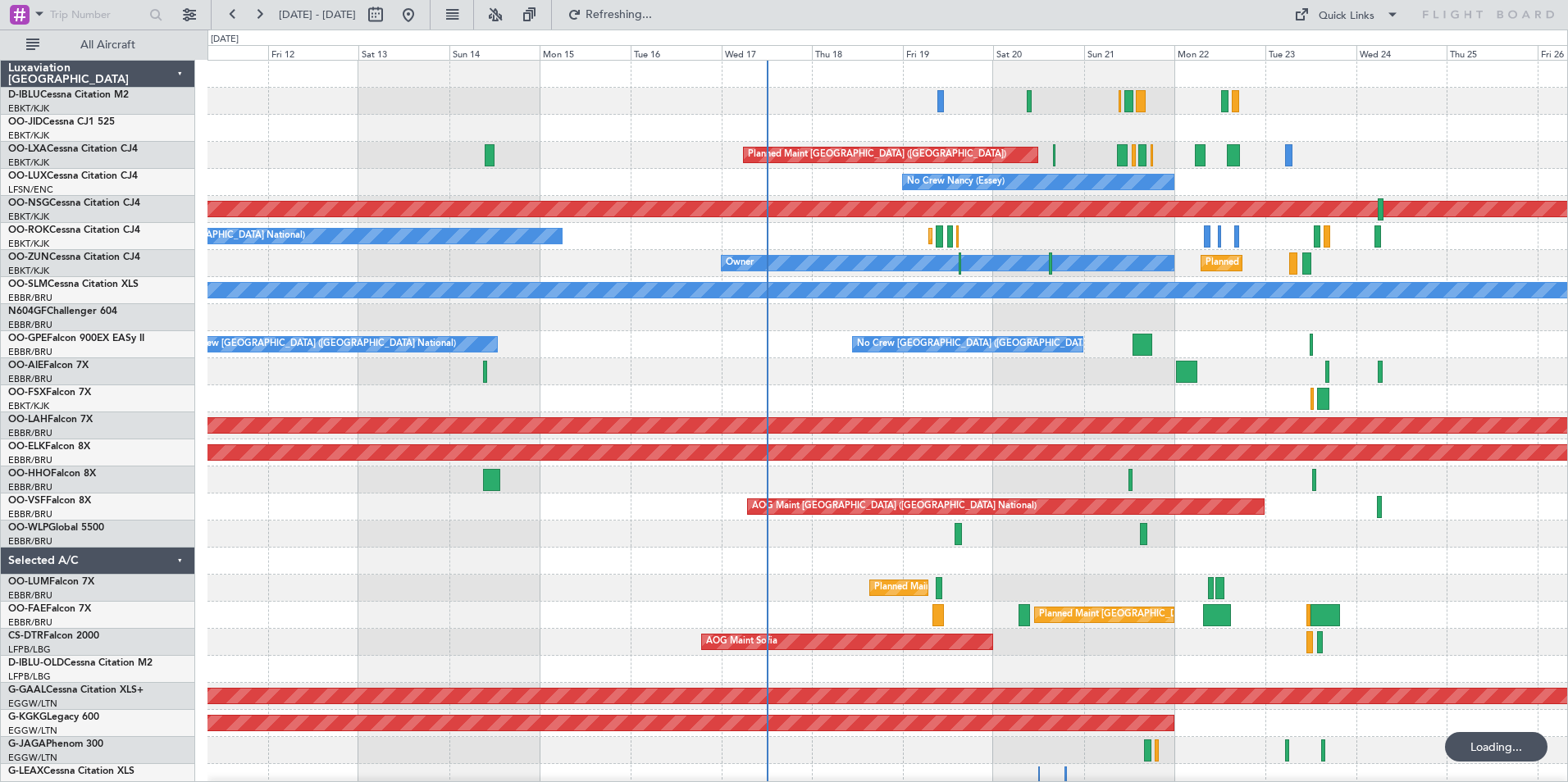
click at [1286, 615] on div "Planned Maint Kortrijk-Wevelgem Planned Maint Paris (Le Bourget) No Crew Nancy …" at bounding box center [887, 575] width 1360 height 1028
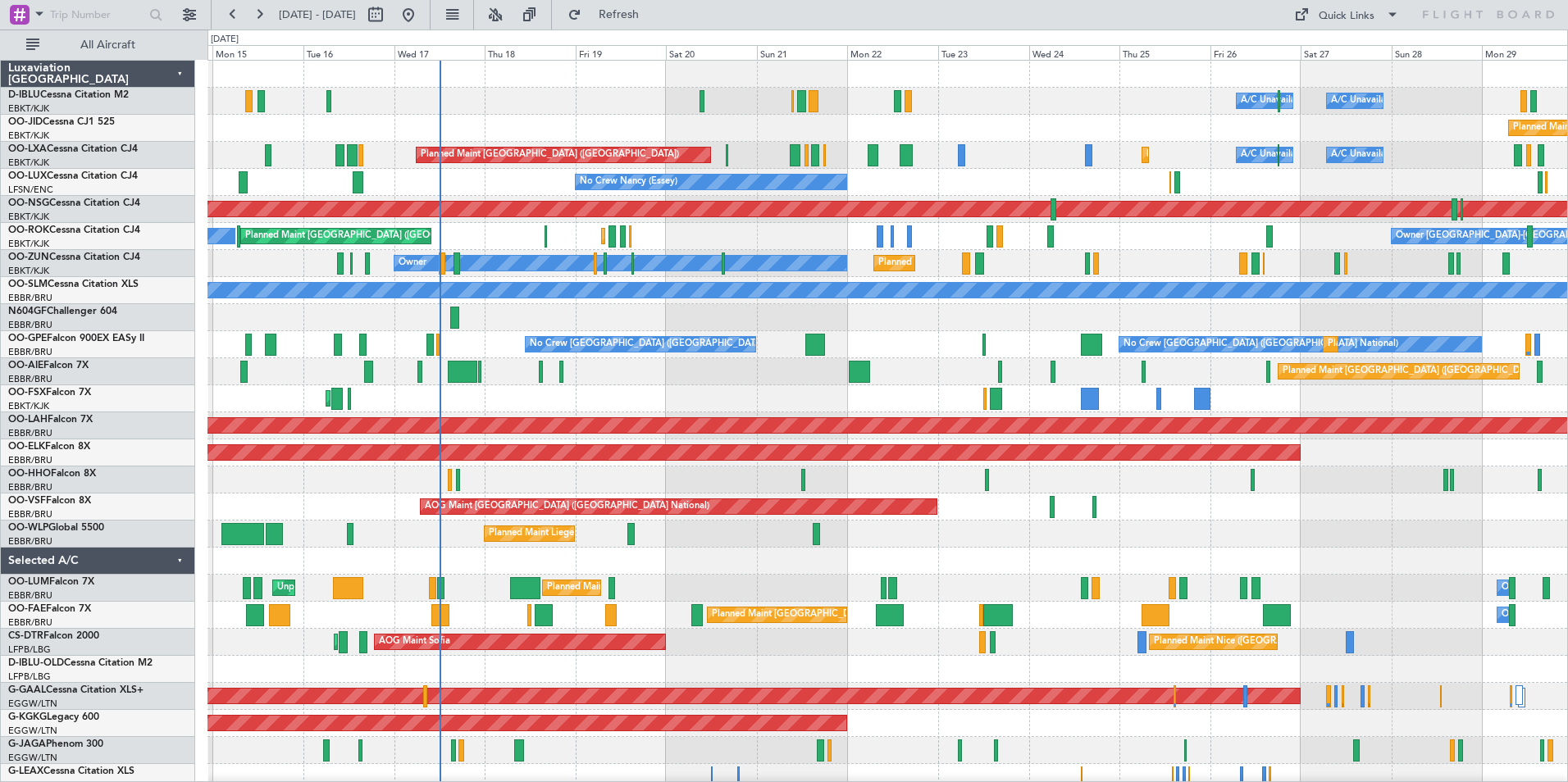
click at [856, 530] on div "A/C Unavailable [GEOGRAPHIC_DATA] ([GEOGRAPHIC_DATA] National) A/C Unavailable …" at bounding box center [887, 615] width 1360 height 1109
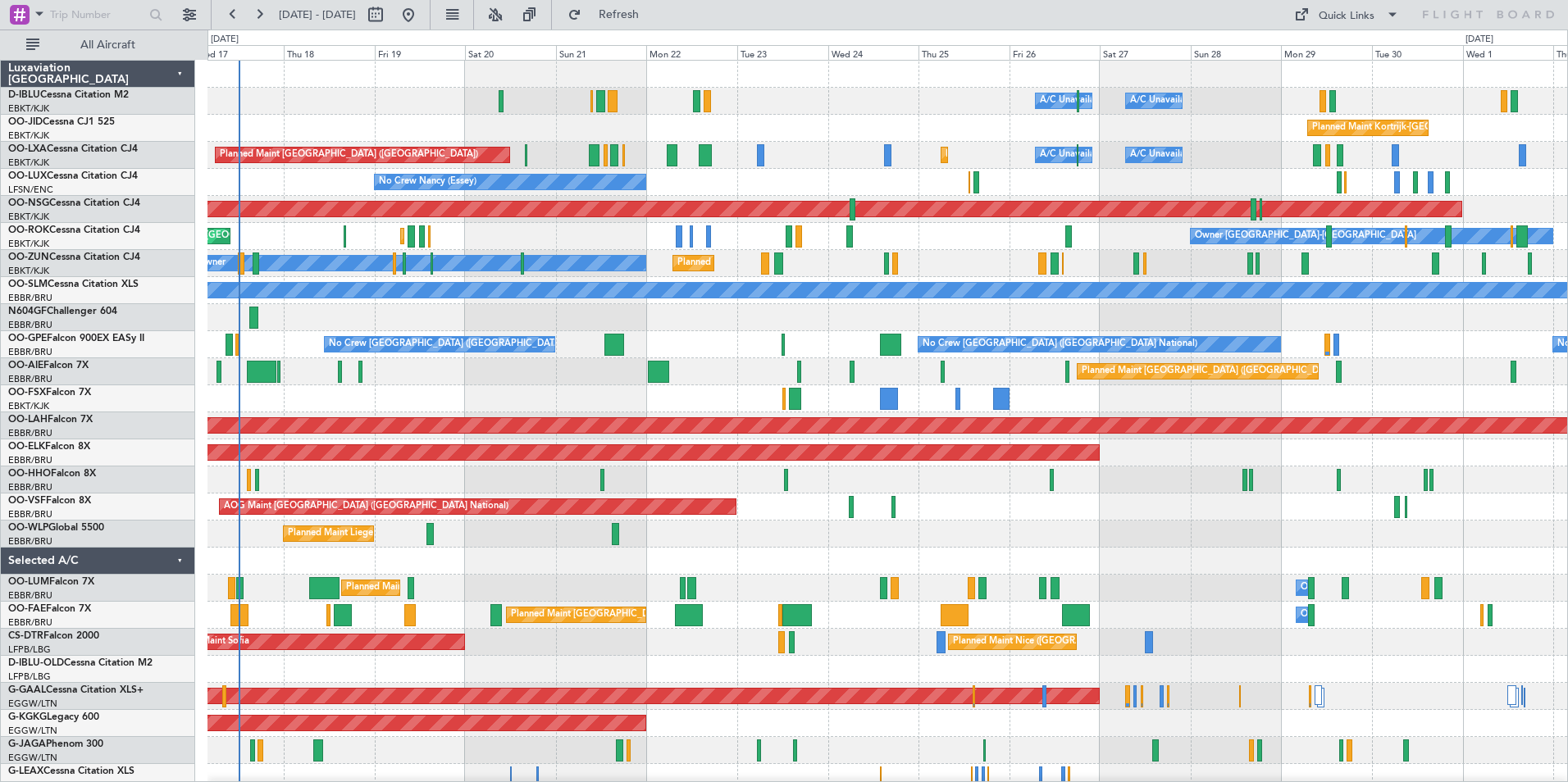
click at [989, 490] on div at bounding box center [887, 480] width 1360 height 27
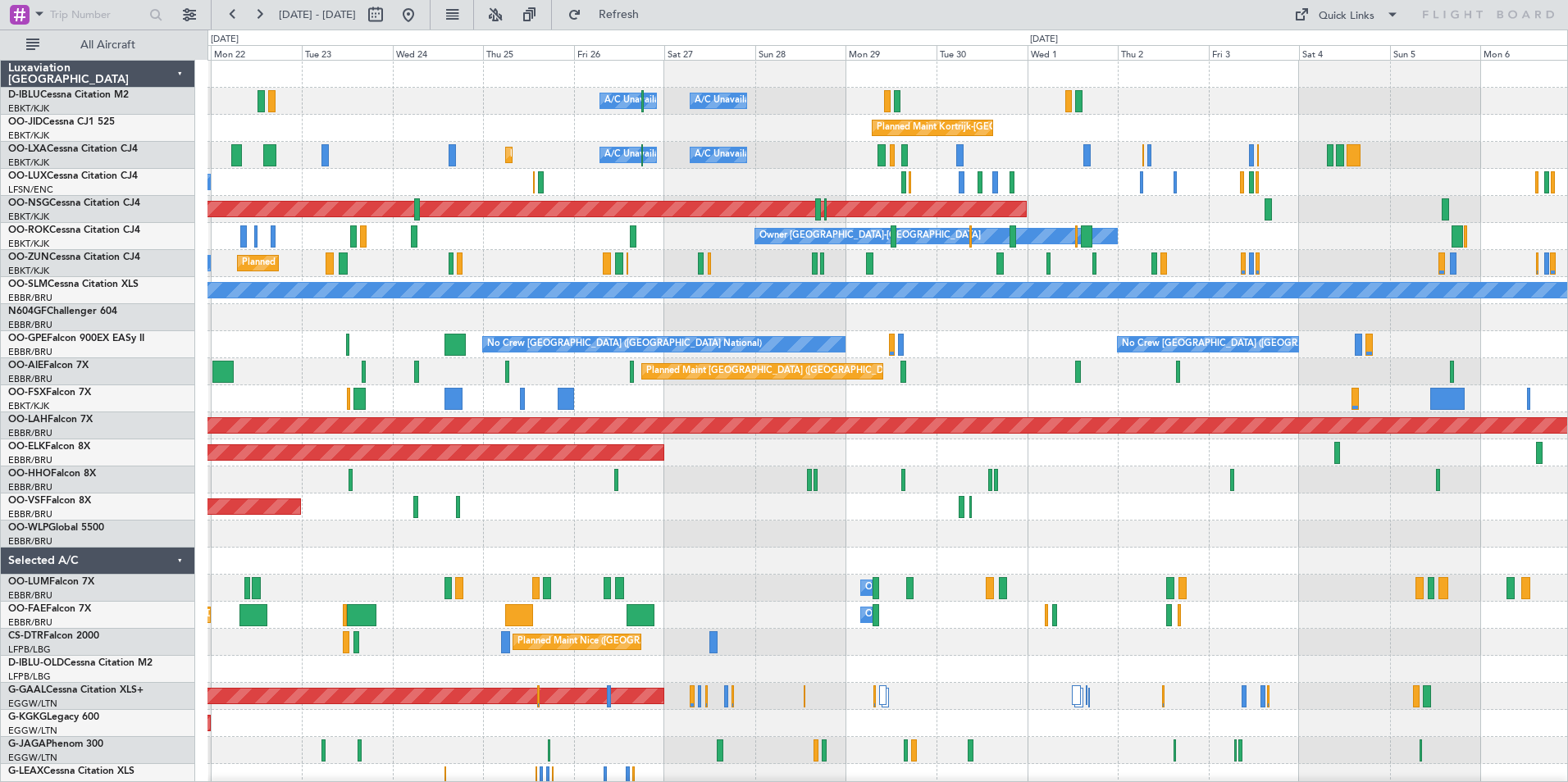
scroll to position [0, 0]
click at [718, 490] on div at bounding box center [887, 480] width 1360 height 27
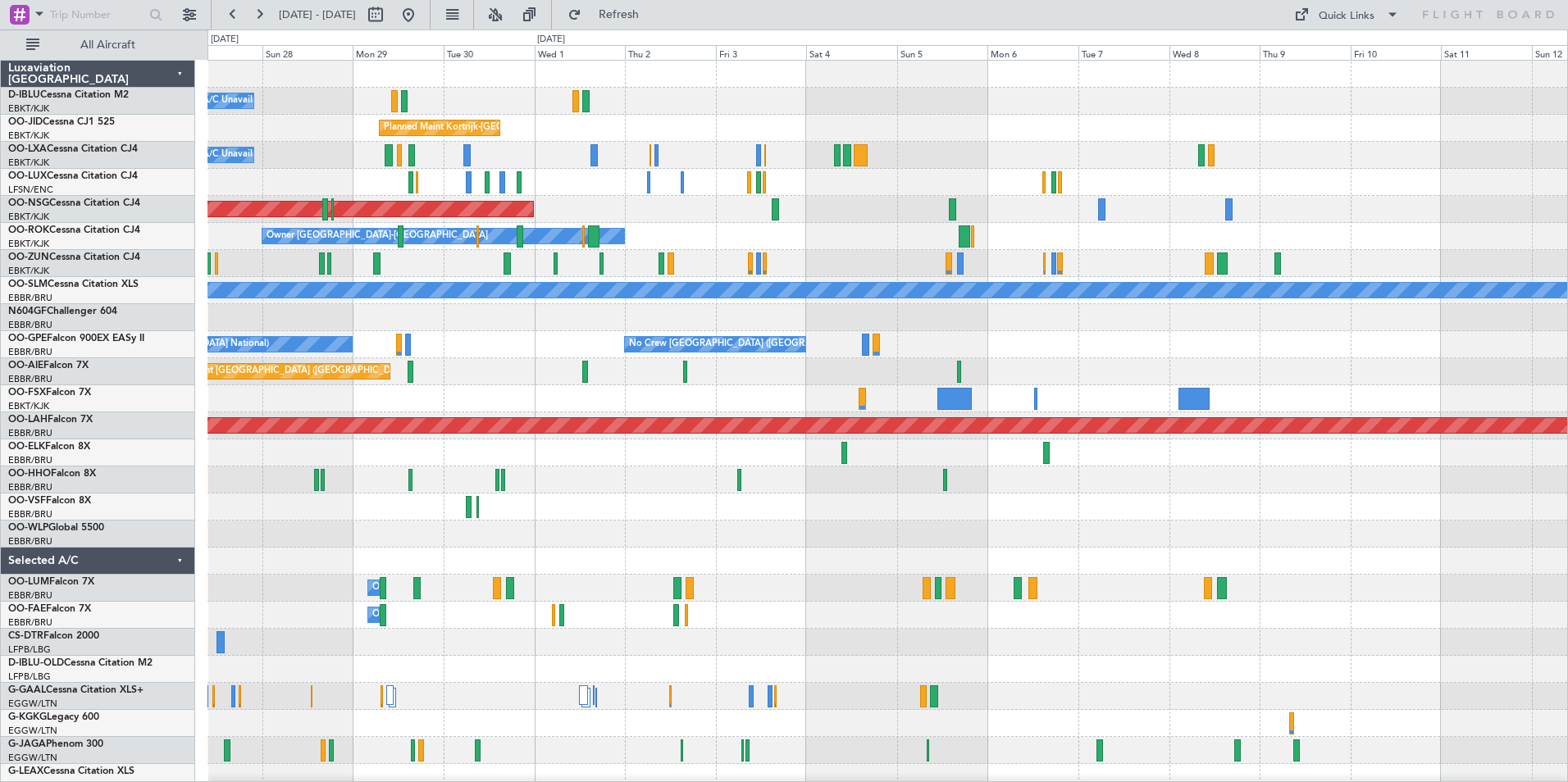
click at [779, 488] on div at bounding box center [887, 480] width 1360 height 27
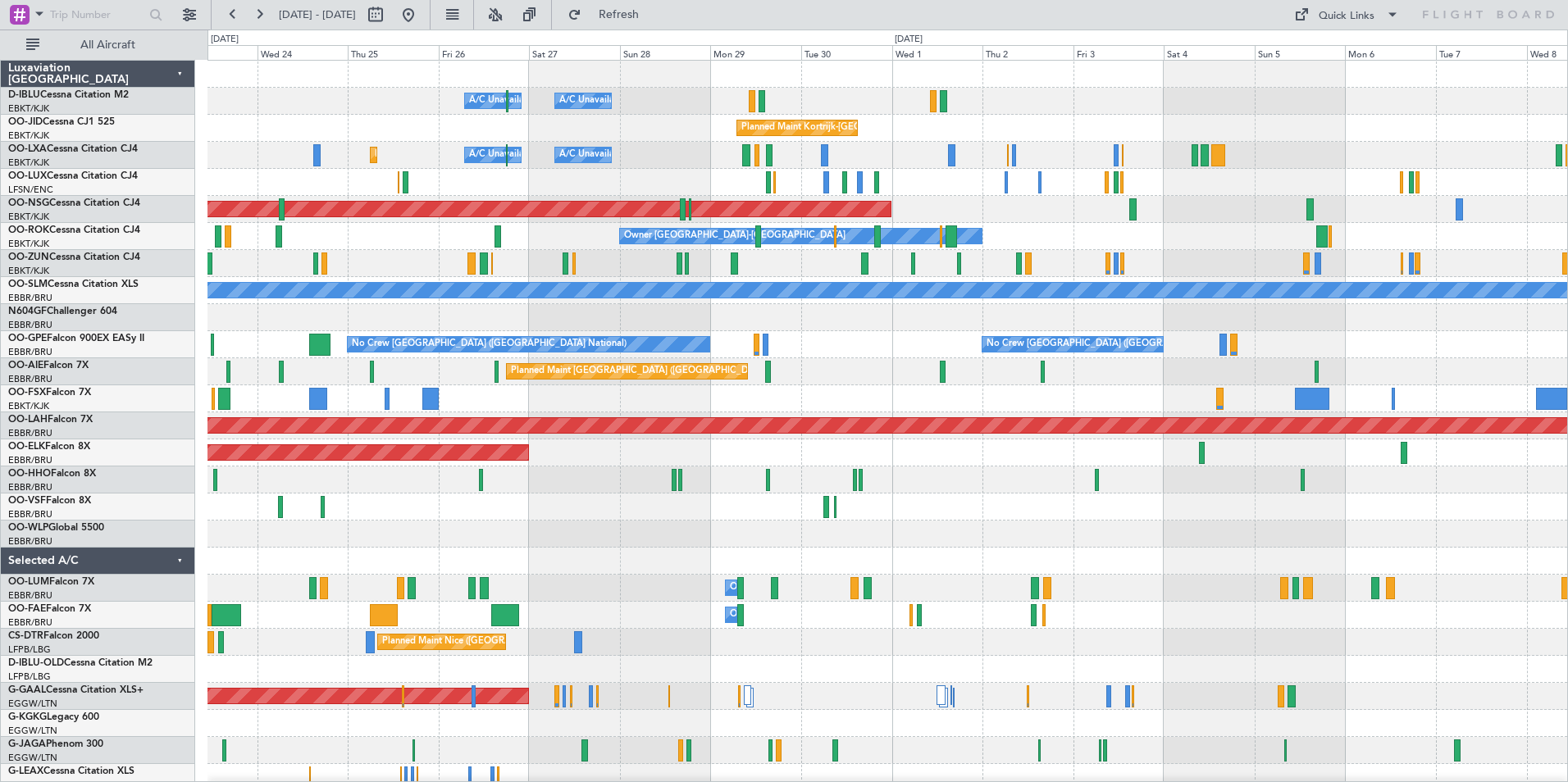
click at [1339, 503] on div "A/C Unavailable Kortrijk-Wevelgem A/C Unavailable Brussels (Brussels National) …" at bounding box center [887, 575] width 1360 height 1028
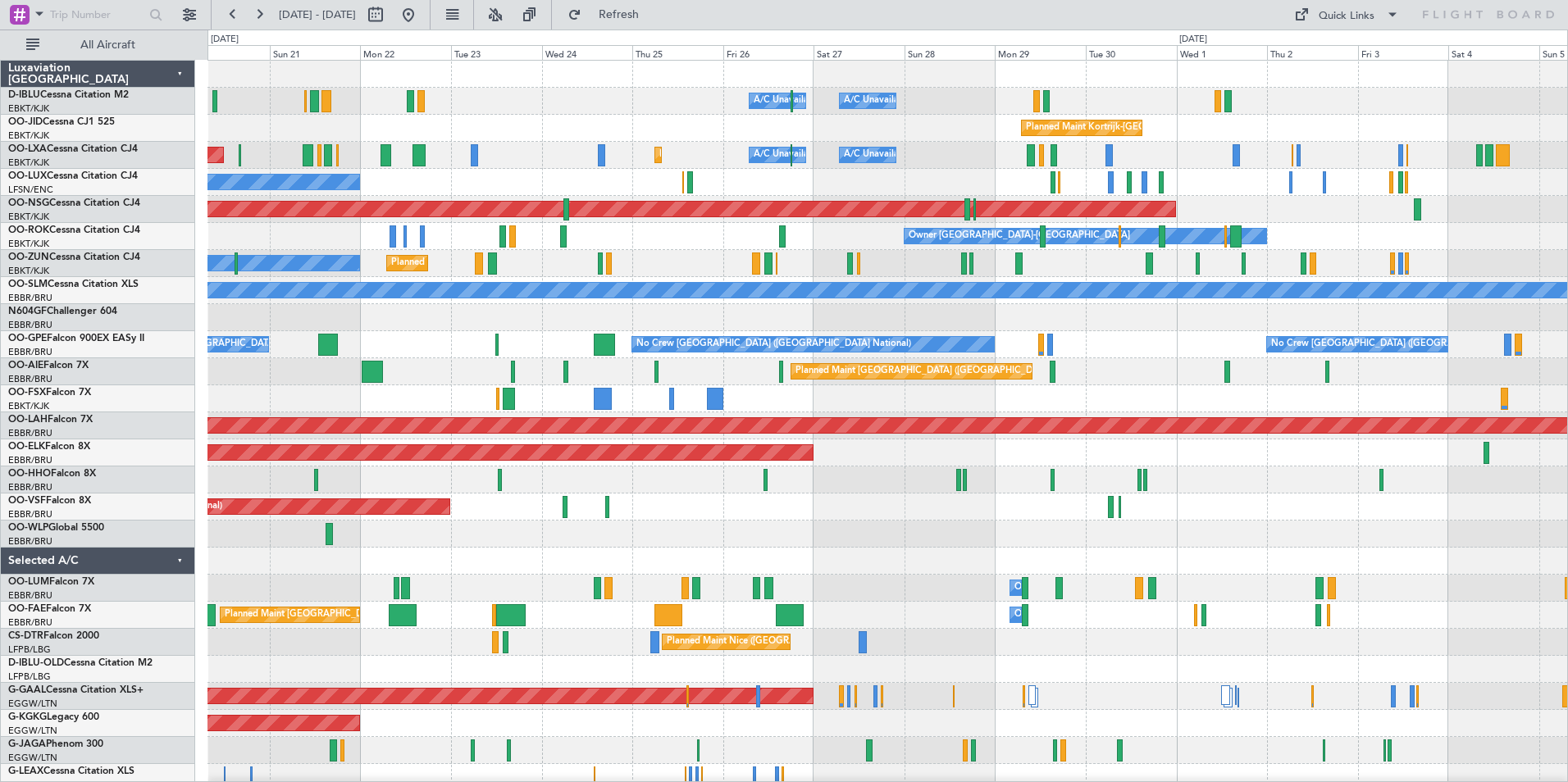
click at [1160, 491] on div "A/C Unavailable Kortrijk-Wevelgem A/C Unavailable Brussels (Brussels National) …" at bounding box center [887, 575] width 1360 height 1028
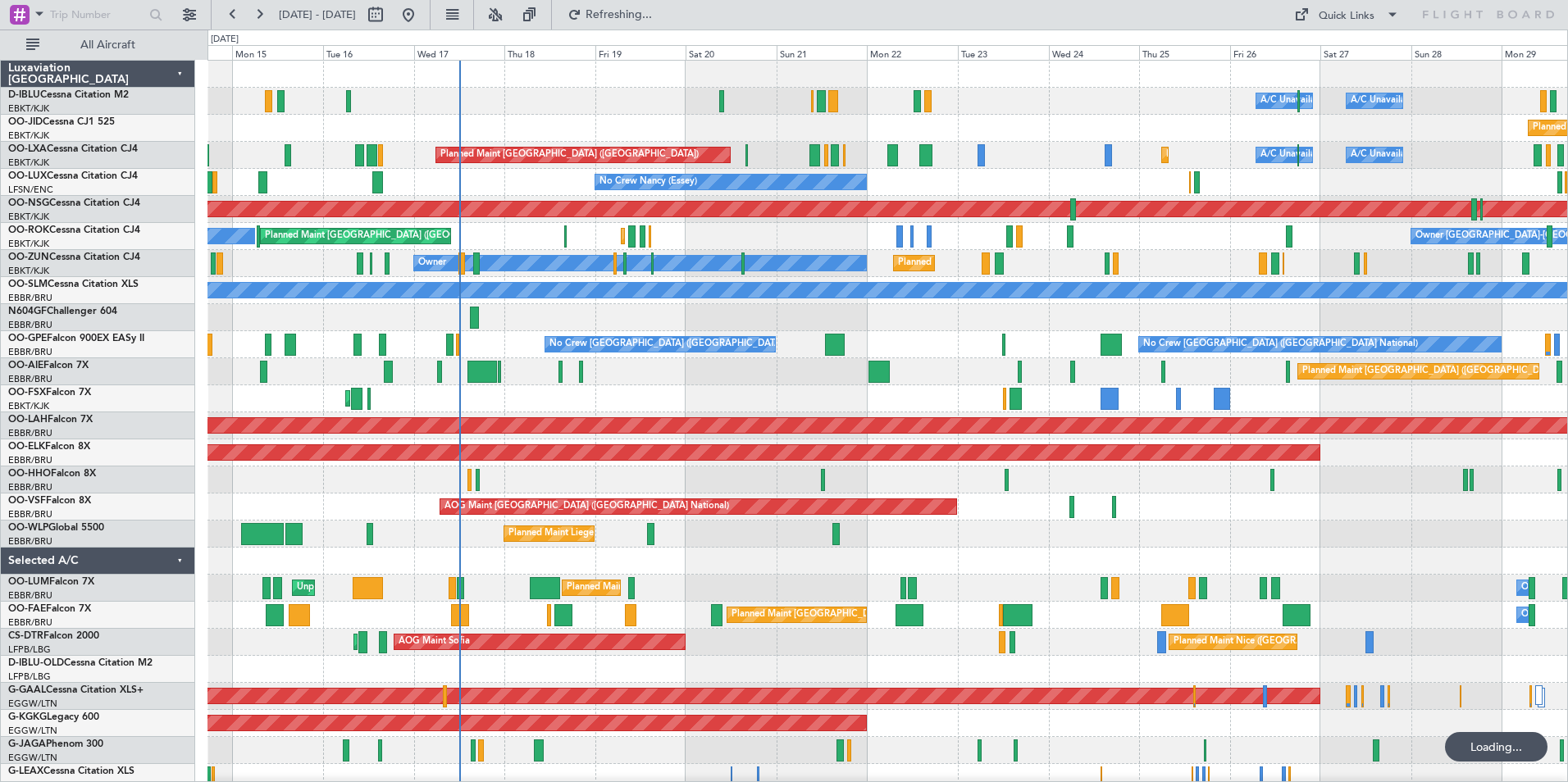
click at [834, 474] on div "A/C Unavailable Kortrijk-Wevelgem A/C Unavailable Brussels (Brussels National) …" at bounding box center [887, 601] width 1360 height 1082
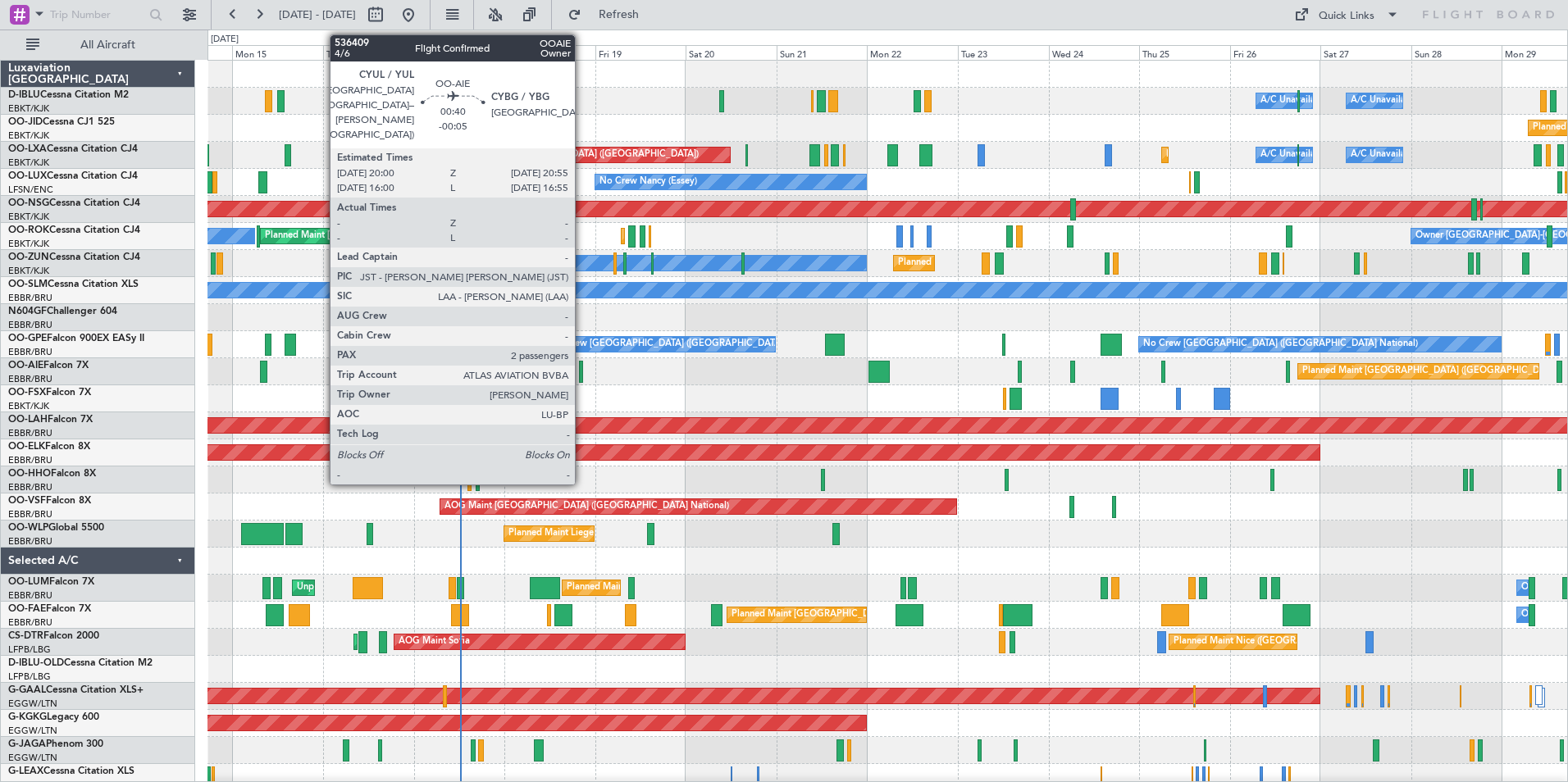
click at [583, 373] on div at bounding box center [581, 372] width 4 height 22
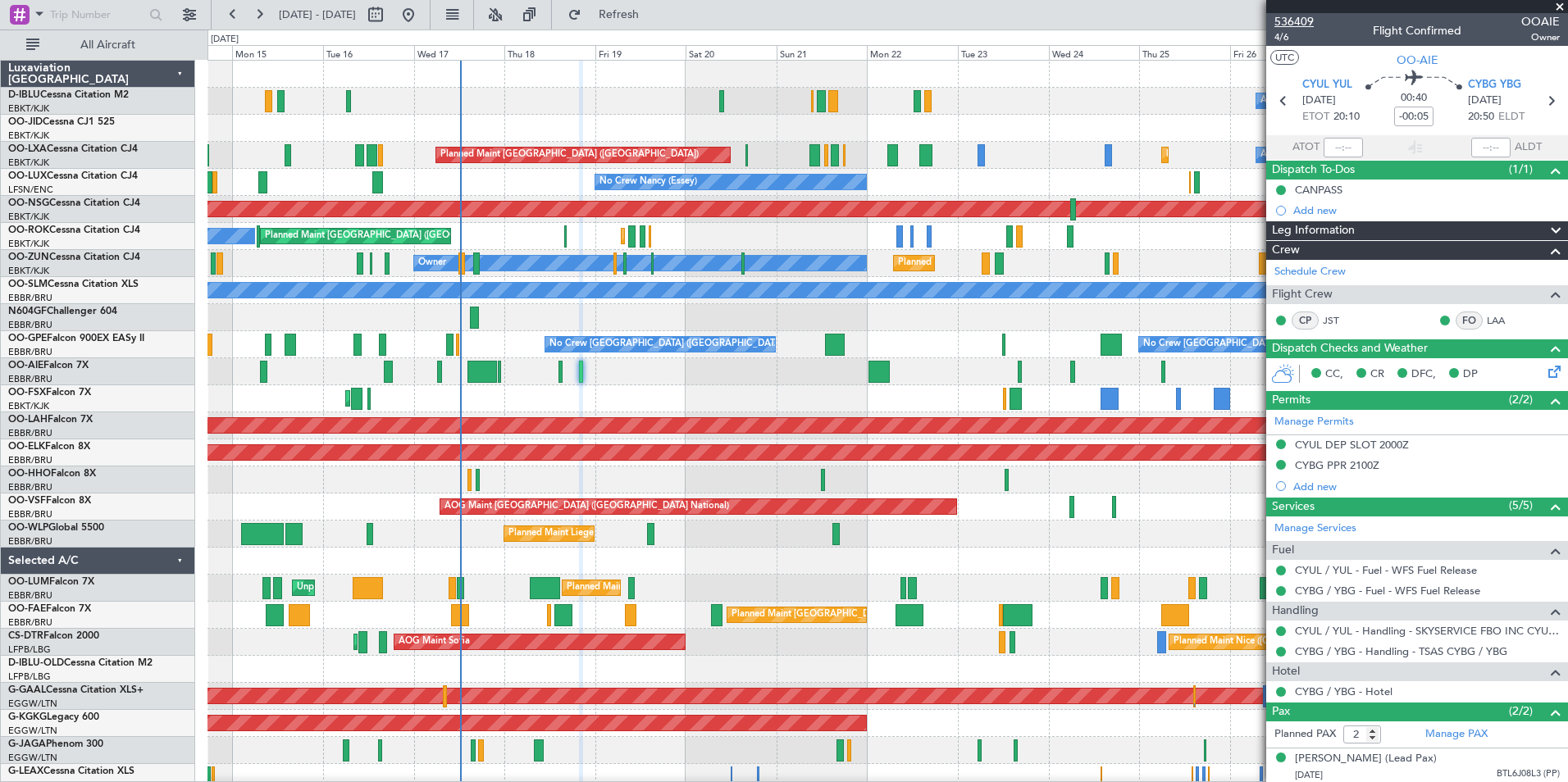
click at [1302, 17] on span "536409" at bounding box center [1293, 22] width 39 height 17
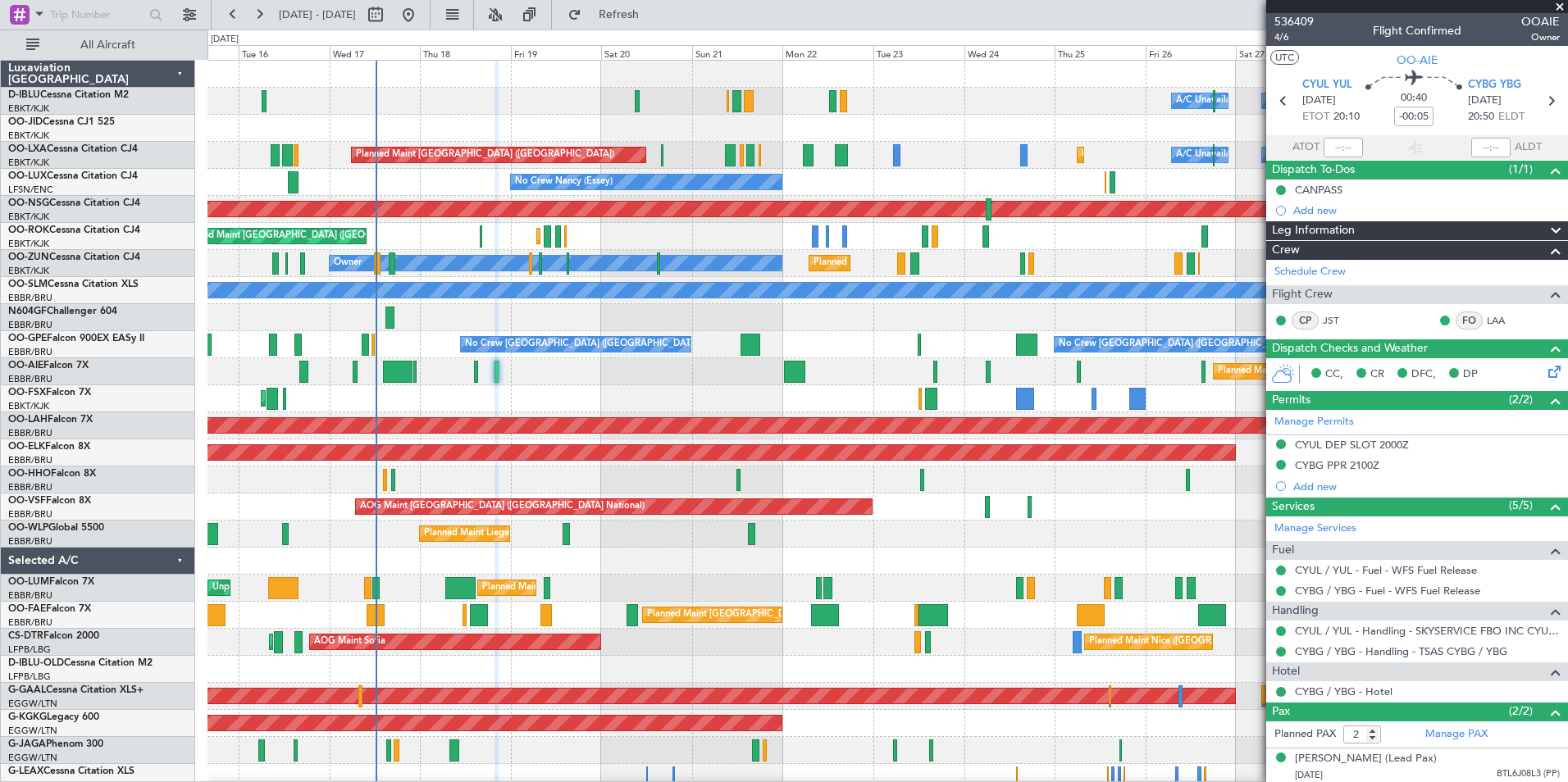
click at [619, 433] on div "A/C Unavailable [GEOGRAPHIC_DATA] ([GEOGRAPHIC_DATA] National) A/C Unavailable …" at bounding box center [887, 601] width 1360 height 1082
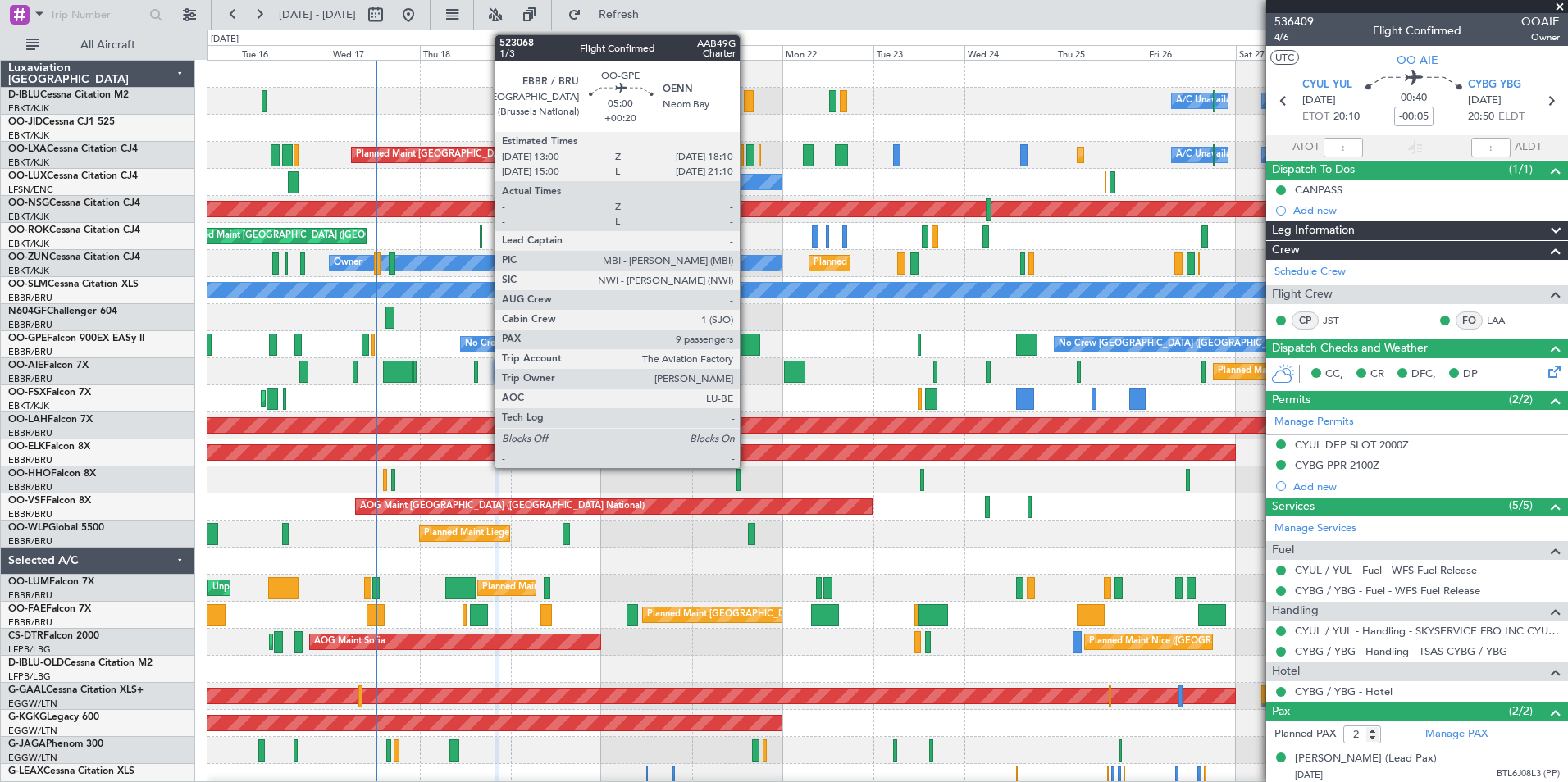
click at [747, 354] on div at bounding box center [751, 344] width 20 height 22
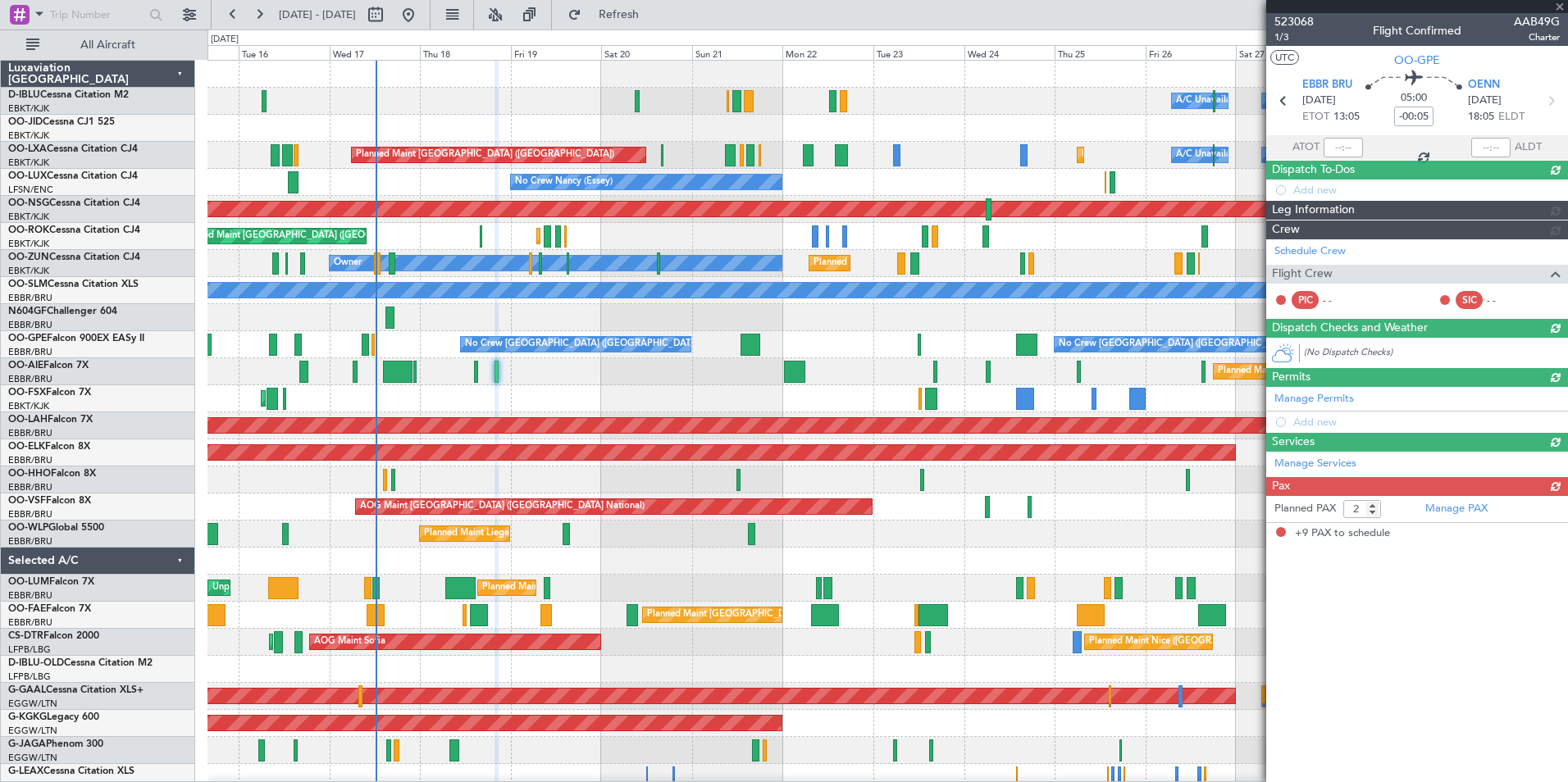
type input "+00:20"
type input "9"
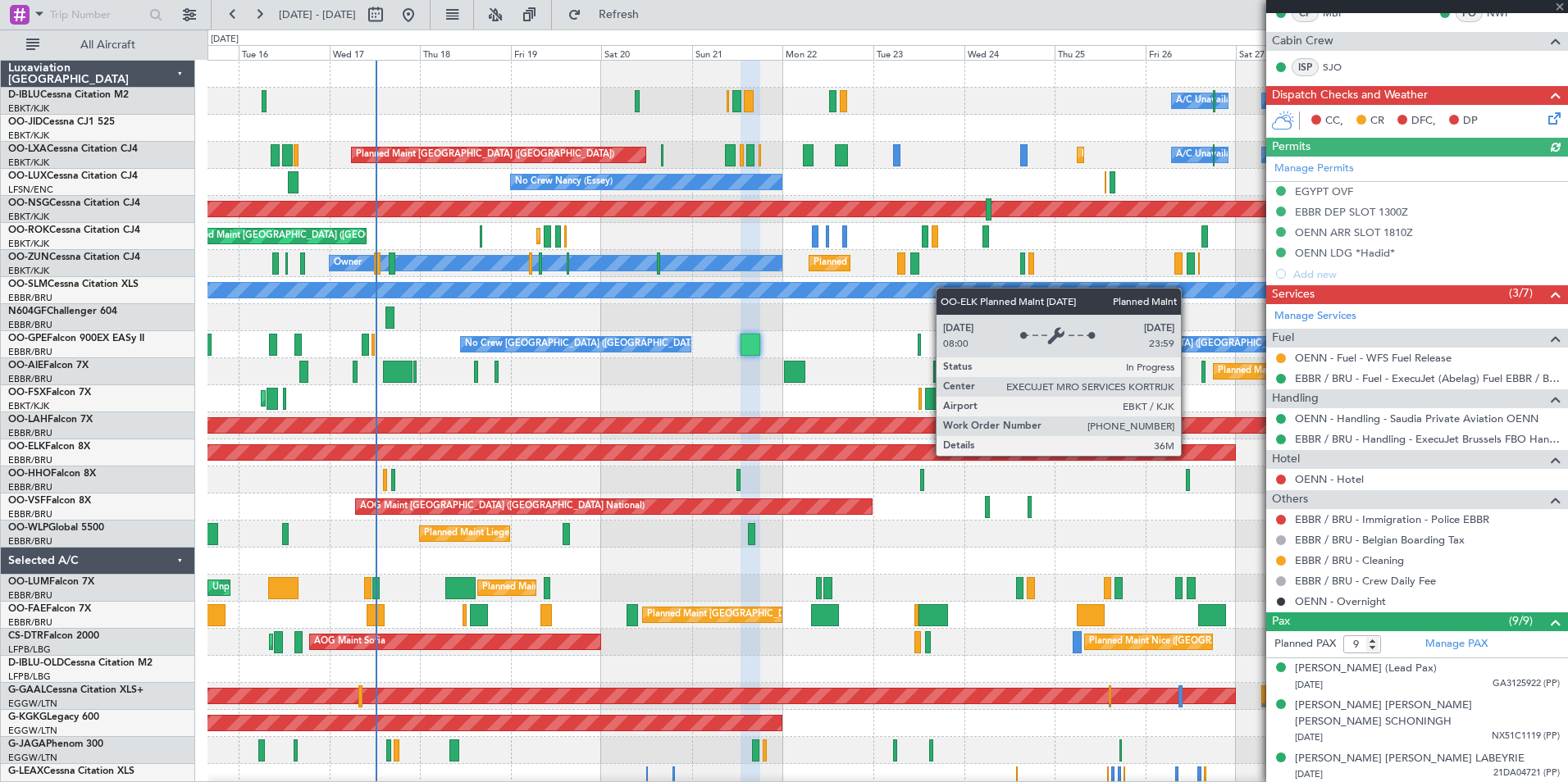
scroll to position [535, 0]
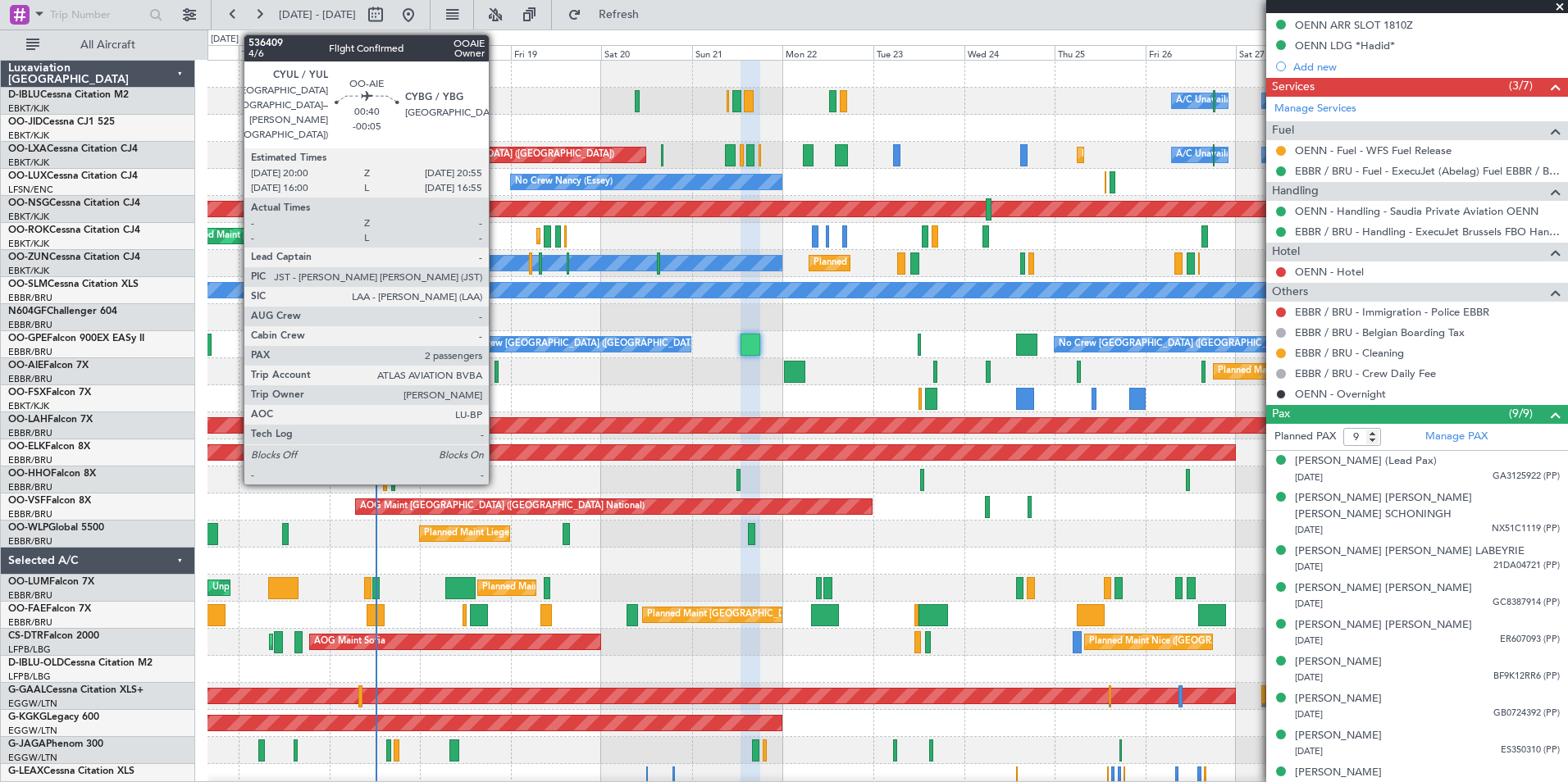
click at [496, 376] on div at bounding box center [496, 372] width 4 height 22
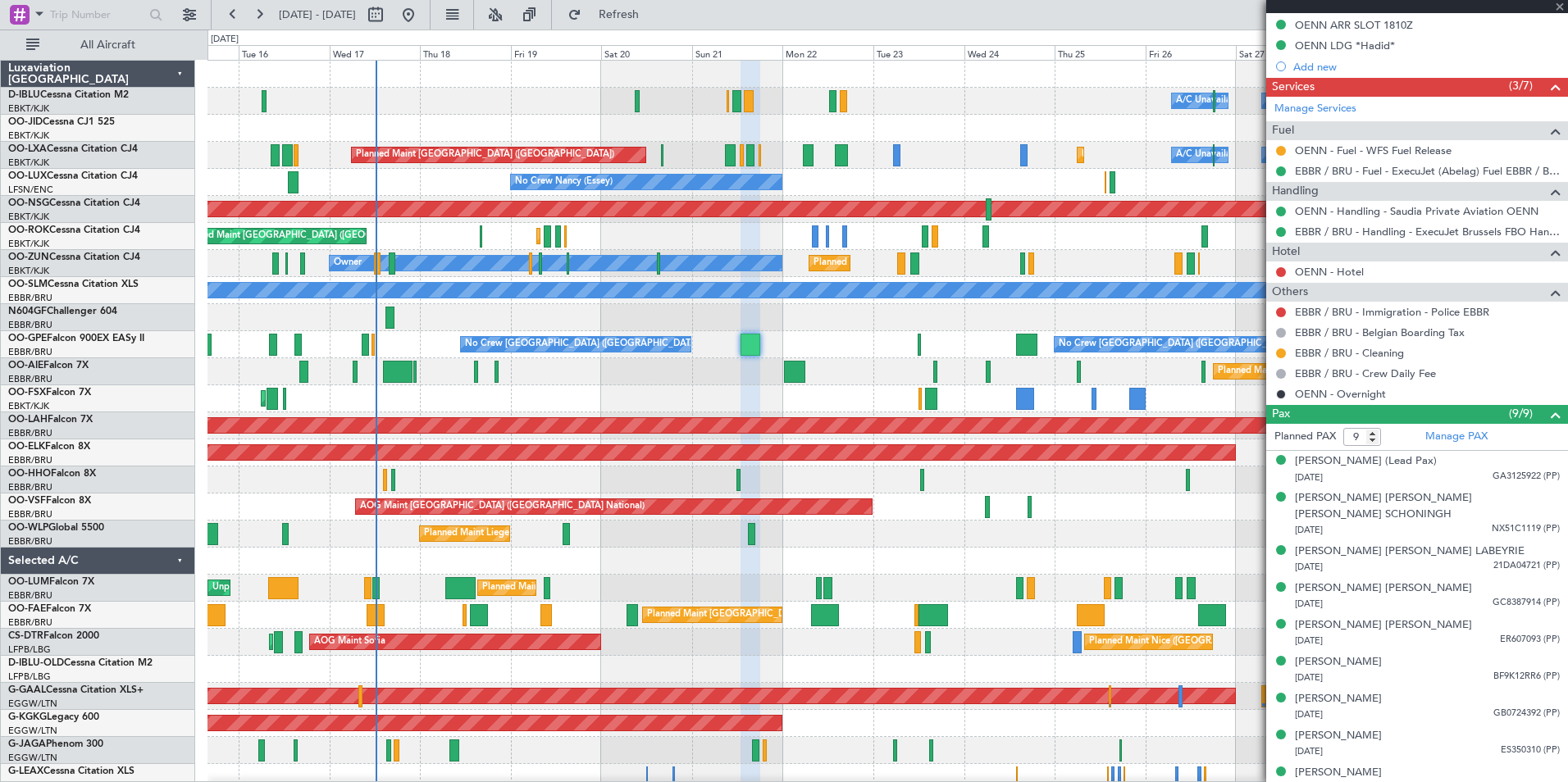
type input "-00:05"
type input "2"
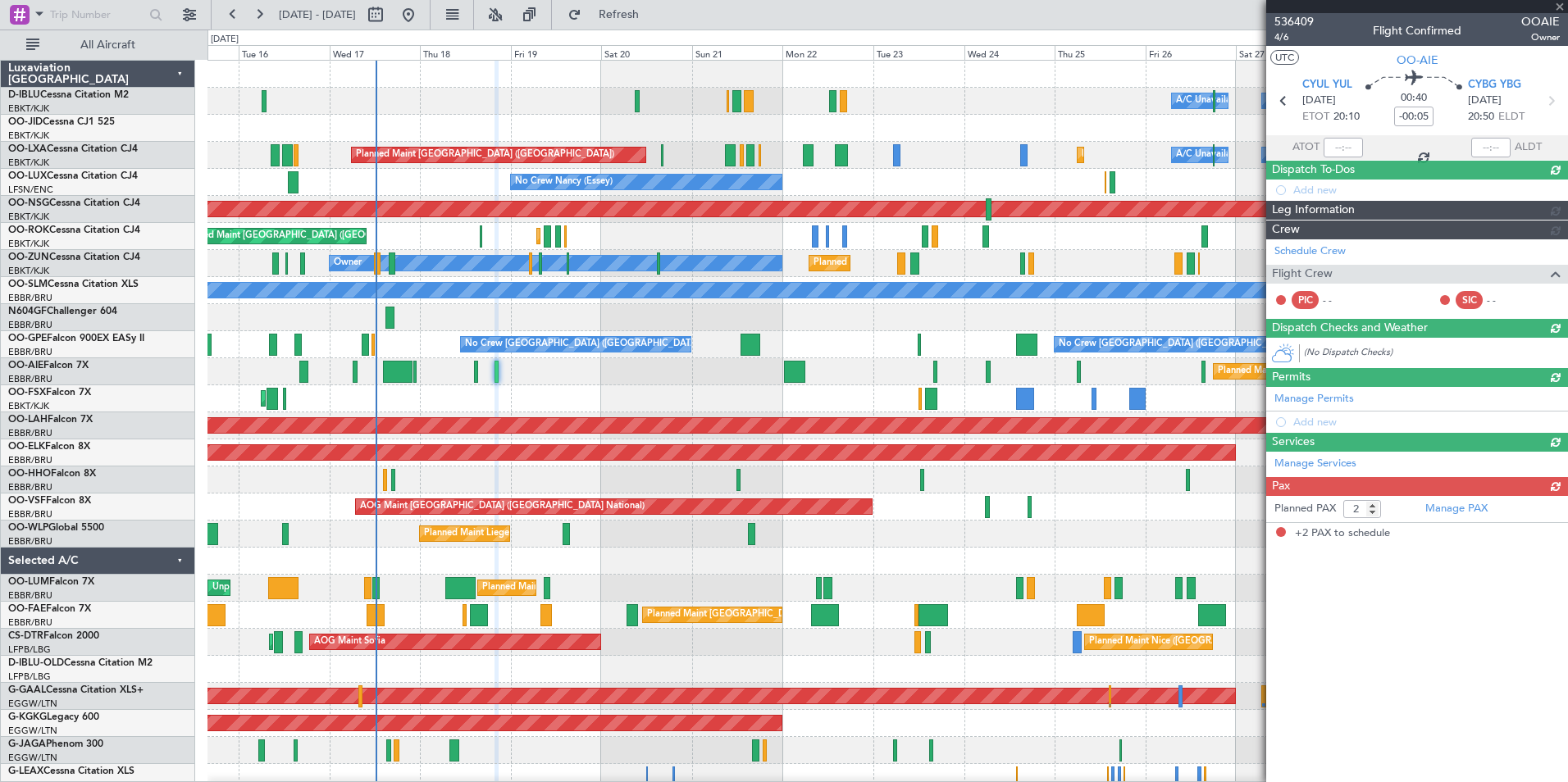
scroll to position [0, 0]
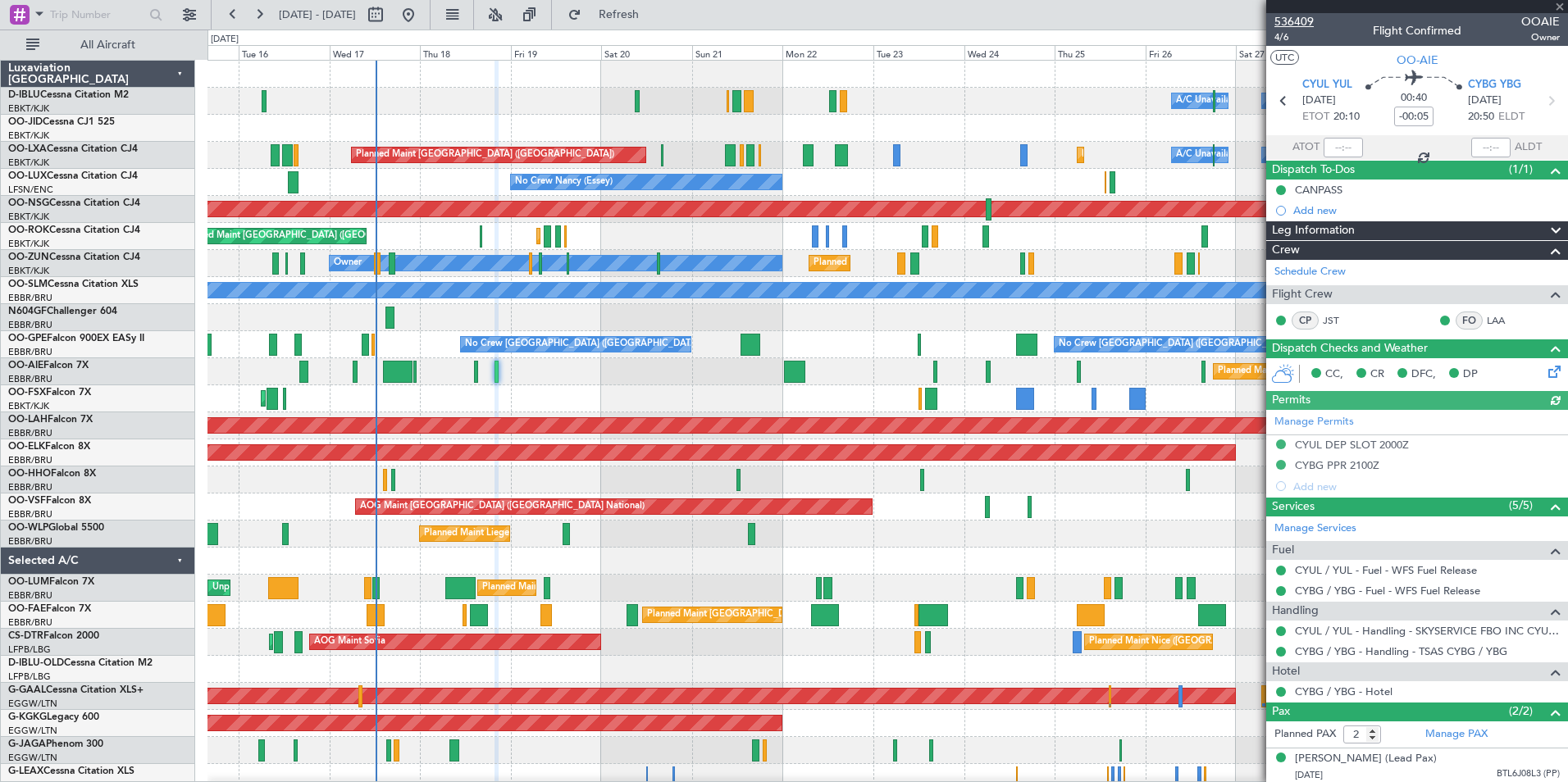
click at [1289, 18] on span "536409" at bounding box center [1293, 22] width 39 height 17
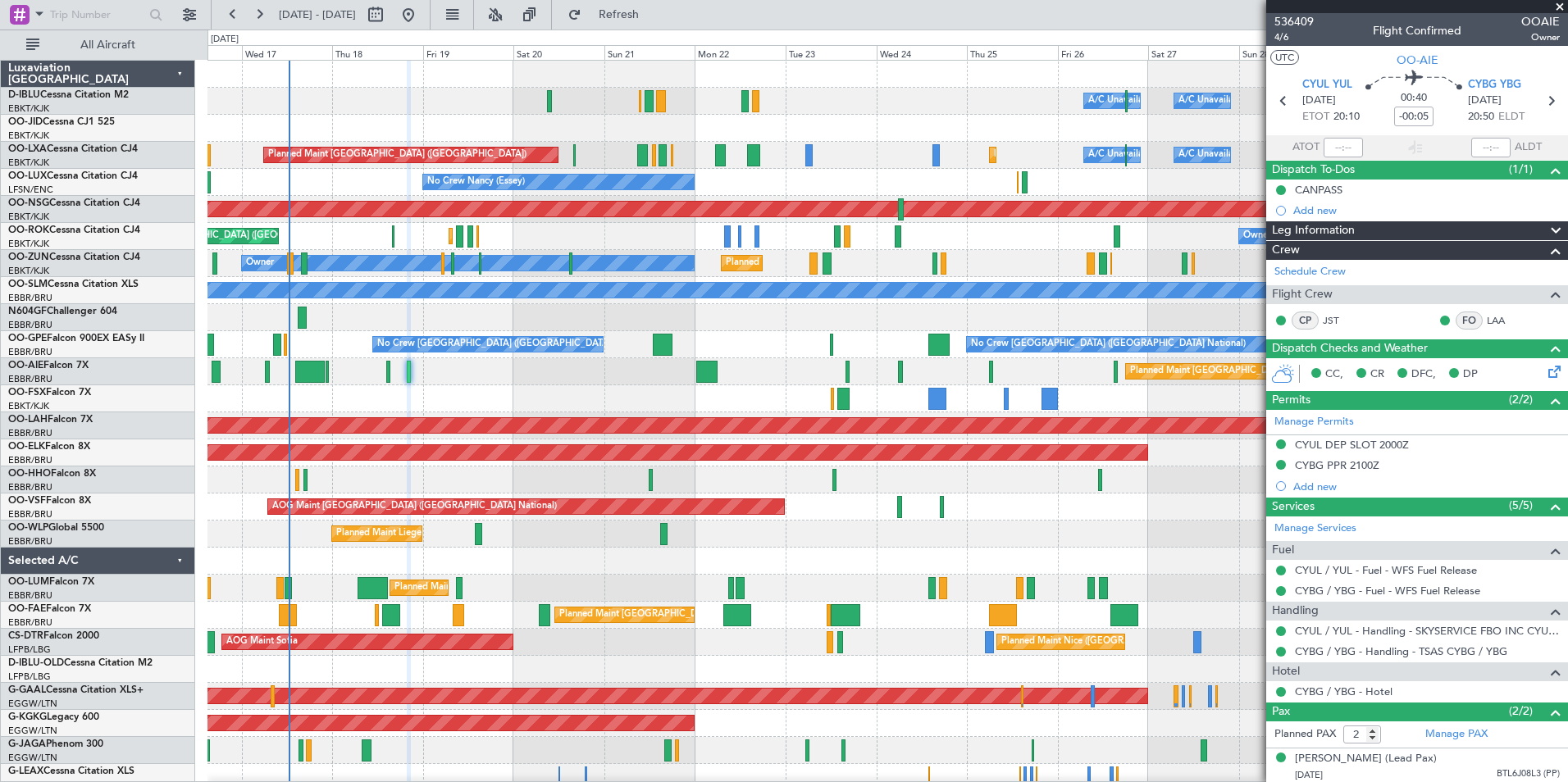
click at [810, 358] on div "No Crew Brussels (Brussels National) Planned Maint Brussels (Brussels National)…" at bounding box center [887, 344] width 1360 height 27
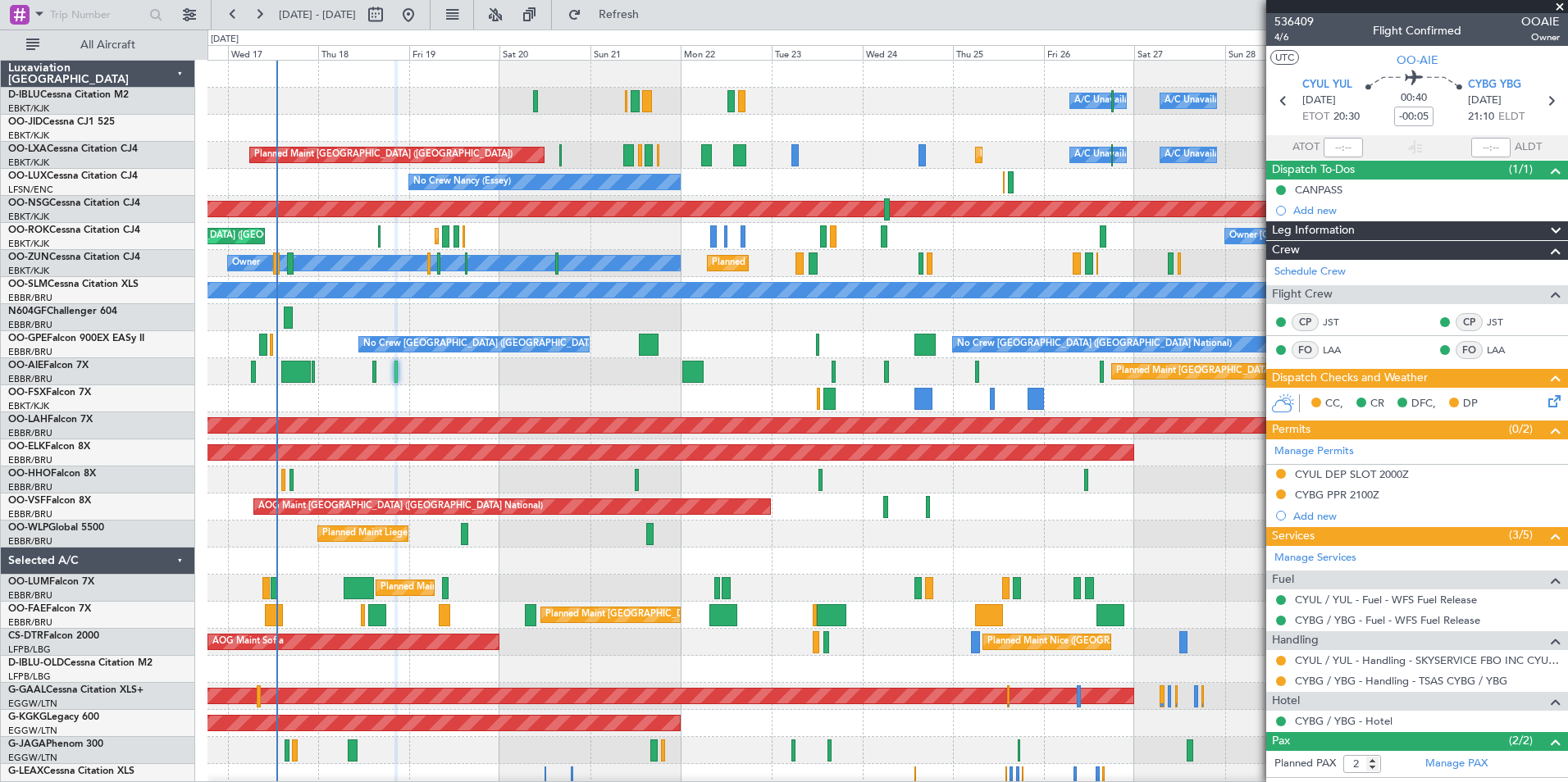
click at [497, 442] on div "A/C Unavailable Brussels (Brussels National) A/C Unavailable Kortrijk-Wevelgem …" at bounding box center [887, 601] width 1360 height 1082
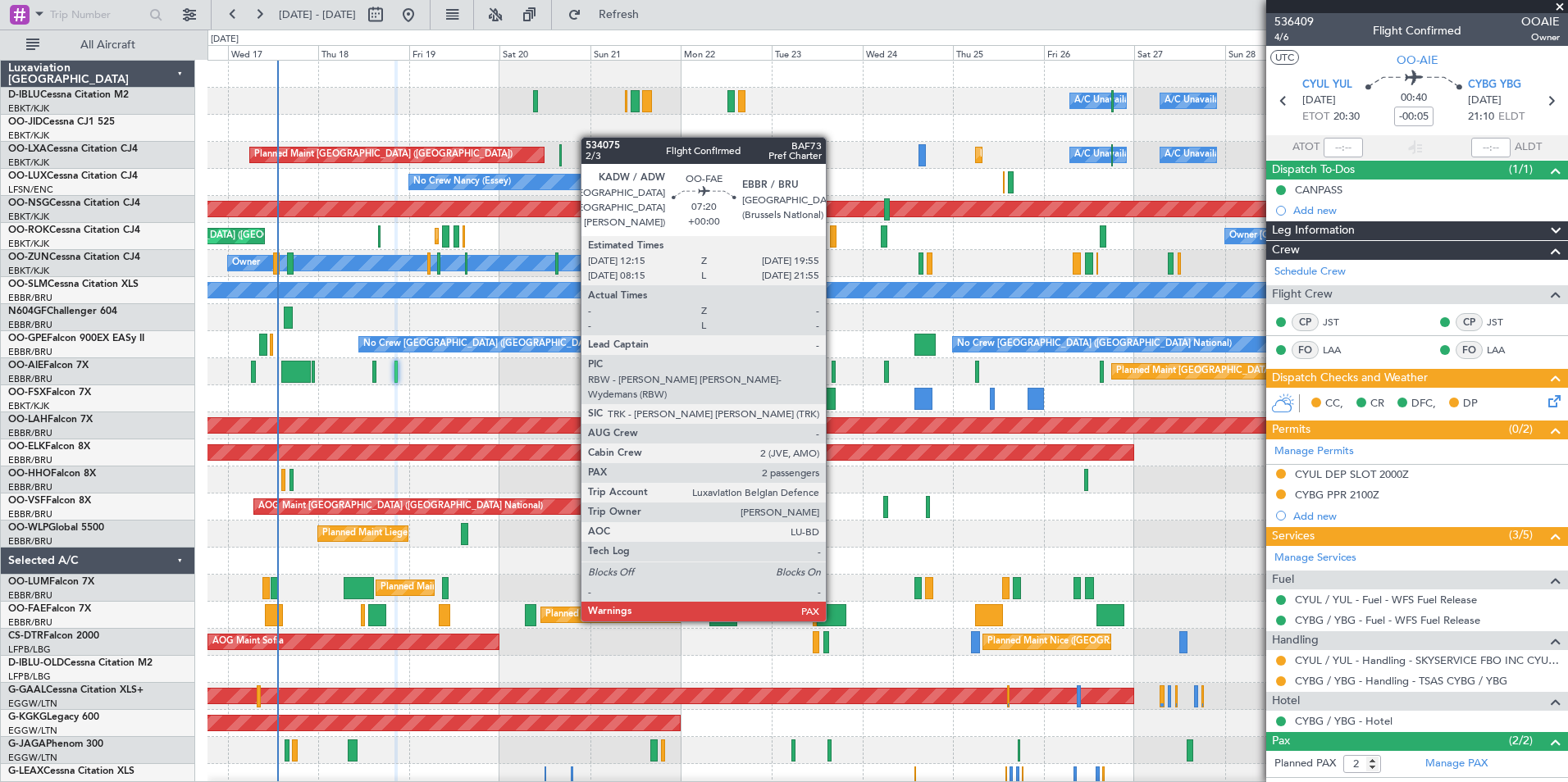
click at [833, 620] on div at bounding box center [831, 615] width 29 height 22
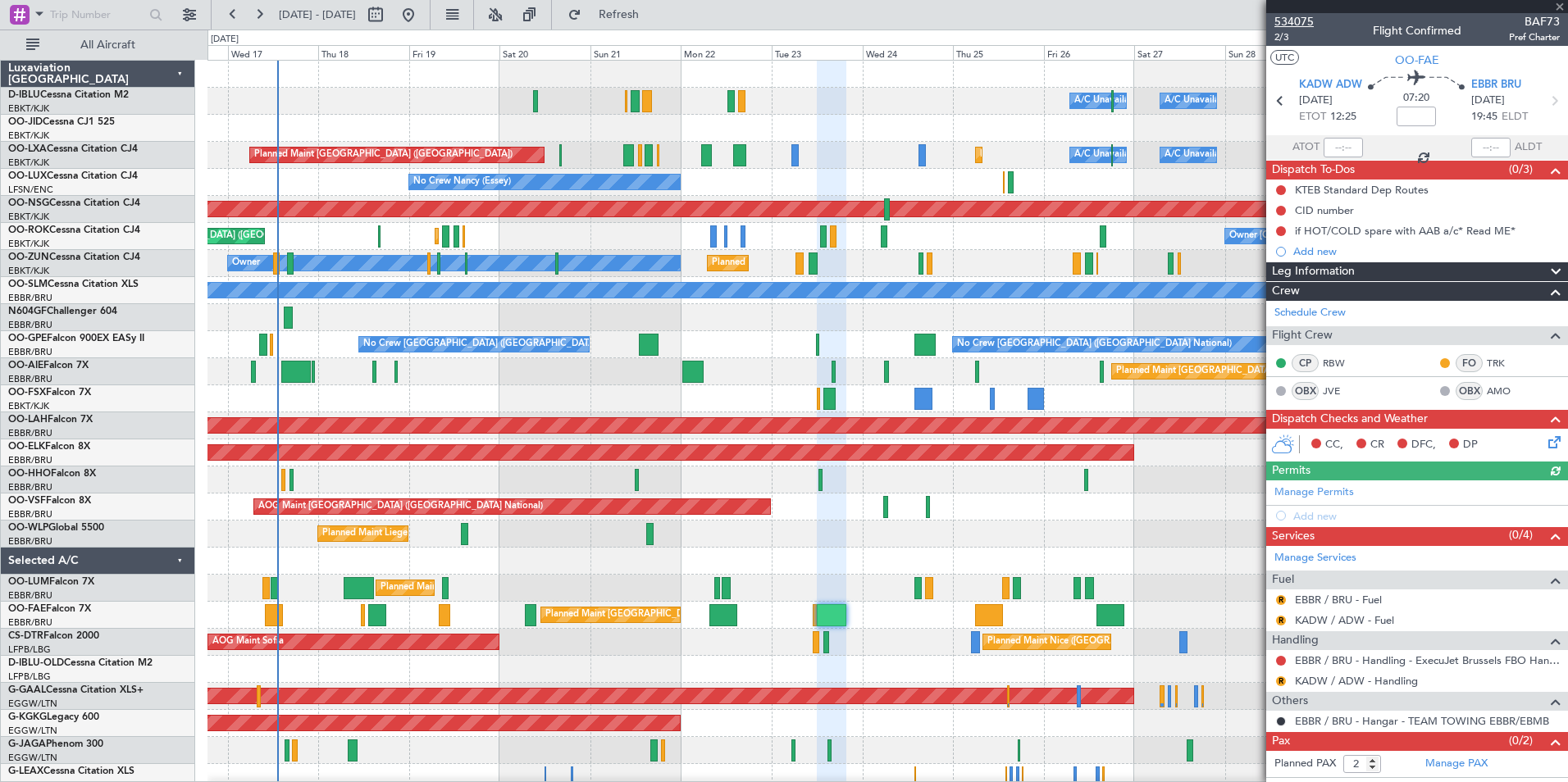
click at [1298, 19] on span "534075" at bounding box center [1293, 22] width 39 height 17
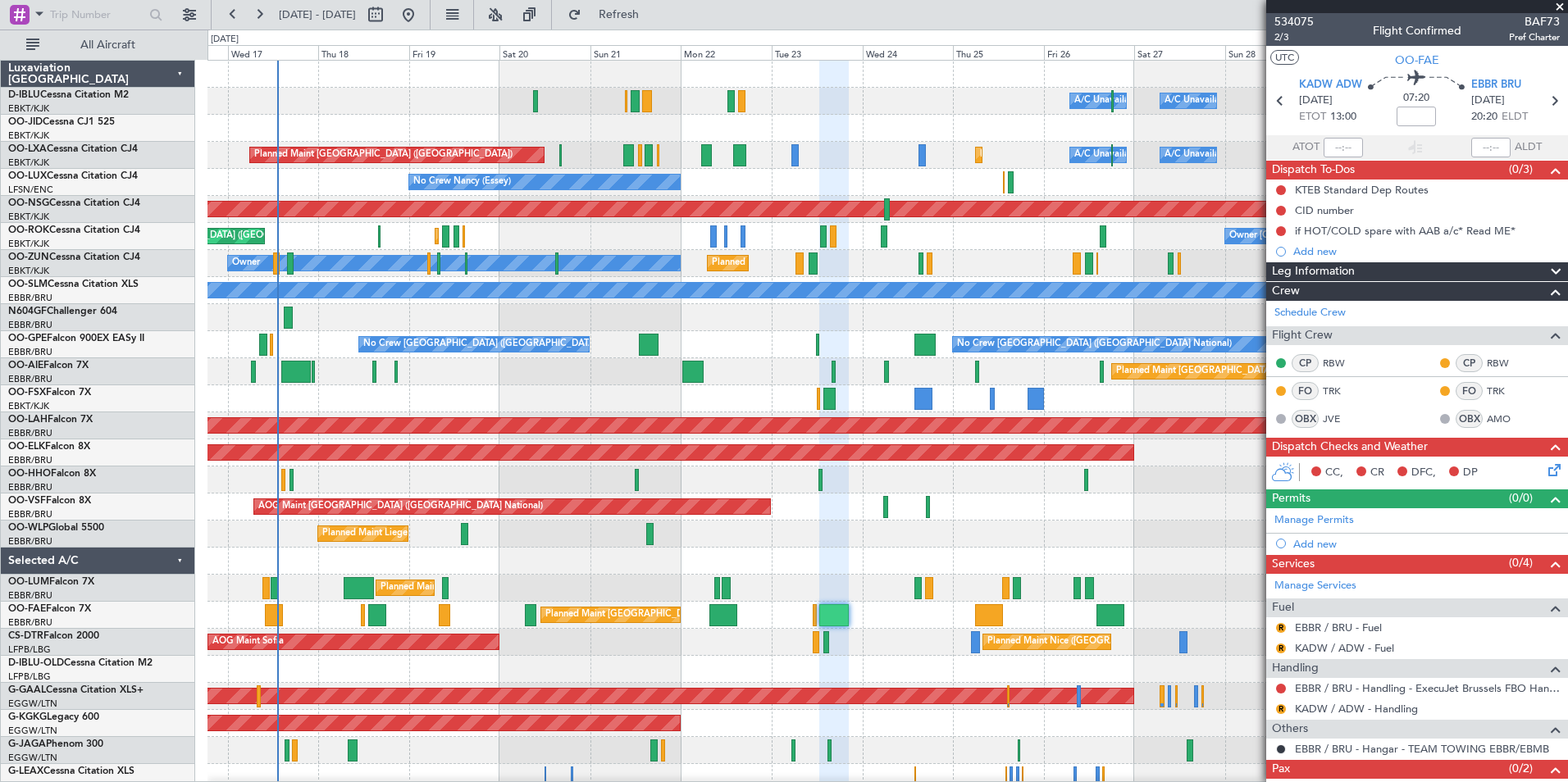
click at [190, 502] on div "A/C Unavailable Brussels (Brussels National) A/C Unavailable Kortrijk-Wevelgem …" at bounding box center [784, 405] width 1568 height 753
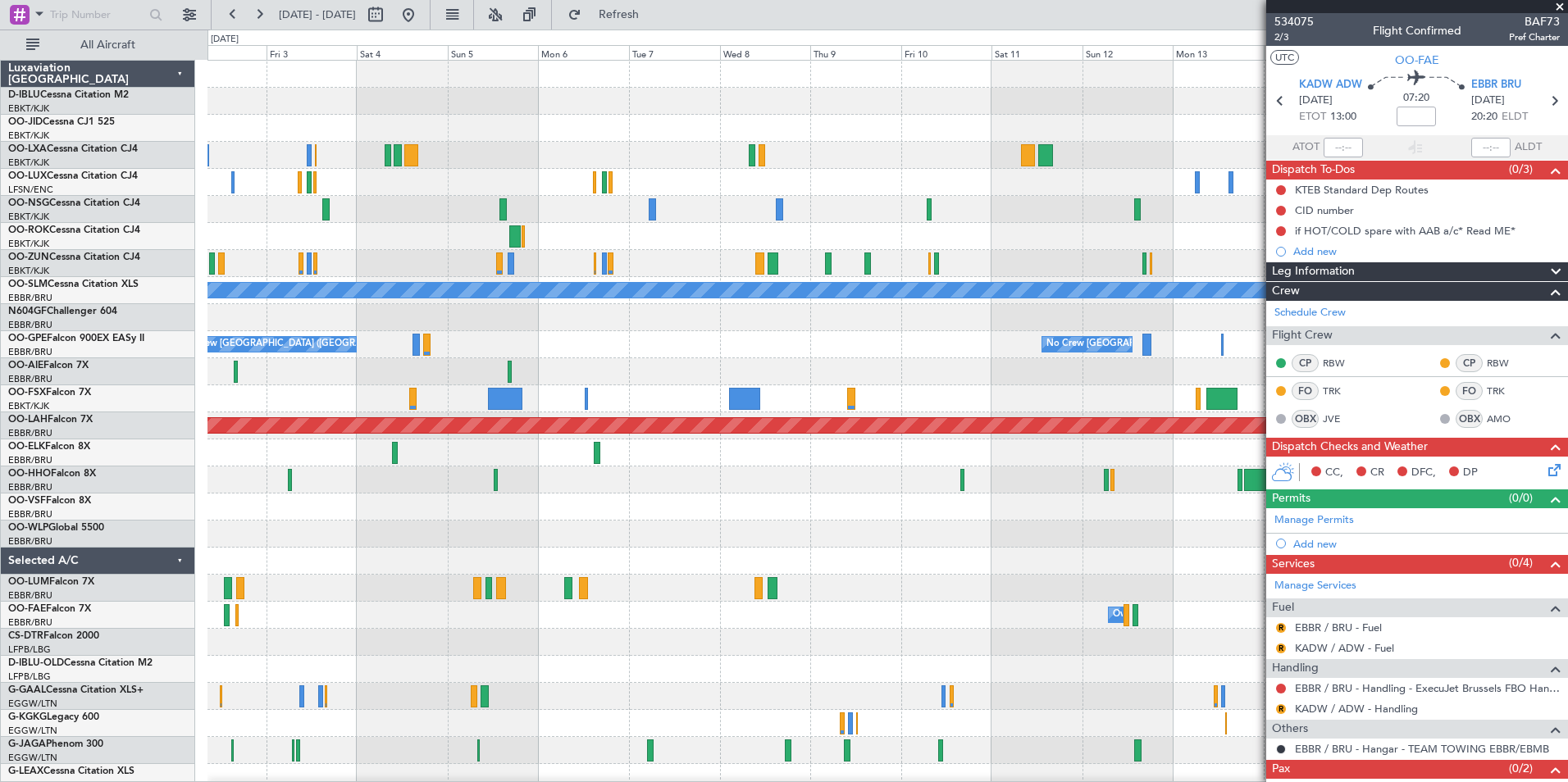
click at [160, 512] on div "Planned Maint Kortrijk-Wevelgem Planned Maint Paris (Le Bourget) Owner Kortrijk…" at bounding box center [784, 405] width 1568 height 753
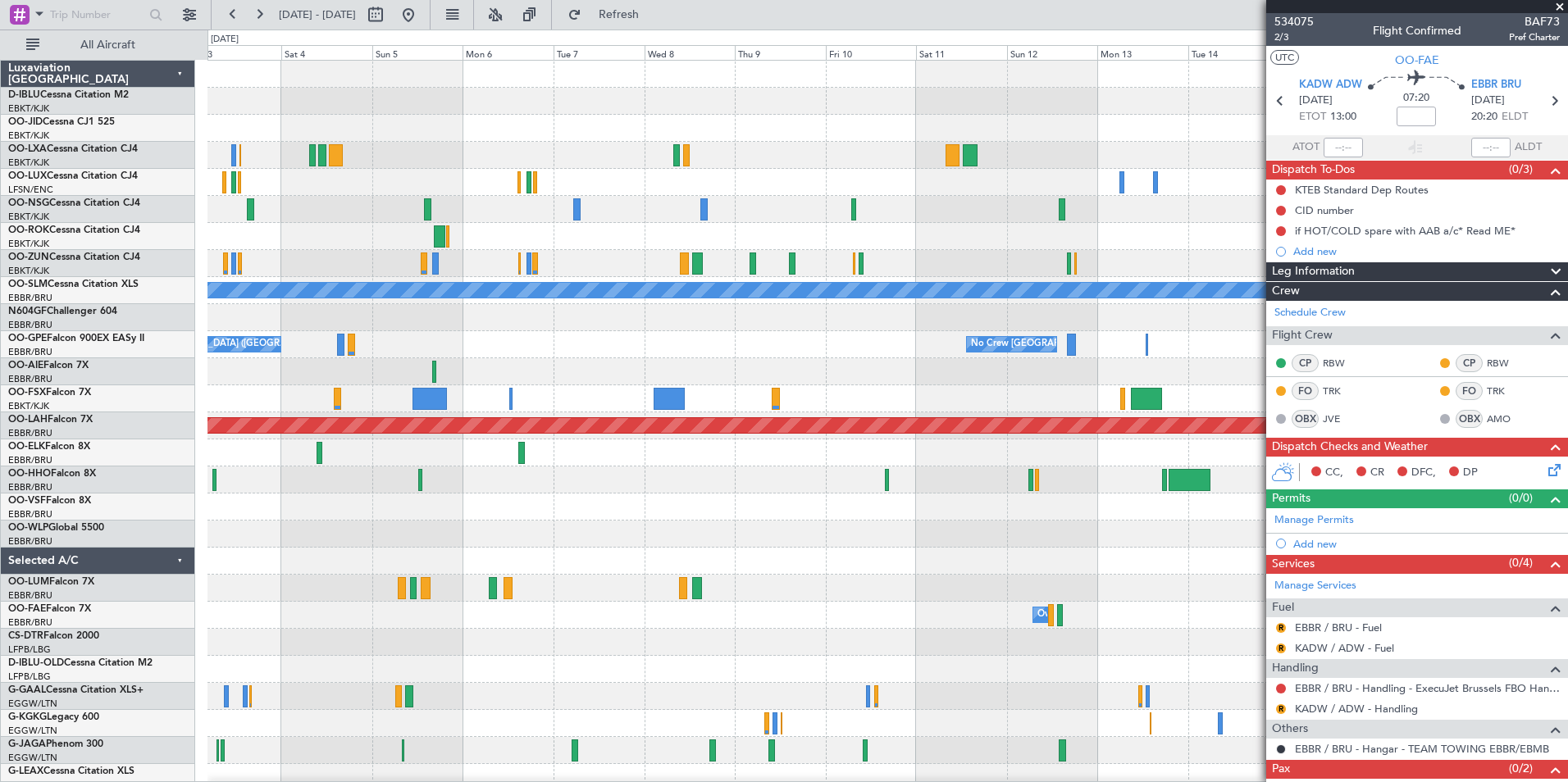
click at [552, 538] on div at bounding box center [887, 534] width 1360 height 27
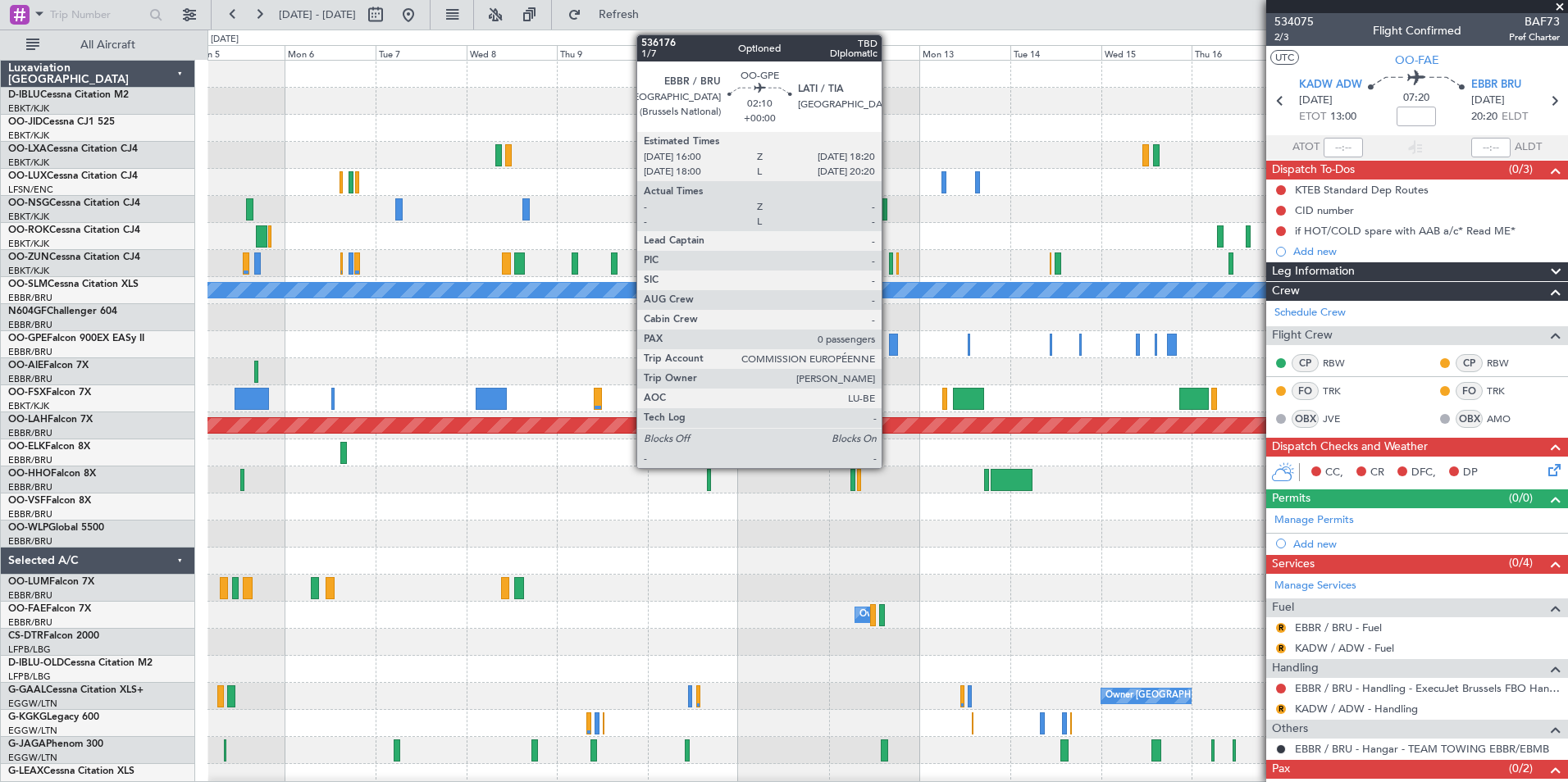
click at [889, 348] on div at bounding box center [893, 344] width 9 height 22
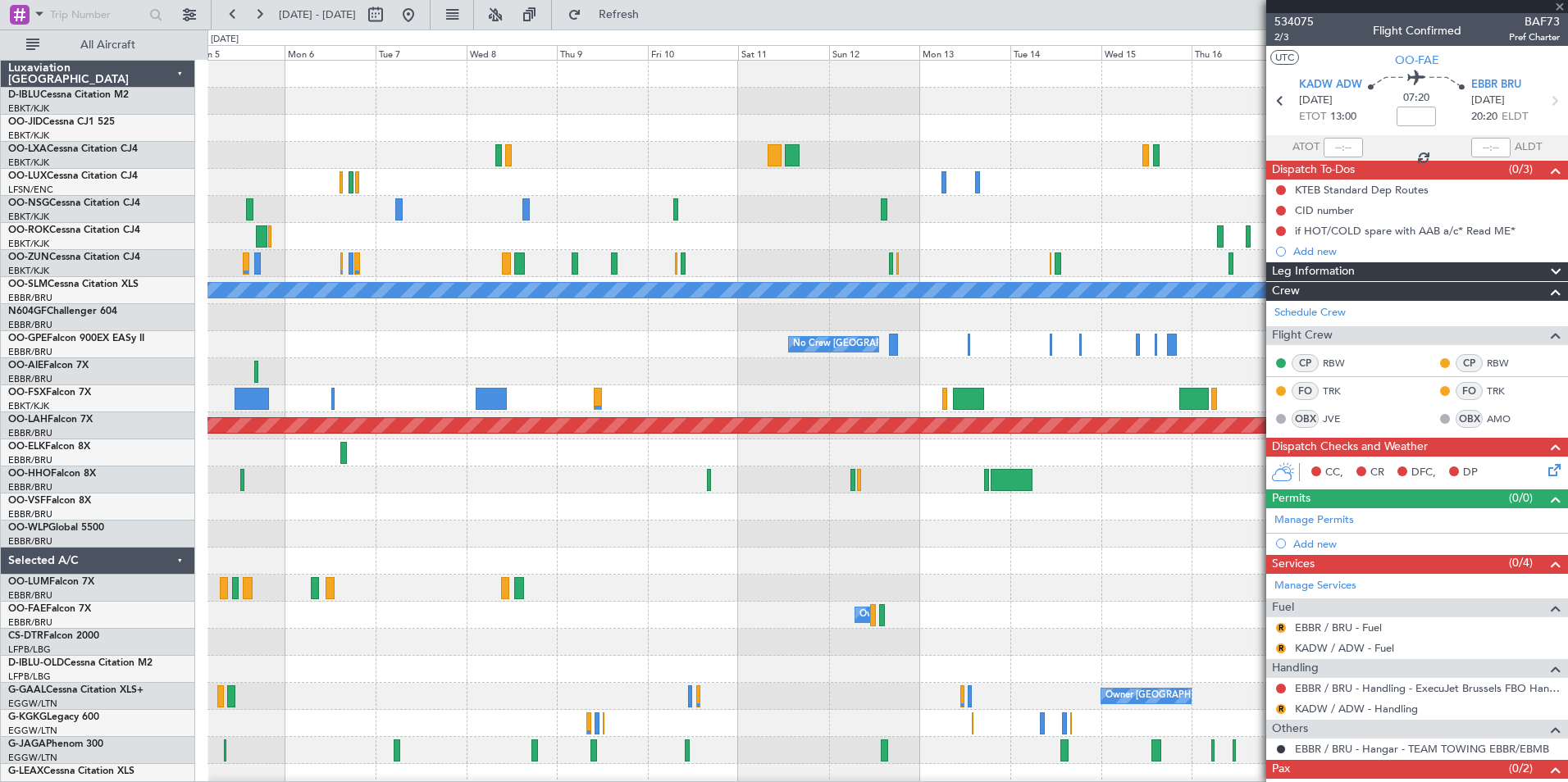
type input "0"
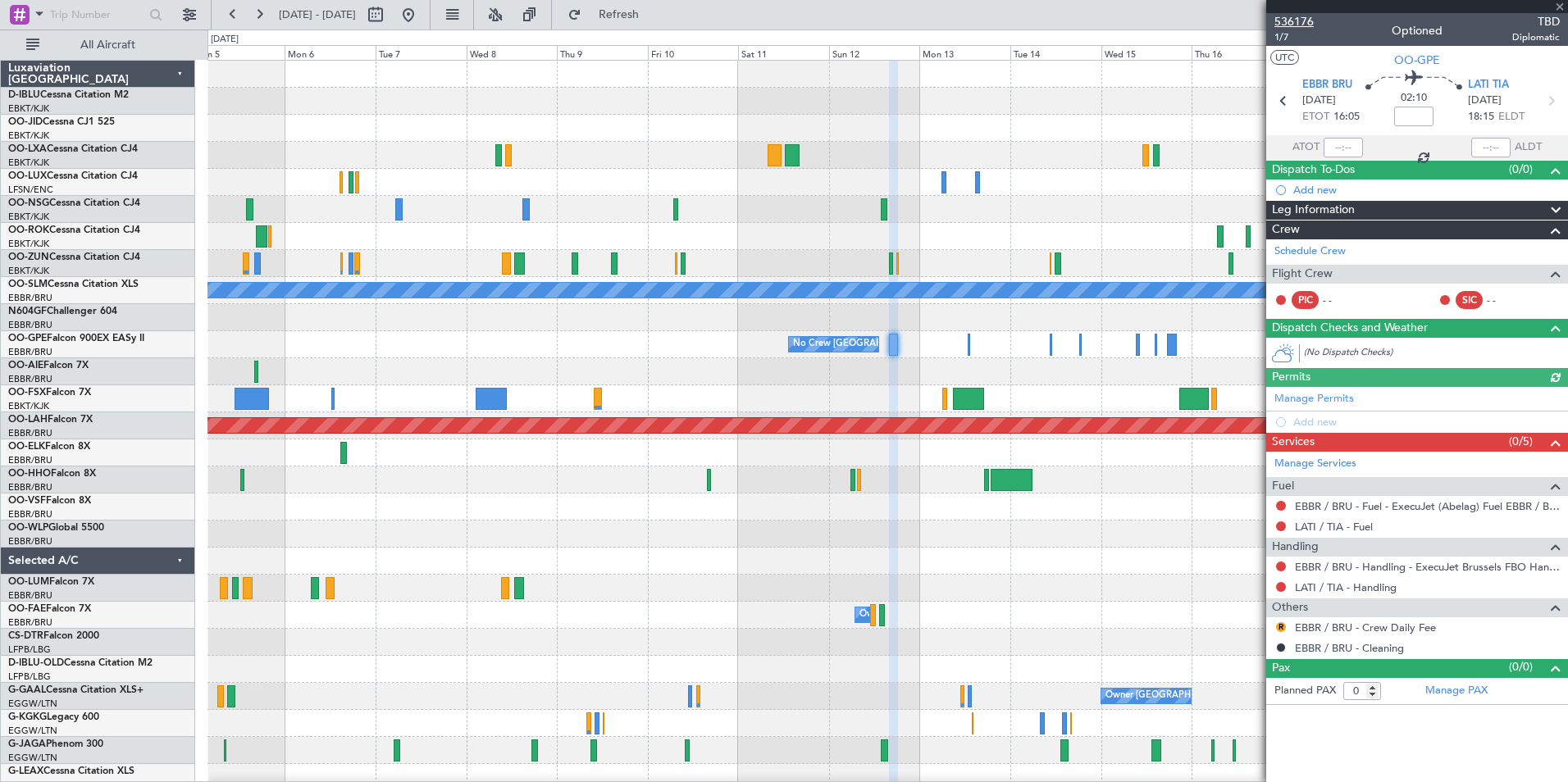
click at [1297, 15] on span "536176" at bounding box center [1293, 22] width 39 height 17
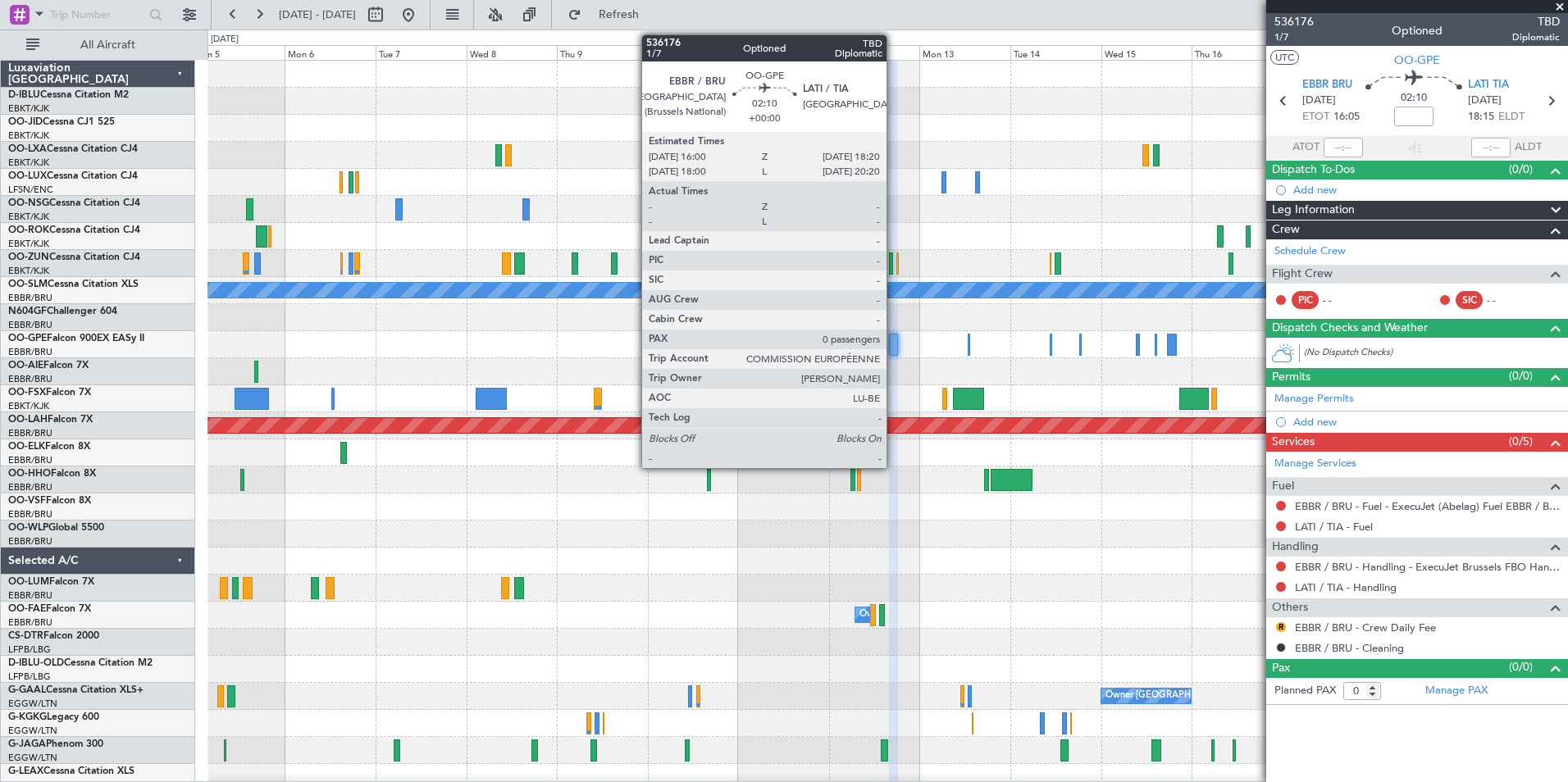
click at [894, 354] on div at bounding box center [893, 344] width 9 height 22
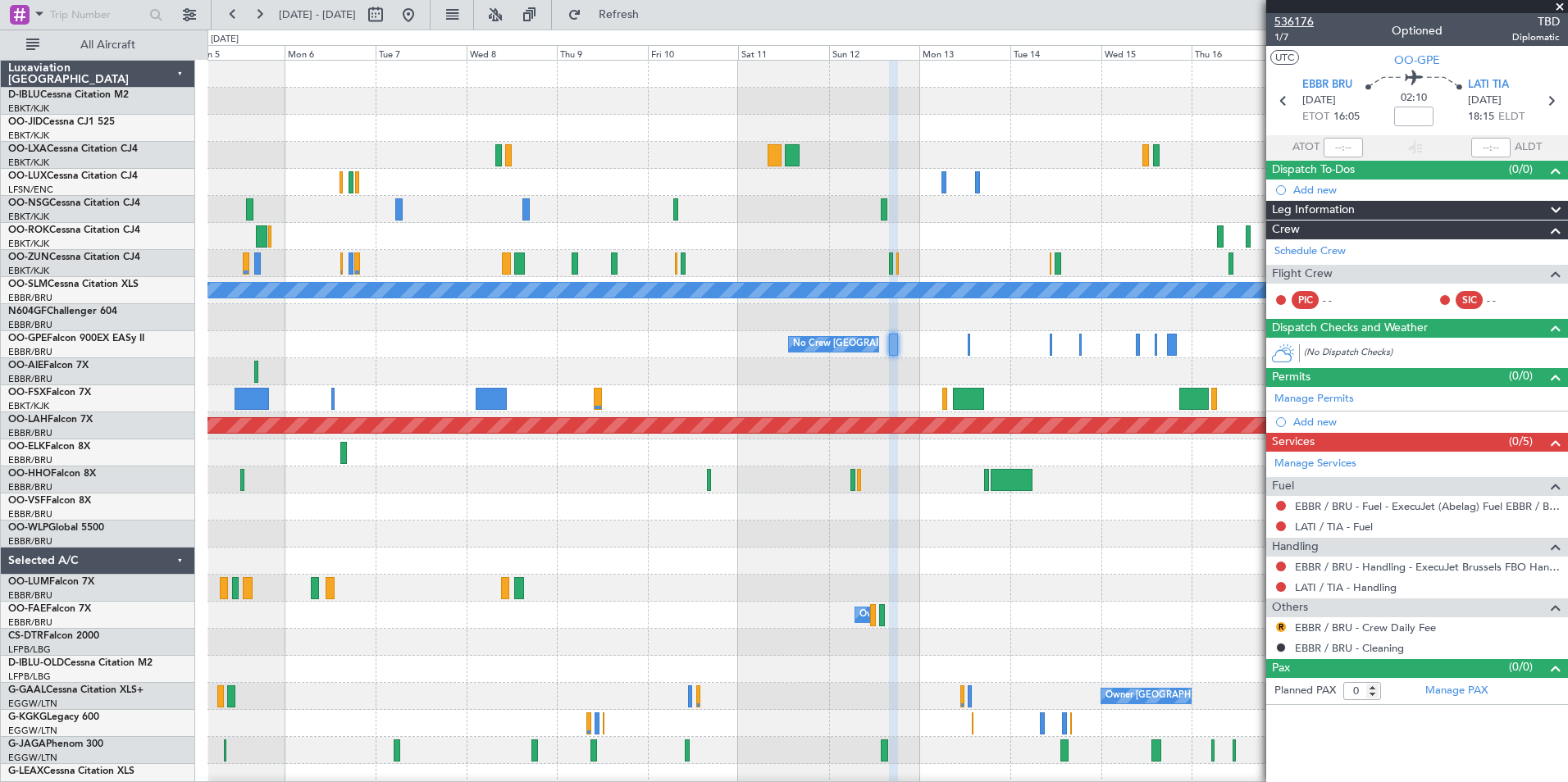
click at [1308, 22] on span "536176" at bounding box center [1293, 22] width 39 height 17
click at [1357, 591] on div "EBBR / BRU - Handling - ExecuJet Brussels FBO Handling Abelag" at bounding box center [1408, 595] width 275 height 21
click at [1374, 581] on link "LATI / TIA - Handling" at bounding box center [1346, 587] width 102 height 14
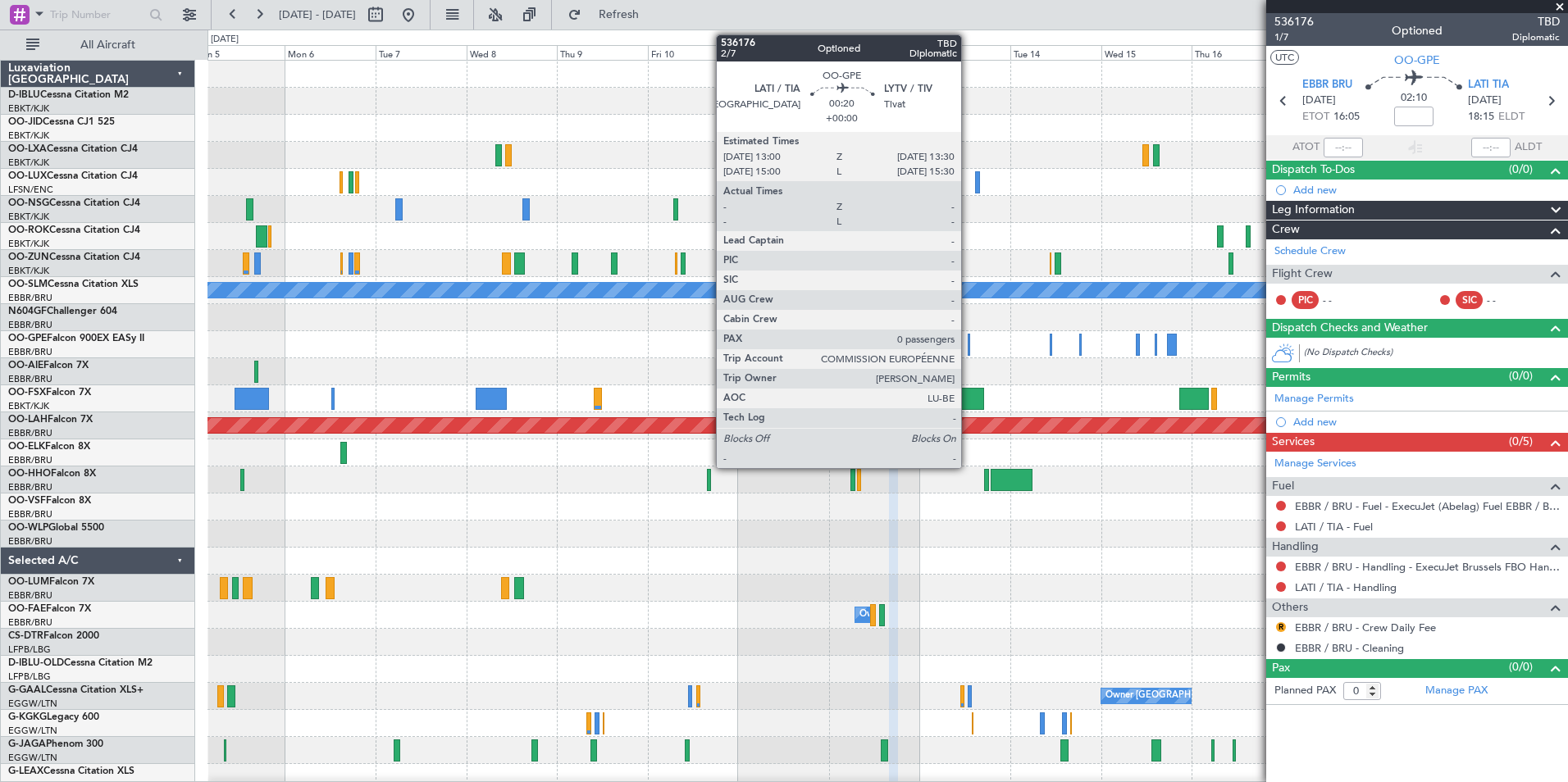
click at [969, 348] on div at bounding box center [969, 344] width 2 height 22
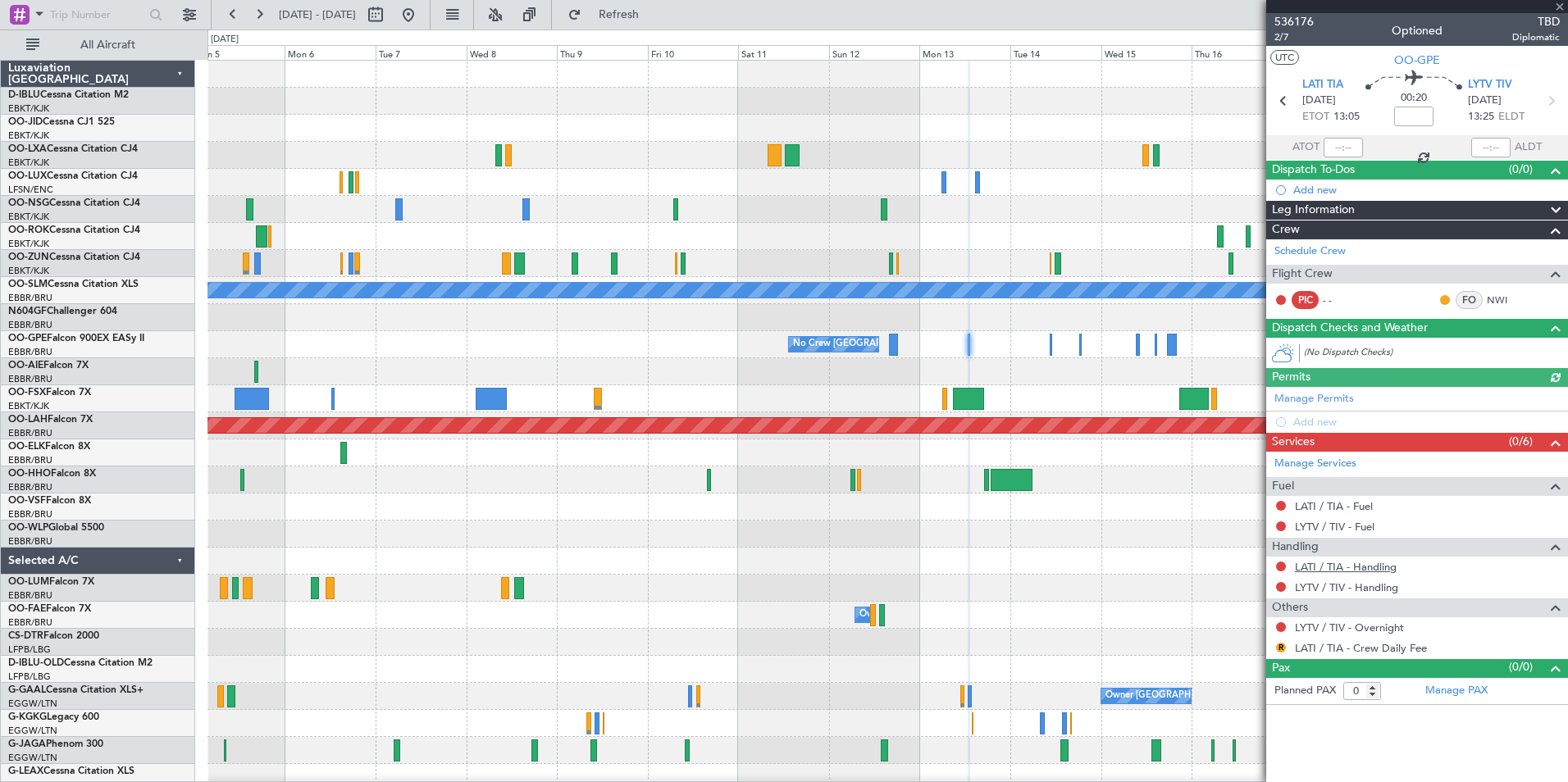
click at [1367, 568] on link "LATI / TIA - Handling" at bounding box center [1346, 567] width 102 height 14
click at [1317, 585] on link "LYTV / TIV - Handling" at bounding box center [1347, 587] width 103 height 14
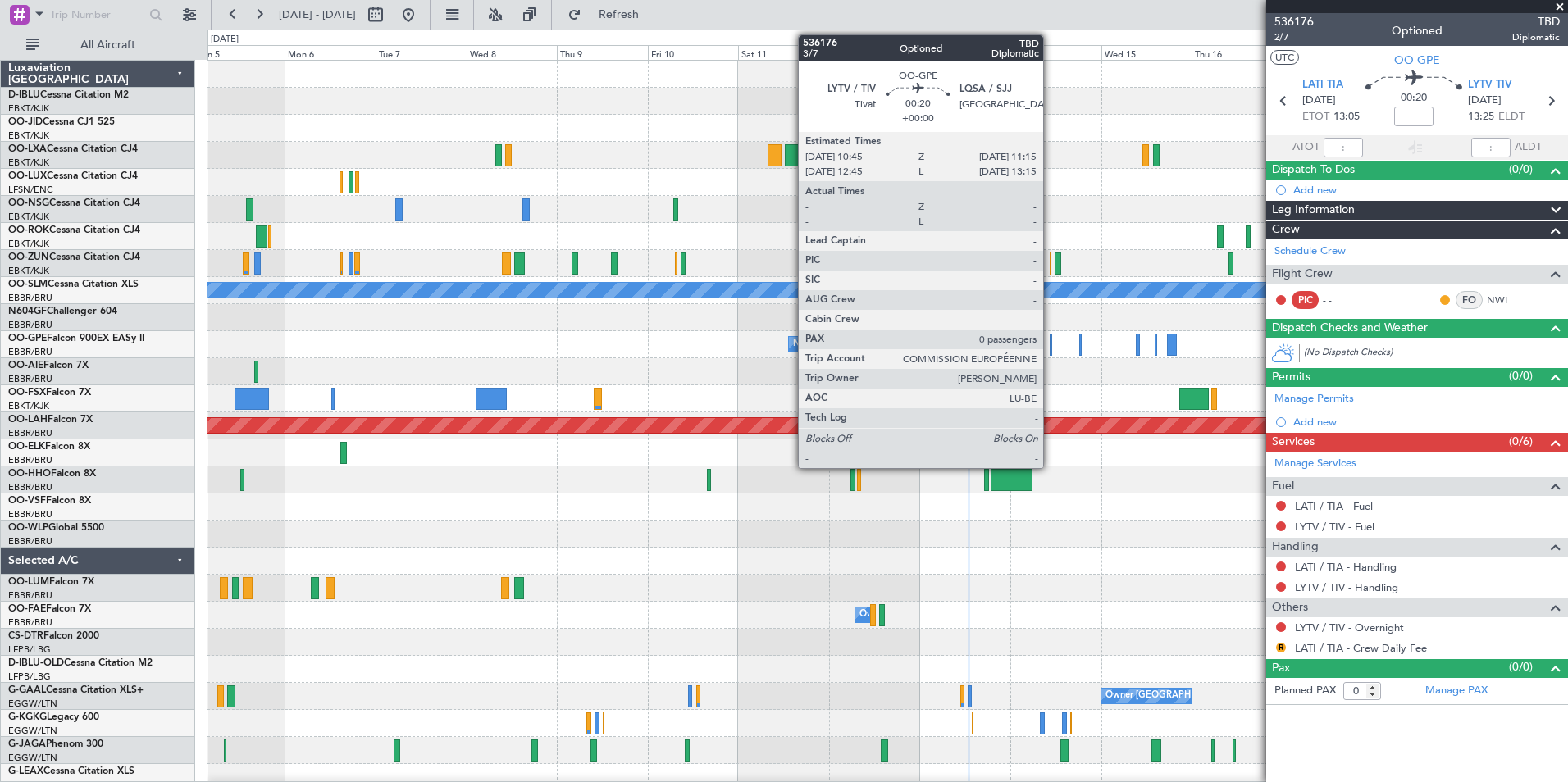
click at [1050, 347] on div at bounding box center [1050, 344] width 2 height 22
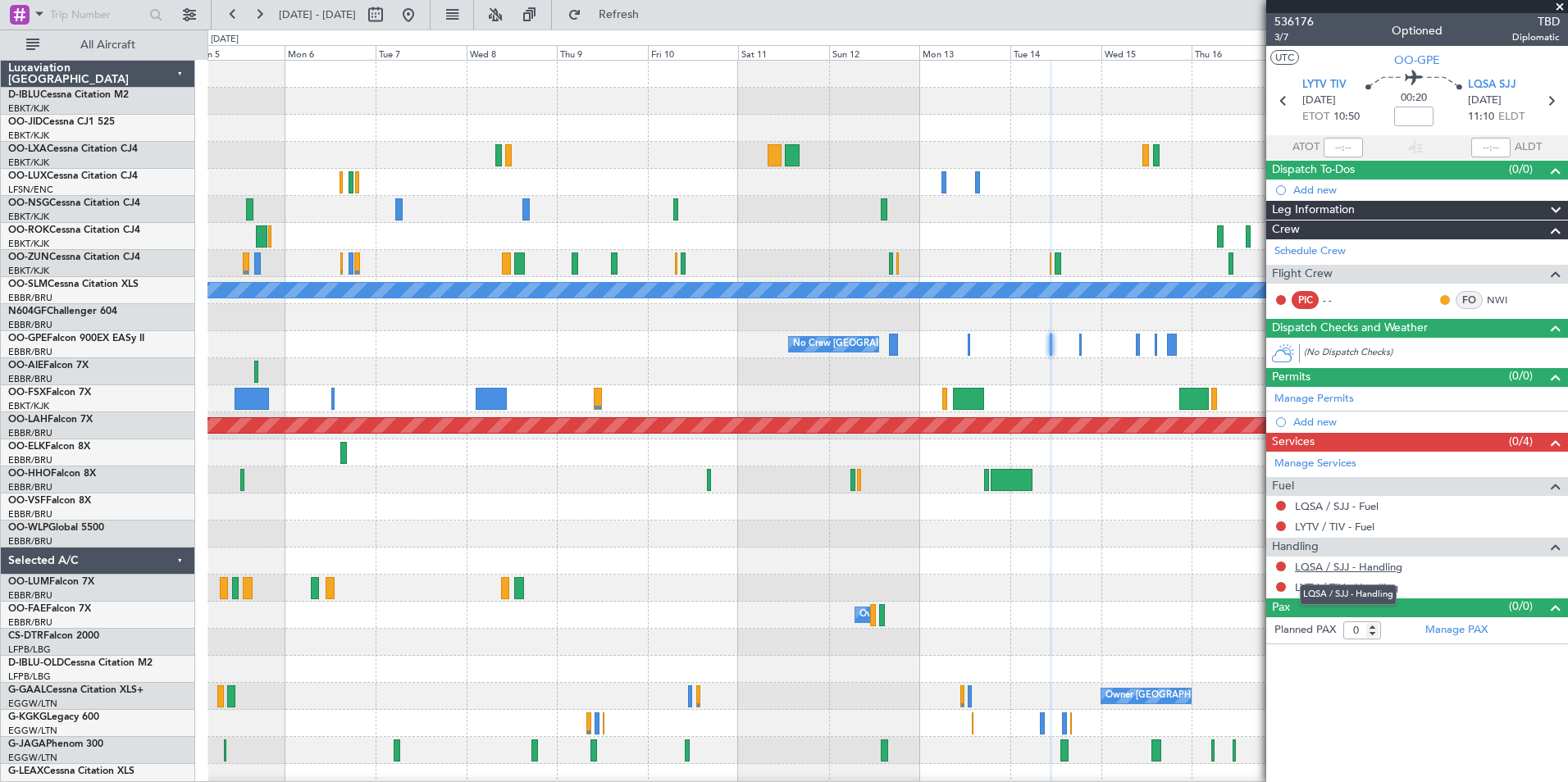
click at [1336, 570] on link "LQSA / SJJ - Handling" at bounding box center [1348, 567] width 107 height 14
click at [1342, 590] on link "LYTV / TIV - Handling" at bounding box center [1347, 587] width 103 height 14
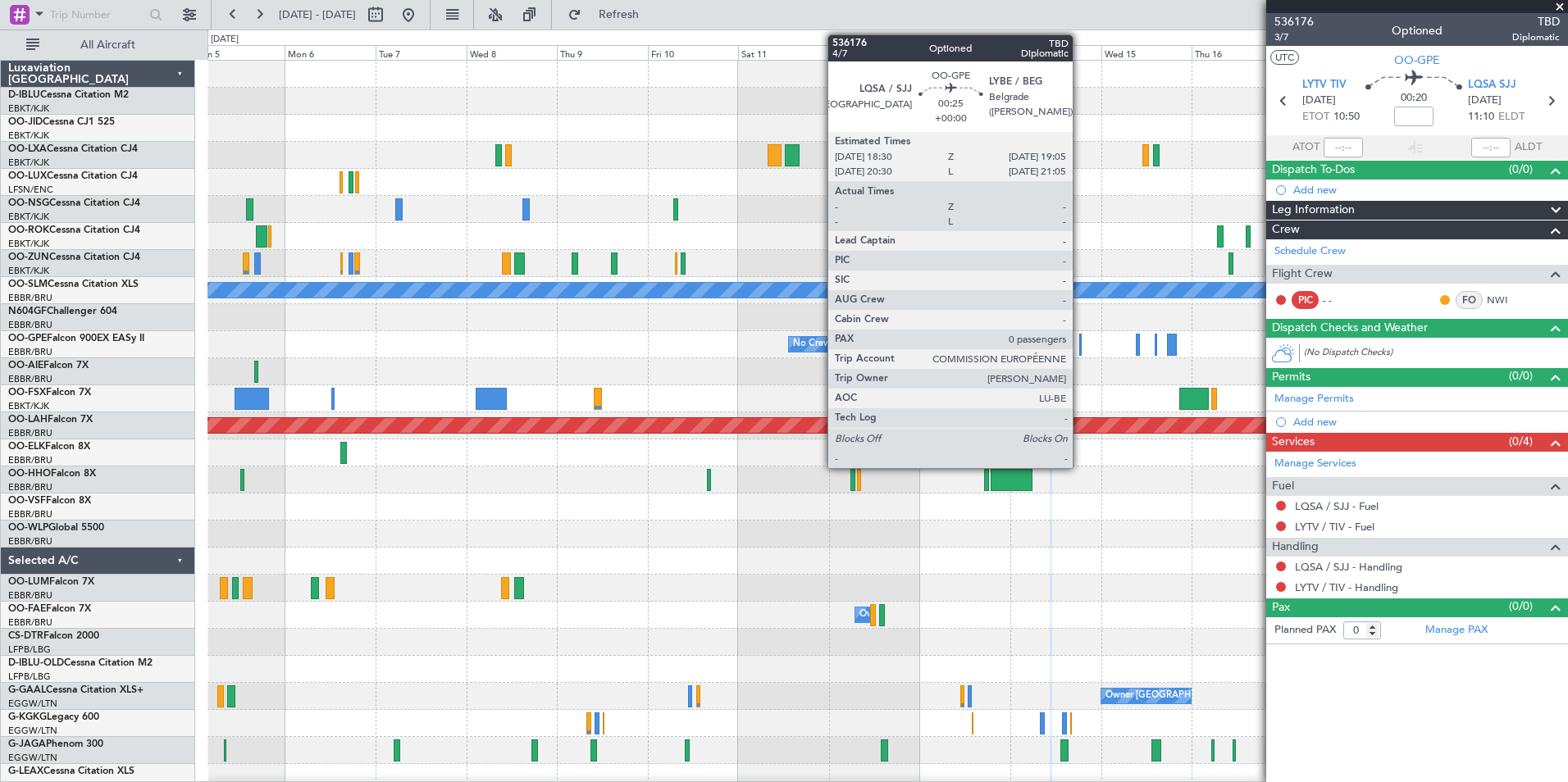
click at [1080, 348] on div at bounding box center [1080, 344] width 2 height 22
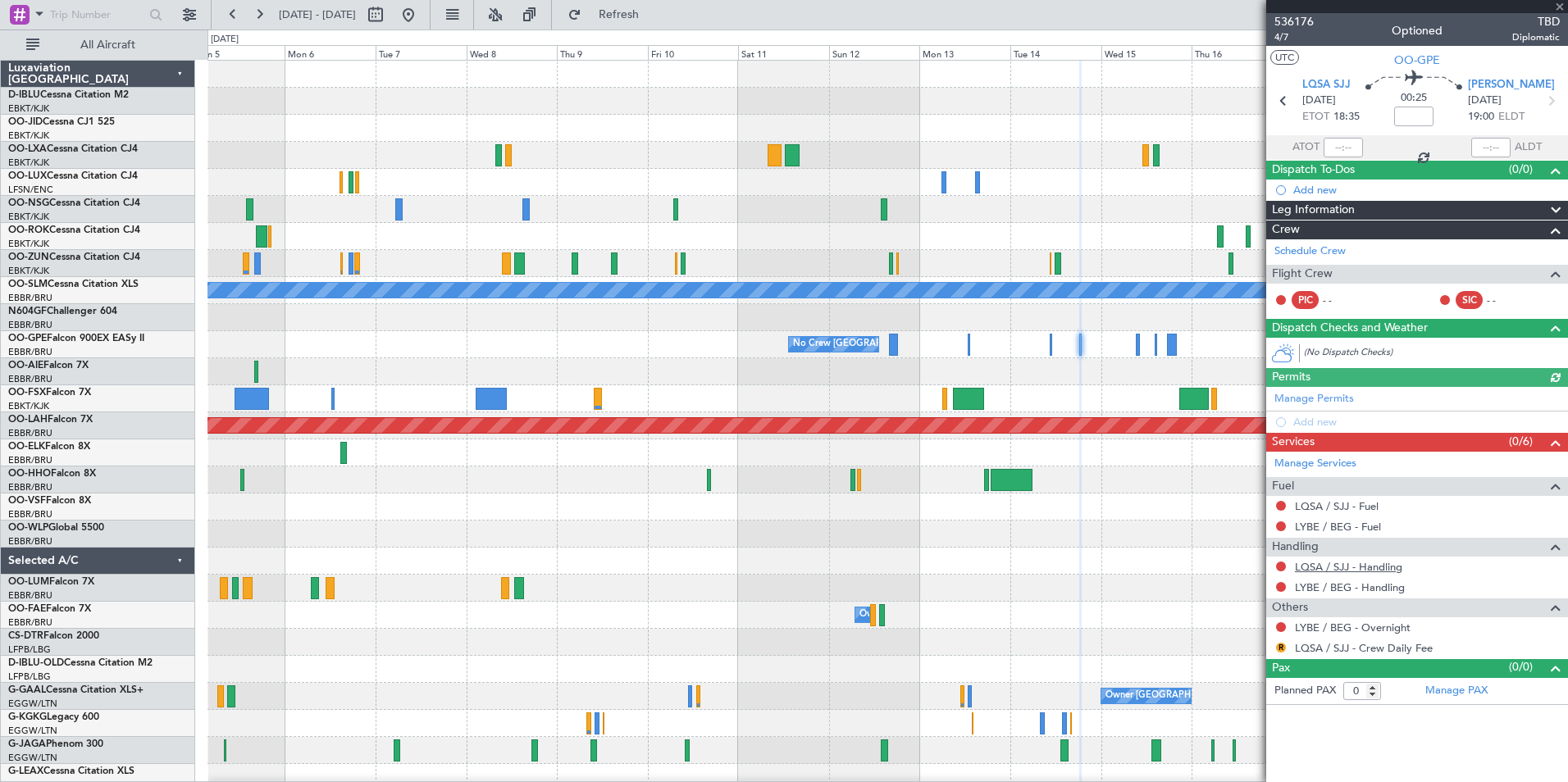
click at [1347, 561] on link "LQSA / SJJ - Handling" at bounding box center [1348, 567] width 107 height 14
click at [1345, 589] on link "LYBE / BEG - Handling" at bounding box center [1350, 587] width 110 height 14
click at [983, 363] on div "Owner Kortrijk-Wevelgem A/C Unavailable Monchengladbach No Crew Brussels (Bruss…" at bounding box center [887, 601] width 1360 height 1082
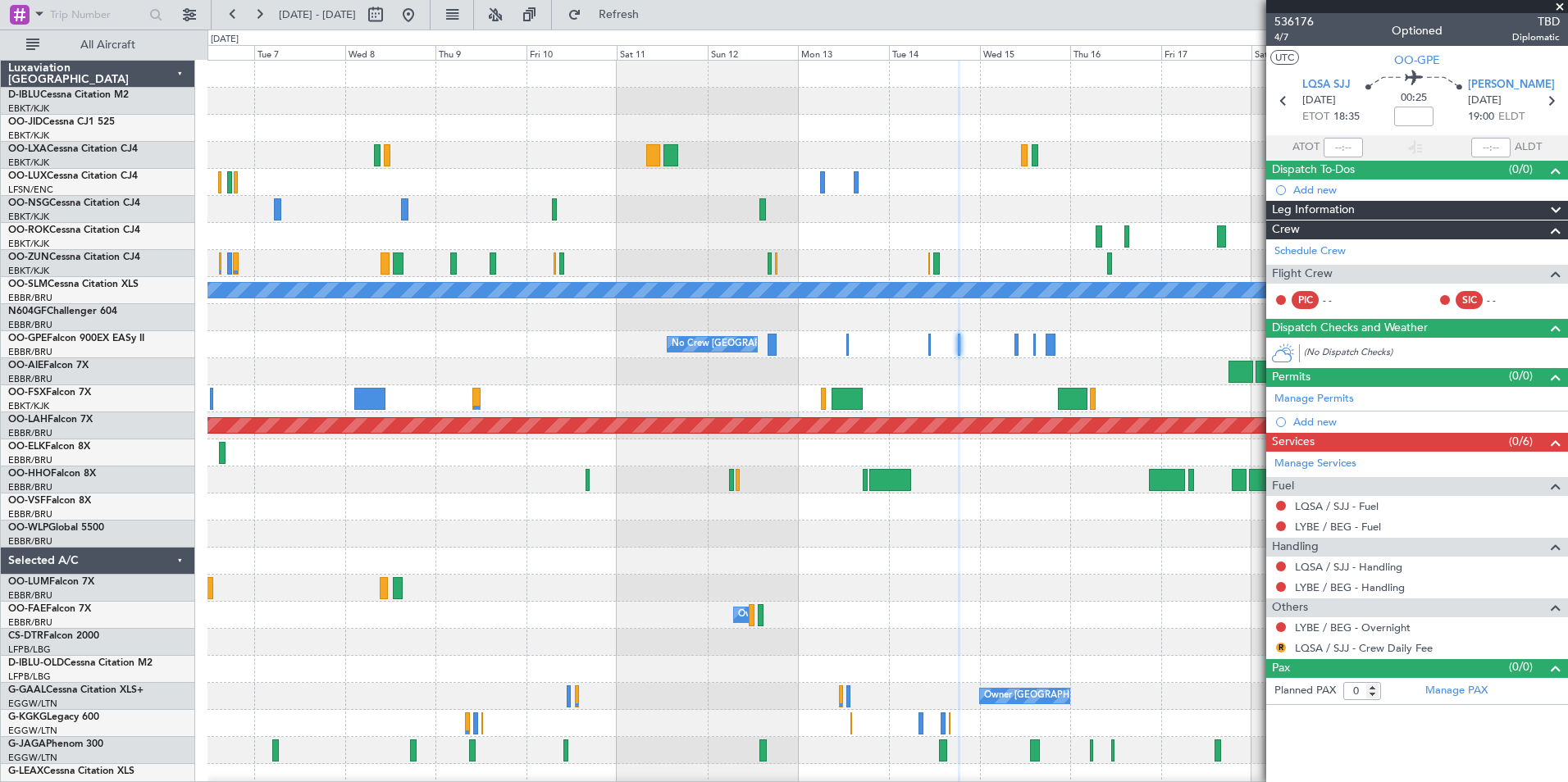
click at [1013, 349] on div "No Crew Brussels (Brussels National) No Crew Brussels (Brussels National) Plann…" at bounding box center [887, 344] width 1360 height 27
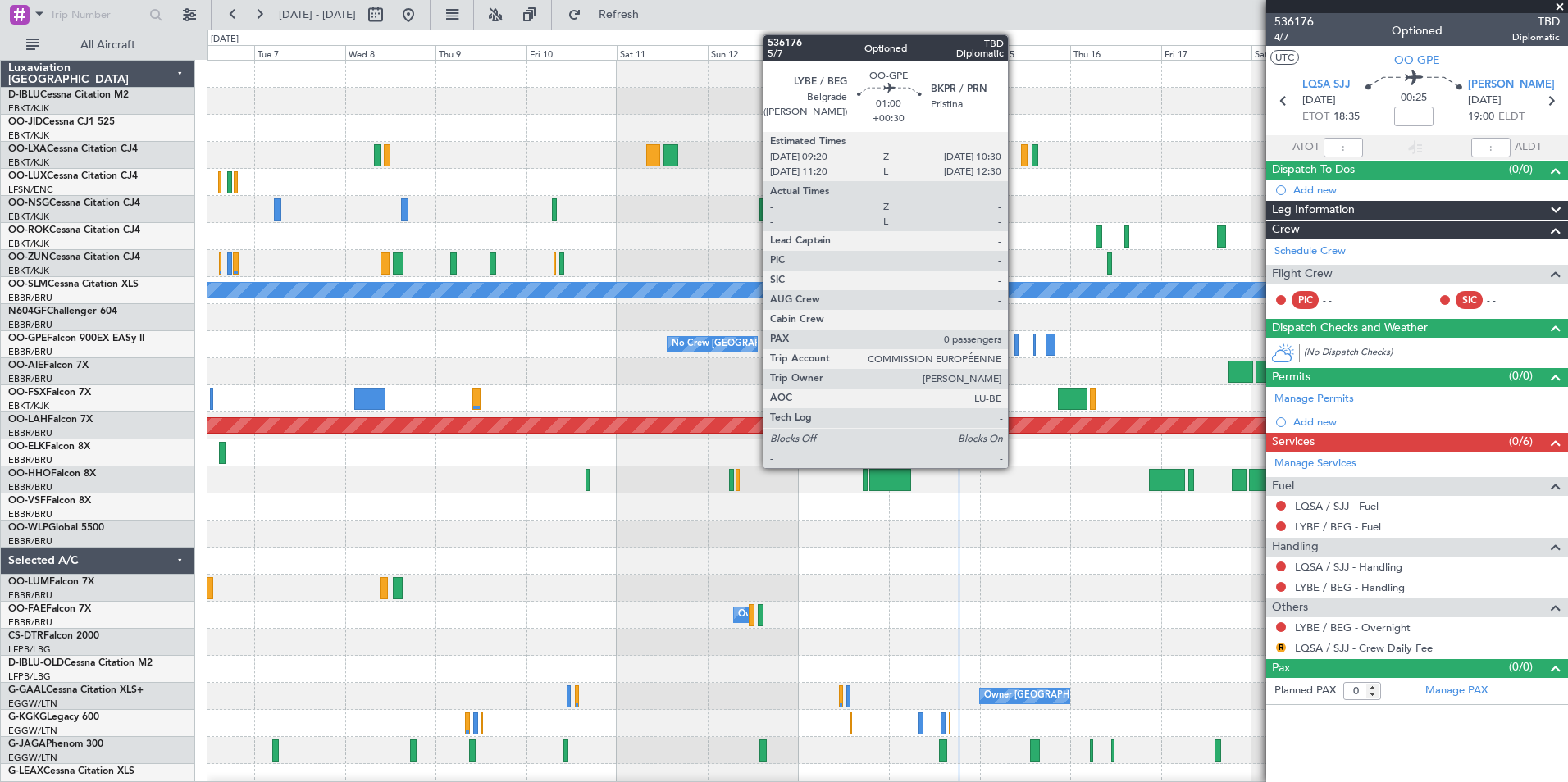
click at [1015, 349] on div at bounding box center [1017, 344] width 5 height 22
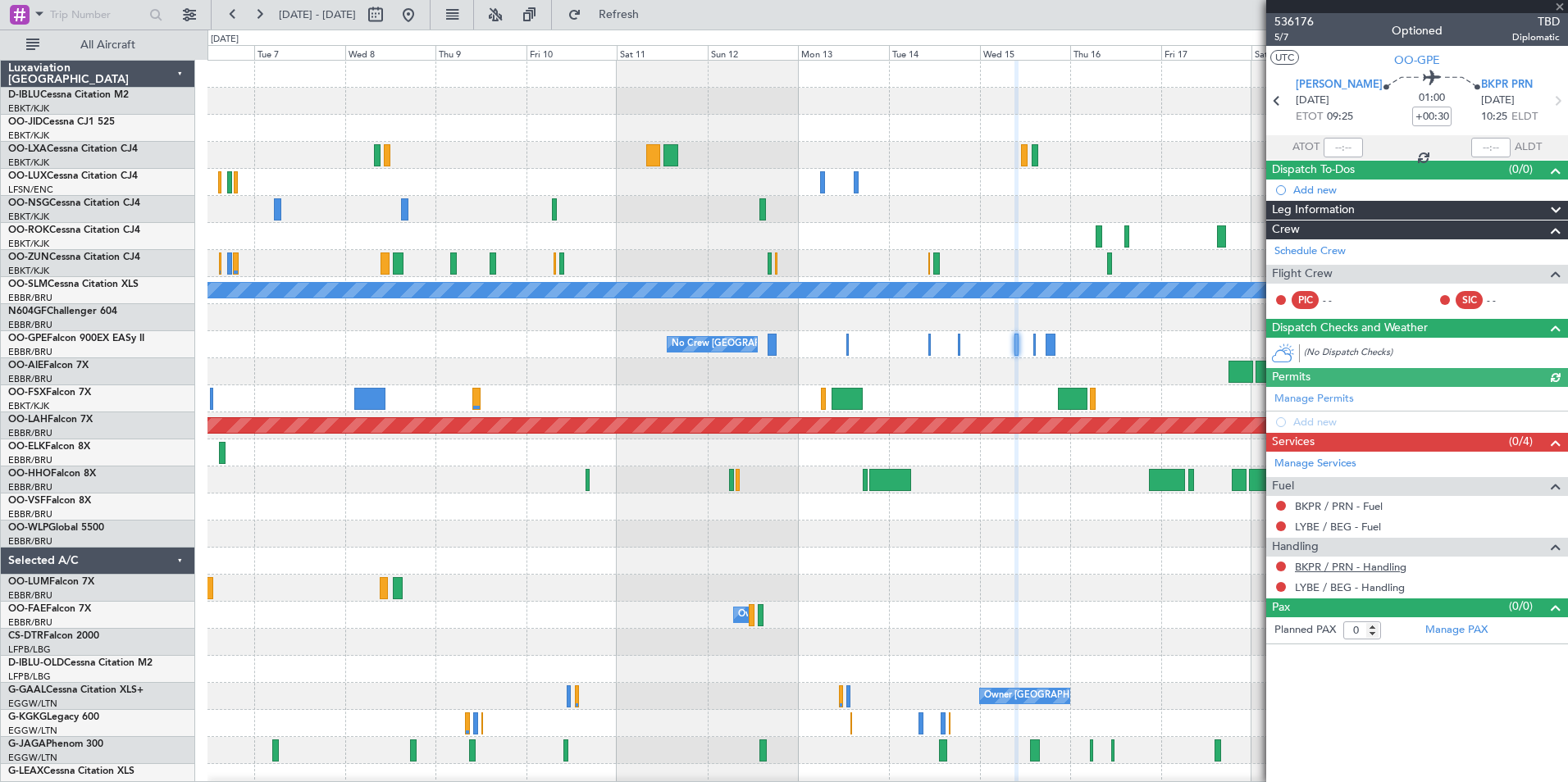
click at [1364, 566] on link "BKPR / PRN - Handling" at bounding box center [1351, 567] width 112 height 14
click at [1353, 586] on link "LYBE / BEG - Handling" at bounding box center [1350, 587] width 110 height 14
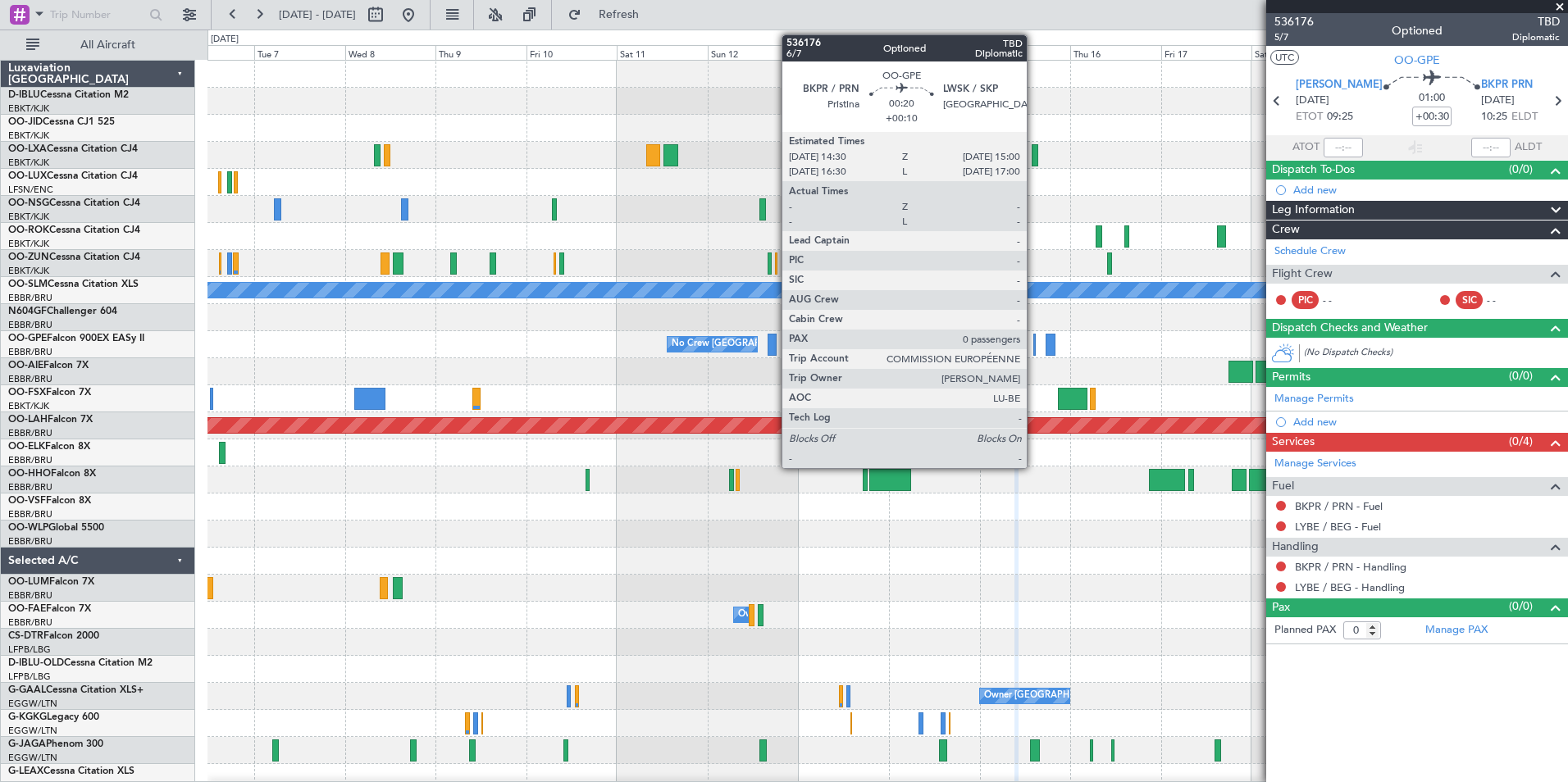
click at [1034, 347] on div at bounding box center [1034, 344] width 2 height 22
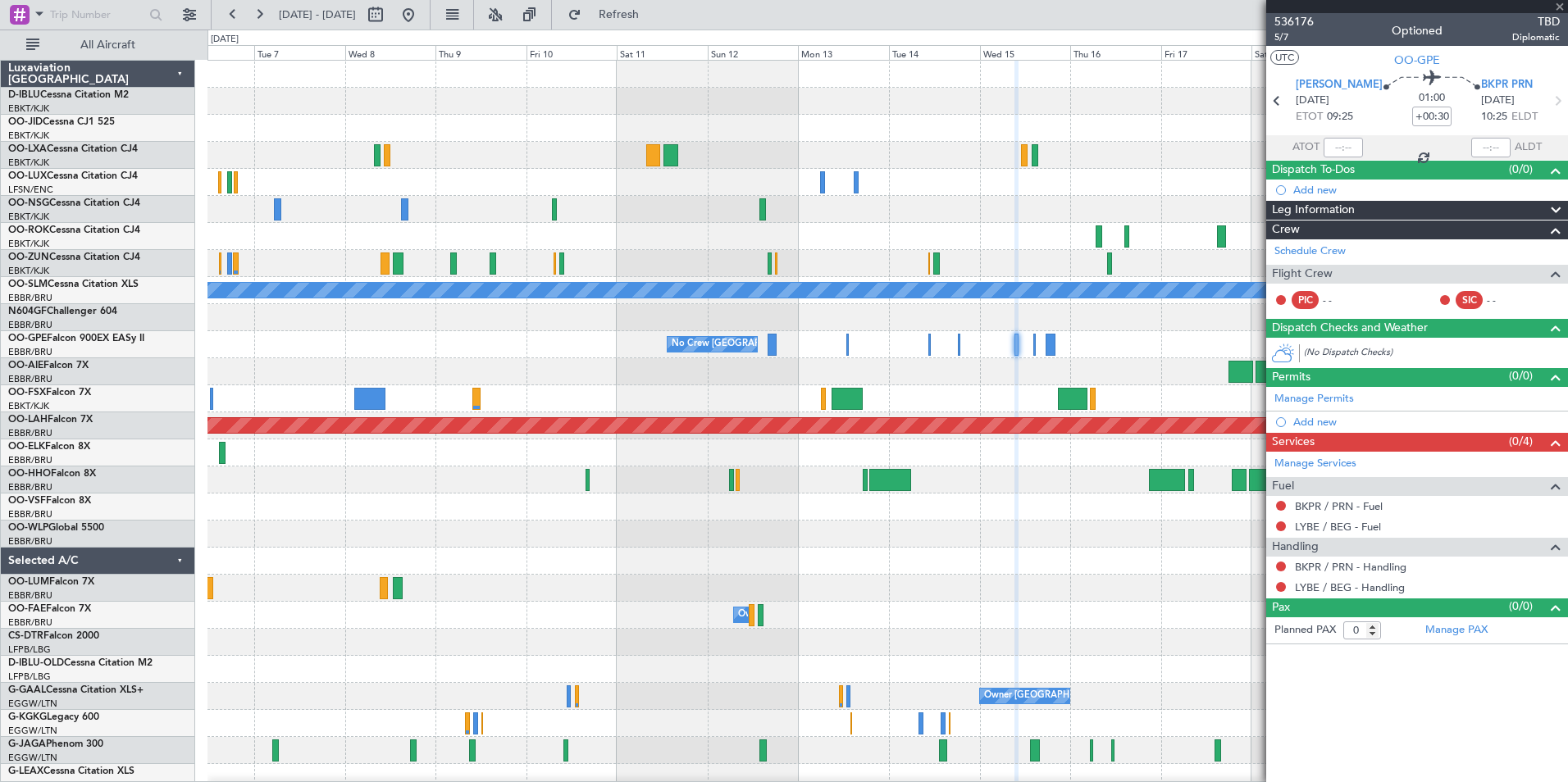
type input "+00:10"
click at [1370, 573] on mat-tooltip-component "LWSK / SKP - Handling" at bounding box center [1350, 595] width 123 height 43
click at [1355, 566] on link "LWSK / SKP - Handling" at bounding box center [1350, 567] width 111 height 14
click at [1342, 590] on link "BKPR / PRN - Handling" at bounding box center [1351, 587] width 112 height 14
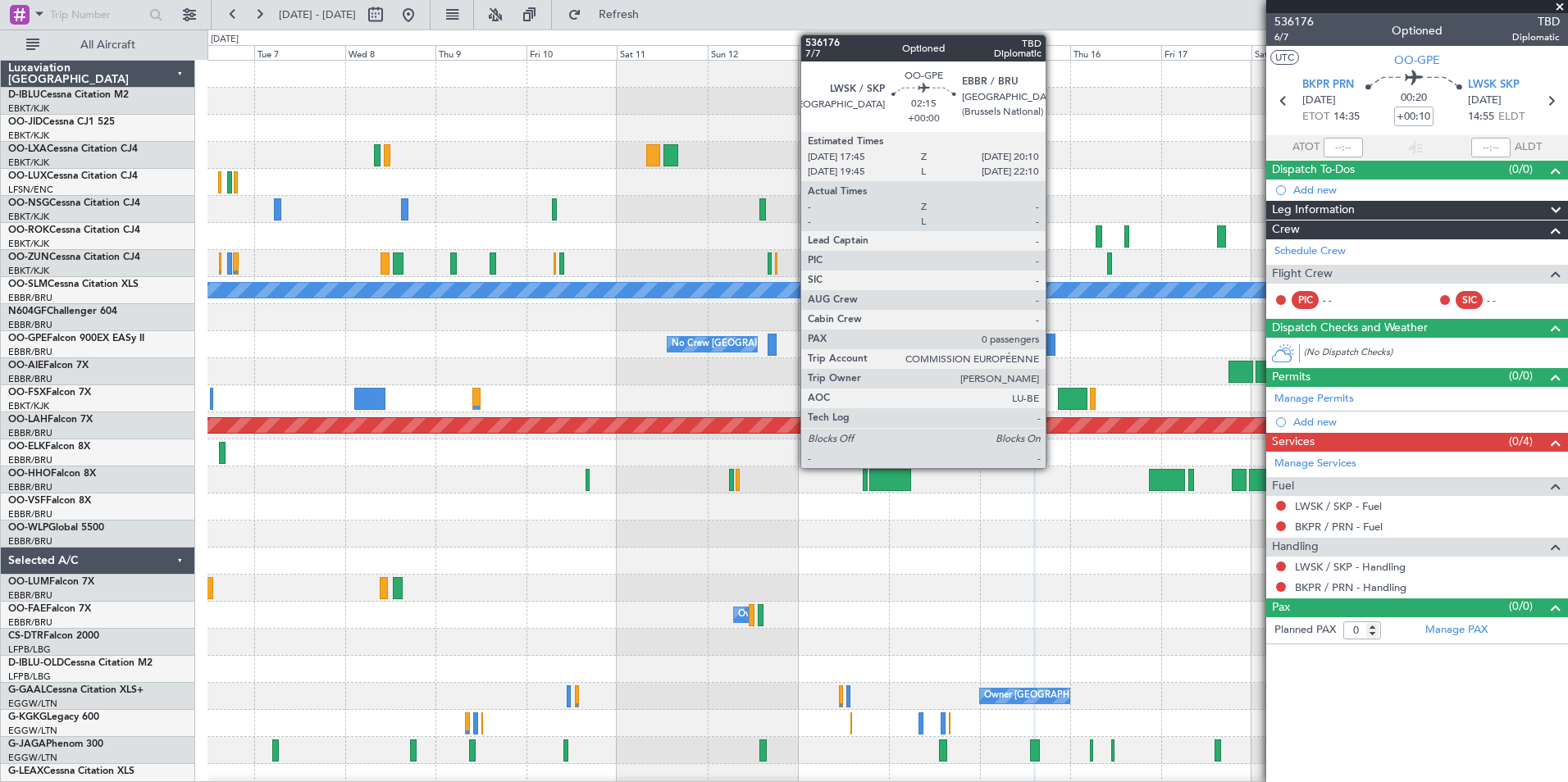
click at [1053, 349] on div at bounding box center [1050, 344] width 10 height 22
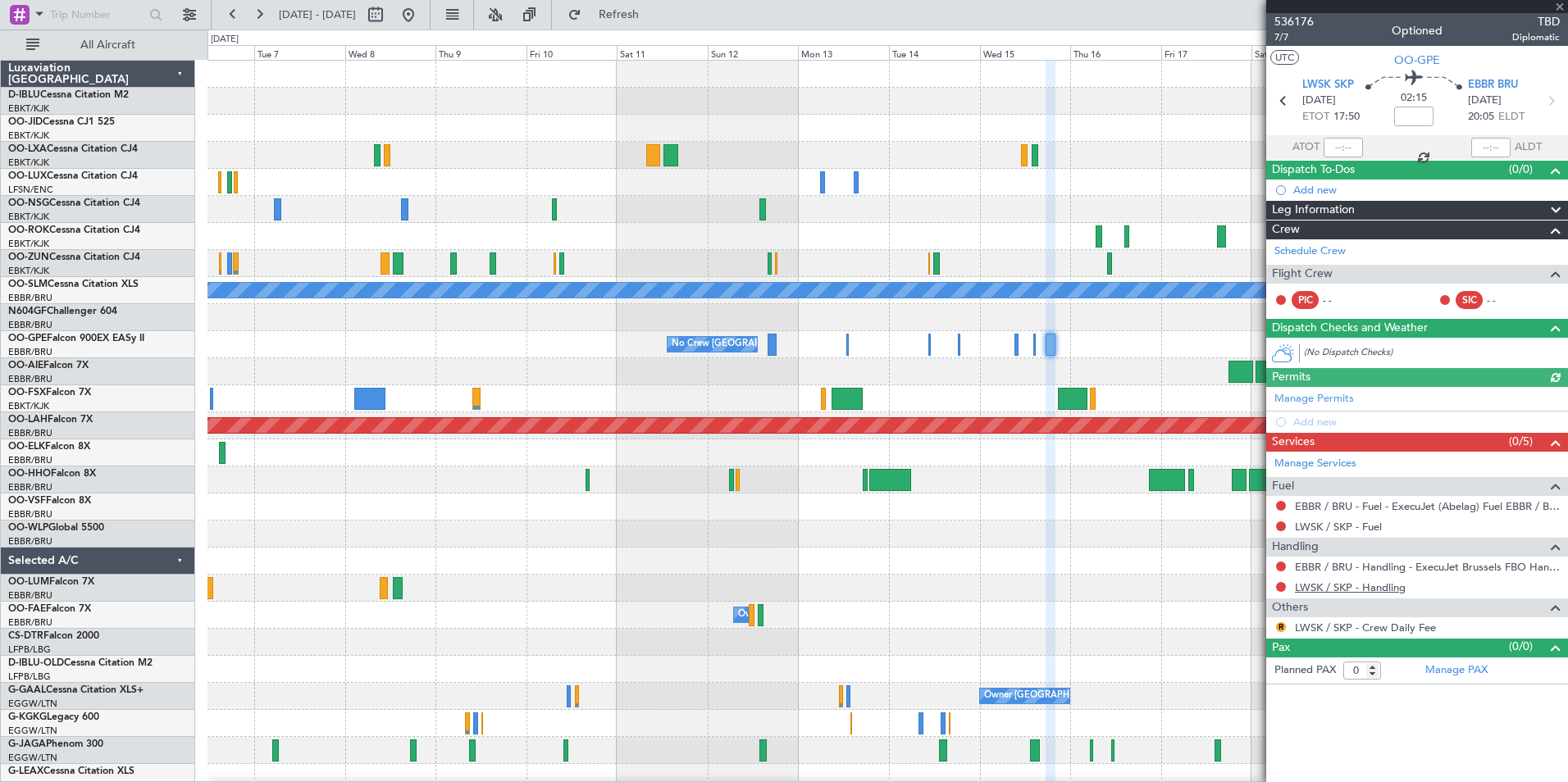
click at [1344, 586] on link "LWSK / SKP - Handling" at bounding box center [1350, 587] width 111 height 14
click at [1293, 19] on span "536176" at bounding box center [1293, 22] width 39 height 17
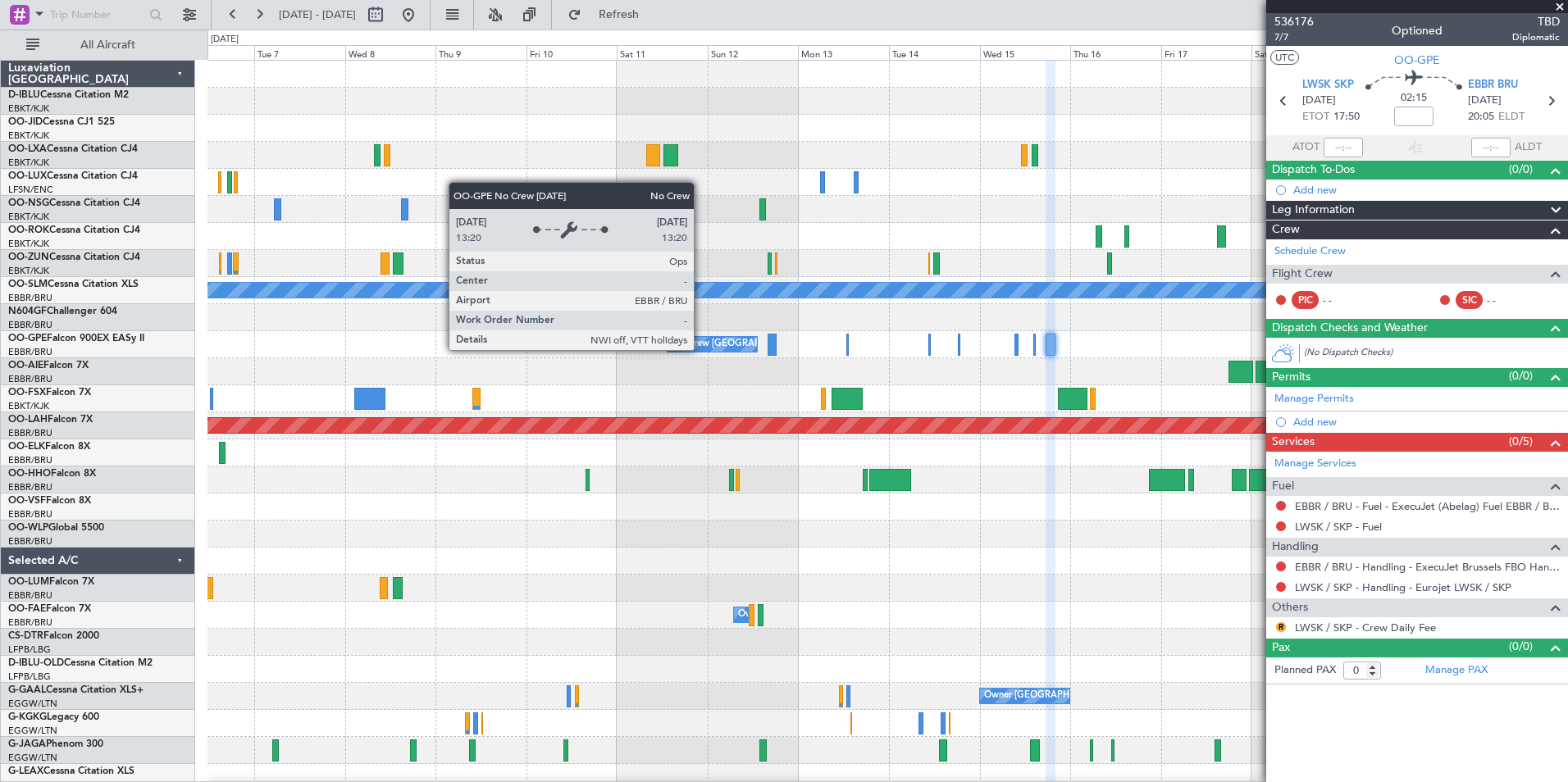
click at [701, 349] on div "No Crew [GEOGRAPHIC_DATA] ([GEOGRAPHIC_DATA] National)" at bounding box center [809, 344] width 275 height 25
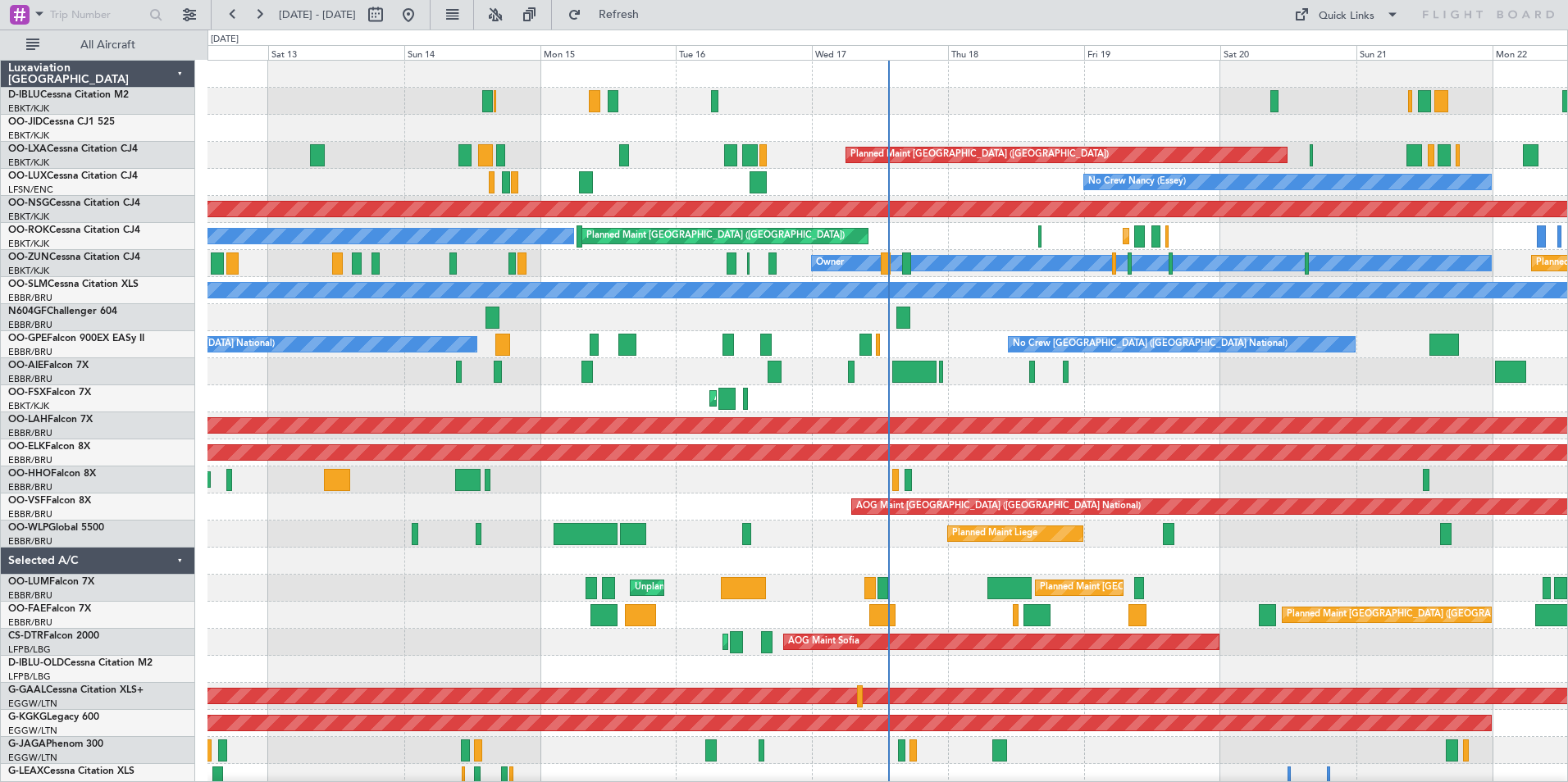
click at [539, 409] on div "No Crew [GEOGRAPHIC_DATA] ([GEOGRAPHIC_DATA] National) Planned Maint [GEOGRAPHI…" at bounding box center [887, 601] width 1360 height 1082
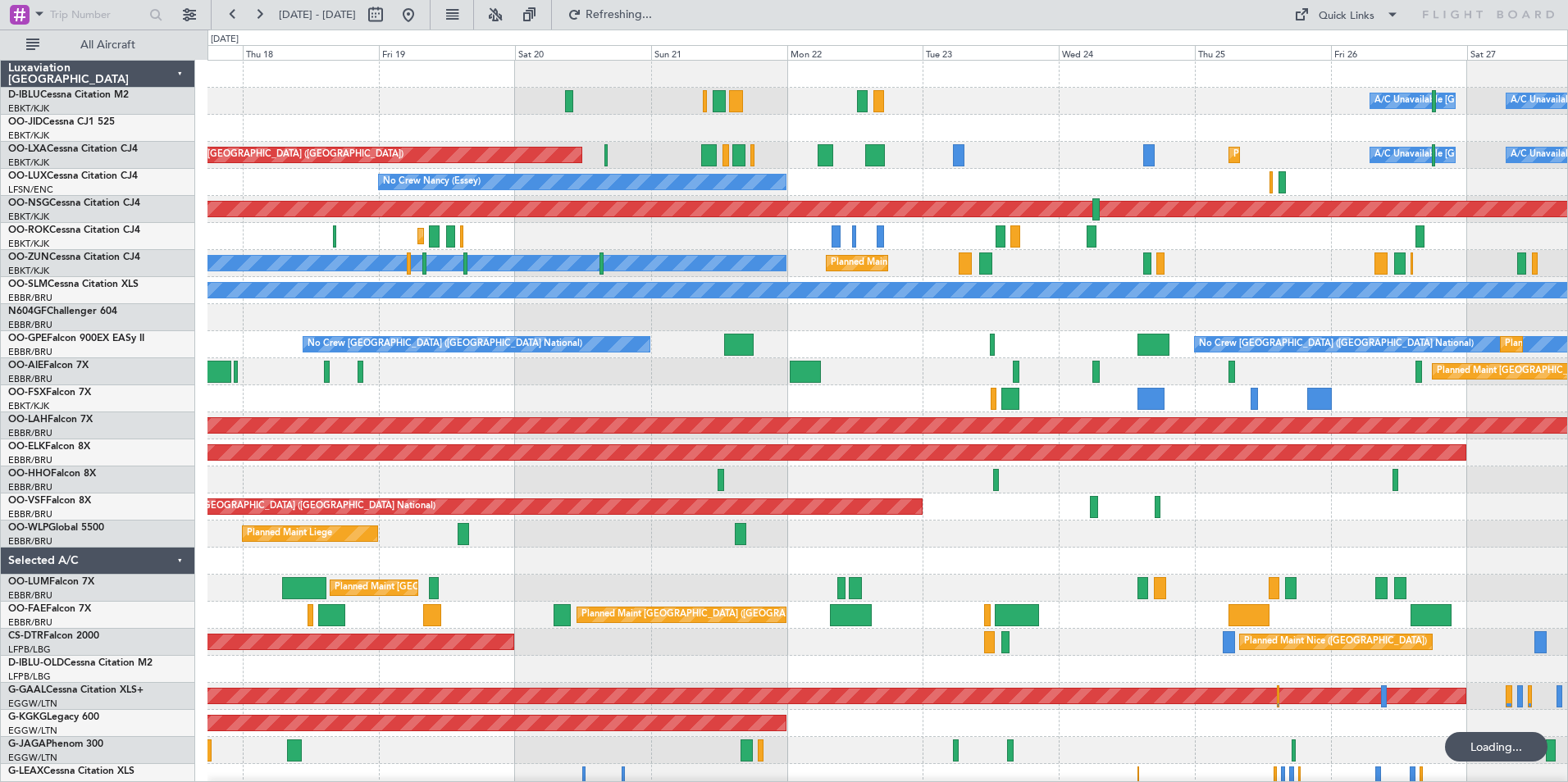
click at [384, 483] on div "A/C Unavailable [GEOGRAPHIC_DATA] ([GEOGRAPHIC_DATA] National) A/C Unavailable …" at bounding box center [887, 601] width 1360 height 1082
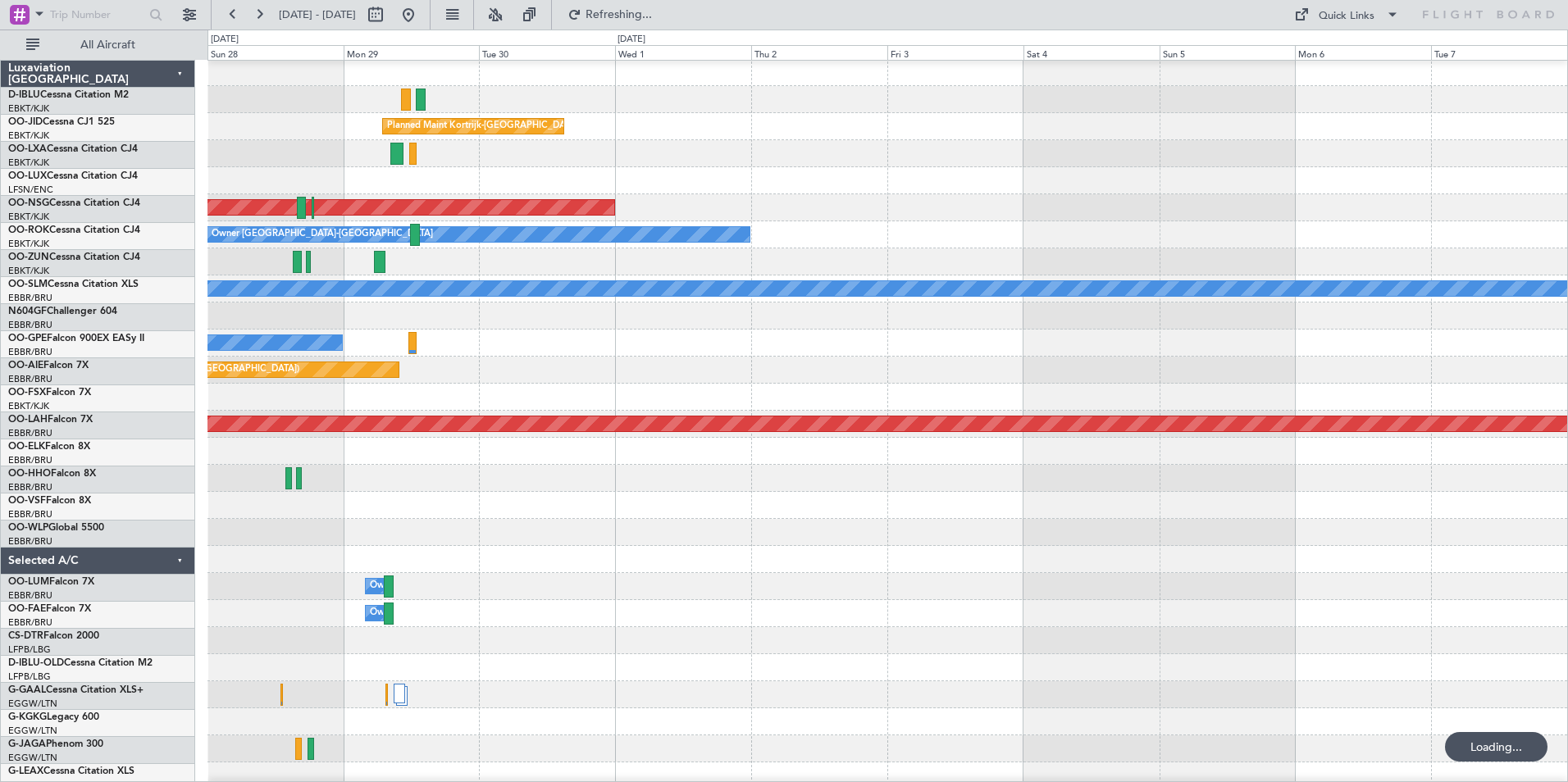
click at [492, 495] on div at bounding box center [887, 505] width 1360 height 27
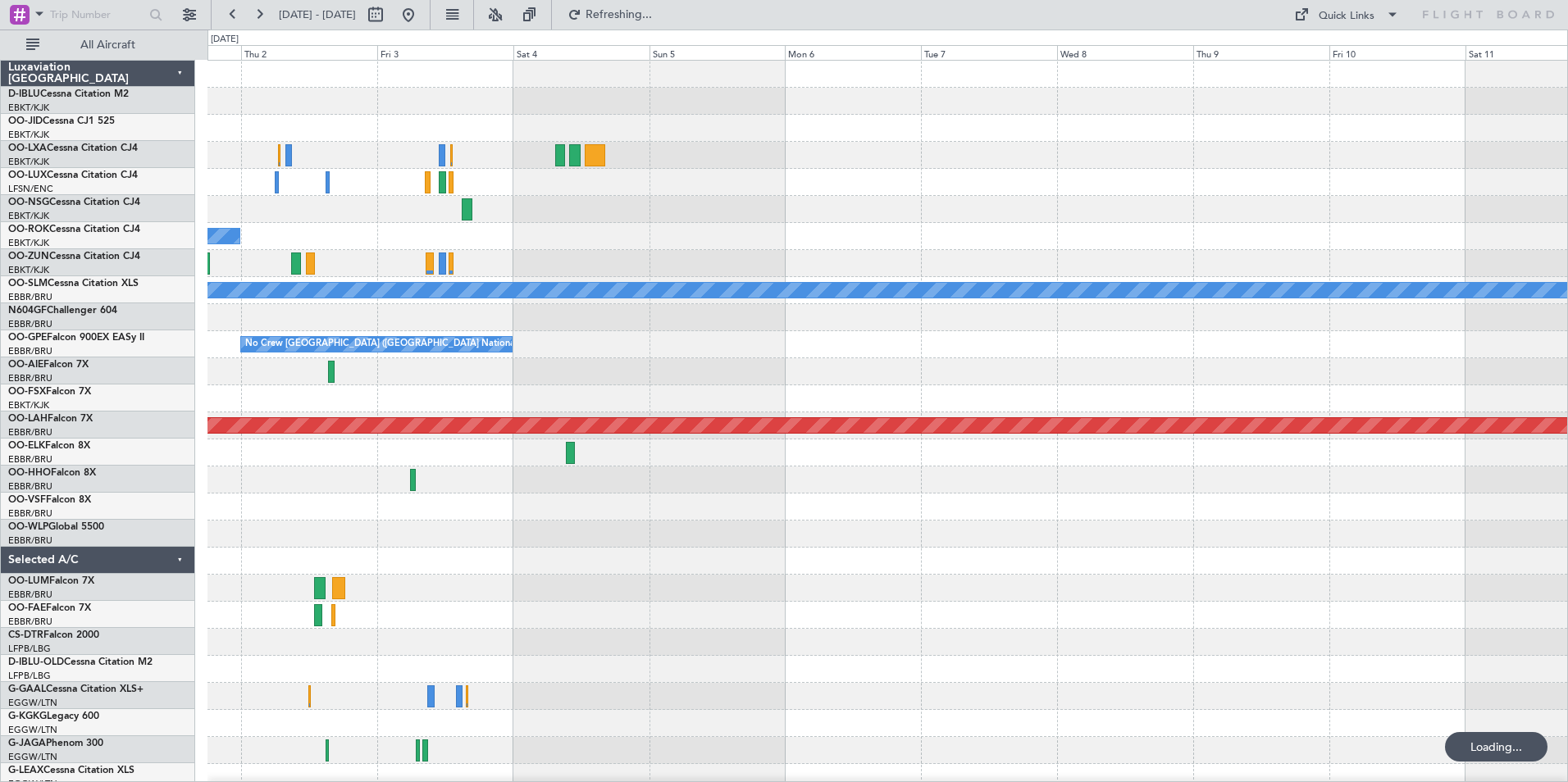
click at [618, 558] on div "Planned Maint Kortrijk-[GEOGRAPHIC_DATA] Planned Maint [GEOGRAPHIC_DATA] ([GEOG…" at bounding box center [887, 575] width 1360 height 1028
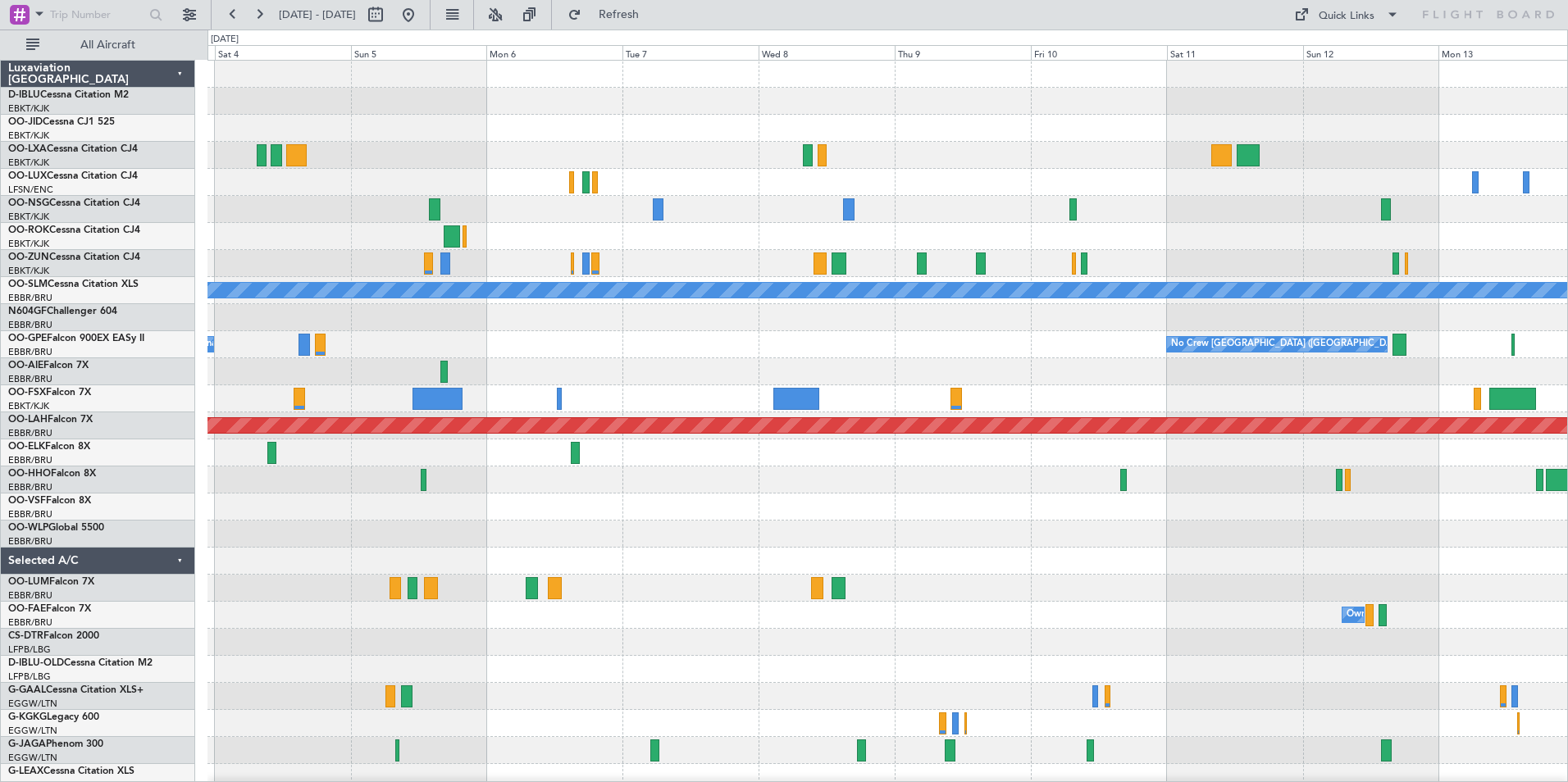
click at [1254, 588] on div "Owner [GEOGRAPHIC_DATA]-[GEOGRAPHIC_DATA] A/C Unavailable [GEOGRAPHIC_DATA] No …" at bounding box center [887, 601] width 1360 height 1082
click at [1180, 564] on div "Owner [GEOGRAPHIC_DATA]-[GEOGRAPHIC_DATA] A/C Unavailable [GEOGRAPHIC_DATA] No …" at bounding box center [887, 601] width 1360 height 1082
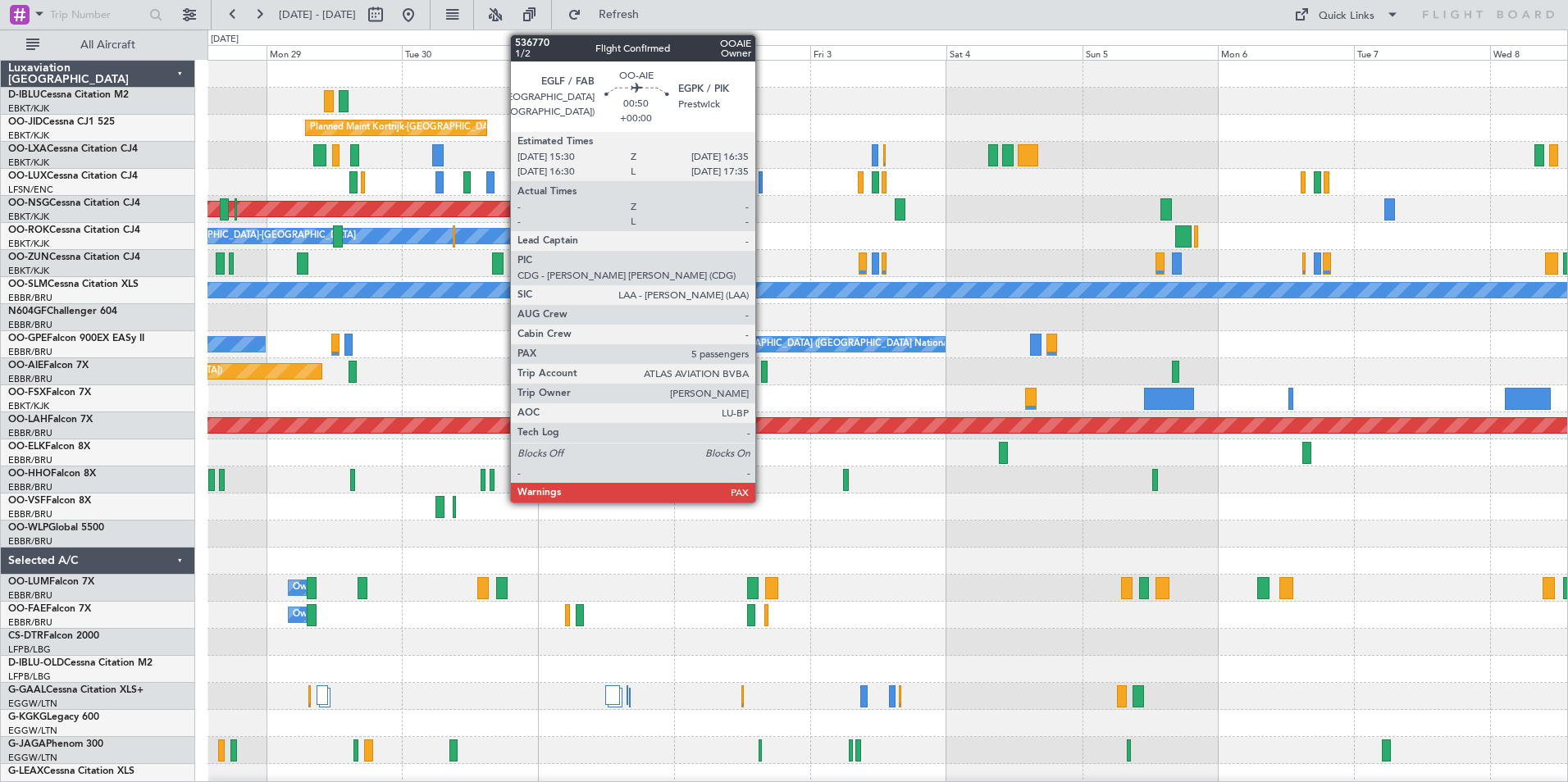
click at [762, 369] on div at bounding box center [764, 372] width 7 height 22
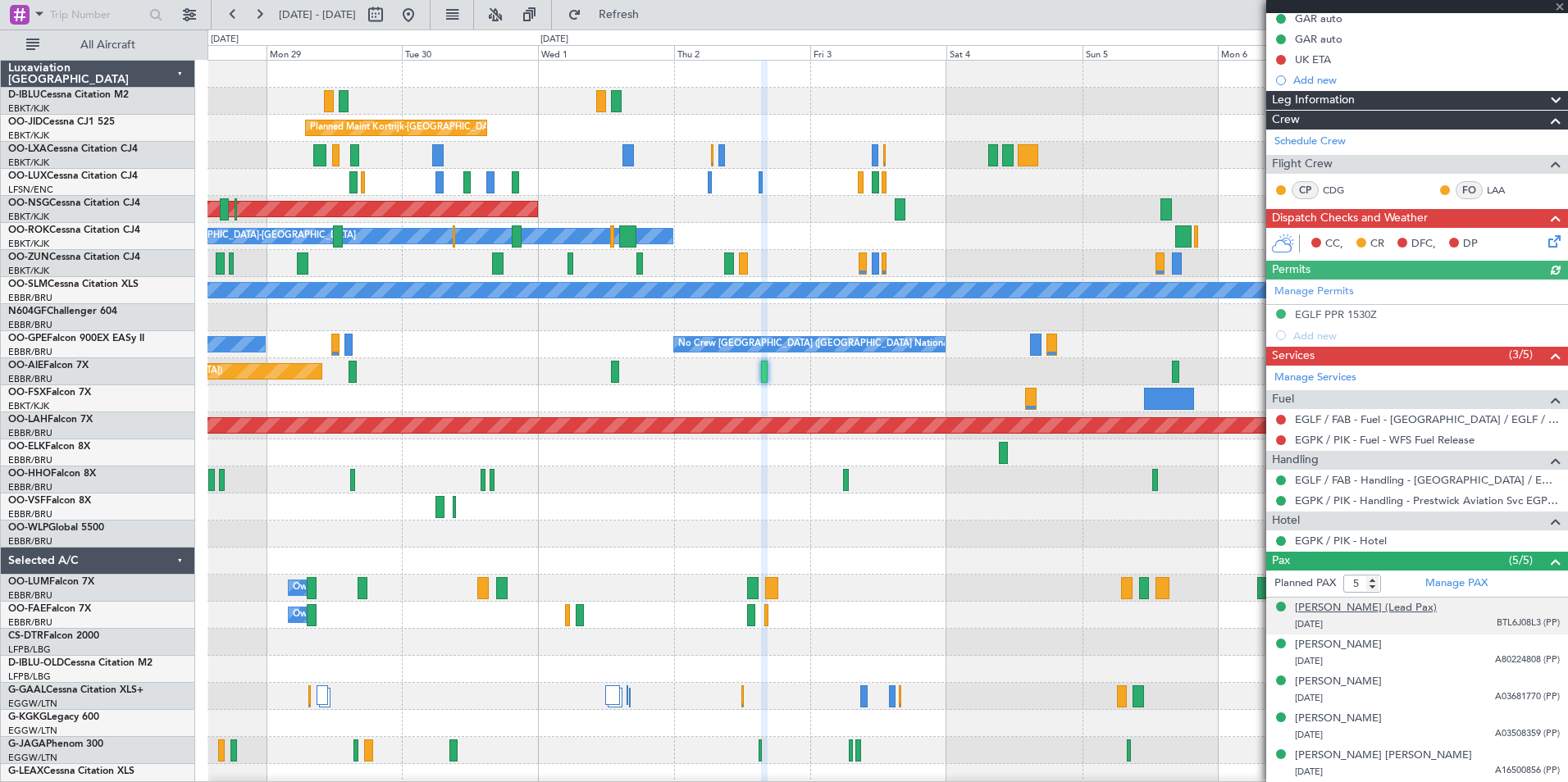
scroll to position [207, 0]
click at [1451, 576] on link "Manage PAX" at bounding box center [1456, 584] width 62 height 17
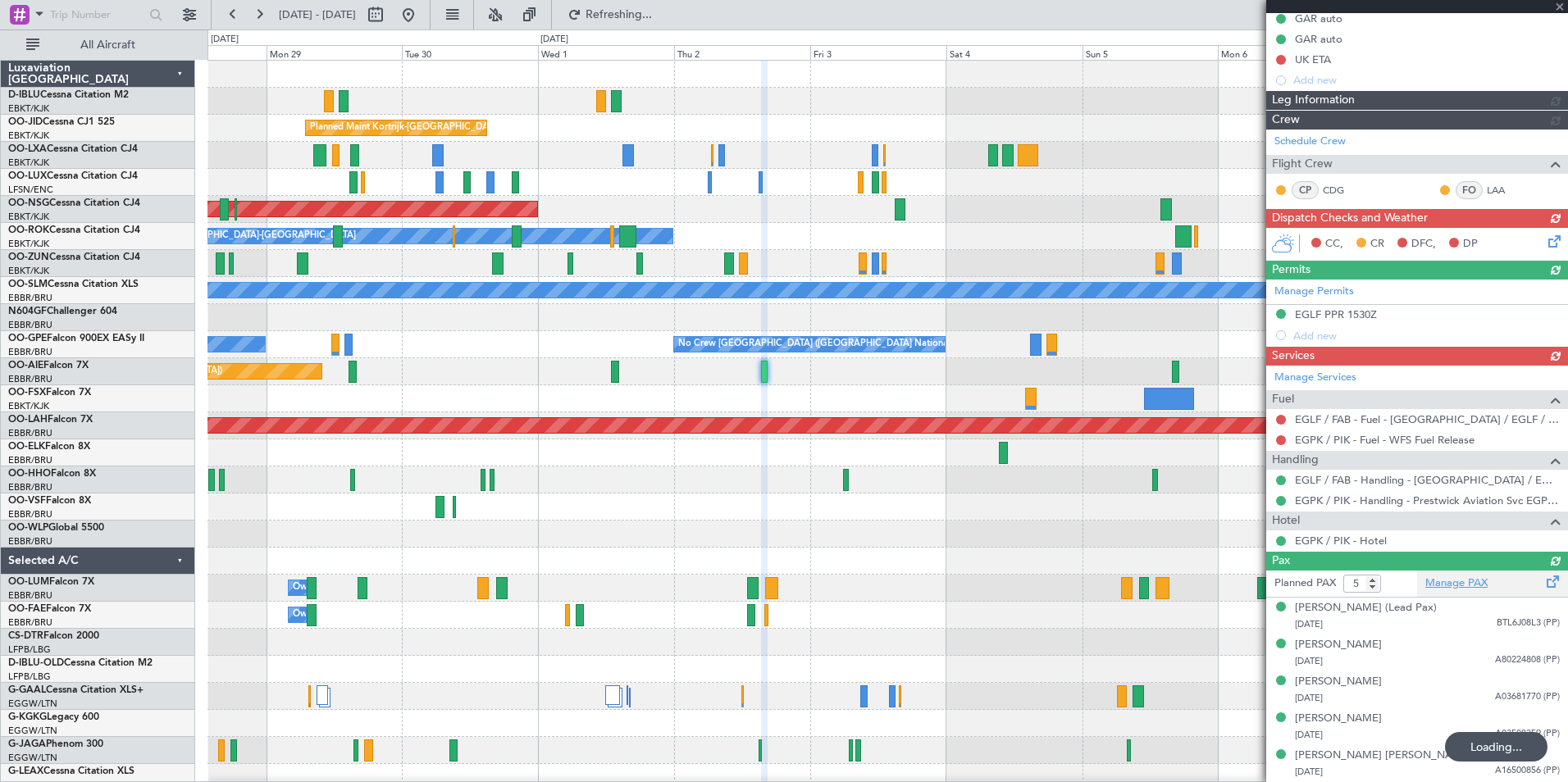
type input "7"
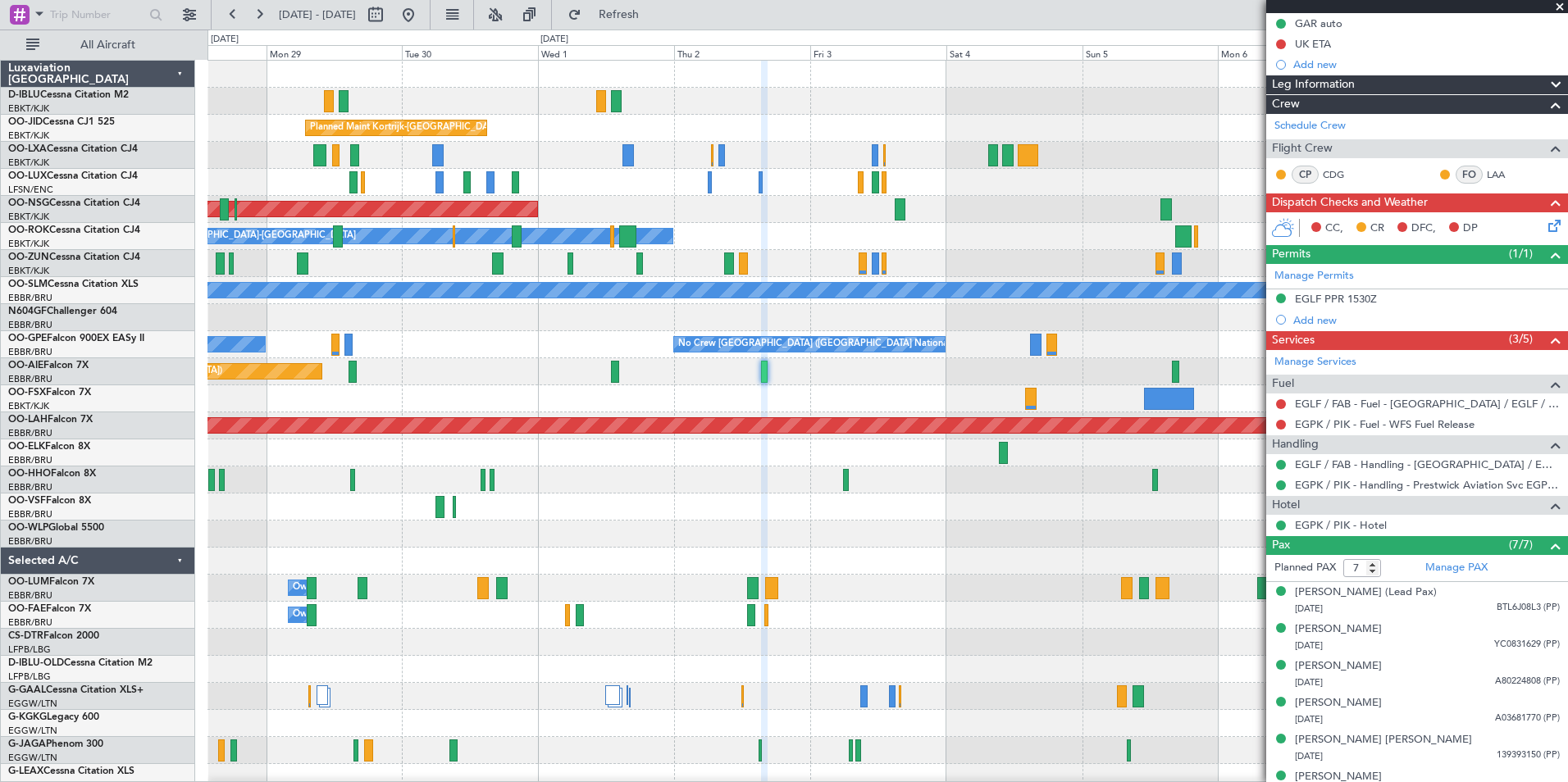
click at [1012, 495] on div at bounding box center [887, 507] width 1360 height 27
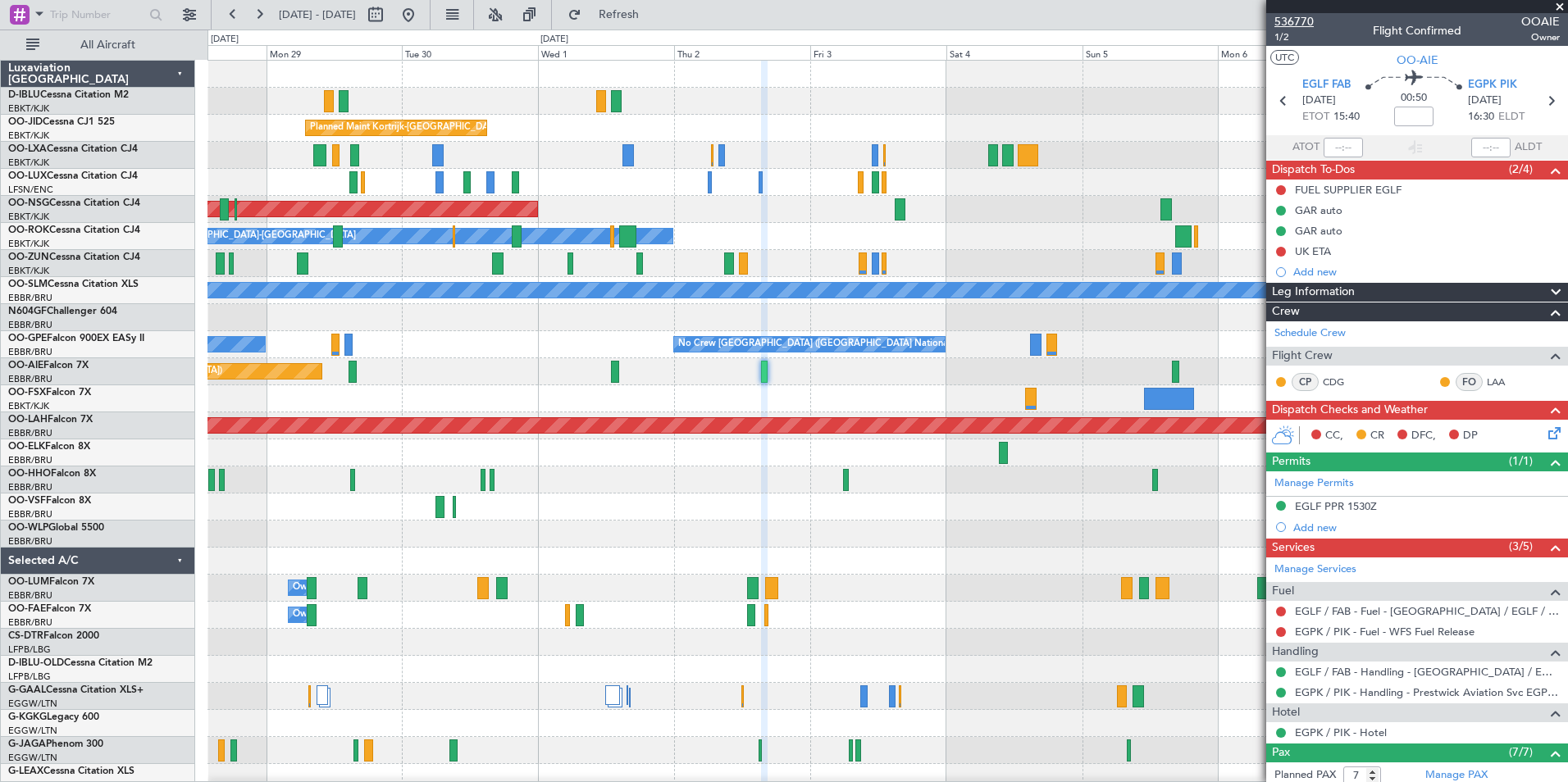
click at [1303, 22] on span "536770" at bounding box center [1293, 22] width 39 height 17
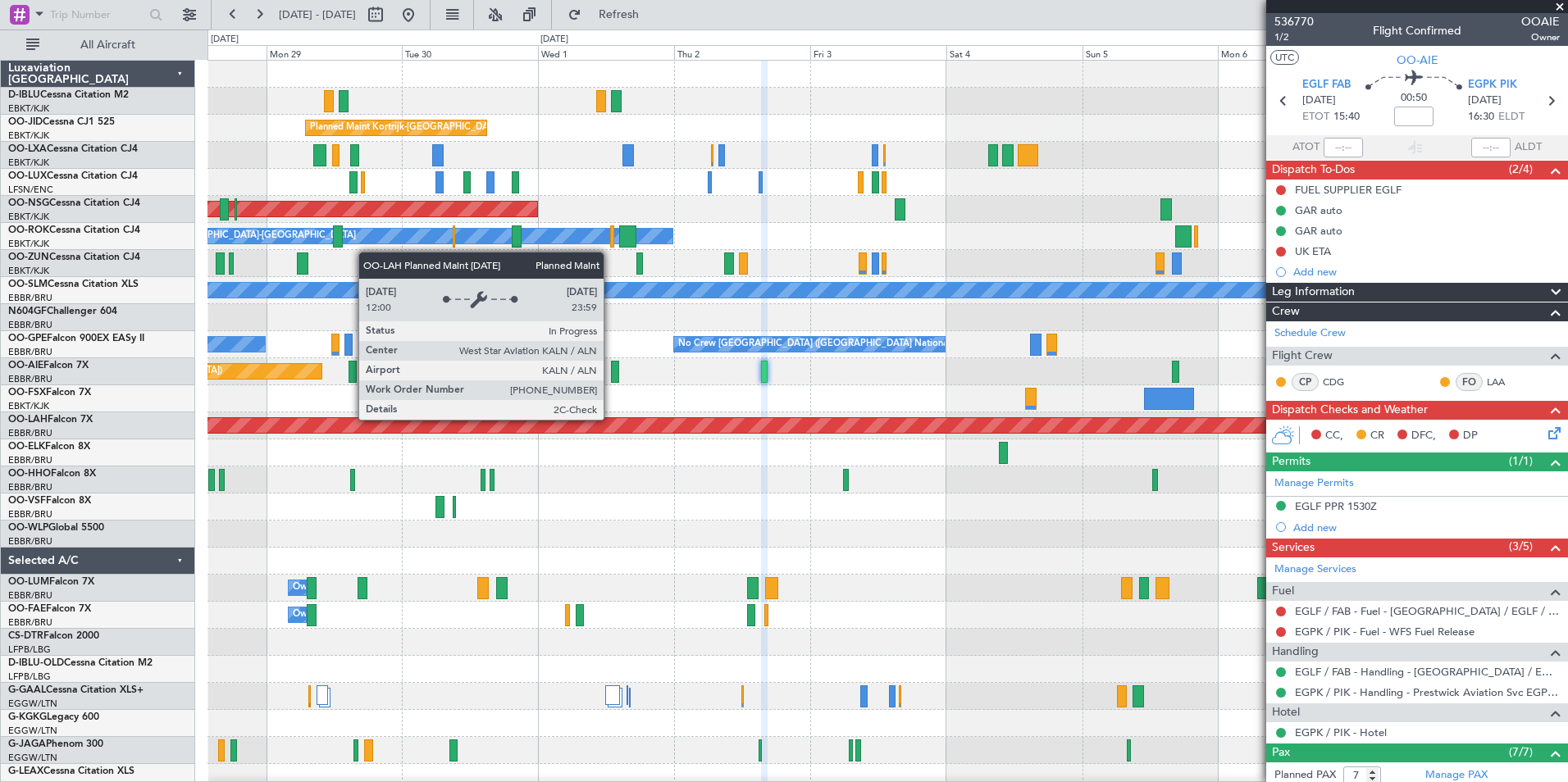
click at [1033, 444] on div "A/C Unavailable [GEOGRAPHIC_DATA]-[GEOGRAPHIC_DATA] A/C Unavailable [GEOGRAPHIC…" at bounding box center [887, 575] width 1360 height 1028
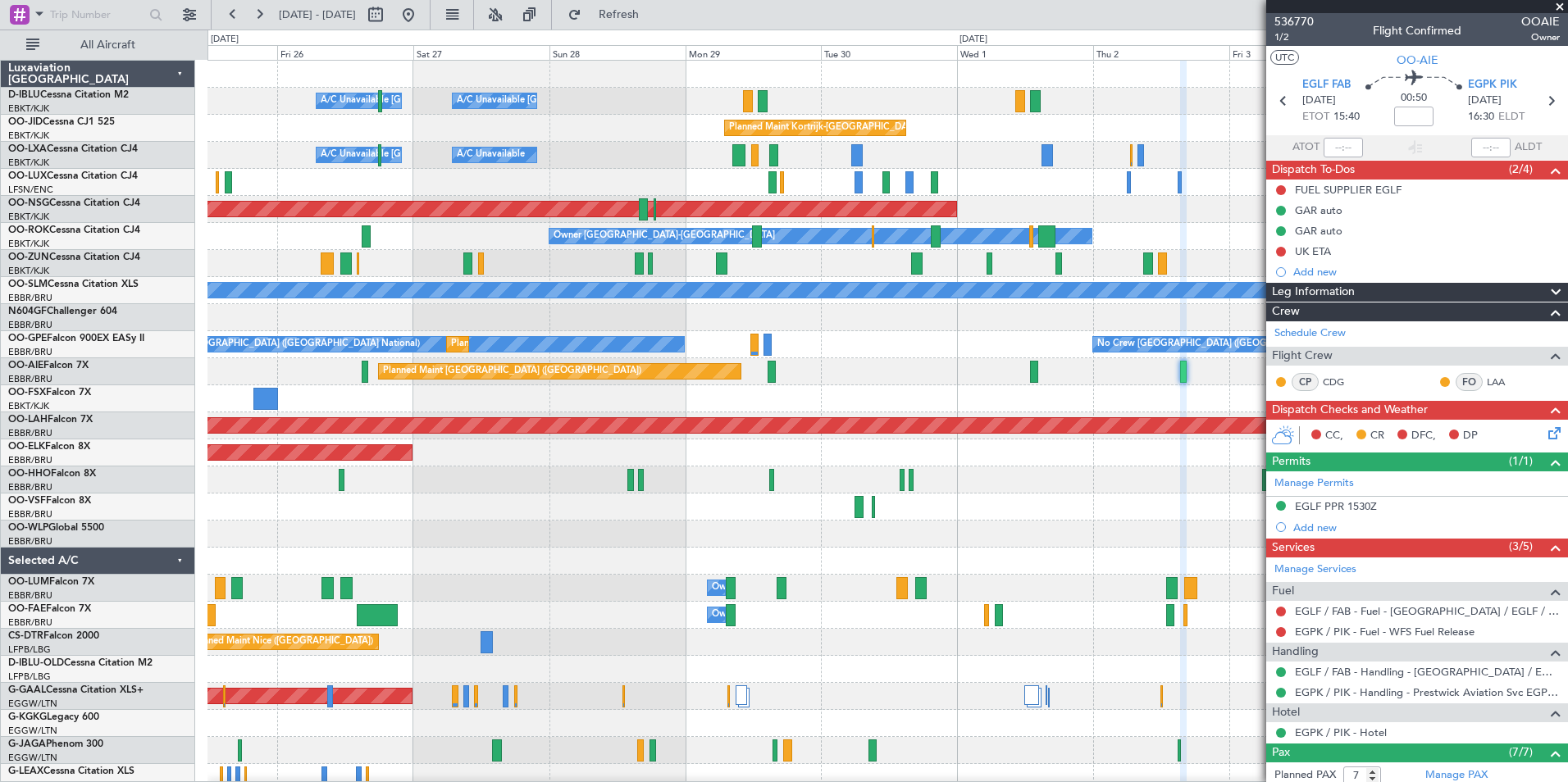
click at [801, 449] on div "A/C Unavailable [GEOGRAPHIC_DATA]-[GEOGRAPHIC_DATA] A/C Unavailable [GEOGRAPHIC…" at bounding box center [887, 575] width 1360 height 1028
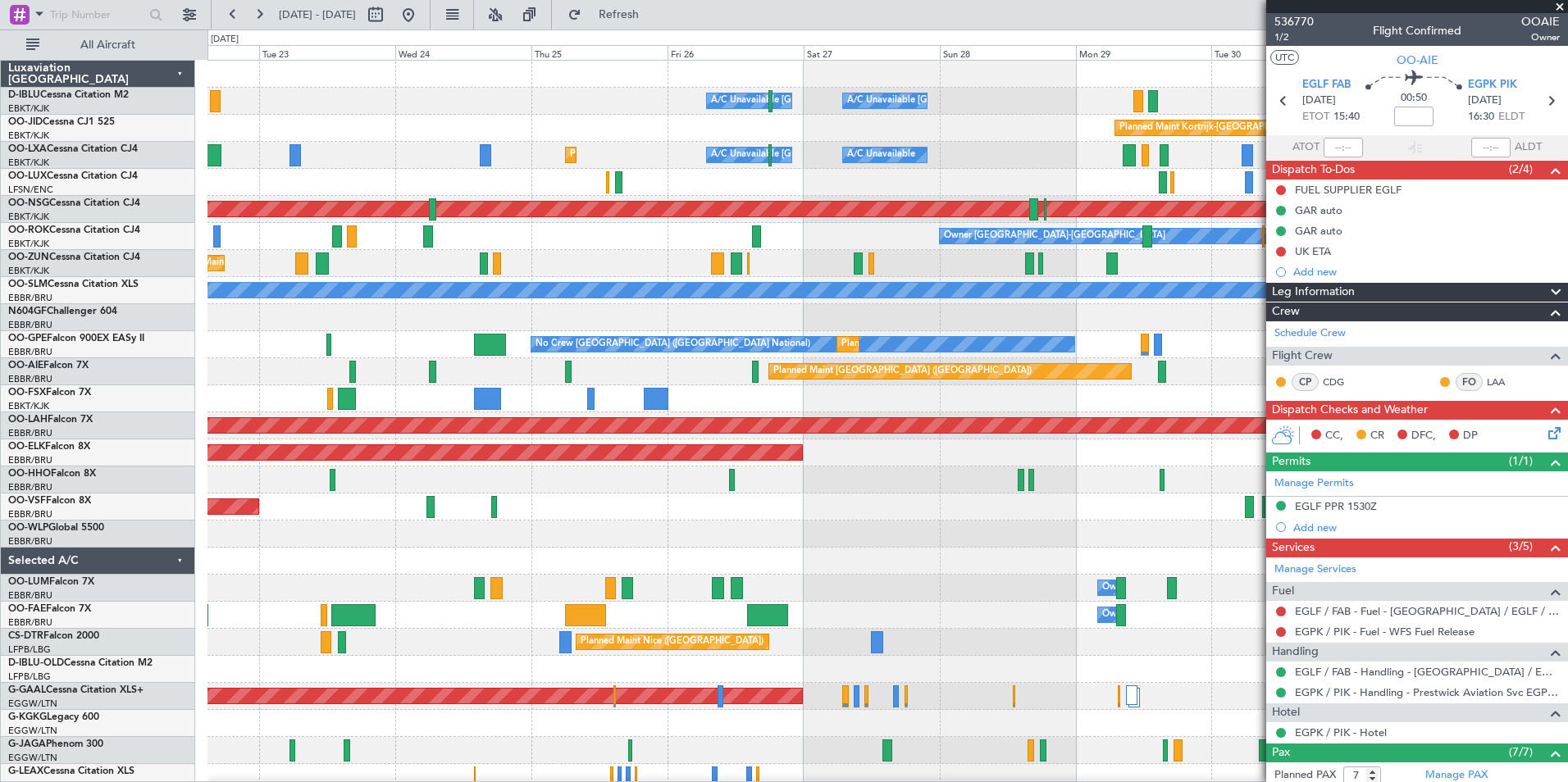
click at [1075, 419] on div "A/C Unavailable [GEOGRAPHIC_DATA]-[GEOGRAPHIC_DATA] A/C Unavailable [GEOGRAPHIC…" at bounding box center [887, 575] width 1360 height 1028
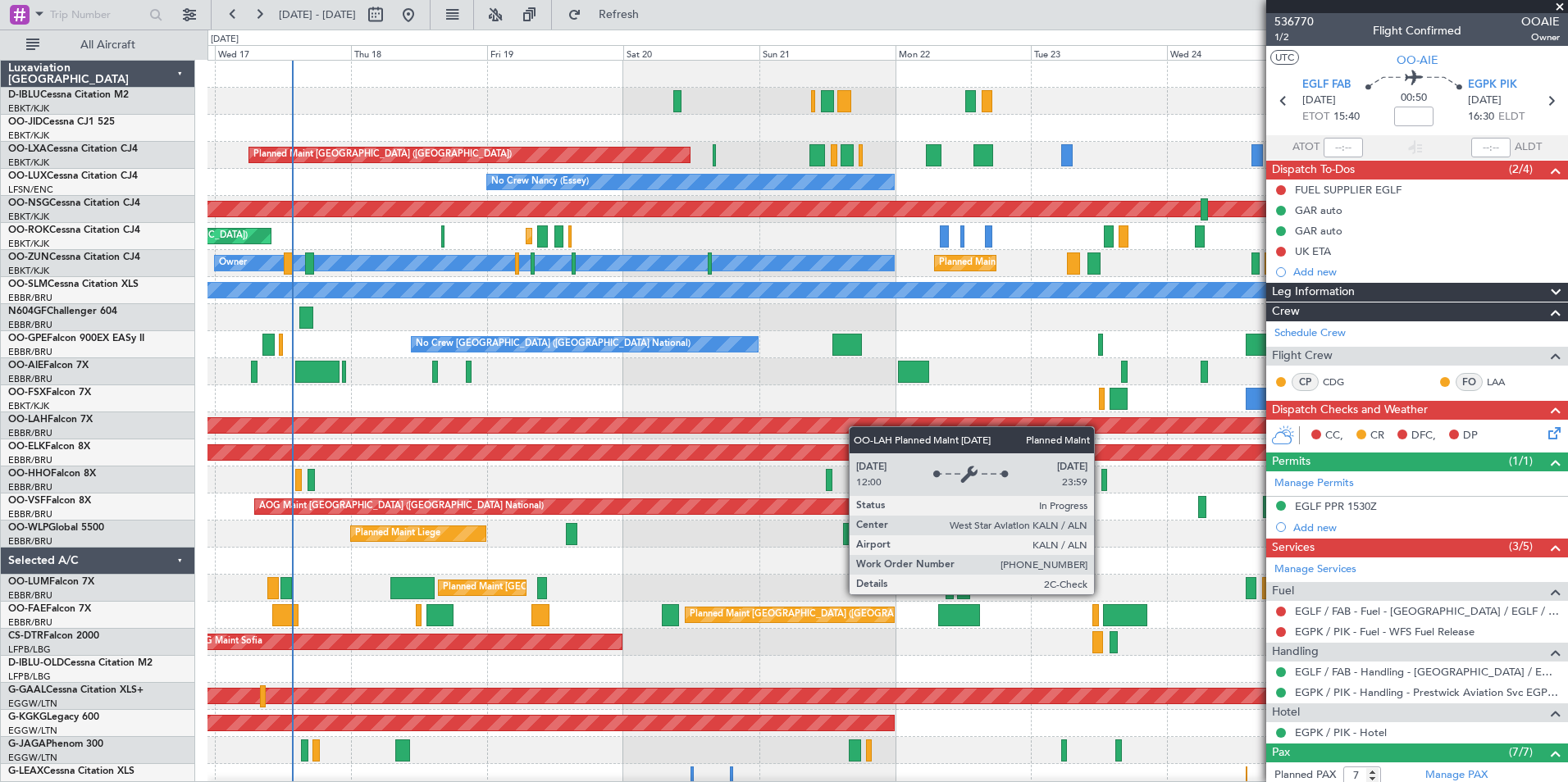
click at [971, 428] on div "A/C Unavailable [GEOGRAPHIC_DATA] ([GEOGRAPHIC_DATA] National) A/C Unavailable …" at bounding box center [887, 575] width 1360 height 1028
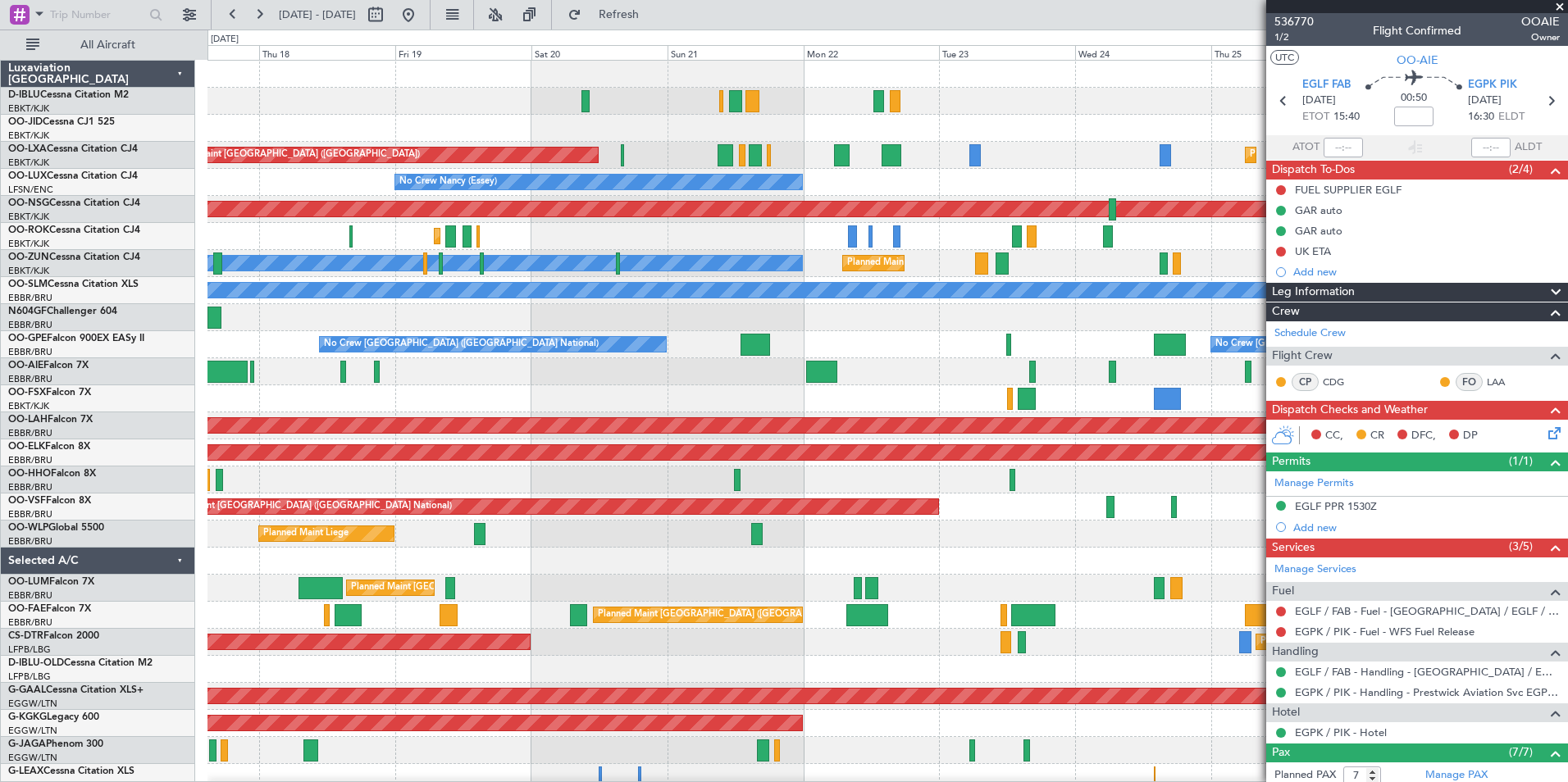
click at [954, 347] on div "No Crew [GEOGRAPHIC_DATA] ([GEOGRAPHIC_DATA] National) No Crew [GEOGRAPHIC_DATA…" at bounding box center [887, 344] width 1360 height 27
click at [389, 7] on button at bounding box center [376, 15] width 27 height 27
select select "9"
select select "2025"
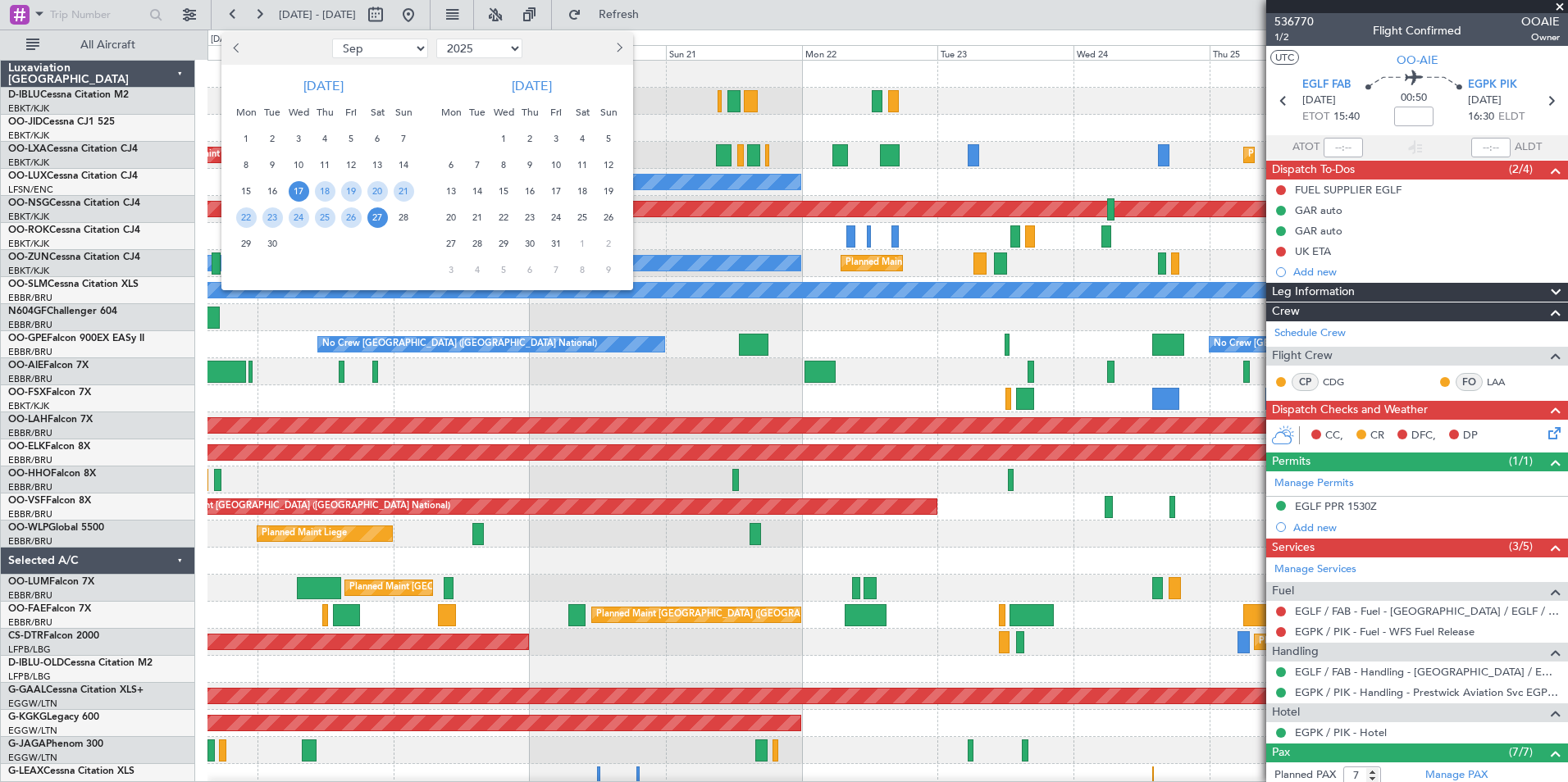
click at [408, 50] on select "Jan Feb Mar Apr May Jun [DATE] Aug Sep Oct Nov Dec" at bounding box center [380, 48] width 96 height 20
select select "12"
click at [332, 38] on select "Jan Feb Mar Apr May Jun [DATE] Aug Sep Oct Nov Dec" at bounding box center [380, 48] width 96 height 20
click at [347, 165] on span "12" at bounding box center [351, 165] width 21 height 21
click at [348, 220] on span "26" at bounding box center [351, 217] width 21 height 21
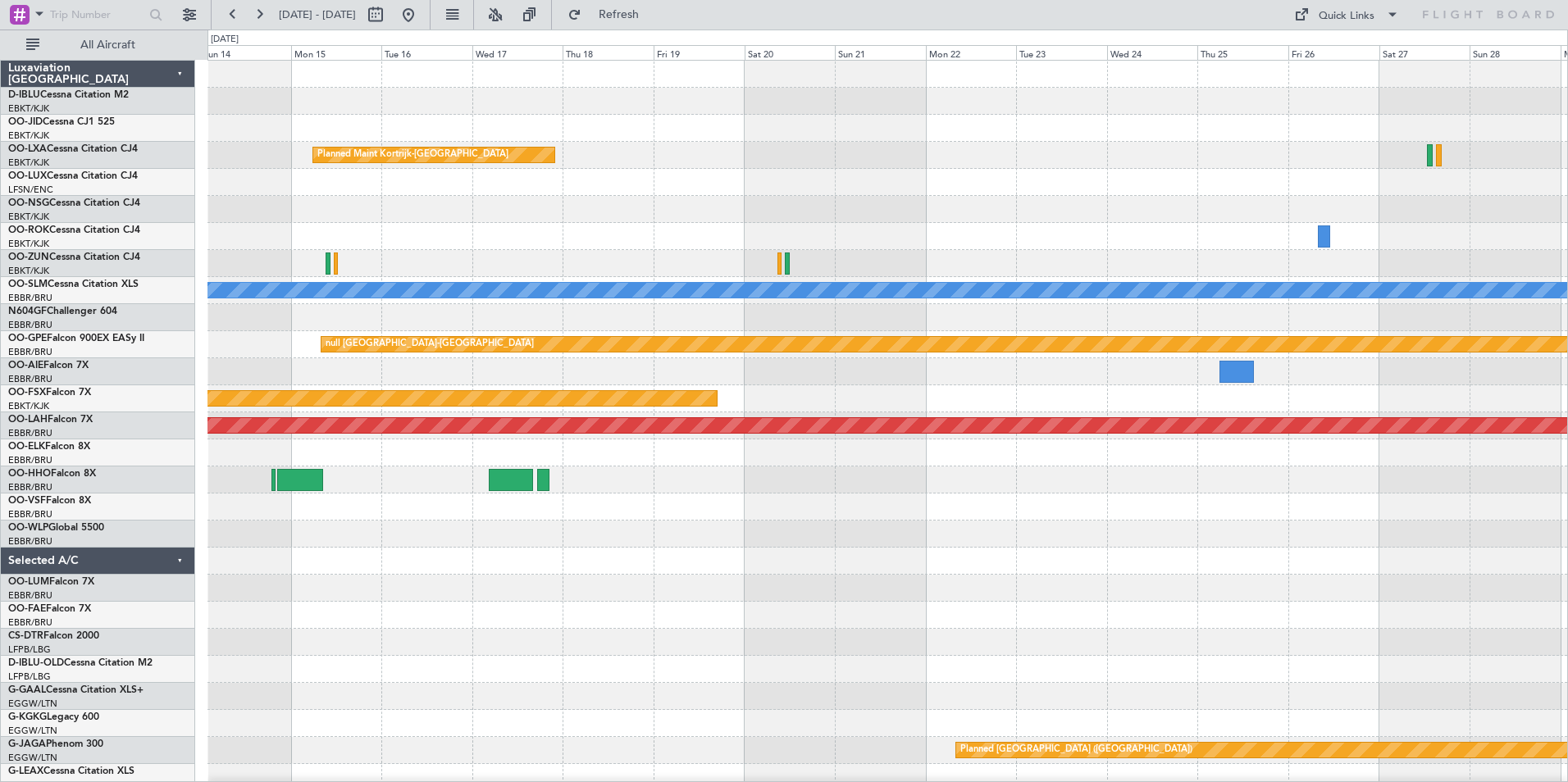
click at [603, 246] on div "Planned Maint Kortrijk-[GEOGRAPHIC_DATA] Owner [GEOGRAPHIC_DATA]-[GEOGRAPHIC_DA…" at bounding box center [887, 575] width 1360 height 1028
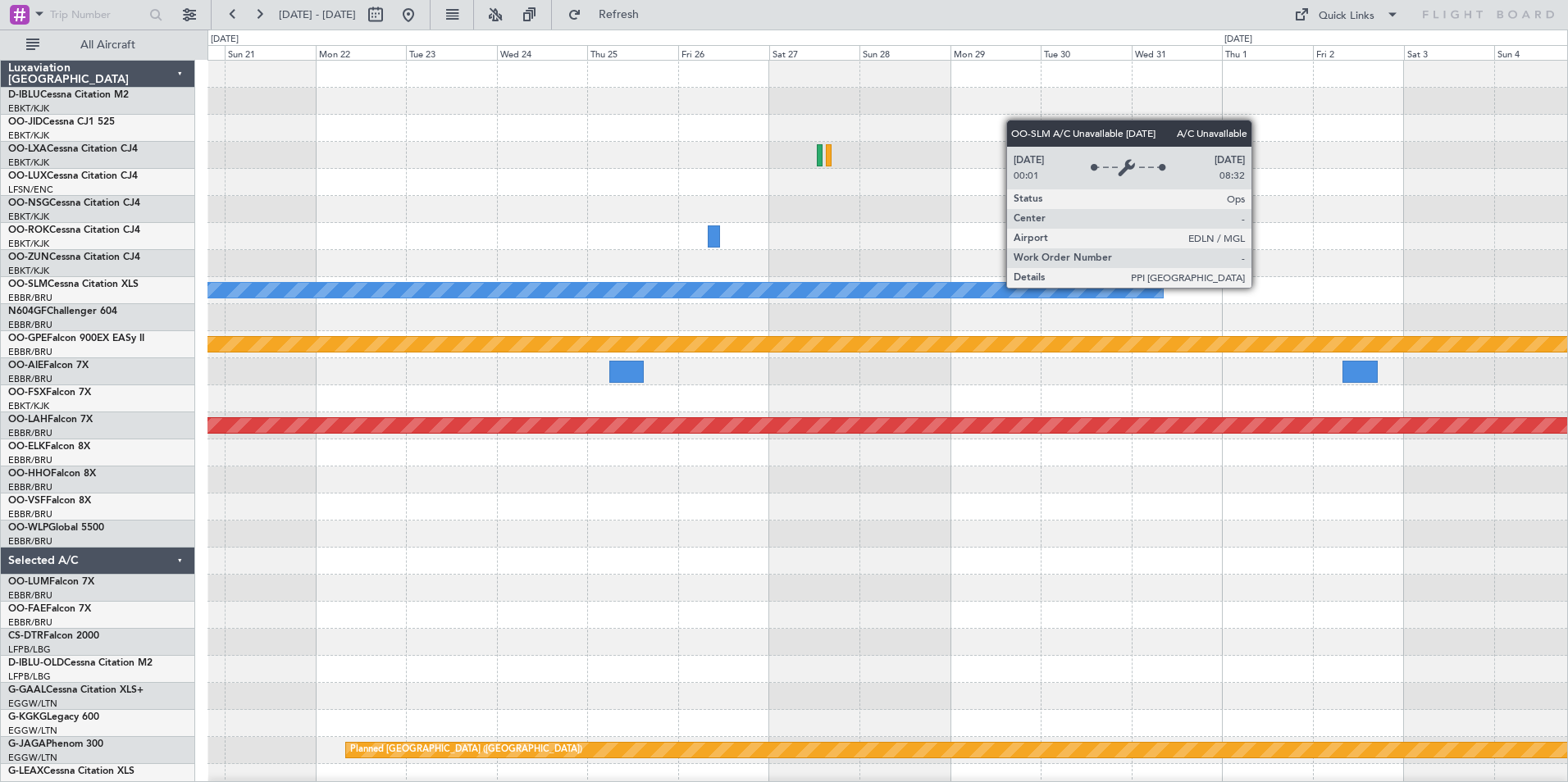
click at [437, 296] on div "A/C Unavailable [GEOGRAPHIC_DATA]" at bounding box center [6, 290] width 2315 height 15
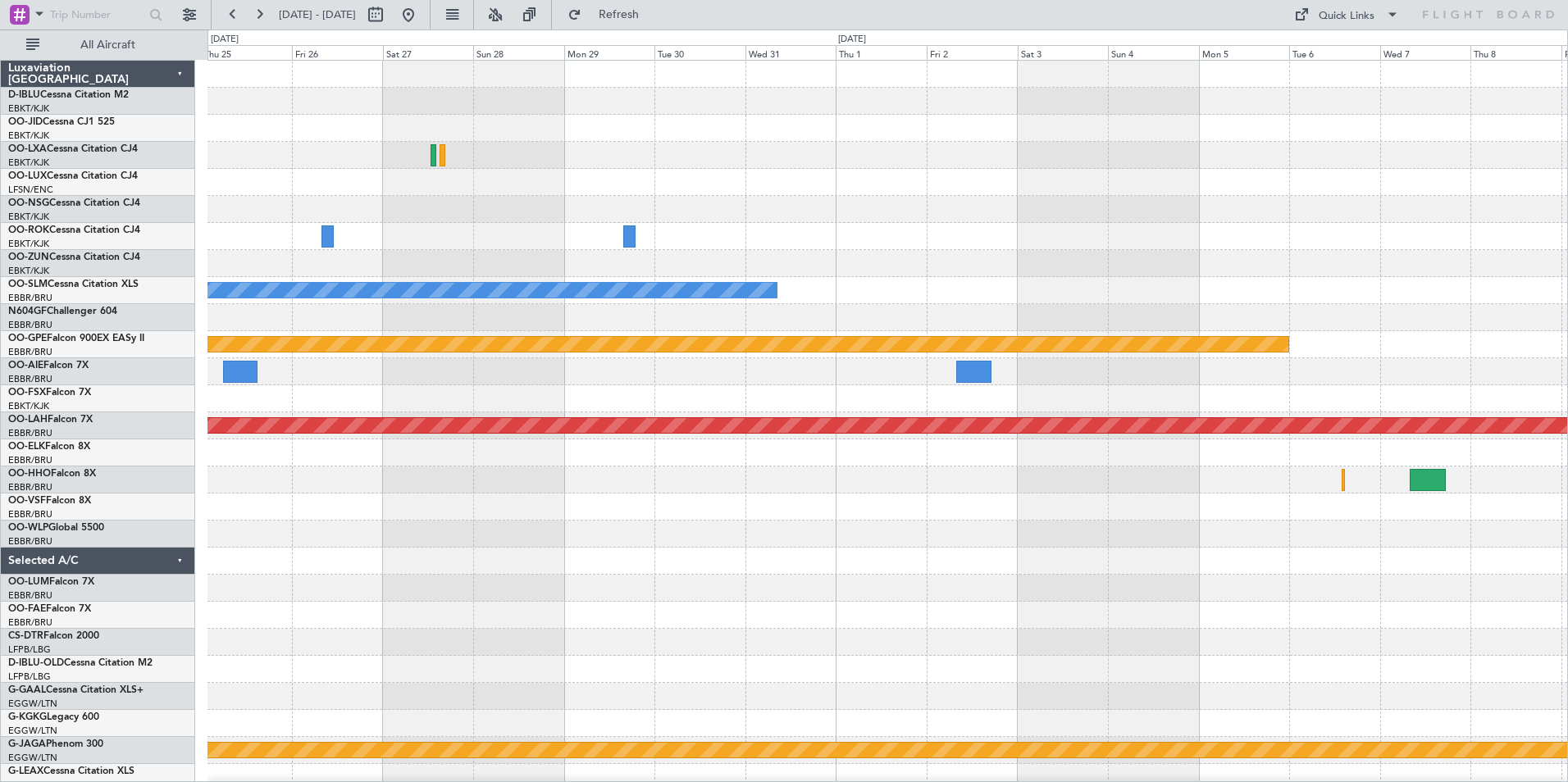
click at [509, 374] on div at bounding box center [887, 372] width 1360 height 27
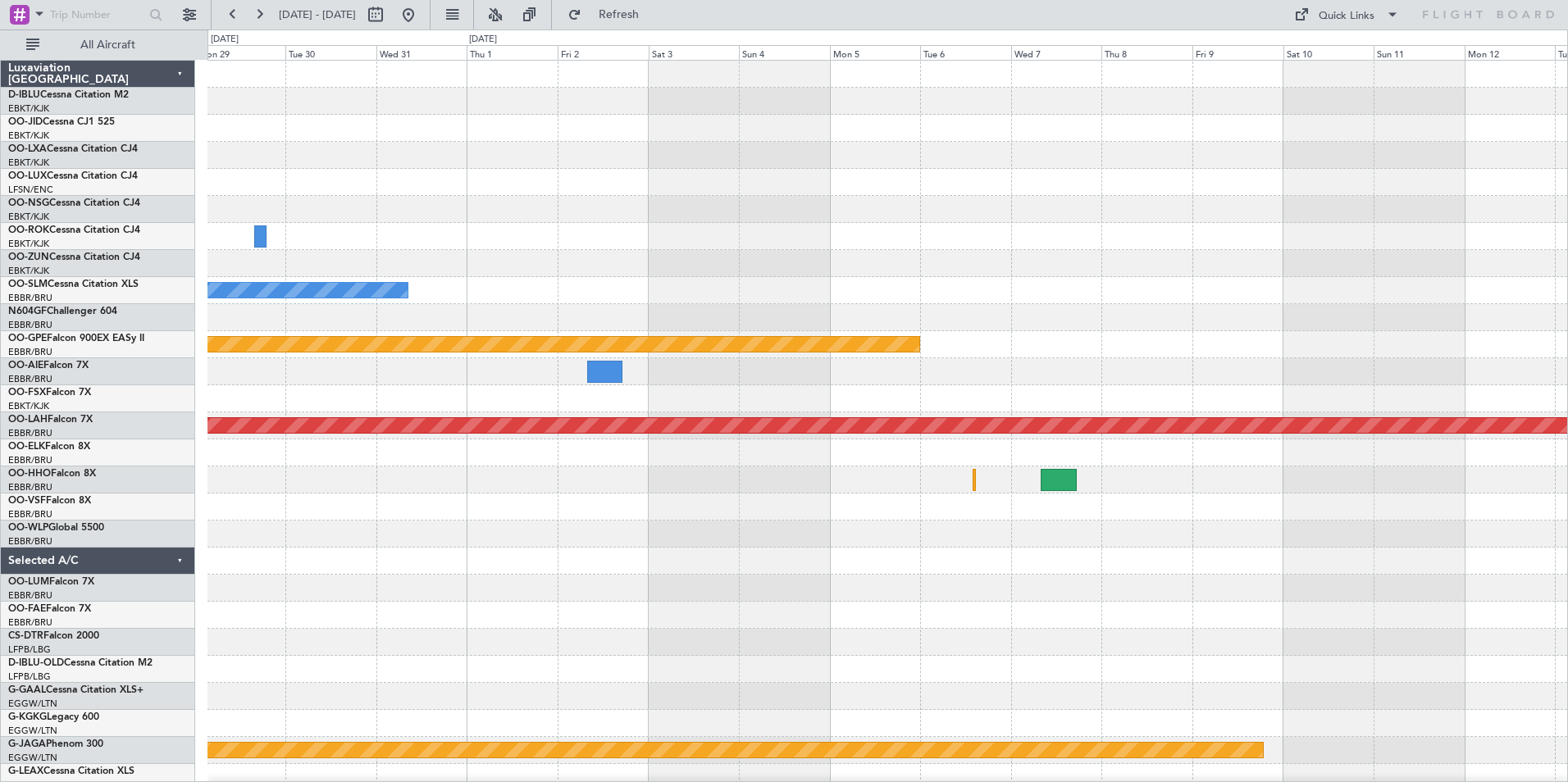
drag, startPoint x: 454, startPoint y: 11, endPoint x: 506, endPoint y: 43, distance: 61.1
click at [421, 11] on button at bounding box center [409, 15] width 27 height 27
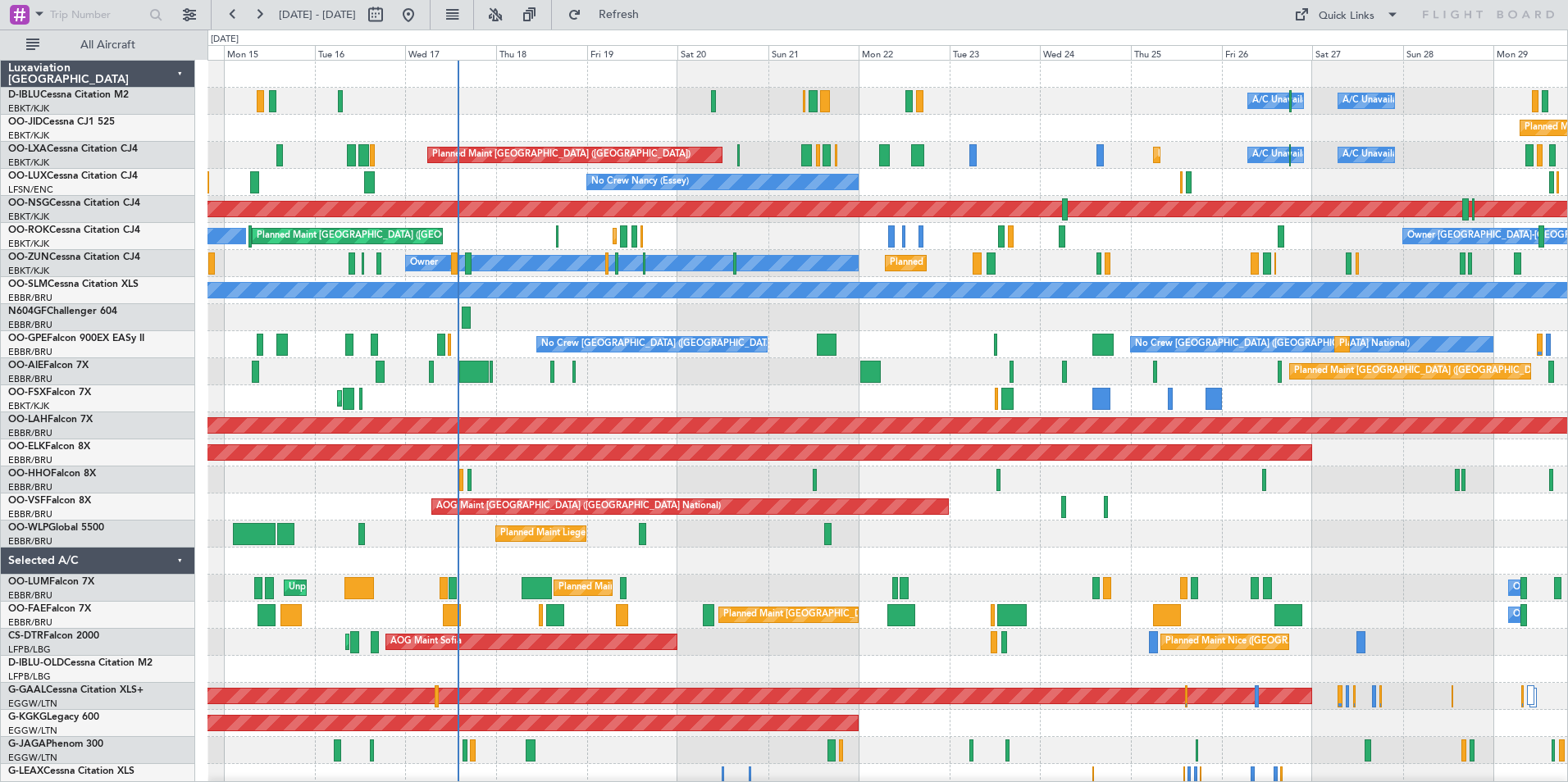
click at [795, 394] on div "A/C Unavailable [GEOGRAPHIC_DATA] ([GEOGRAPHIC_DATA] National) A/C Unavailable …" at bounding box center [887, 629] width 1360 height 1136
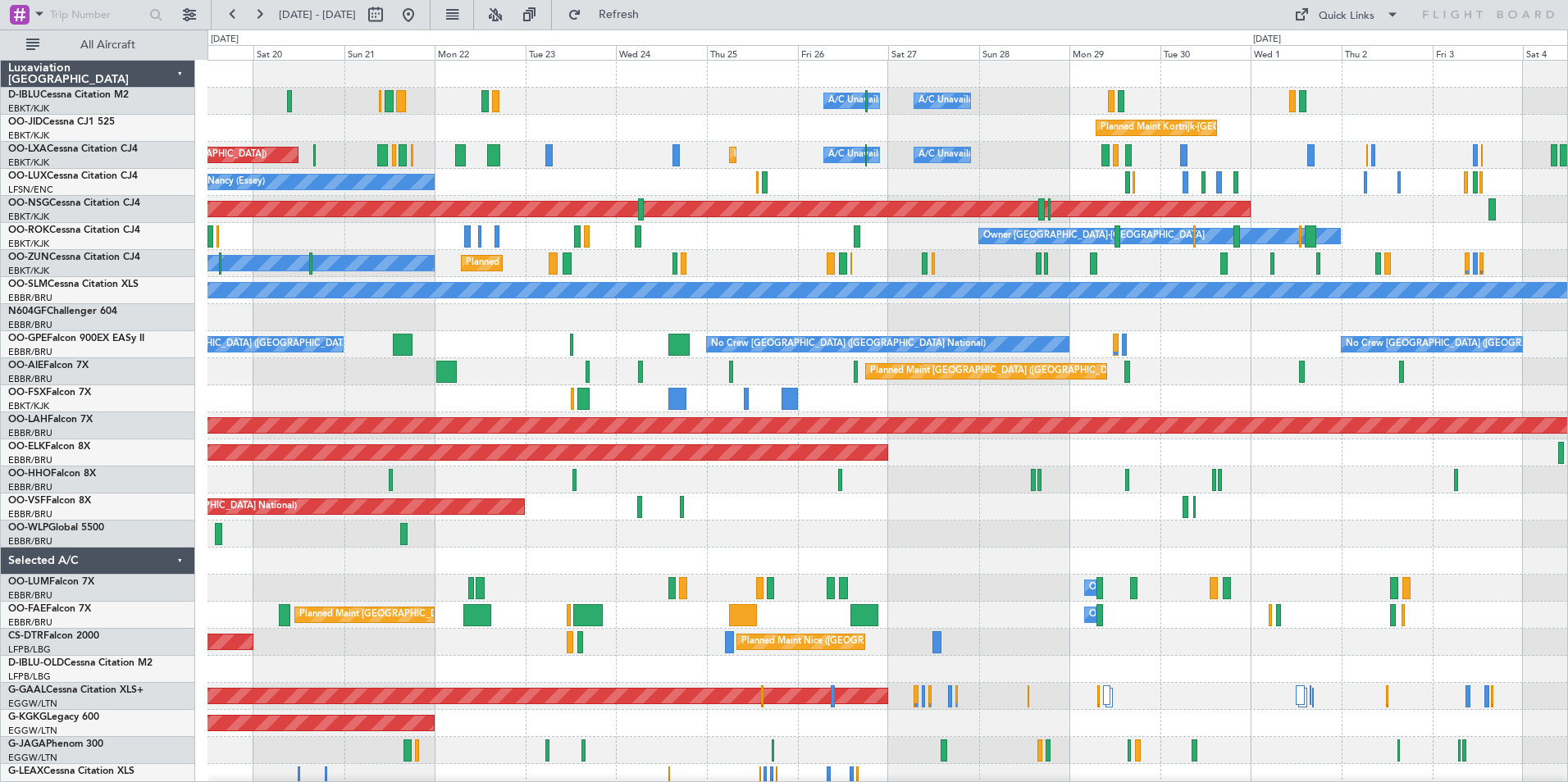
click at [879, 538] on div "Planned Maint Liege" at bounding box center [887, 534] width 1360 height 27
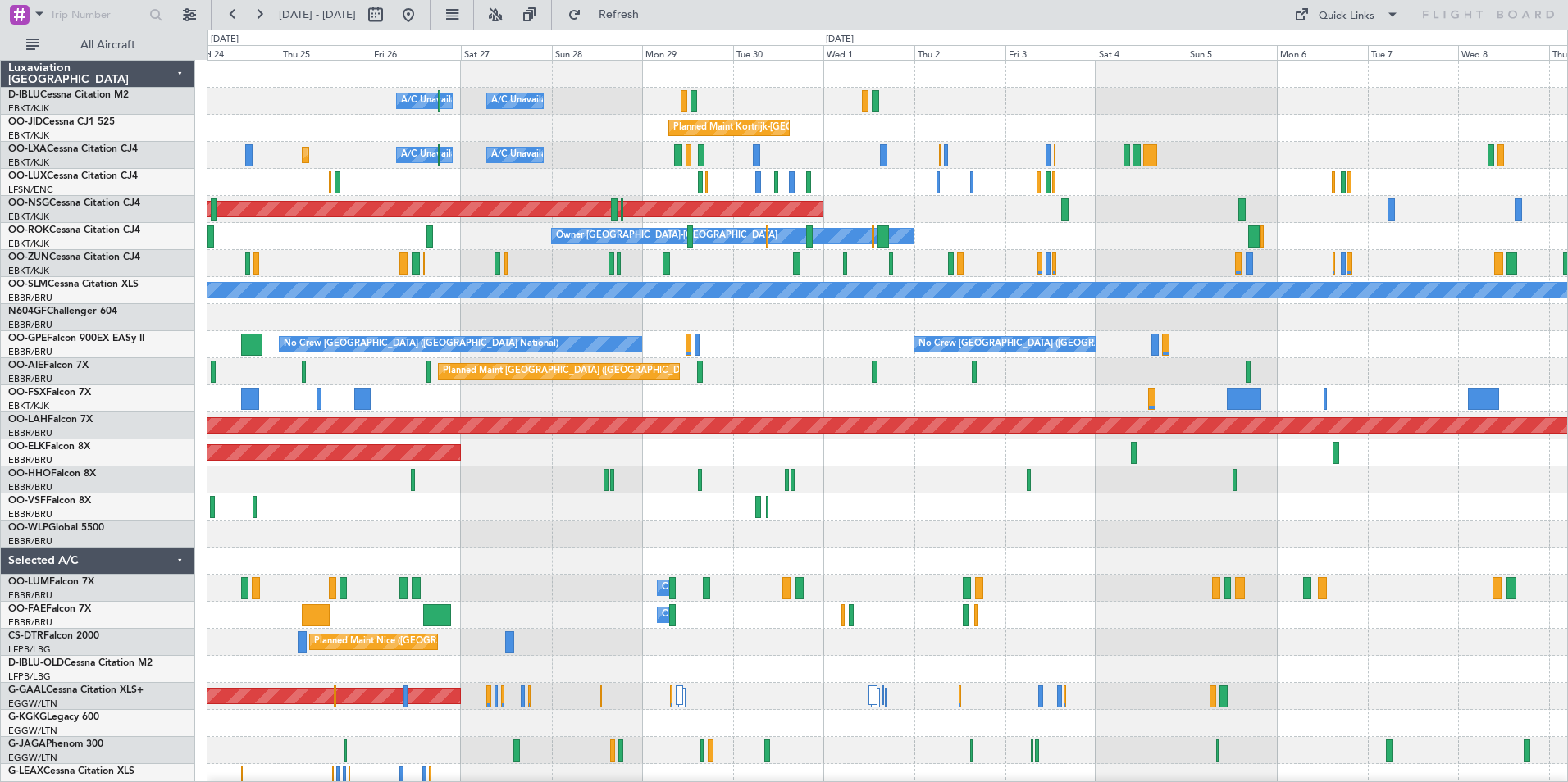
click at [752, 542] on div at bounding box center [887, 534] width 1360 height 27
click at [877, 529] on div at bounding box center [887, 534] width 1360 height 27
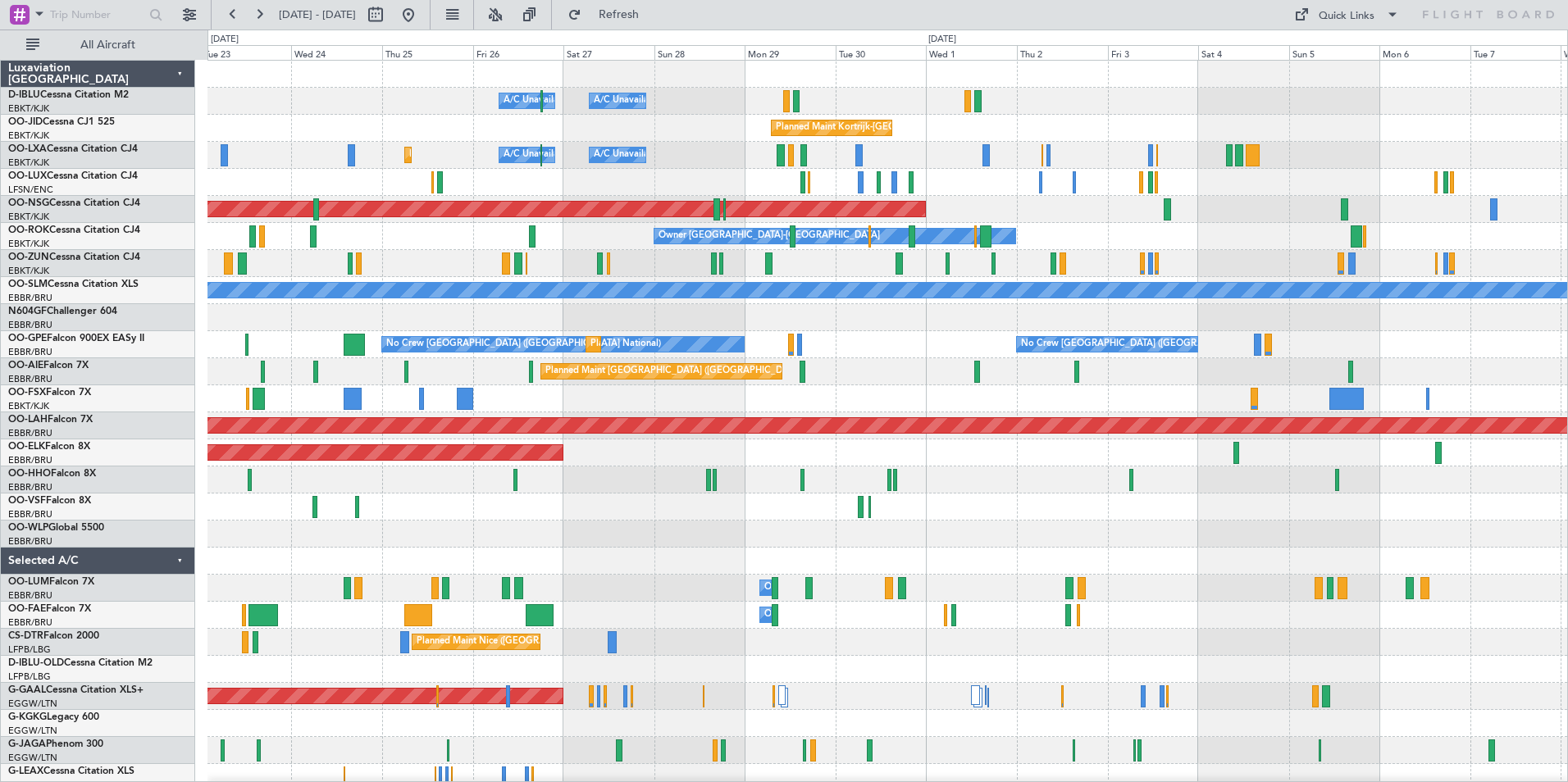
click at [1152, 400] on div at bounding box center [887, 398] width 1360 height 27
click at [1245, 405] on div at bounding box center [887, 398] width 1360 height 27
